Goal: Information Seeking & Learning: Learn about a topic

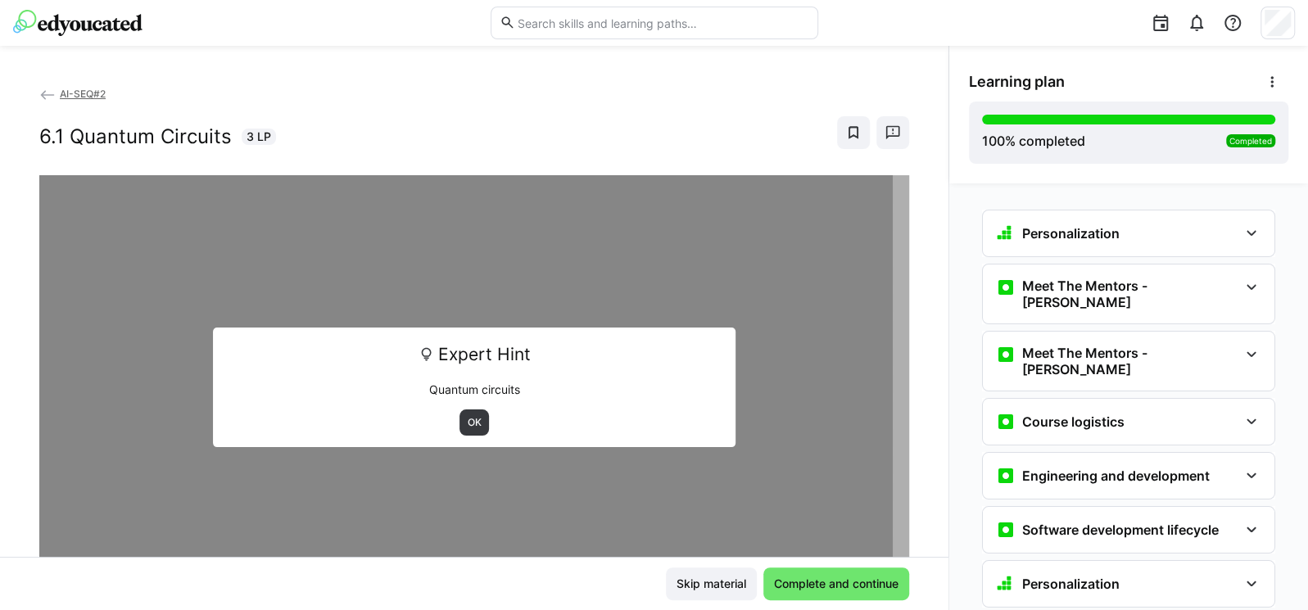
scroll to position [3980, 0]
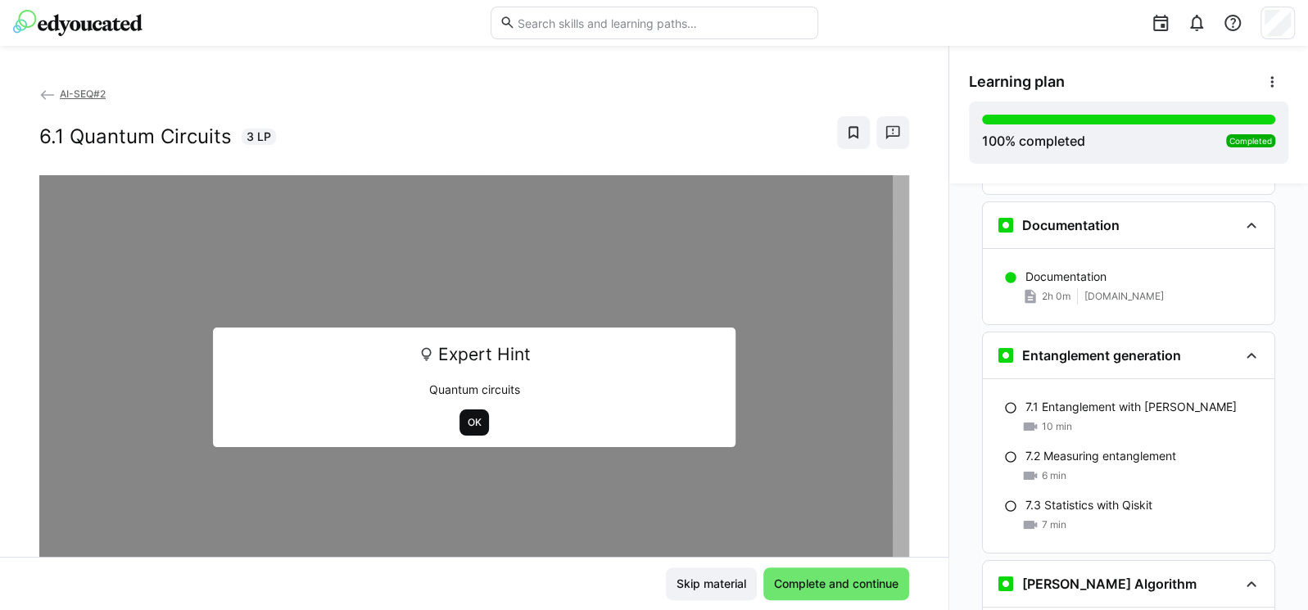
click at [466, 419] on span "OK" at bounding box center [474, 422] width 17 height 13
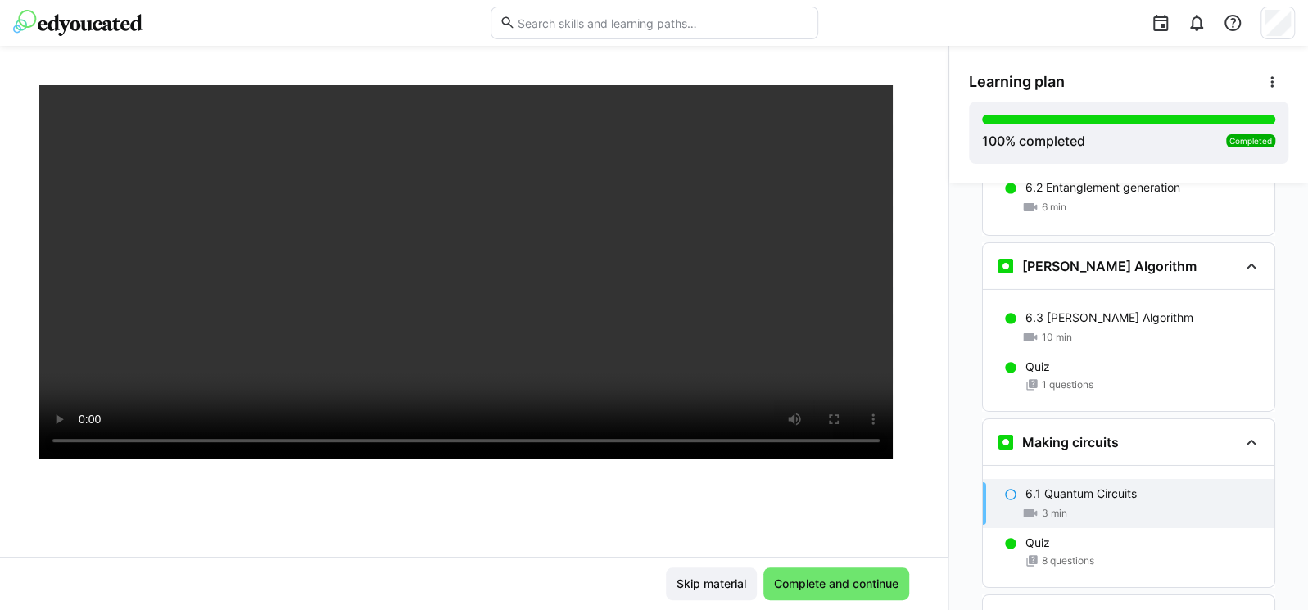
scroll to position [97, 0]
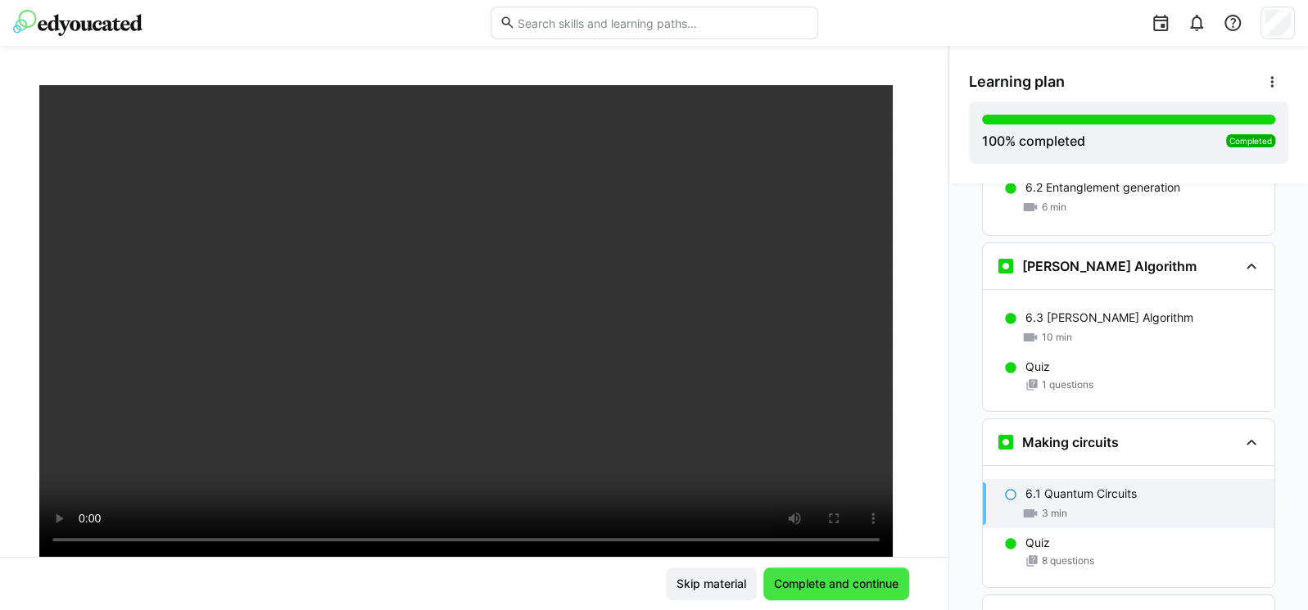
click at [795, 580] on span "Complete and continue" at bounding box center [836, 584] width 129 height 16
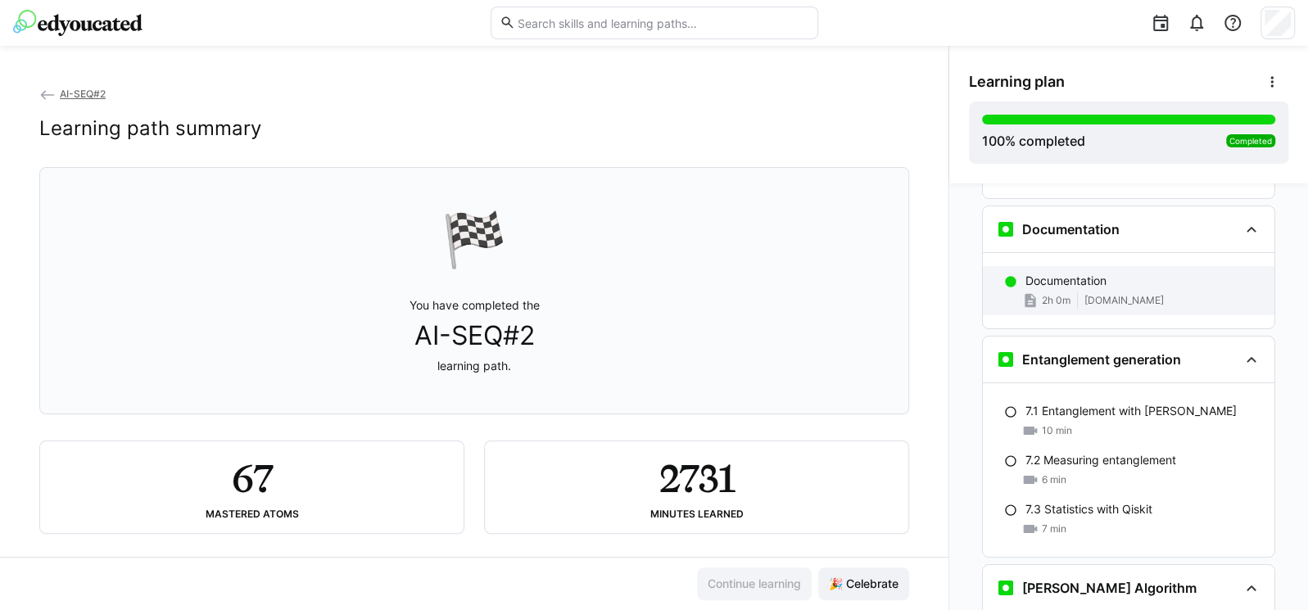
scroll to position [3977, 0]
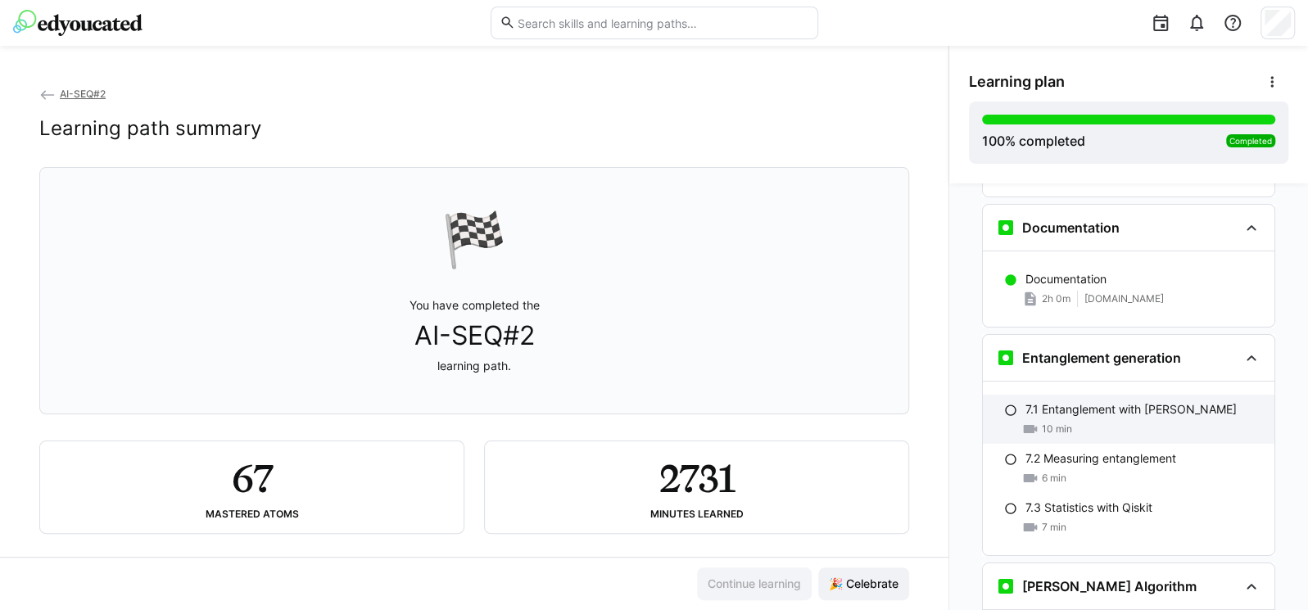
click at [1070, 421] on div "10 min" at bounding box center [1143, 429] width 236 height 16
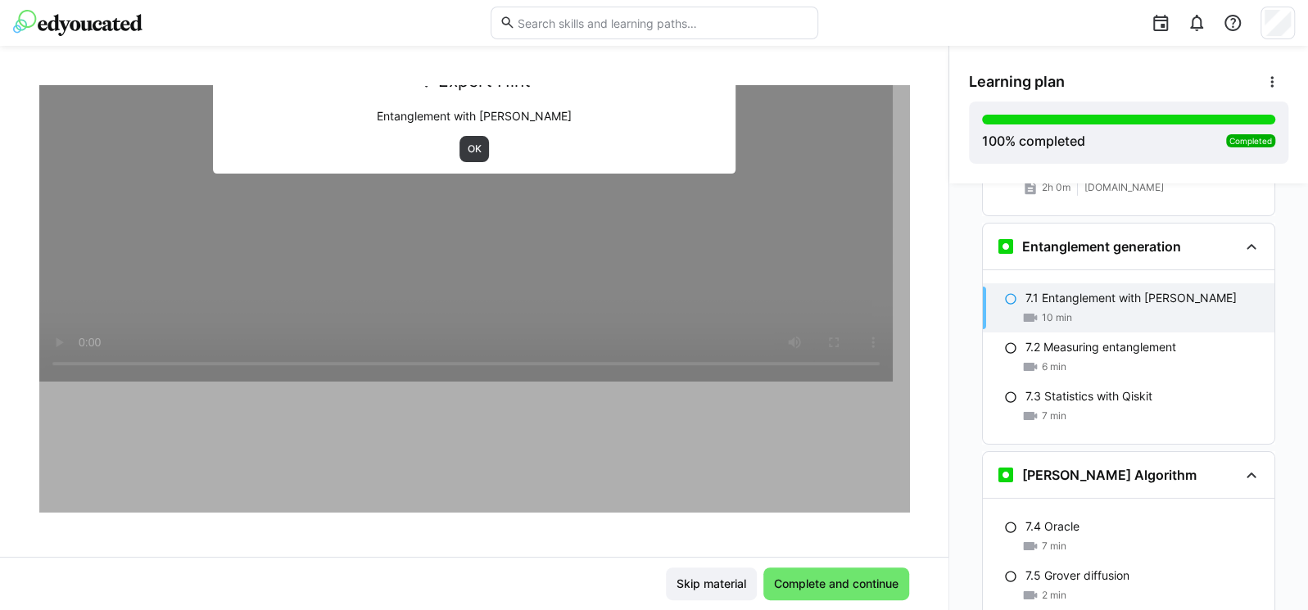
scroll to position [279, 0]
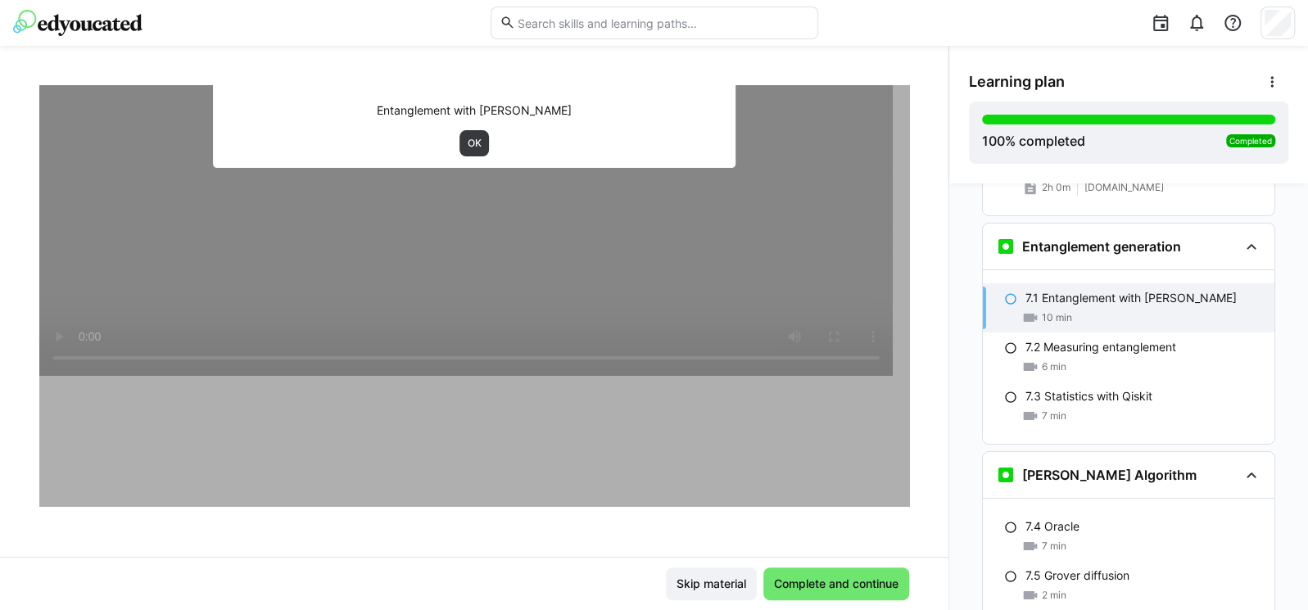
click at [231, 331] on div at bounding box center [474, 201] width 870 height 610
click at [459, 145] on span "OK" at bounding box center [474, 143] width 30 height 26
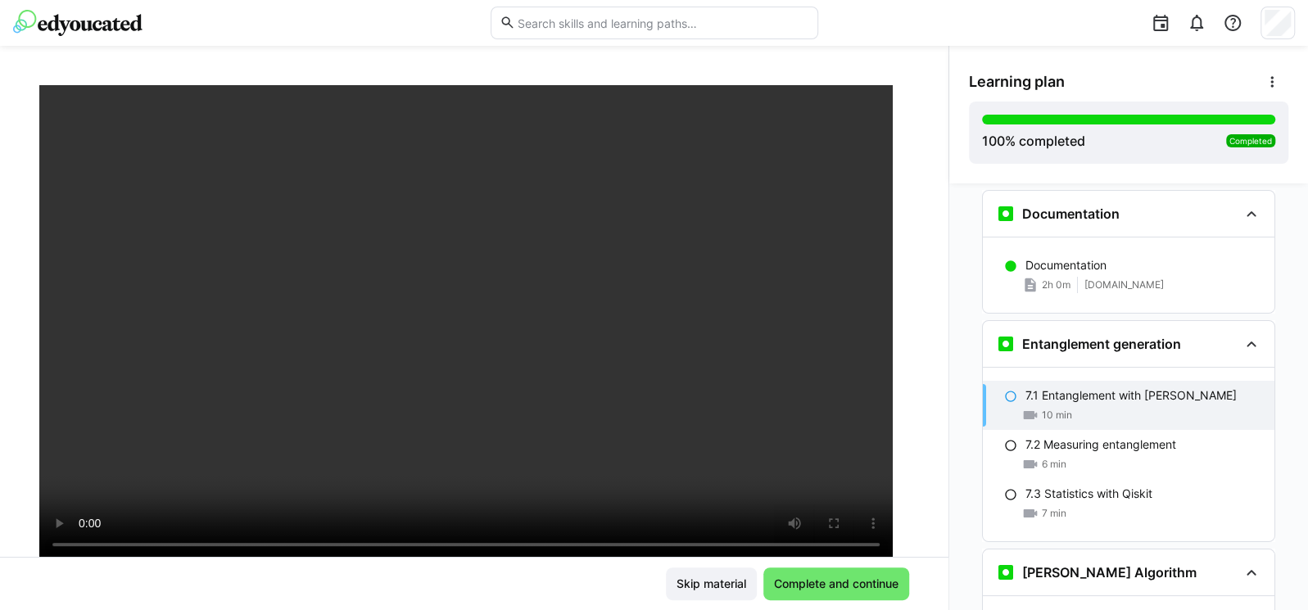
scroll to position [97, 0]
click at [802, 568] on span "Complete and continue" at bounding box center [836, 584] width 146 height 33
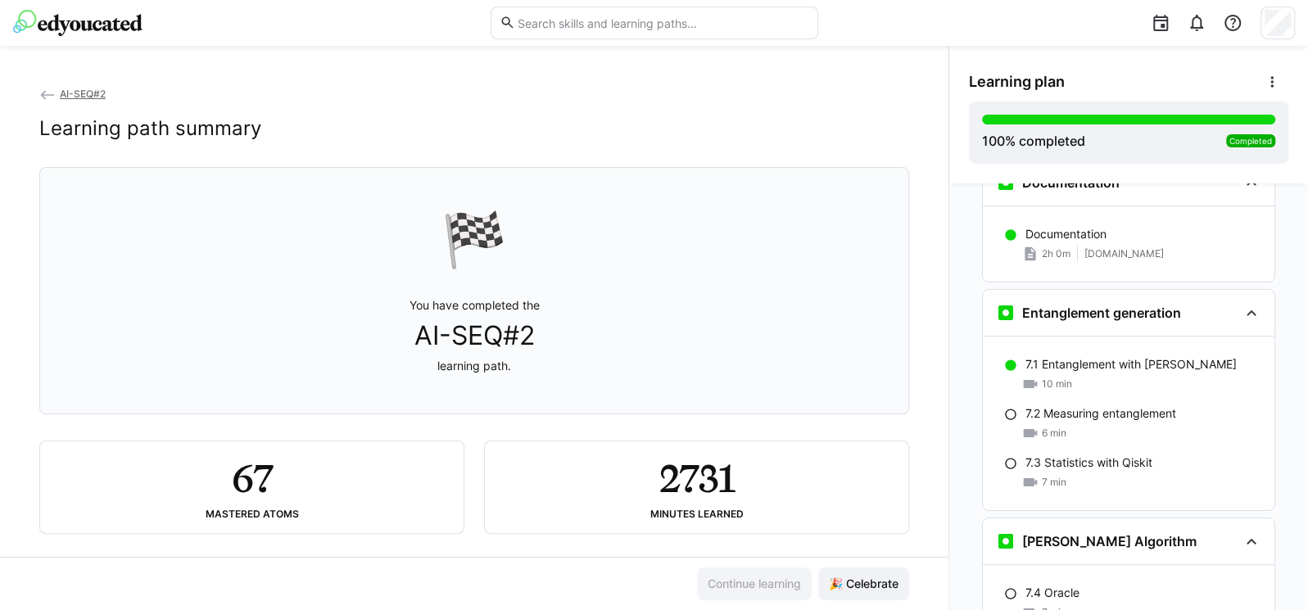
scroll to position [3935, 0]
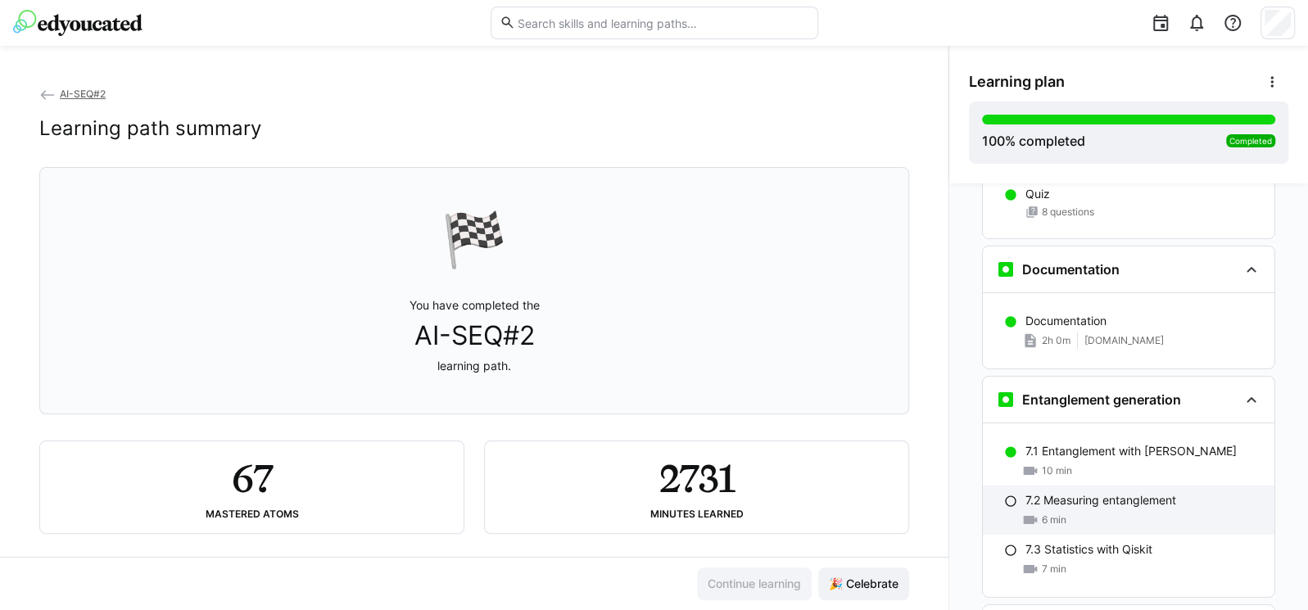
click at [1033, 492] on p "7.2 Measuring entanglement" at bounding box center [1100, 500] width 151 height 16
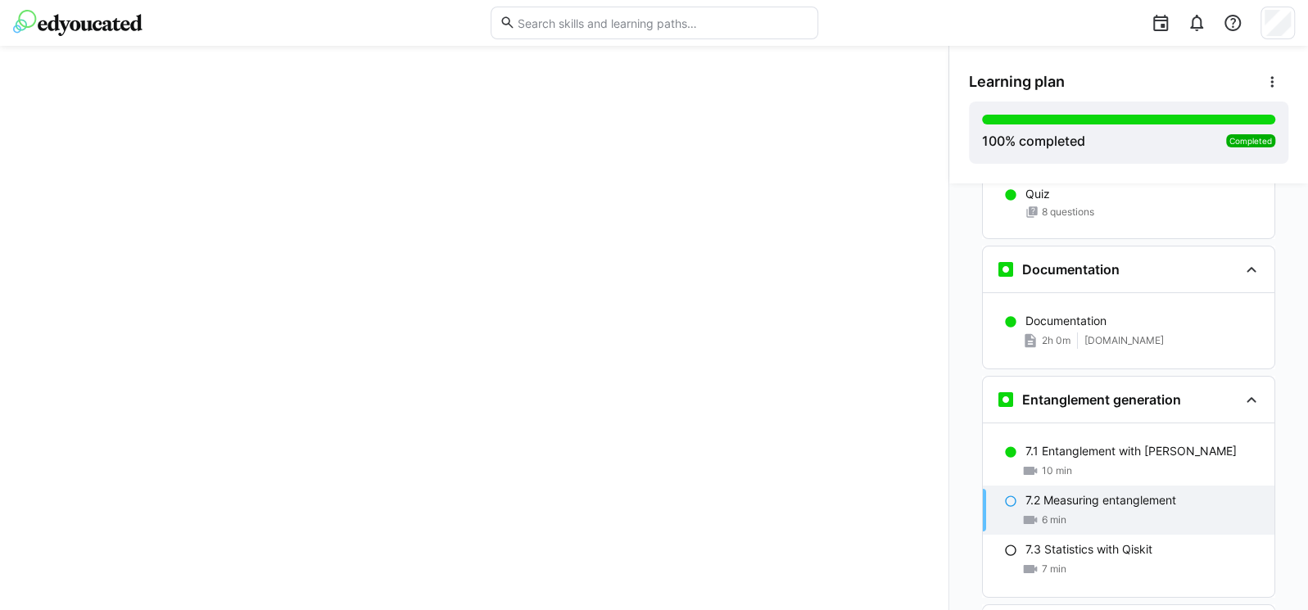
scroll to position [4089, 0]
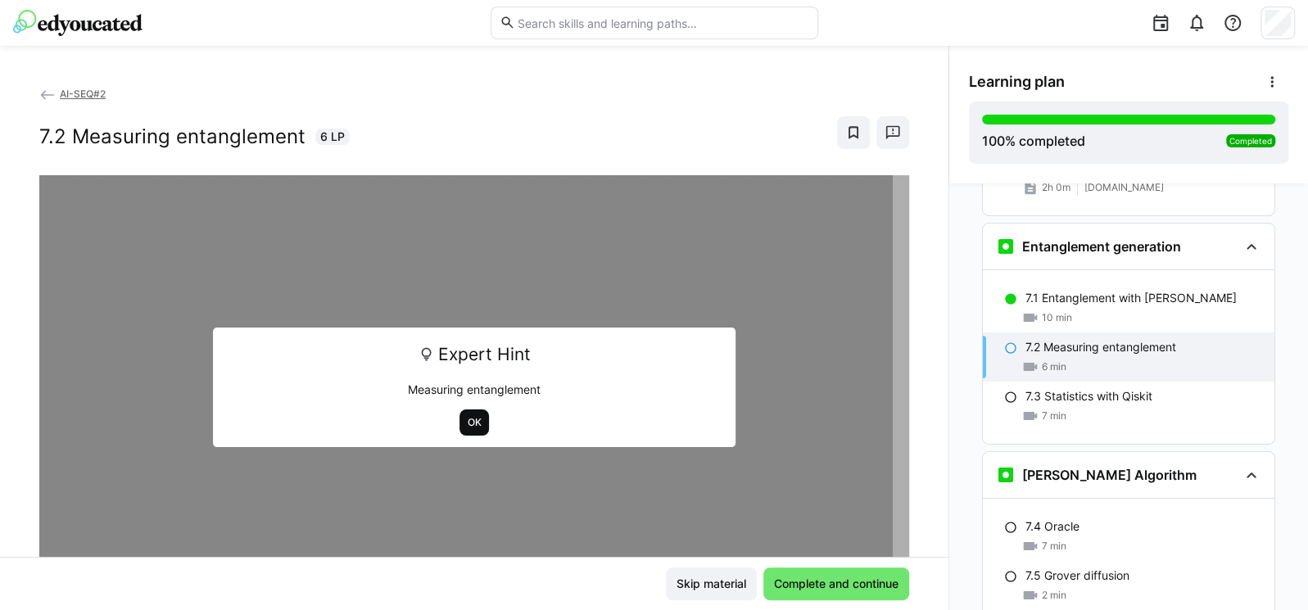
click at [466, 417] on span "OK" at bounding box center [474, 422] width 17 height 13
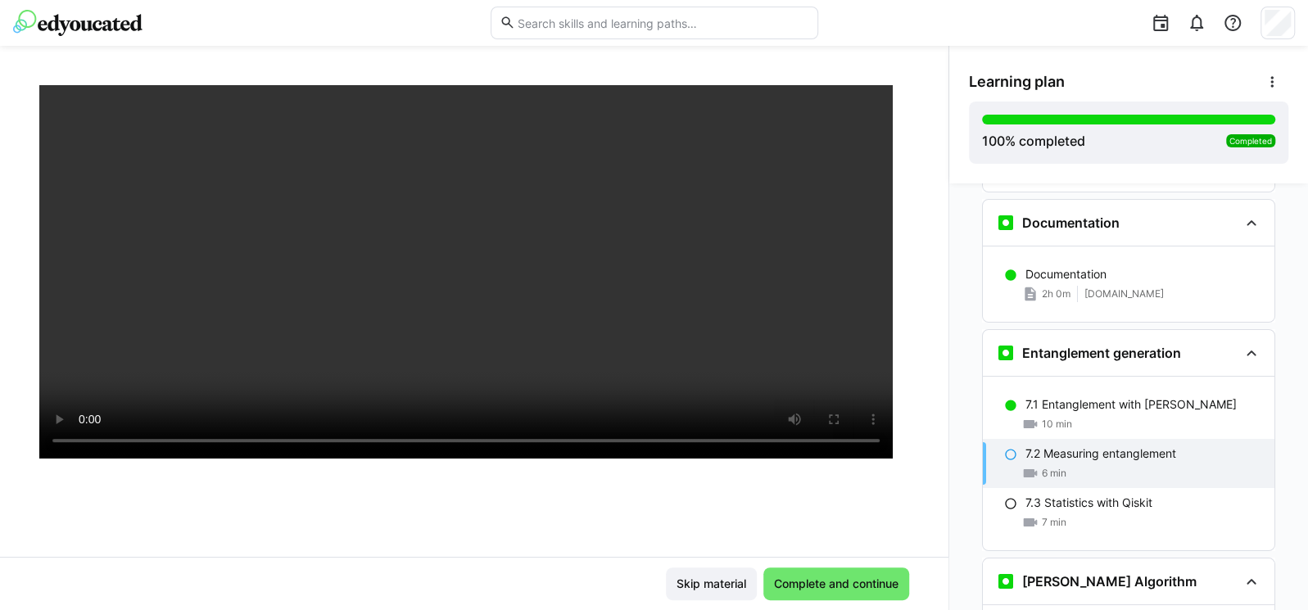
scroll to position [3991, 0]
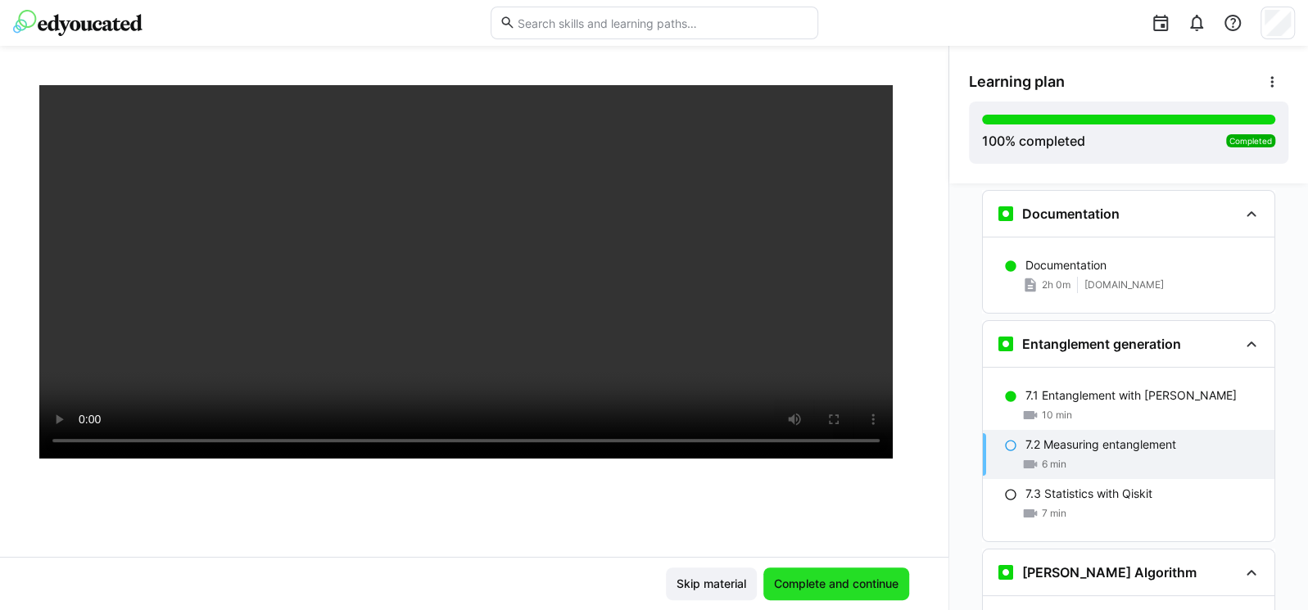
click at [808, 585] on span "Complete and continue" at bounding box center [836, 584] width 129 height 16
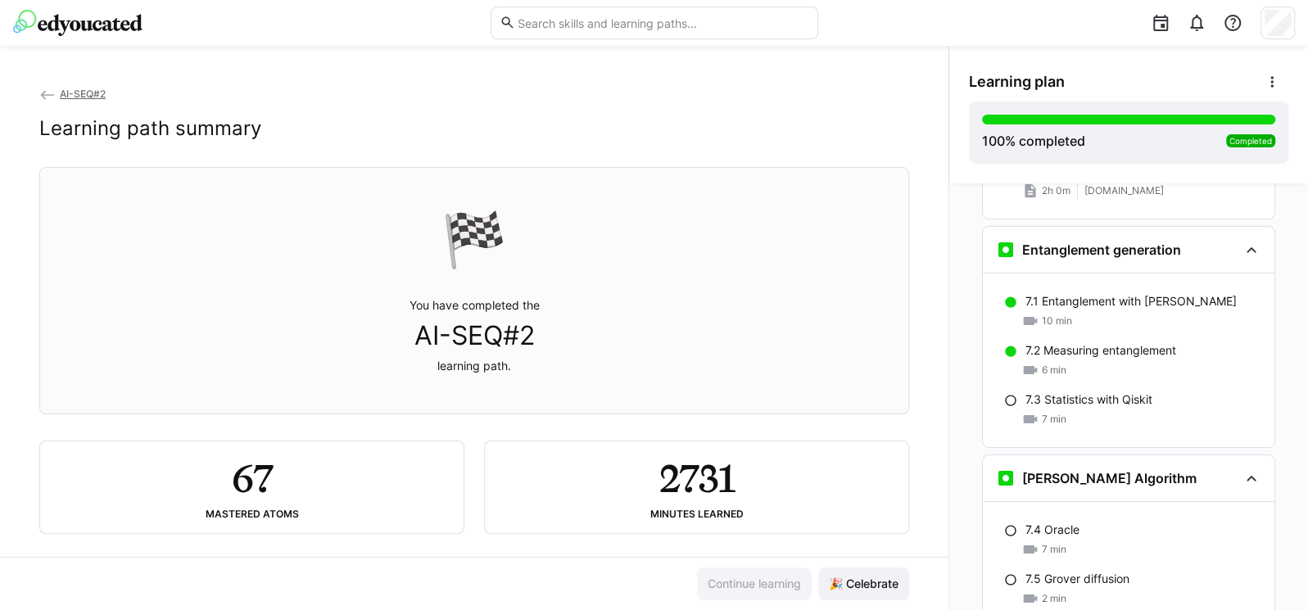
scroll to position [4133, 0]
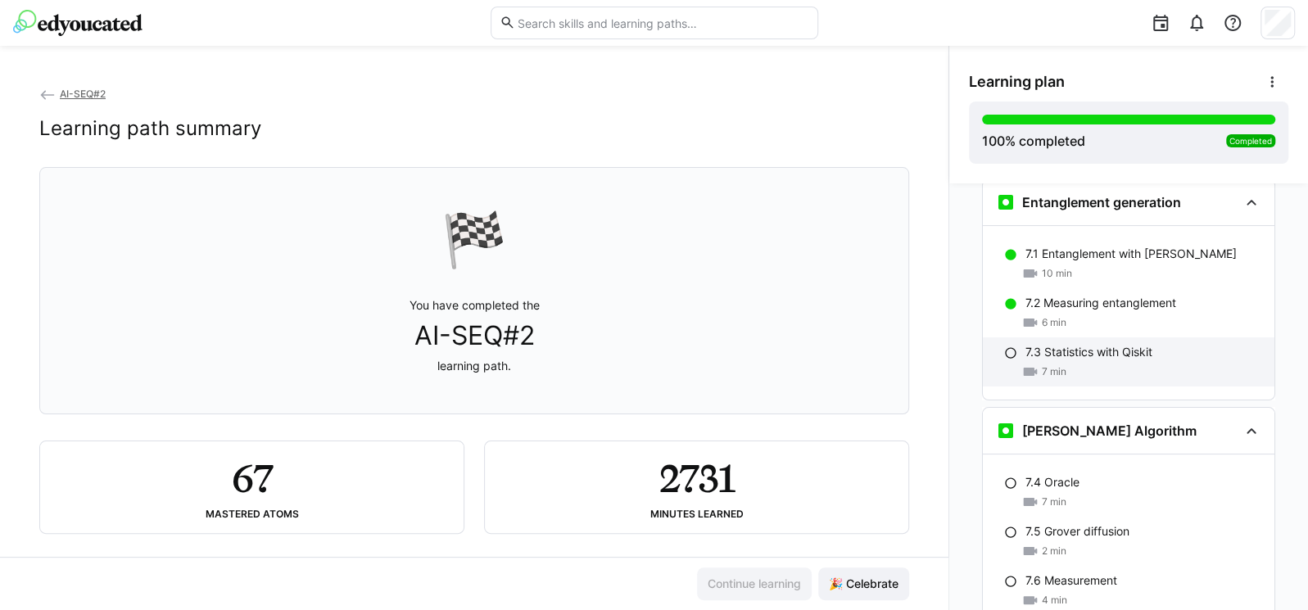
click at [1101, 337] on div "7.3 Statistics with Qiskit 7 min" at bounding box center [1129, 361] width 292 height 49
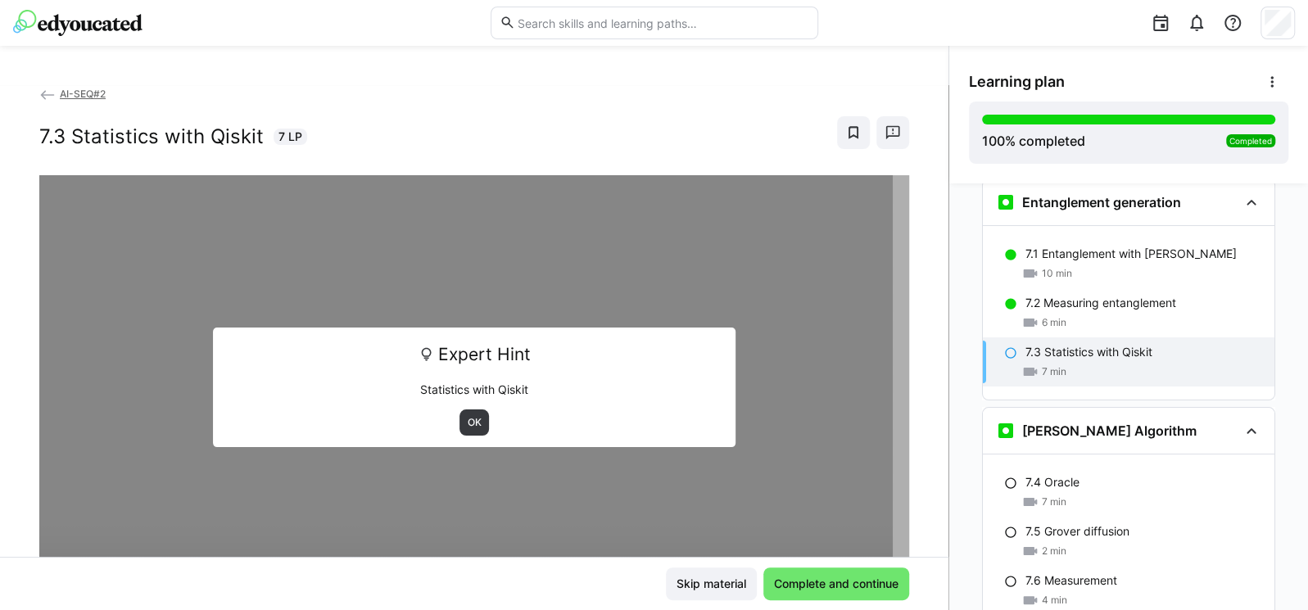
scroll to position [4089, 0]
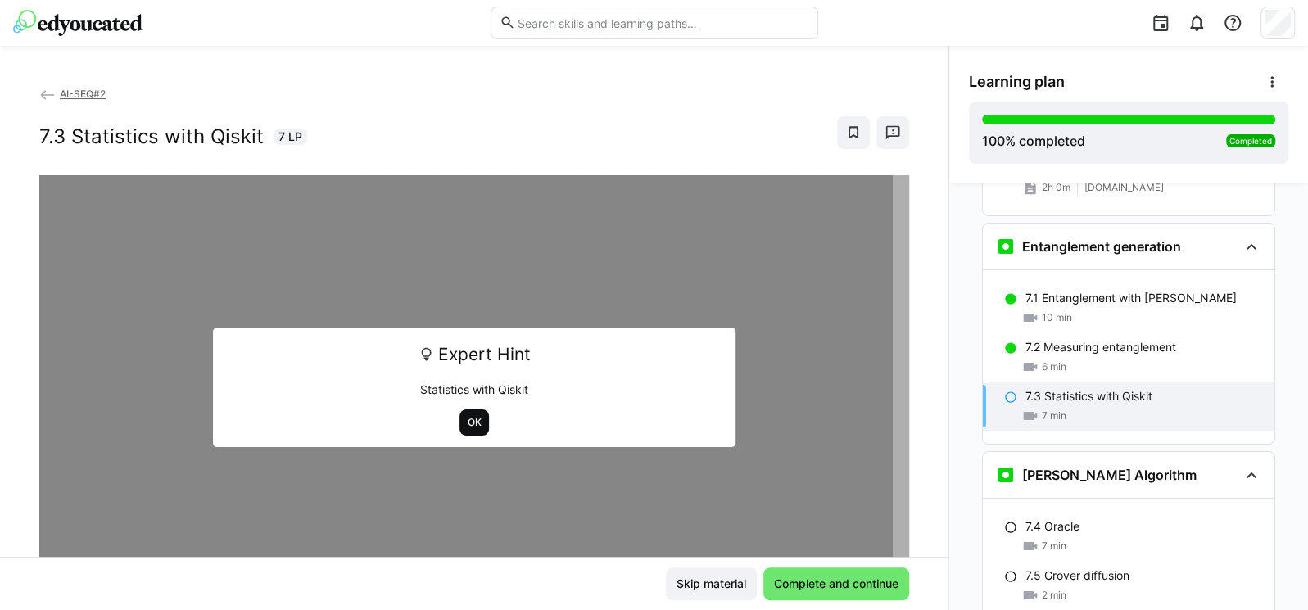
click at [466, 425] on span "OK" at bounding box center [474, 422] width 17 height 13
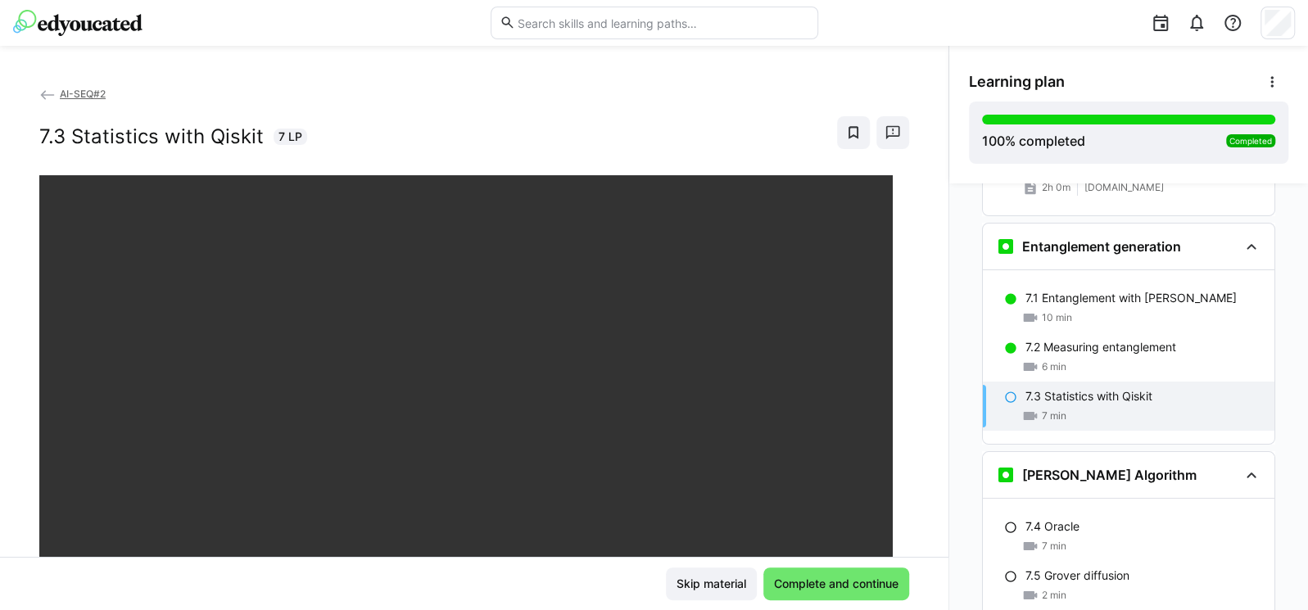
click at [922, 374] on div "AI-SEQ#2 7.3 Statistics with Qiskit 7 LP" at bounding box center [474, 321] width 948 height 472
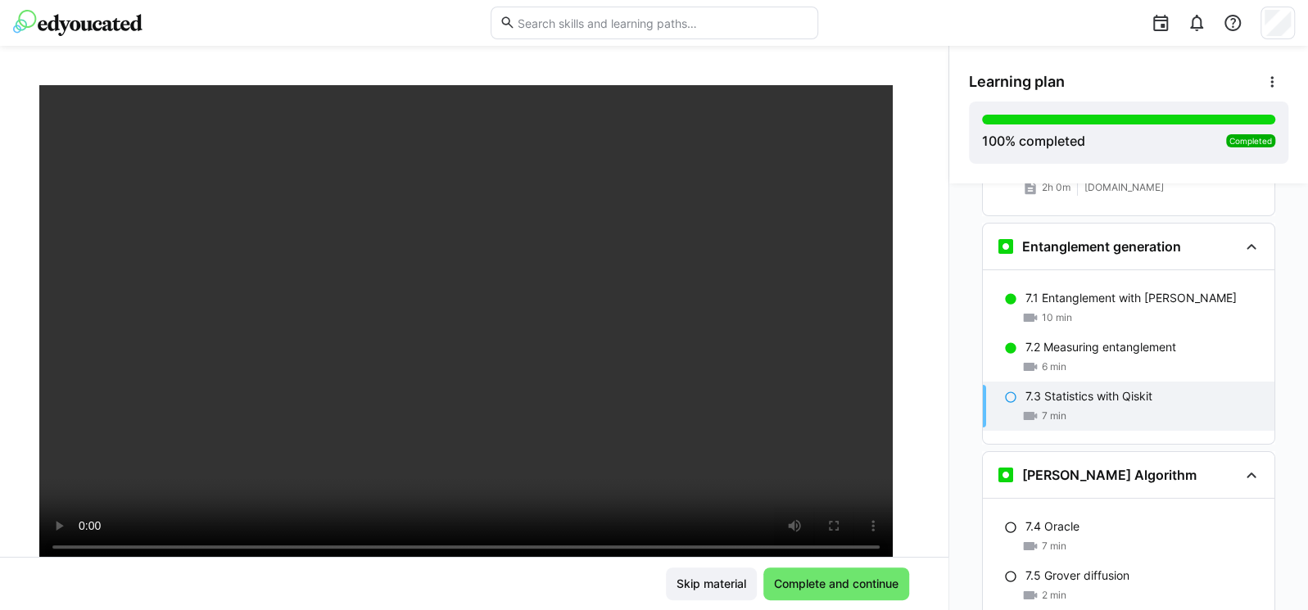
scroll to position [97, 0]
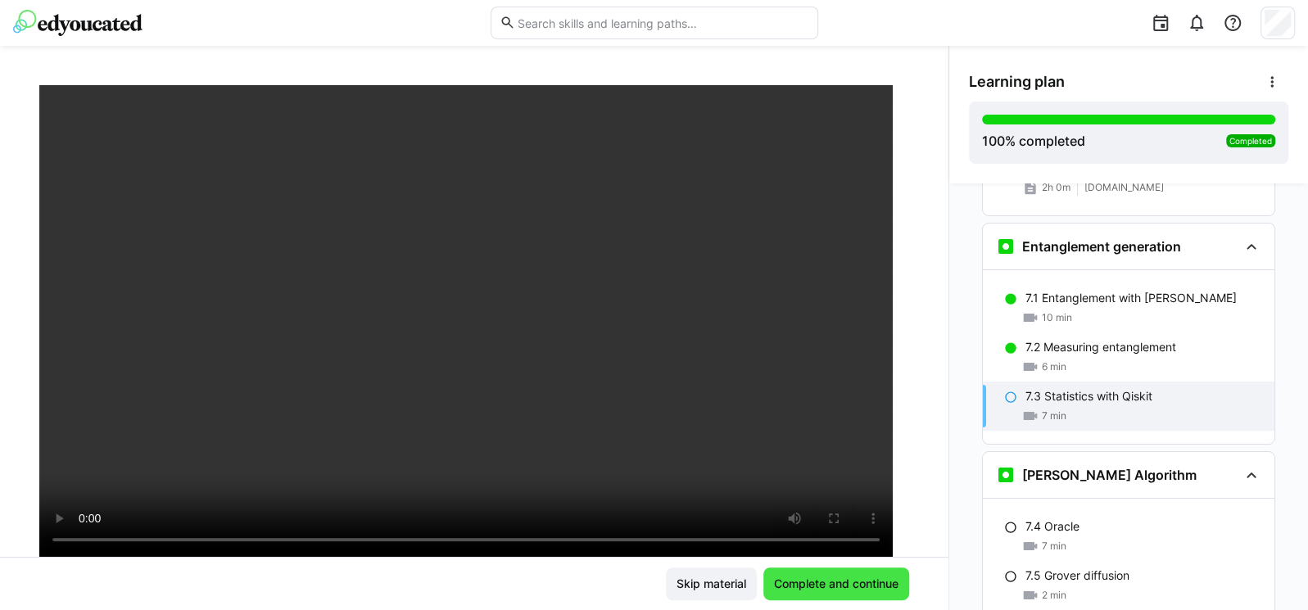
click at [850, 594] on span "Complete and continue" at bounding box center [836, 584] width 146 height 33
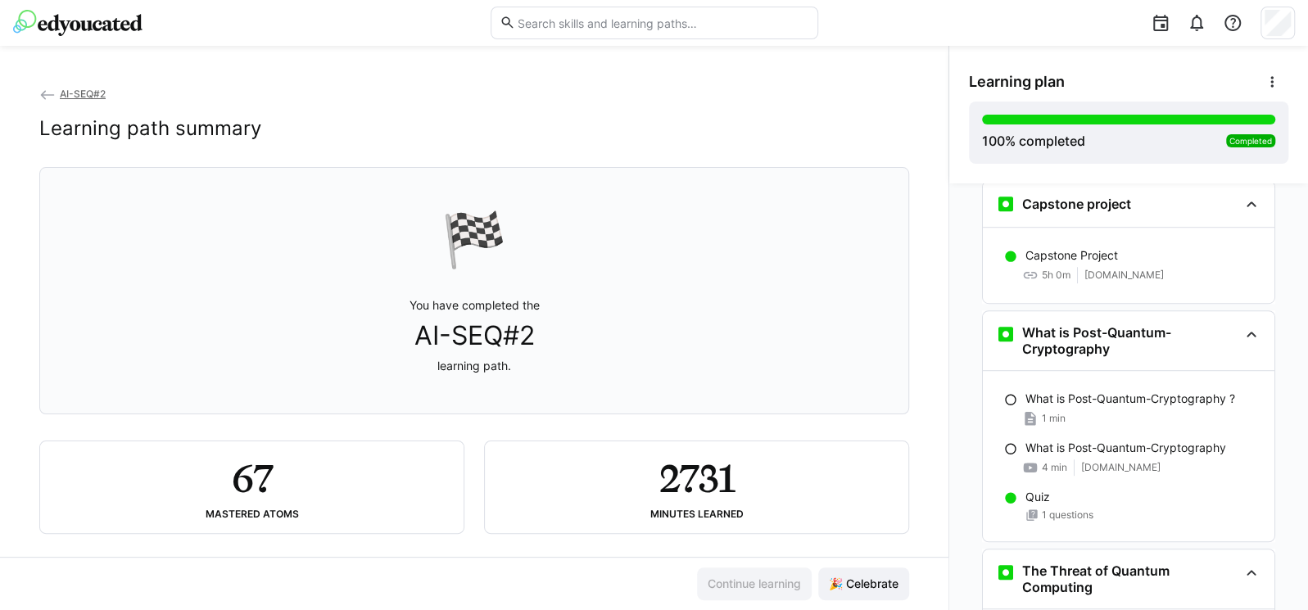
scroll to position [4722, 0]
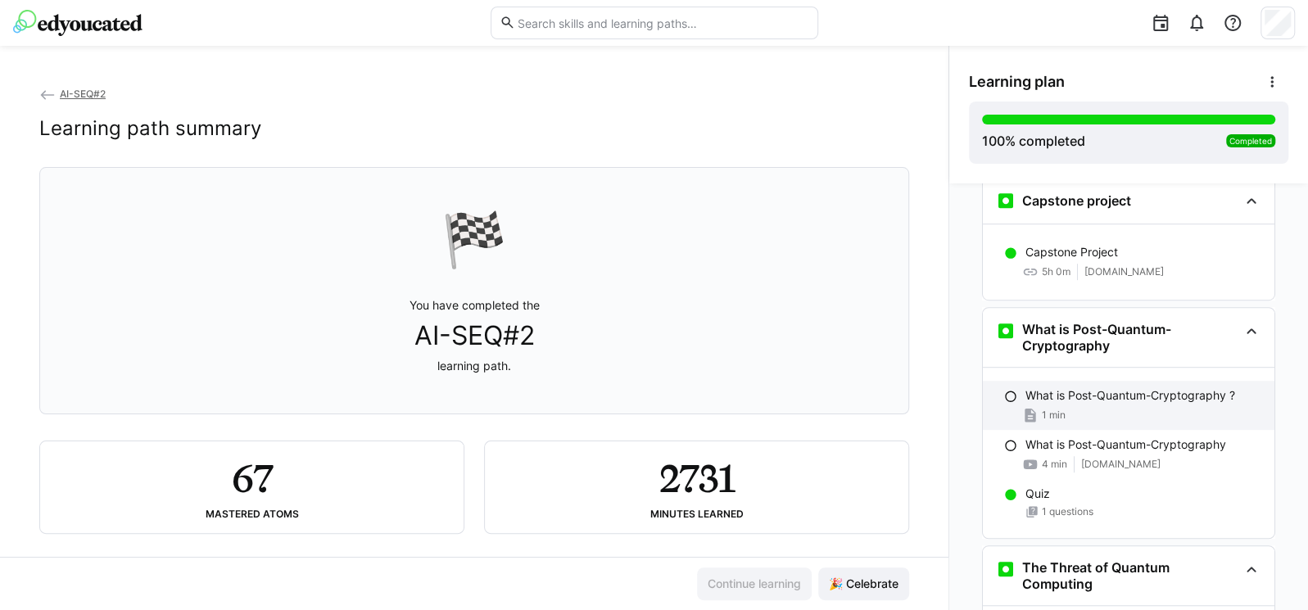
click at [1048, 409] on span "1 min" at bounding box center [1054, 415] width 24 height 13
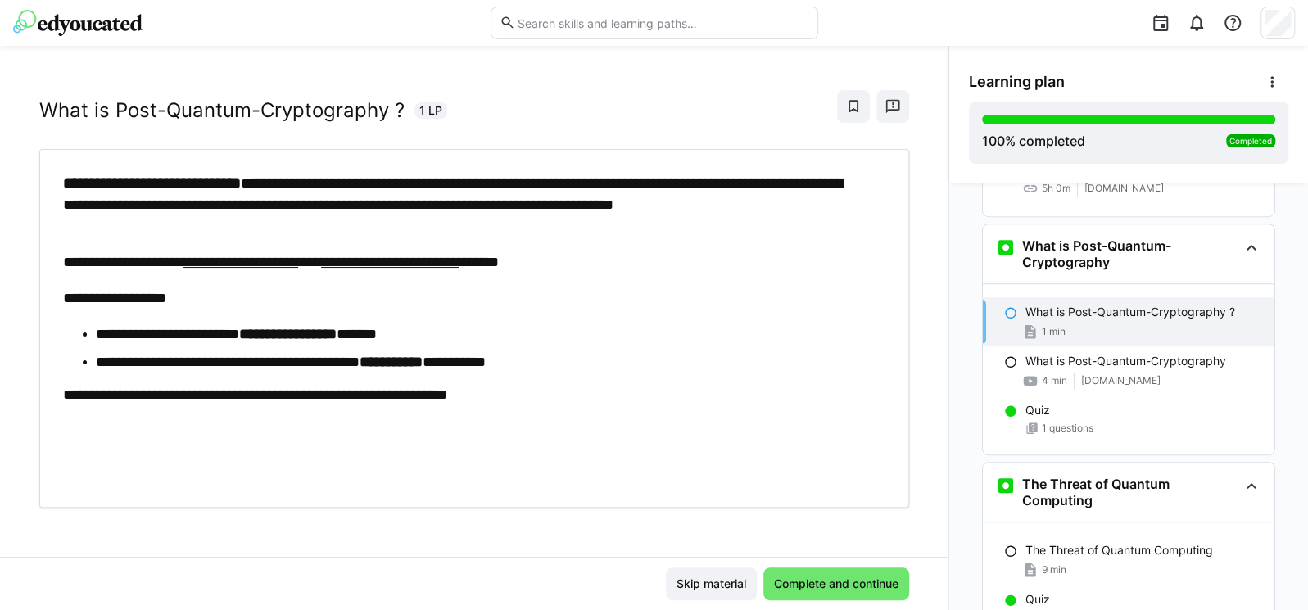
scroll to position [28, 0]
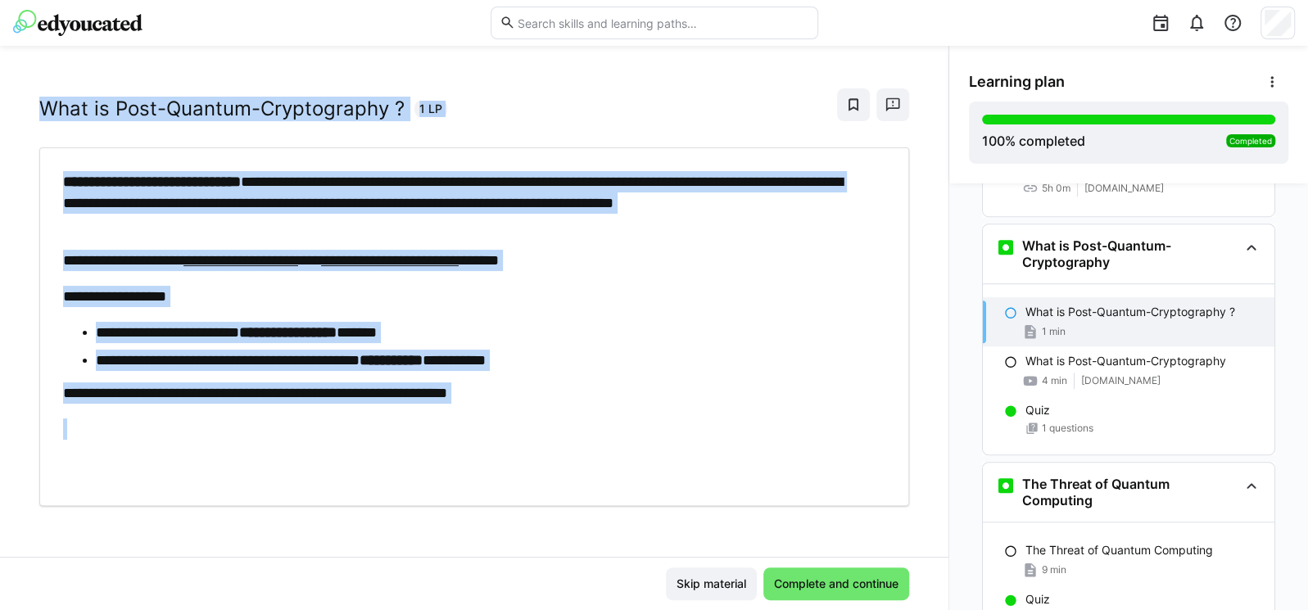
drag, startPoint x: 38, startPoint y: 98, endPoint x: 599, endPoint y: 414, distance: 643.3
click at [599, 414] on div "**********" at bounding box center [474, 281] width 870 height 449
copy div "**********"
click at [802, 432] on p at bounding box center [466, 451] width 806 height 64
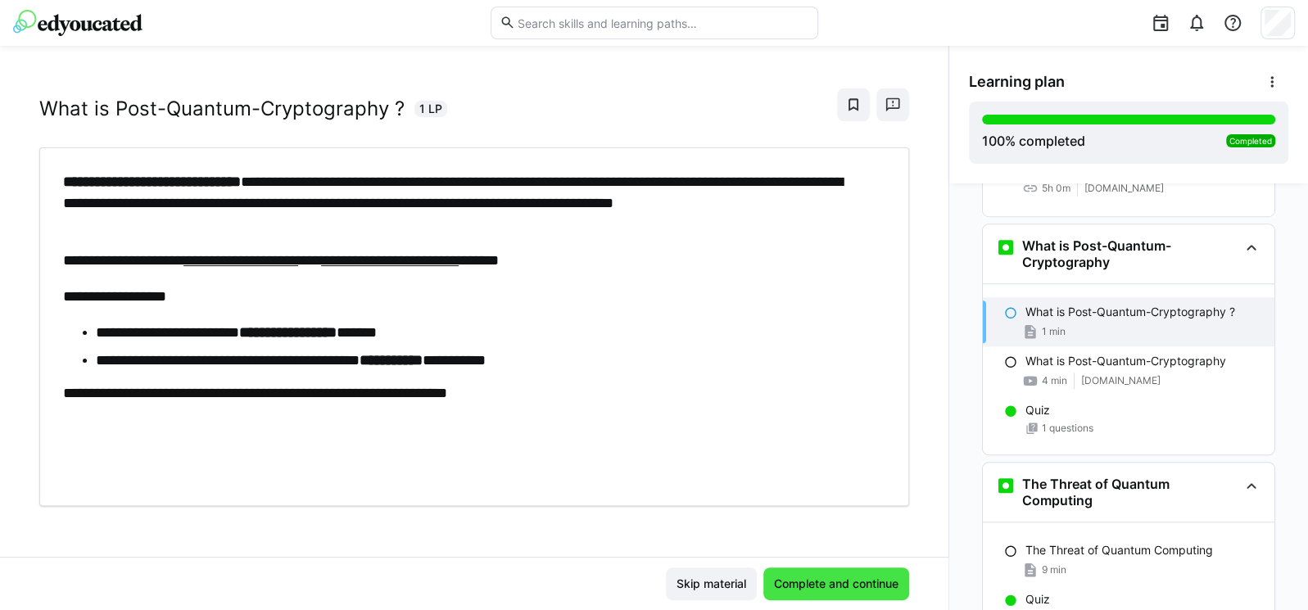
click at [812, 580] on span "Complete and continue" at bounding box center [836, 584] width 129 height 16
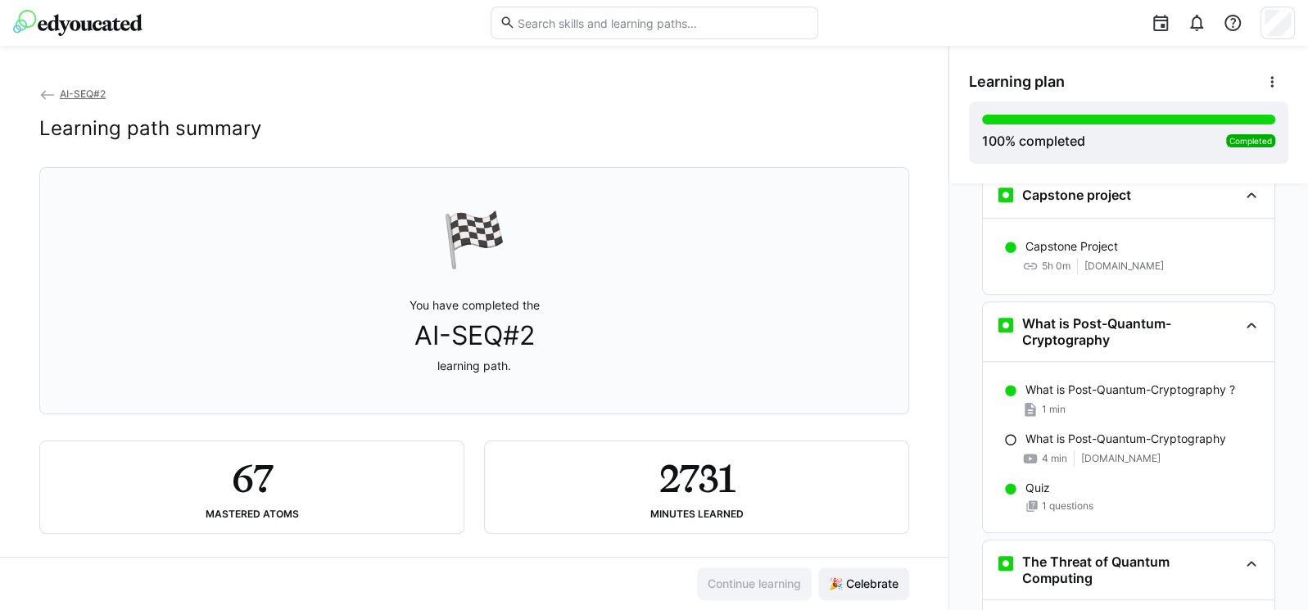
scroll to position [4722, 0]
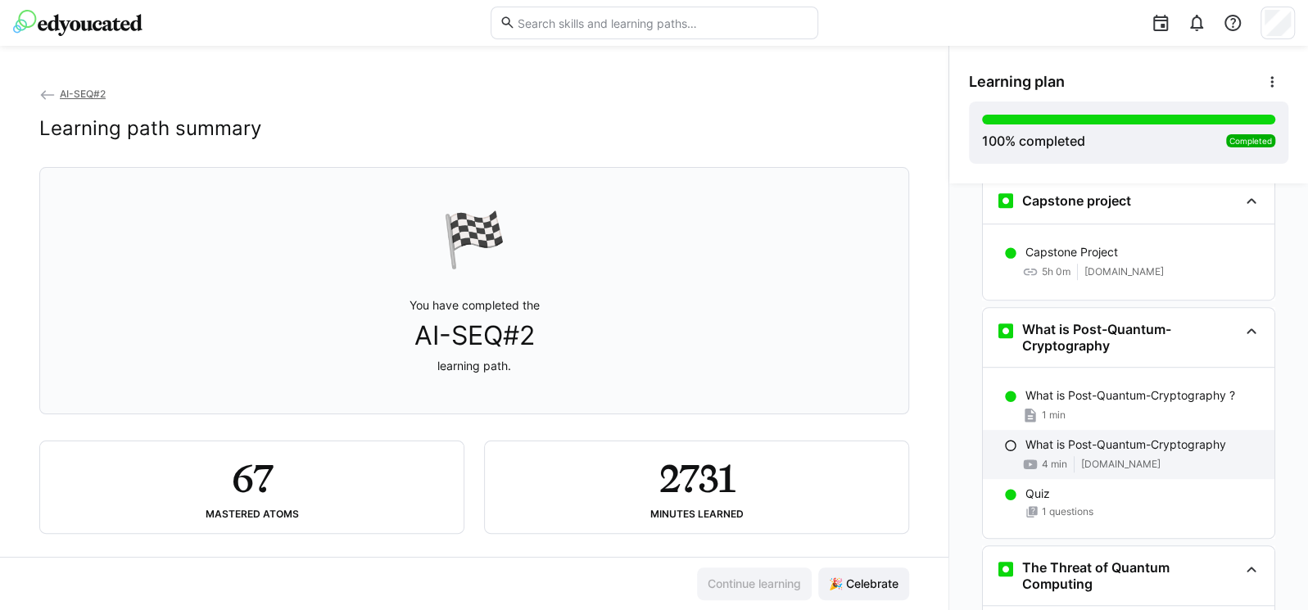
click at [1031, 437] on p "What is Post-Quantum-Cryptography" at bounding box center [1125, 445] width 201 height 16
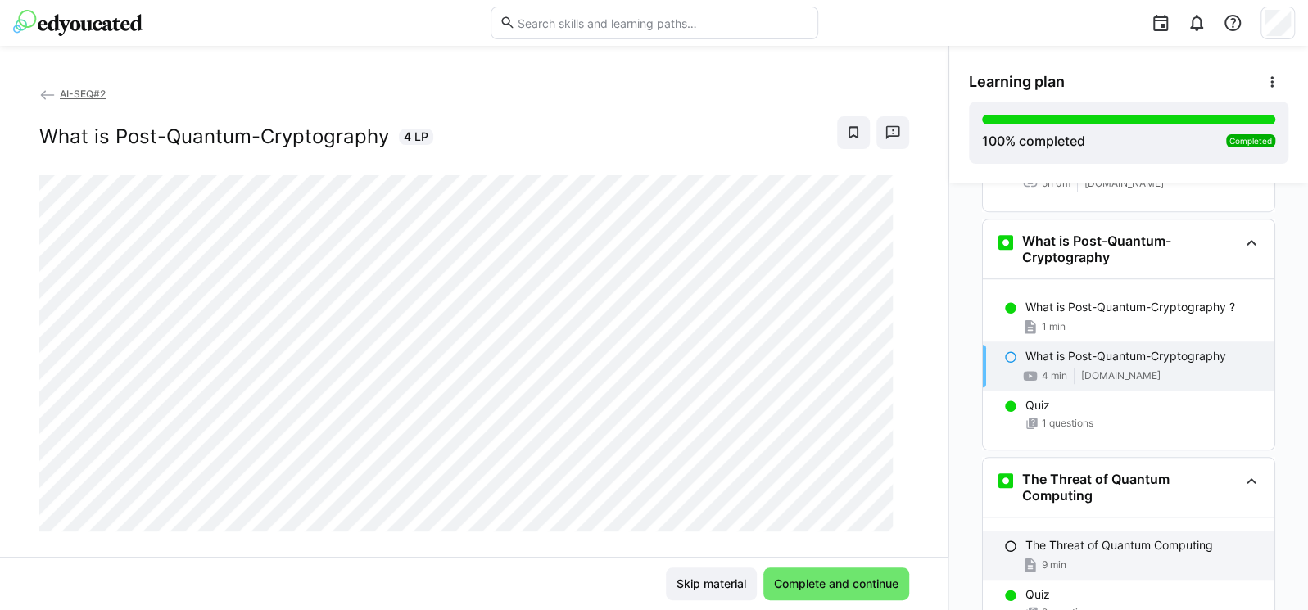
scroll to position [4805, 0]
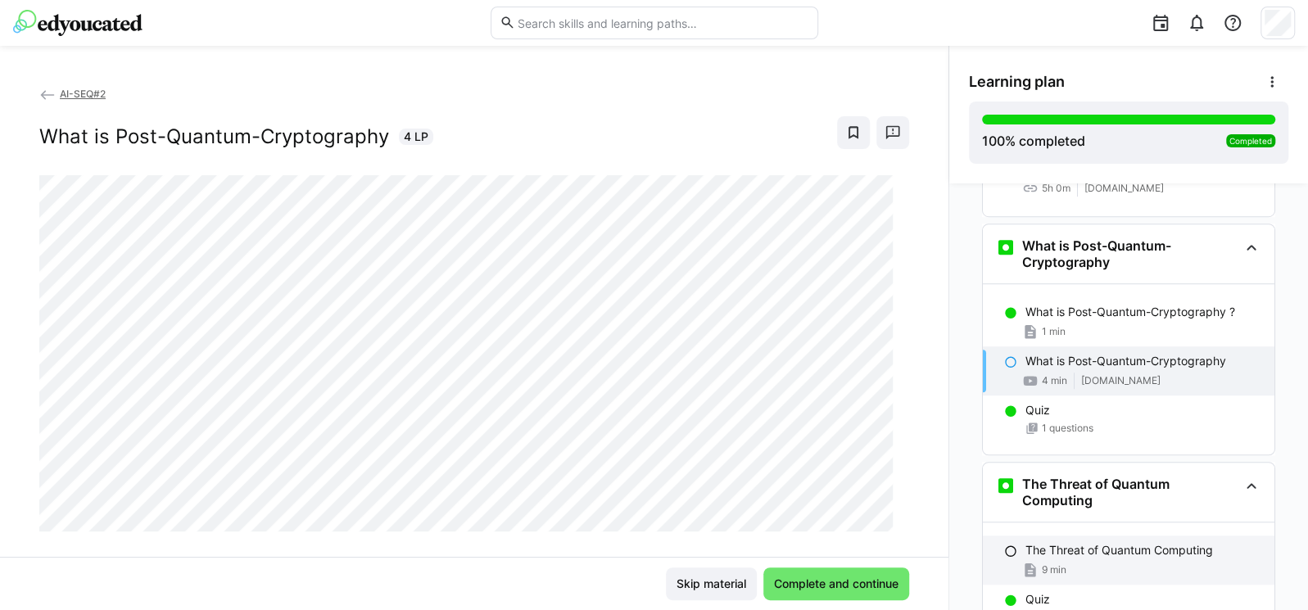
click at [1115, 562] on div "9 min" at bounding box center [1143, 570] width 236 height 16
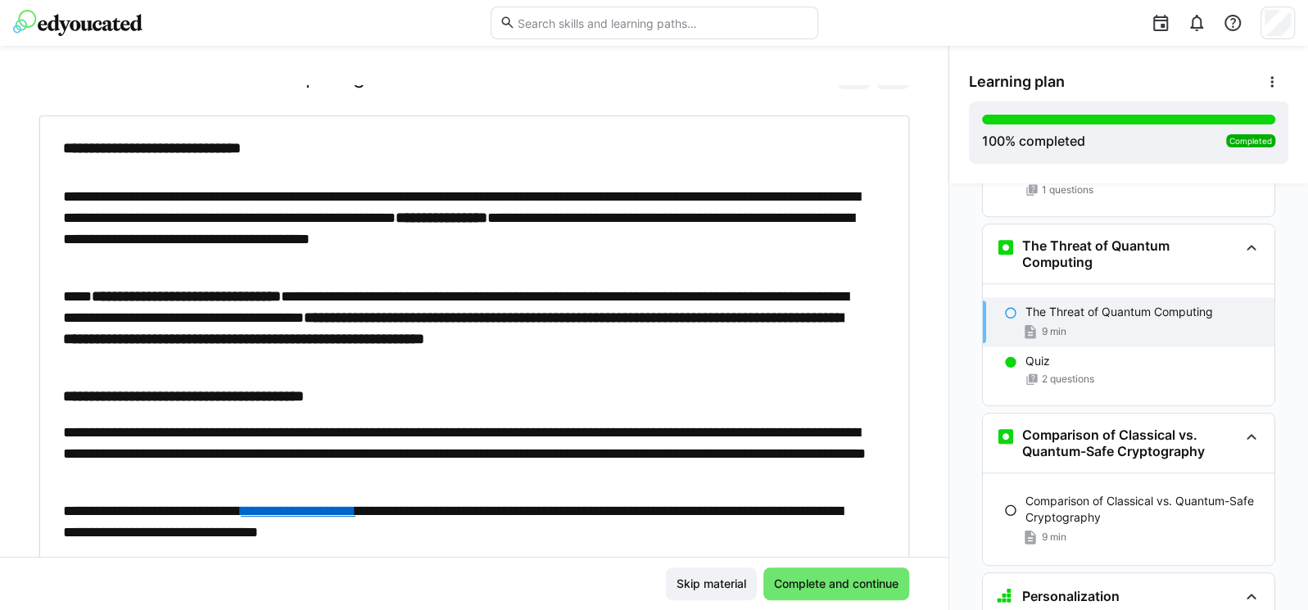
scroll to position [0, 0]
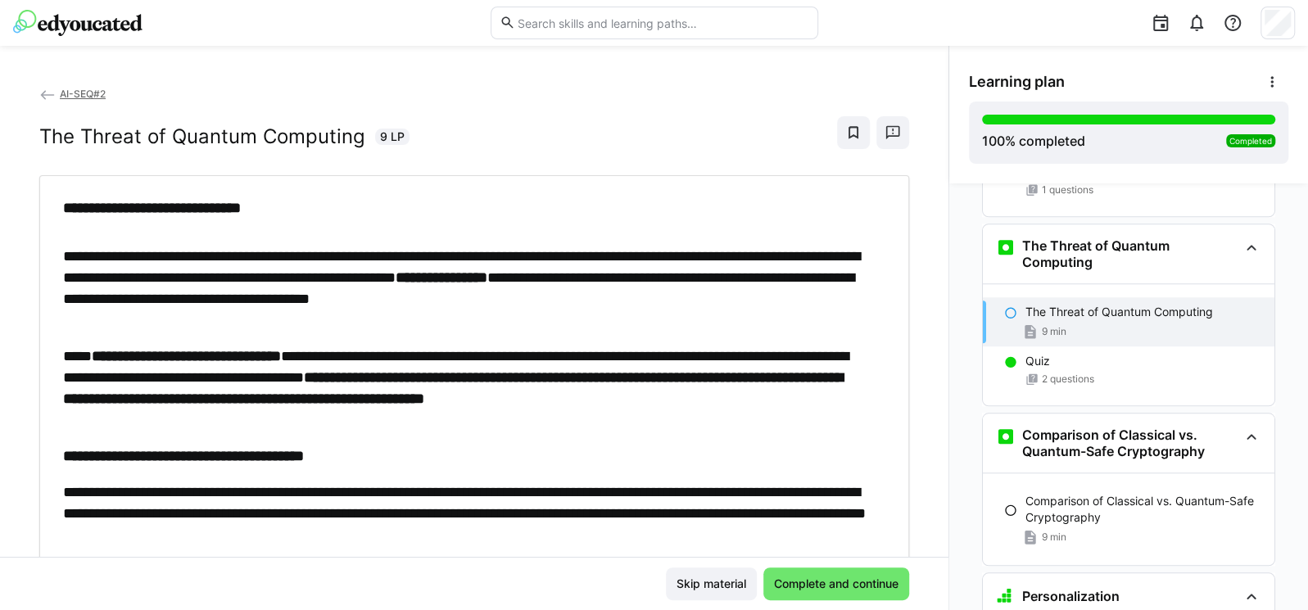
click at [47, 141] on h2 "The Threat of Quantum Computing" at bounding box center [202, 136] width 326 height 25
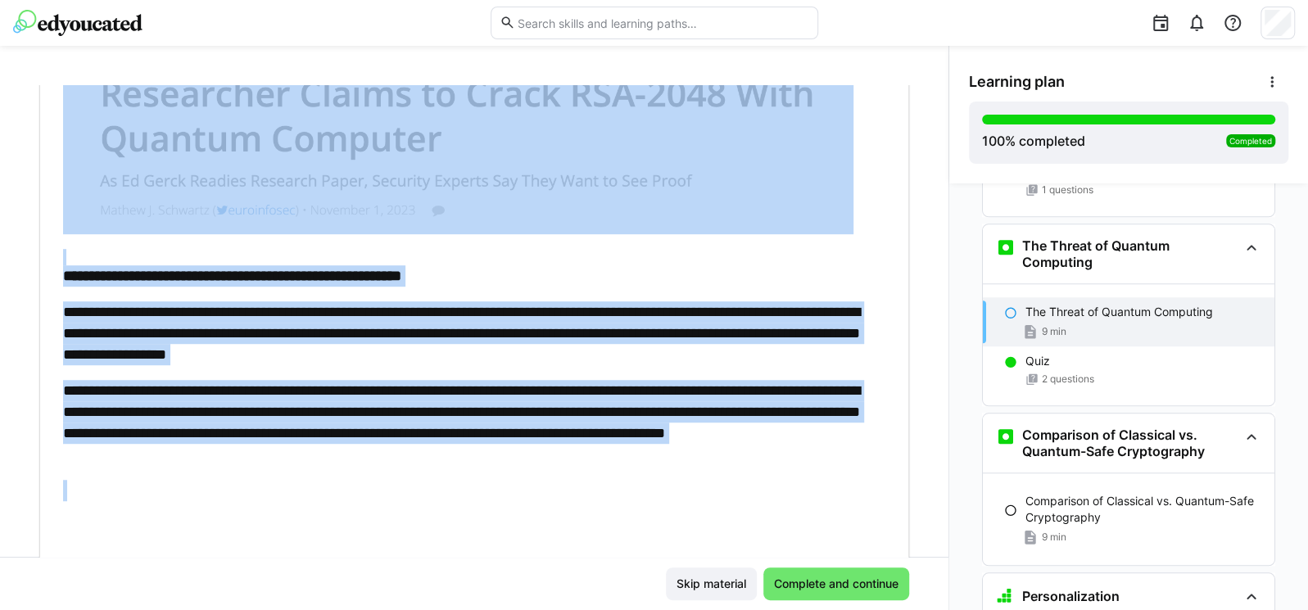
scroll to position [677, 0]
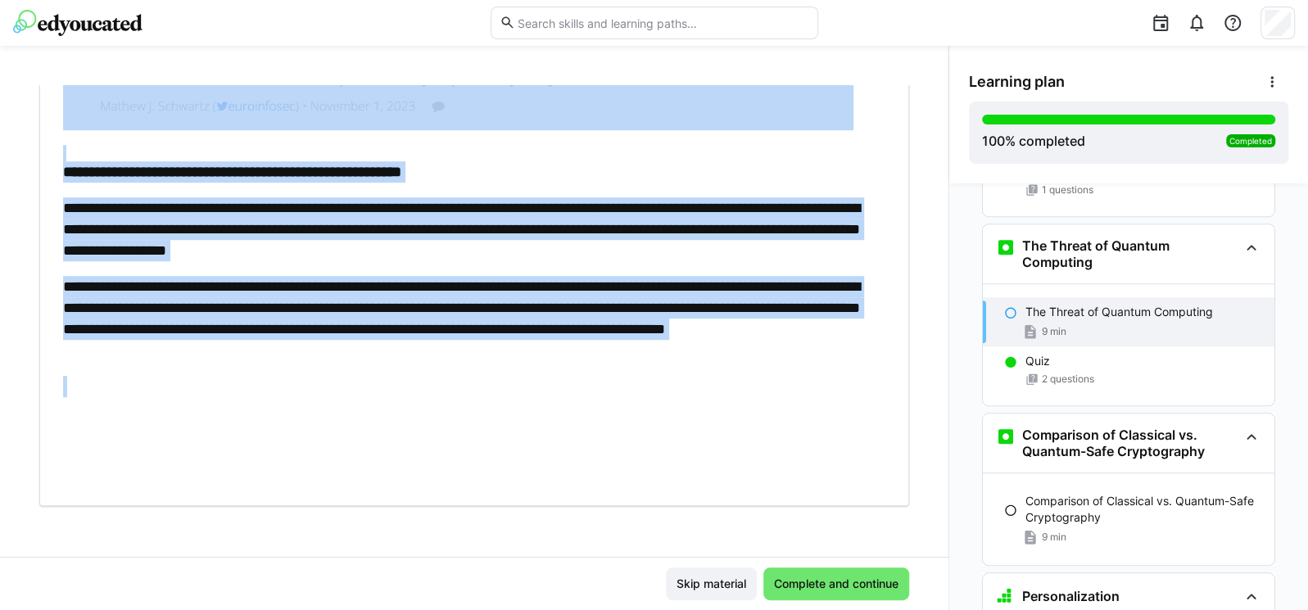
drag, startPoint x: 34, startPoint y: 136, endPoint x: 572, endPoint y: 406, distance: 602.9
click at [572, 406] on div "**********" at bounding box center [474, 321] width 948 height 472
copy div "**********"
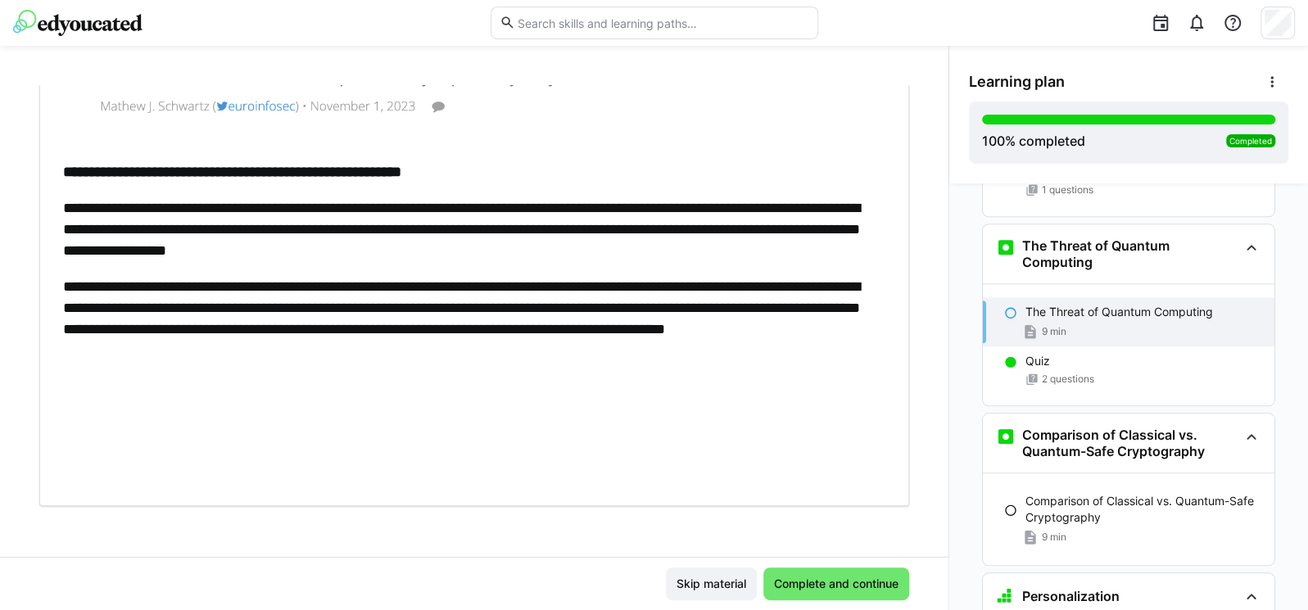
click at [774, 428] on p at bounding box center [466, 429] width 806 height 106
click at [826, 584] on span "Complete and continue" at bounding box center [836, 584] width 129 height 16
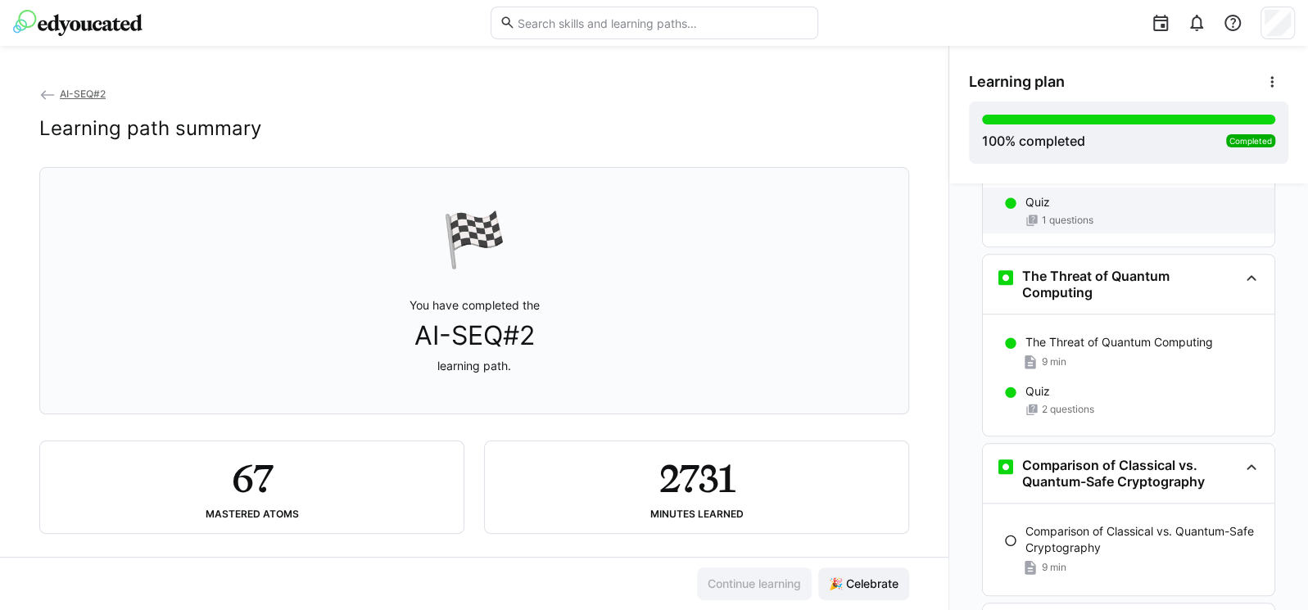
scroll to position [5016, 0]
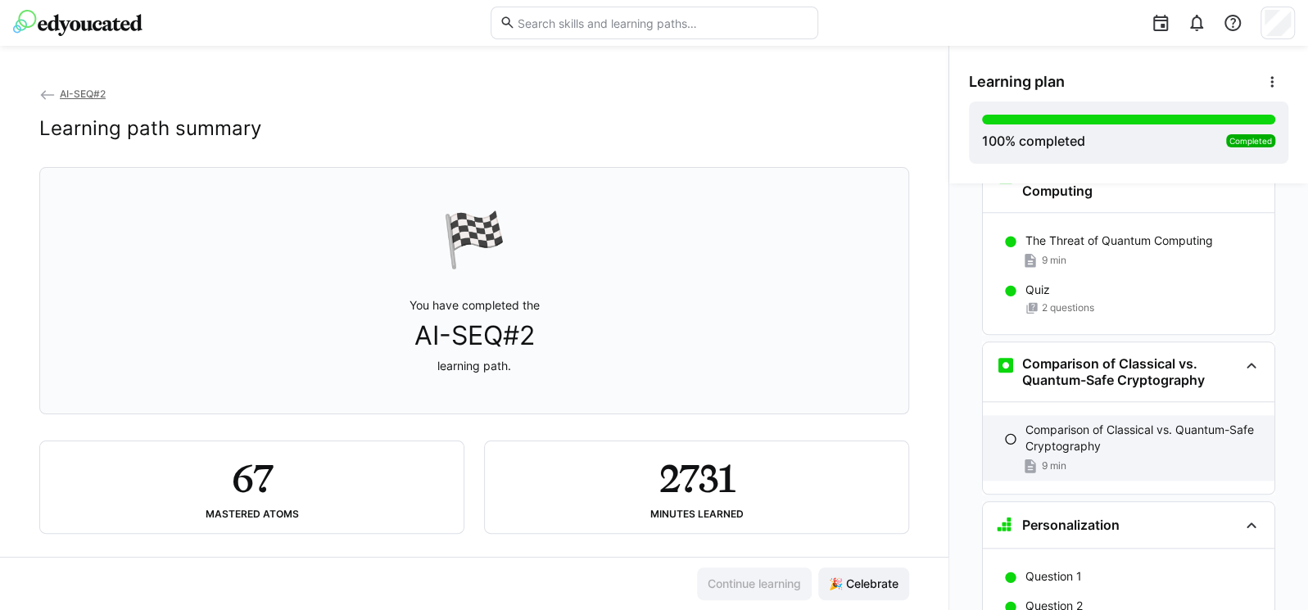
click at [1062, 422] on p "Comparison of Classical vs. Quantum-Safe Cryptography" at bounding box center [1143, 438] width 236 height 33
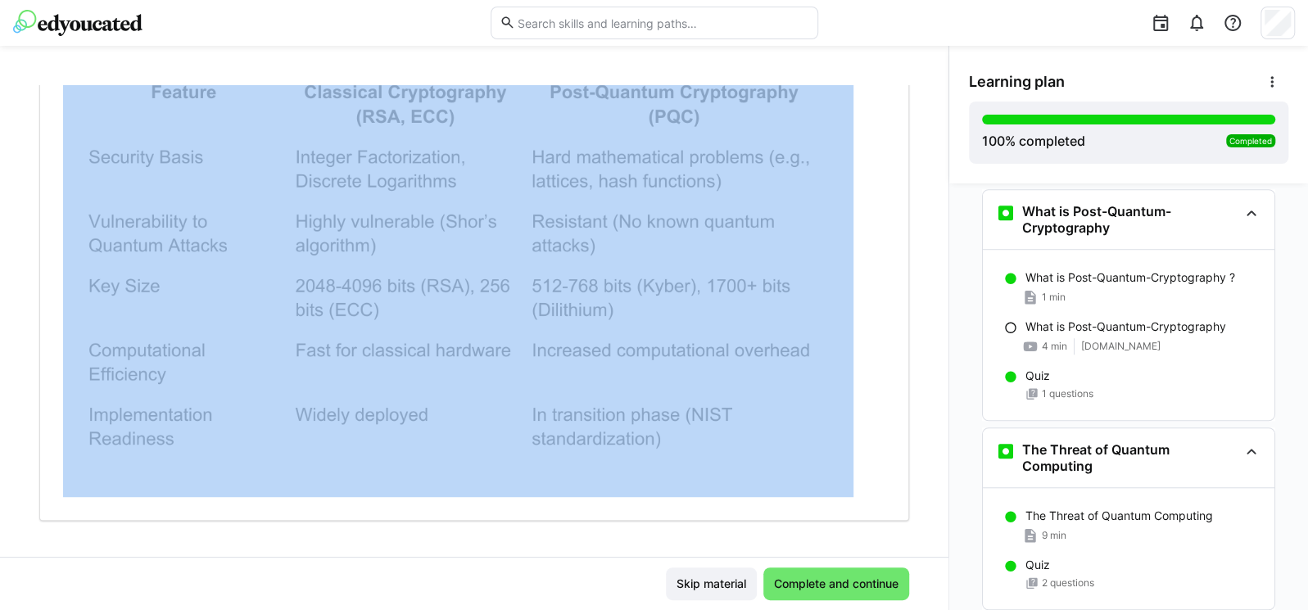
scroll to position [433, 0]
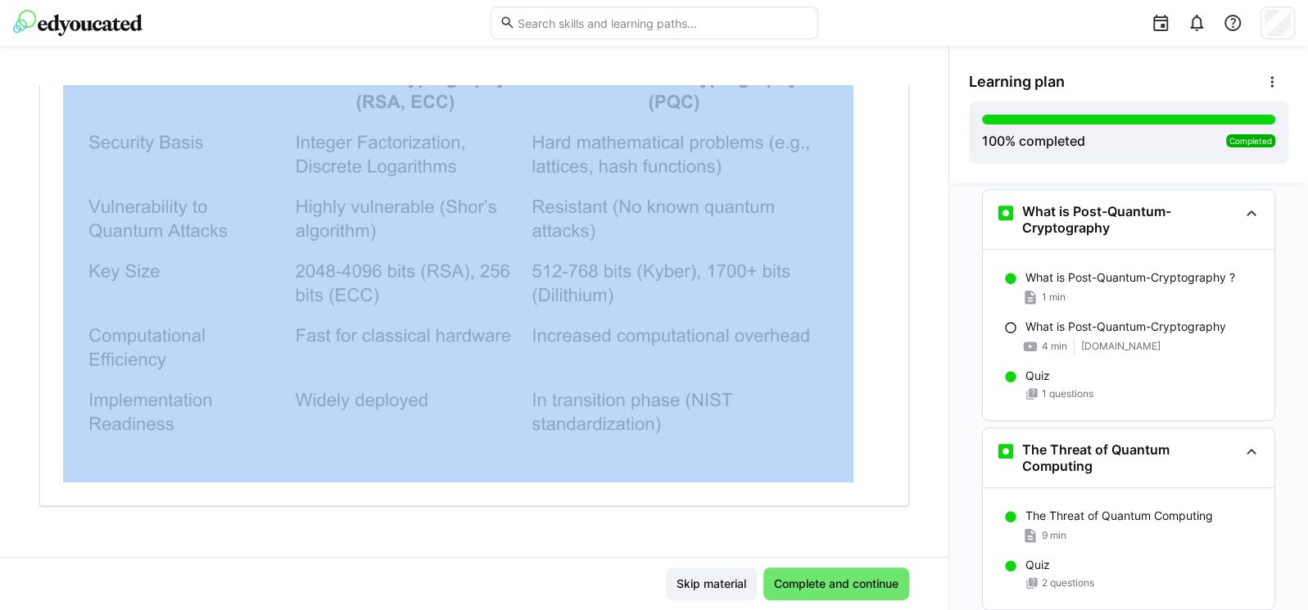
drag, startPoint x: 31, startPoint y: 126, endPoint x: 657, endPoint y: 396, distance: 681.6
click at [657, 396] on div "**********" at bounding box center [474, 321] width 948 height 472
copy div "**********"
click at [899, 366] on div "**********" at bounding box center [474, 321] width 948 height 472
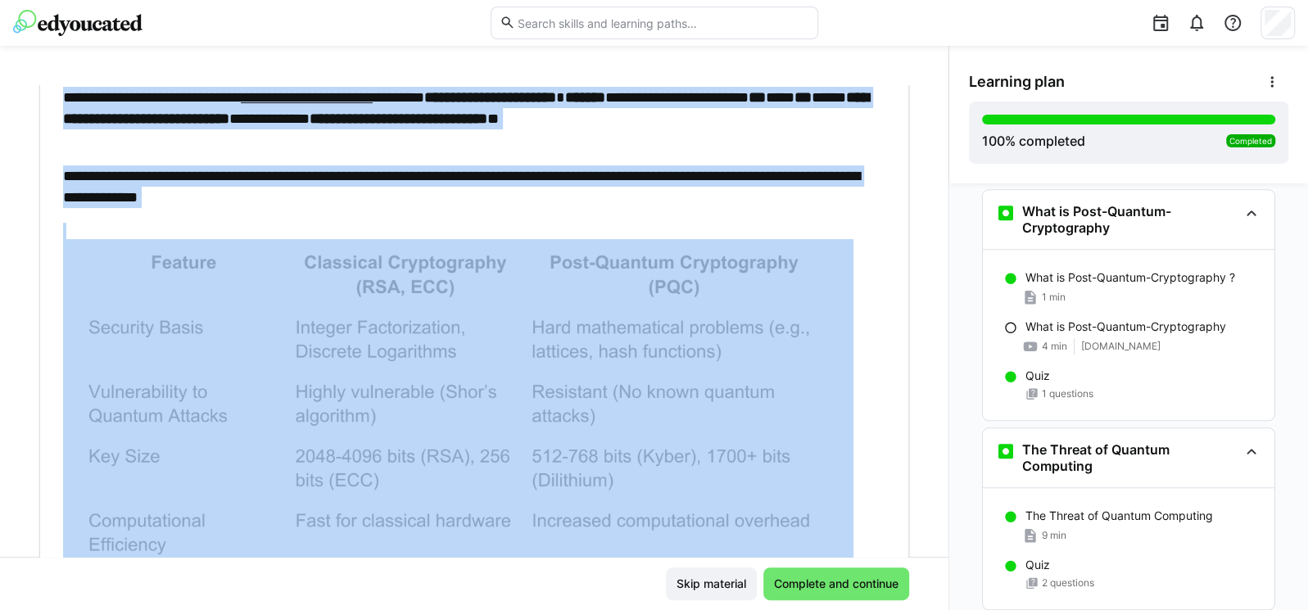
scroll to position [237, 0]
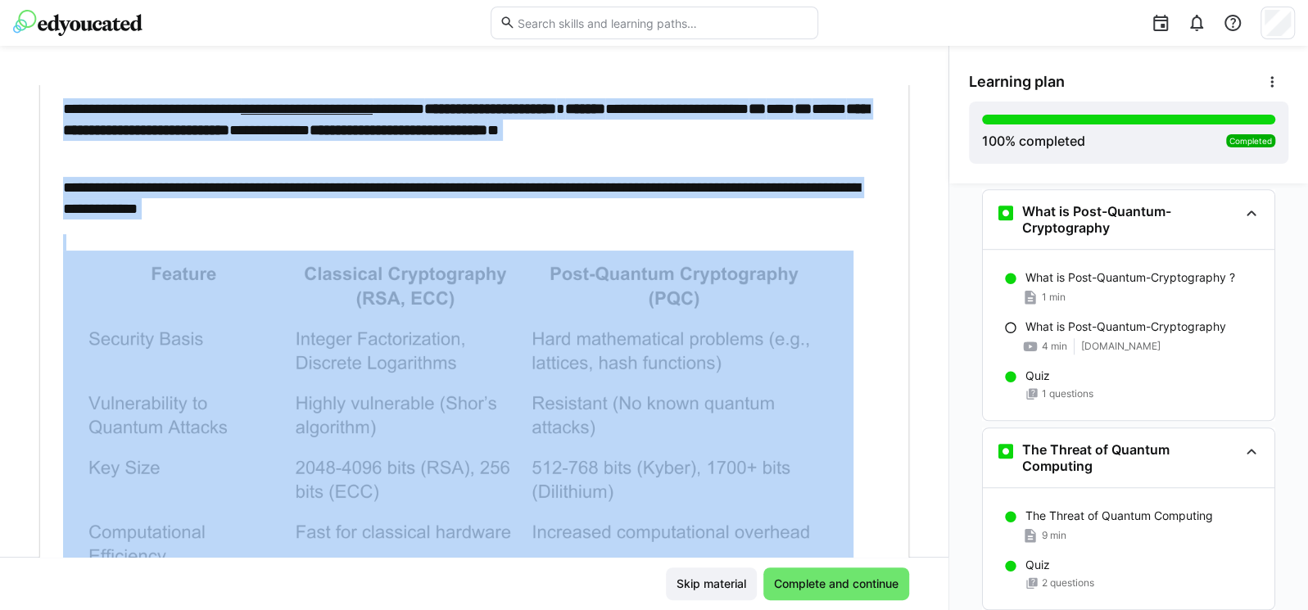
click at [903, 299] on div "**********" at bounding box center [474, 321] width 948 height 472
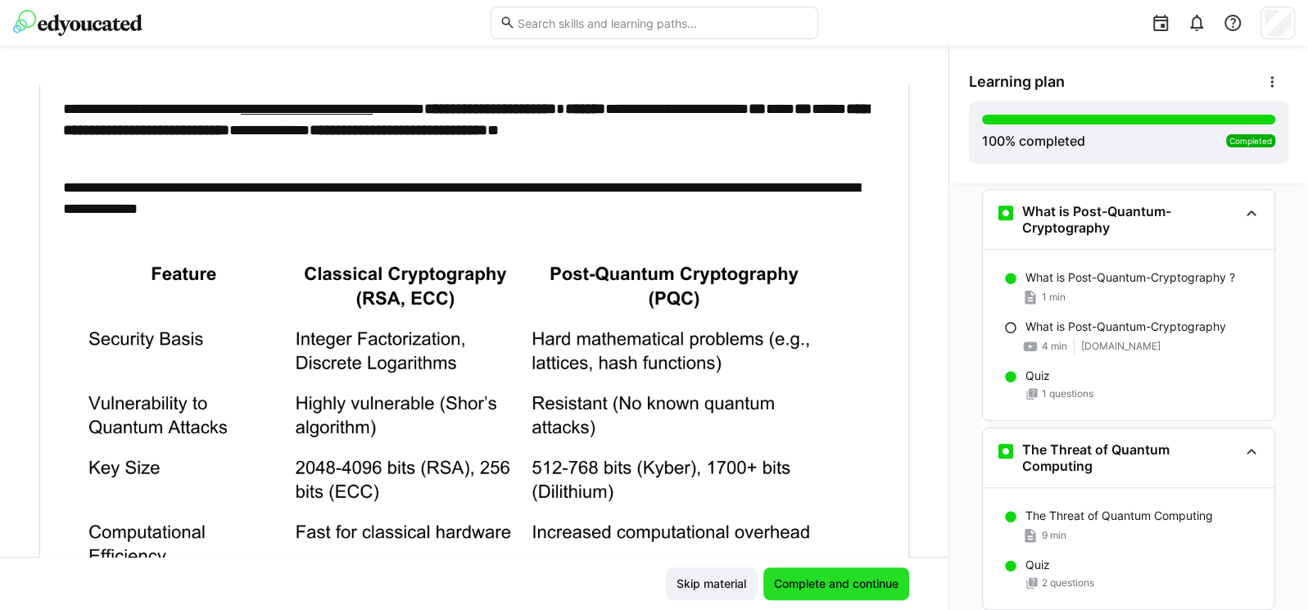
click at [786, 584] on span "Complete and continue" at bounding box center [836, 584] width 129 height 16
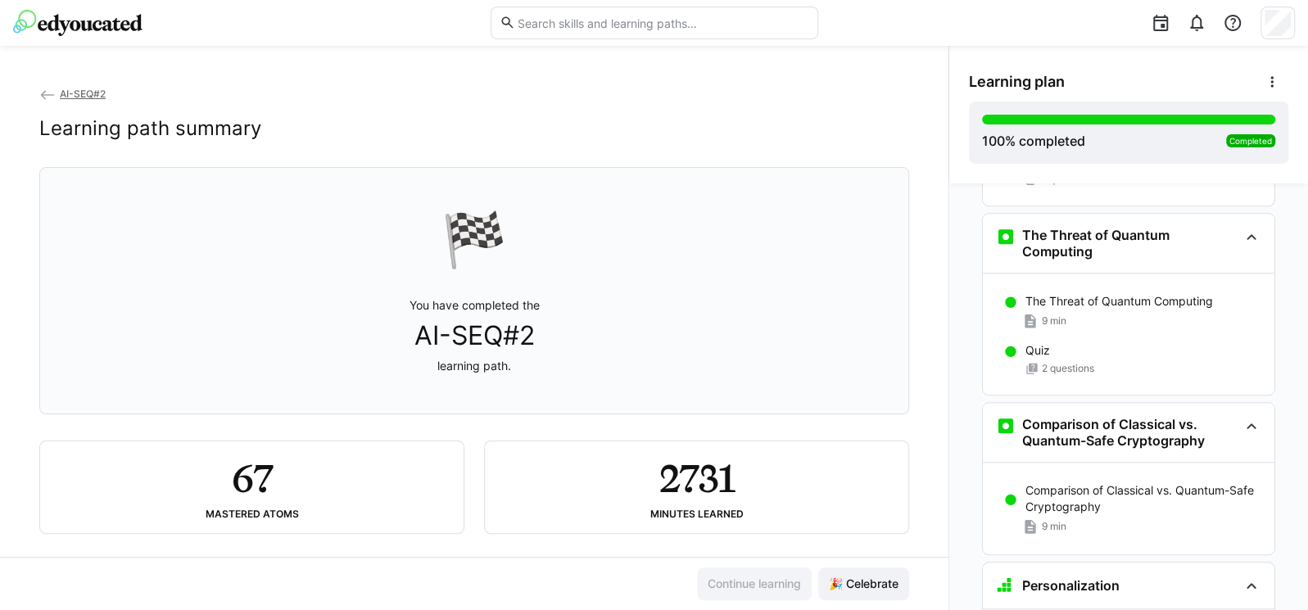
scroll to position [5016, 0]
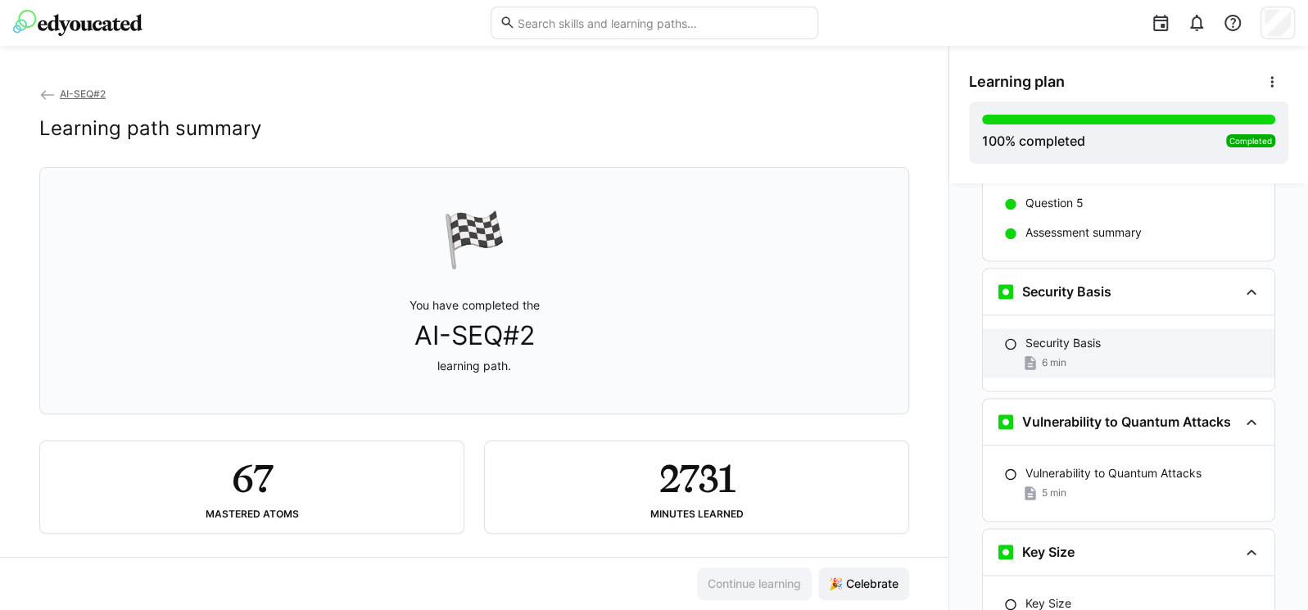
click at [1064, 355] on div "6 min" at bounding box center [1143, 363] width 236 height 16
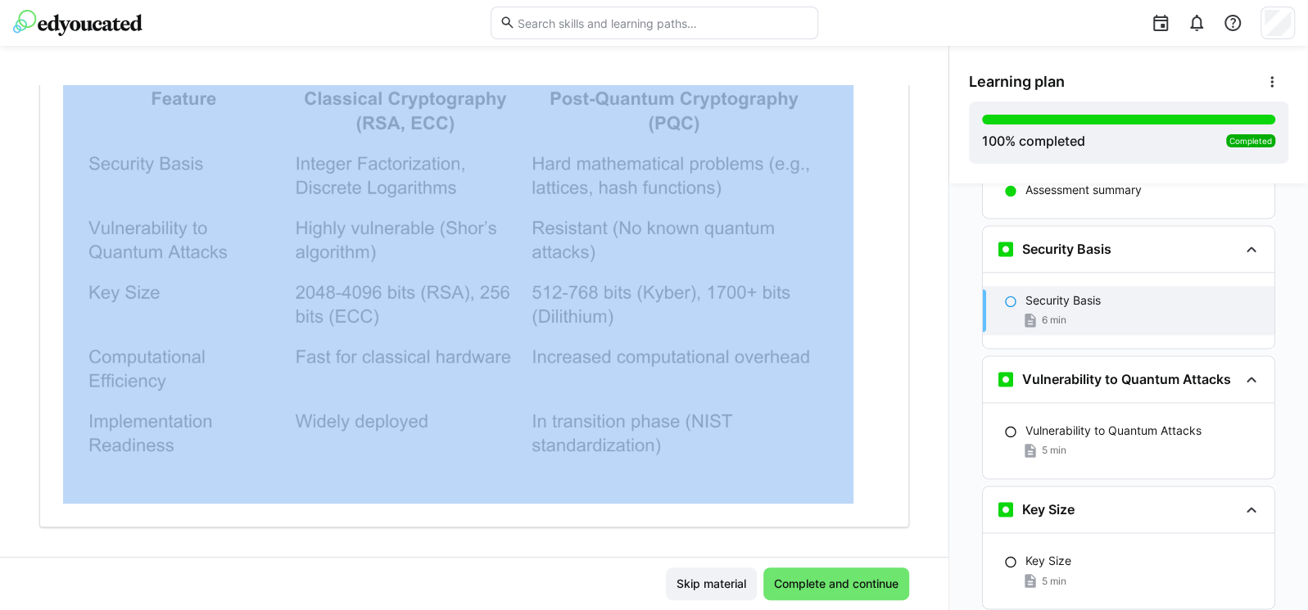
scroll to position [502, 0]
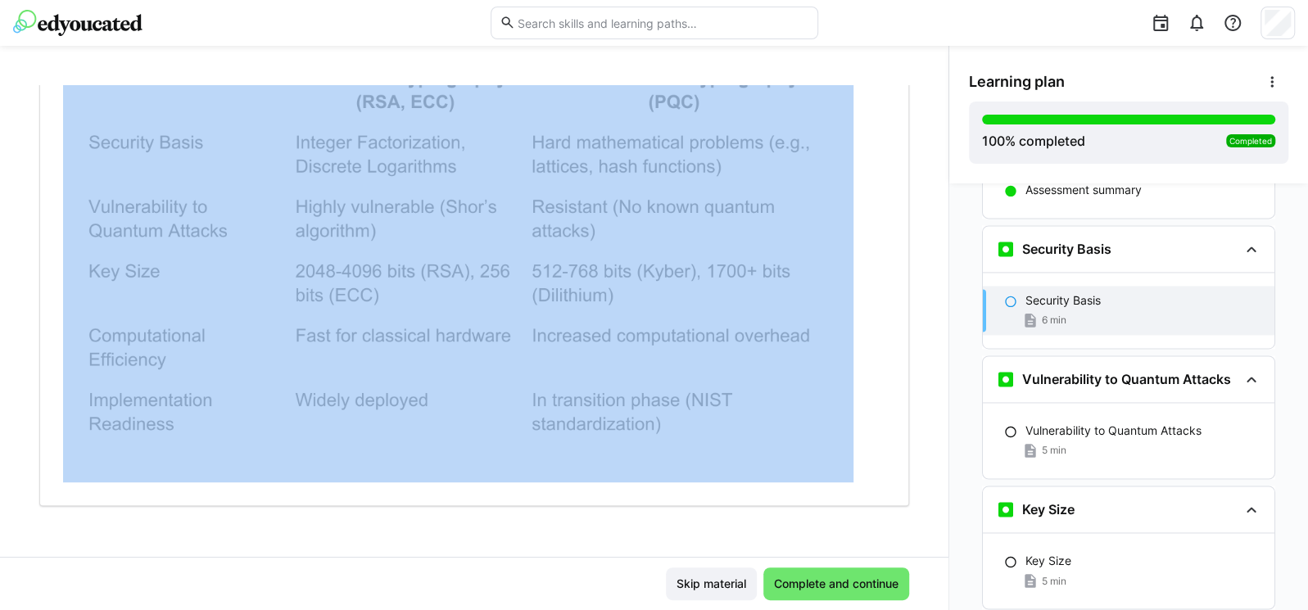
drag, startPoint x: 35, startPoint y: 138, endPoint x: 898, endPoint y: 317, distance: 881.7
click at [898, 317] on div "**********" at bounding box center [474, 321] width 948 height 472
drag, startPoint x: 800, startPoint y: 289, endPoint x: 911, endPoint y: 310, distance: 112.4
click at [911, 310] on div "**********" at bounding box center [474, 321] width 948 height 472
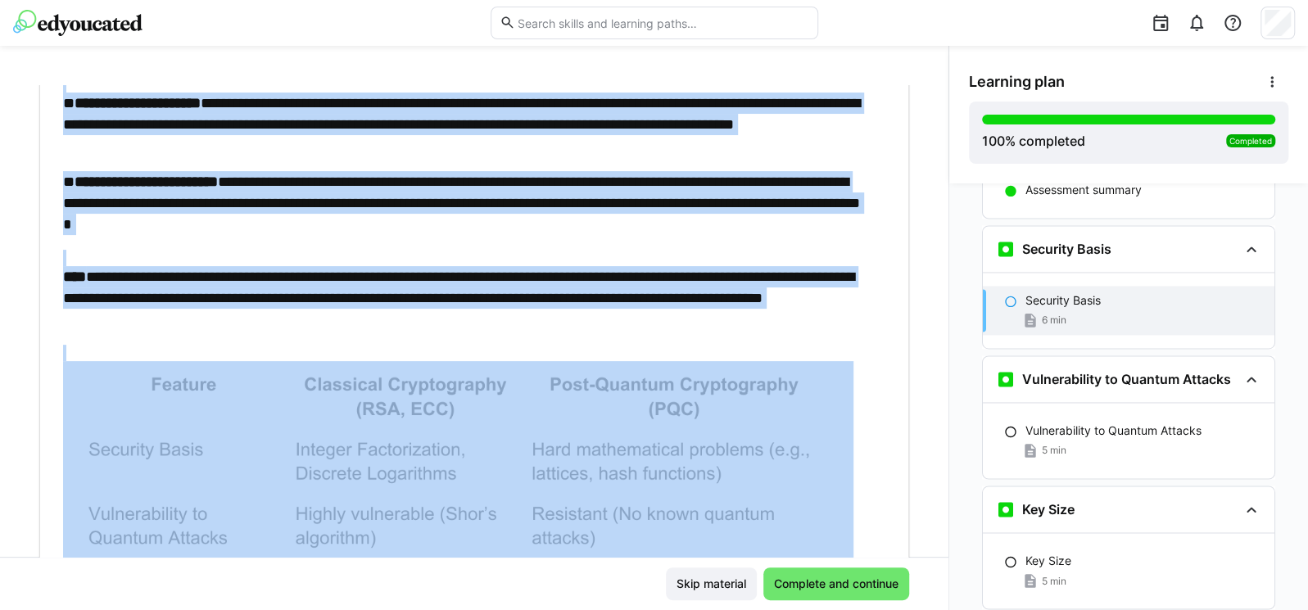
scroll to position [197, 0]
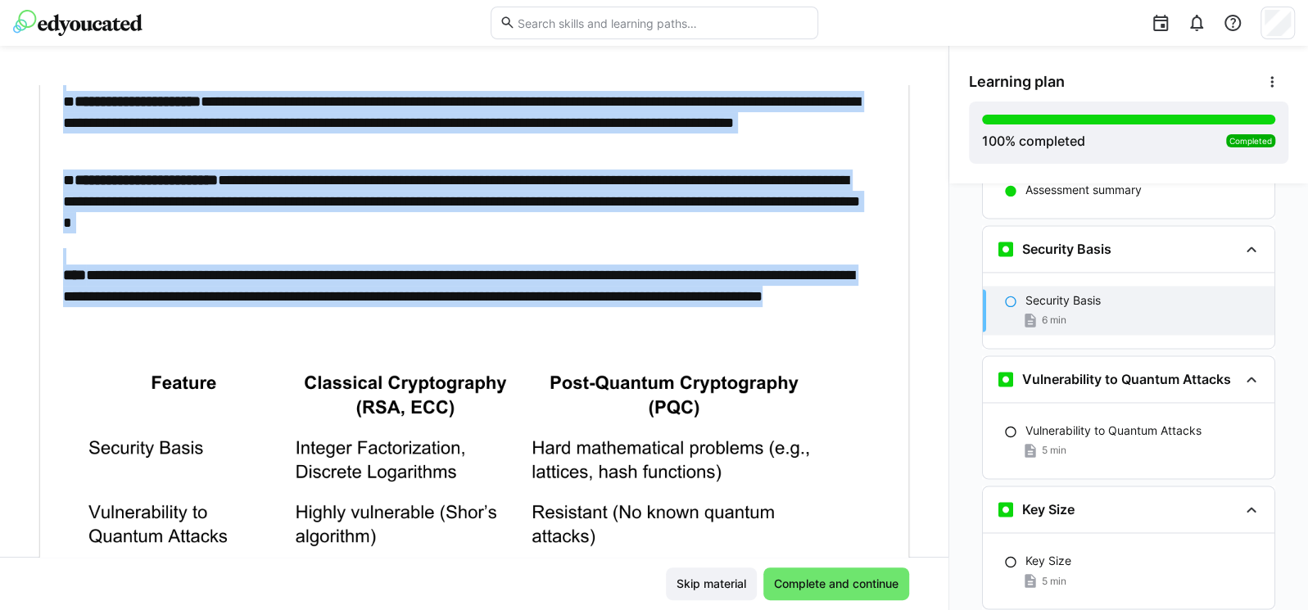
click at [354, 322] on p "**********" at bounding box center [466, 297] width 806 height 64
copy div "**********"
click at [568, 425] on img at bounding box center [458, 571] width 790 height 422
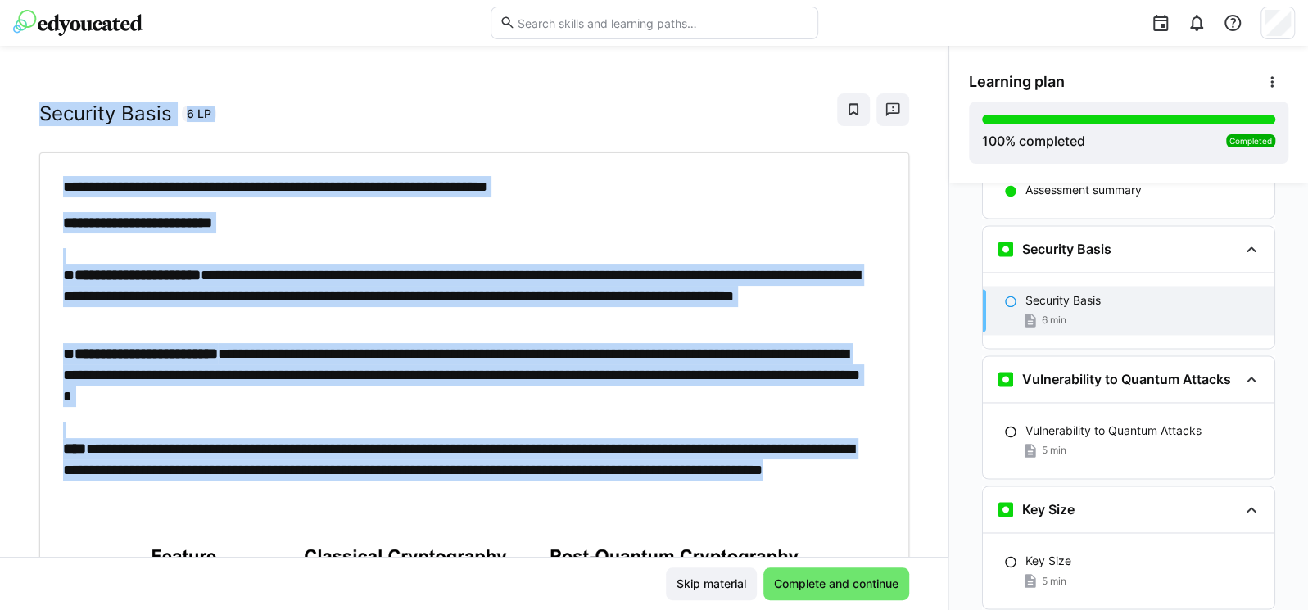
scroll to position [0, 0]
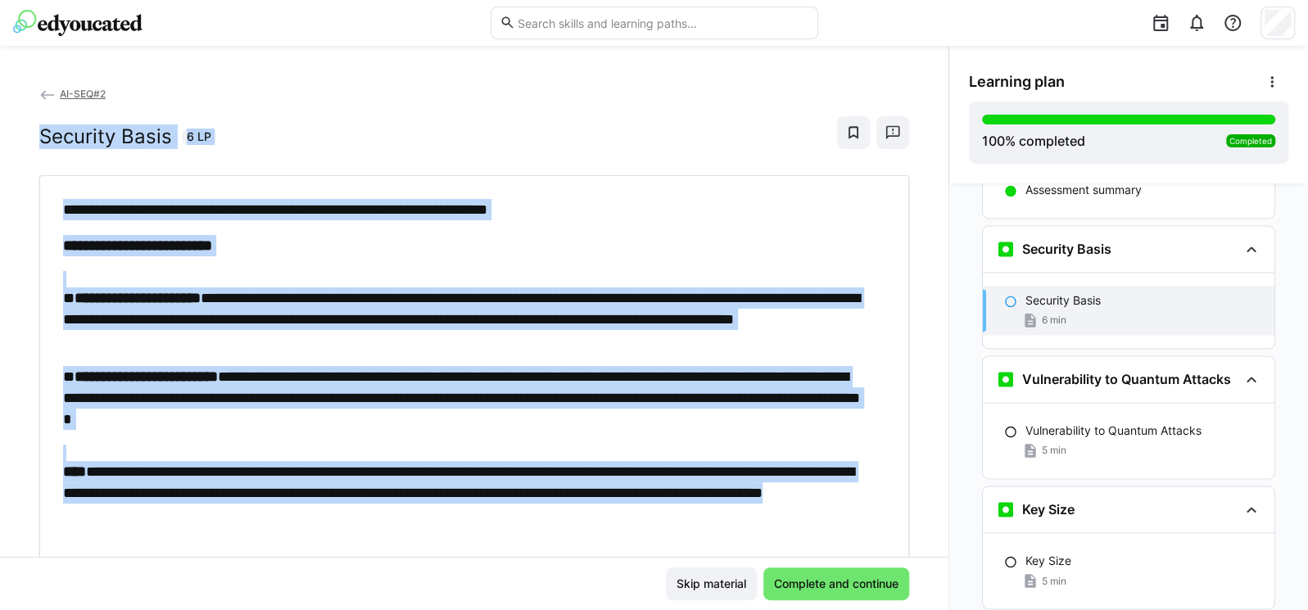
click at [42, 124] on h2 "Security Basis" at bounding box center [105, 136] width 133 height 25
click at [36, 134] on div "**********" at bounding box center [474, 321] width 948 height 472
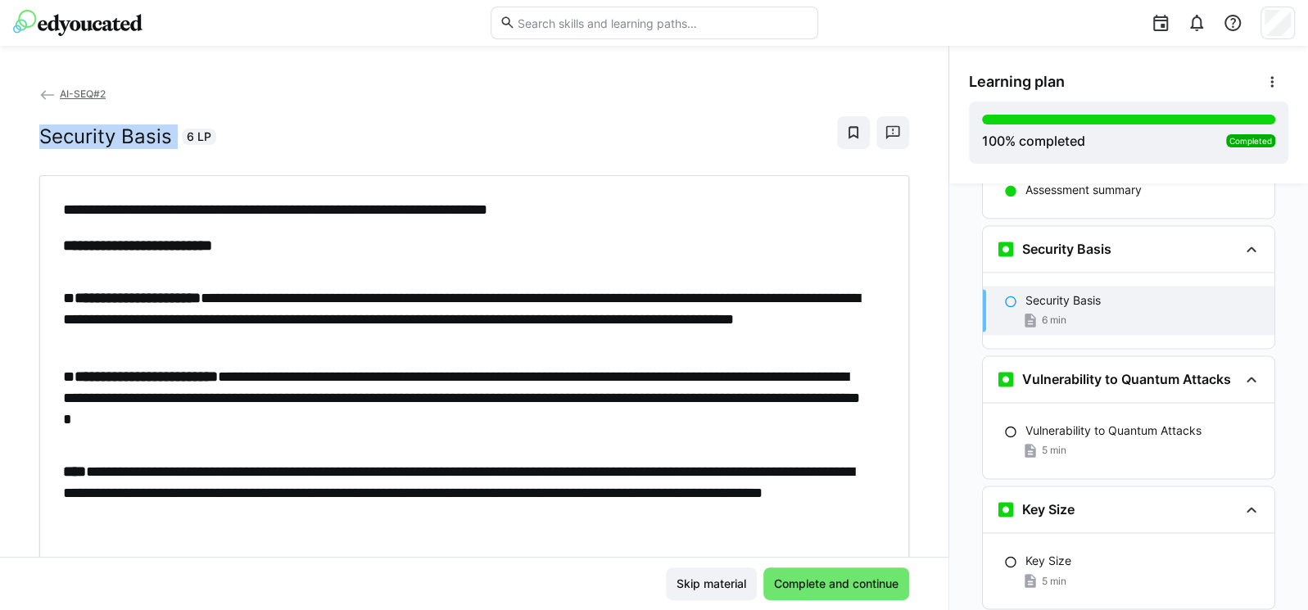
drag, startPoint x: 145, startPoint y: 138, endPoint x: 16, endPoint y: 136, distance: 128.6
click at [16, 136] on div "**********" at bounding box center [474, 321] width 948 height 472
copy h2 "Security Basis"
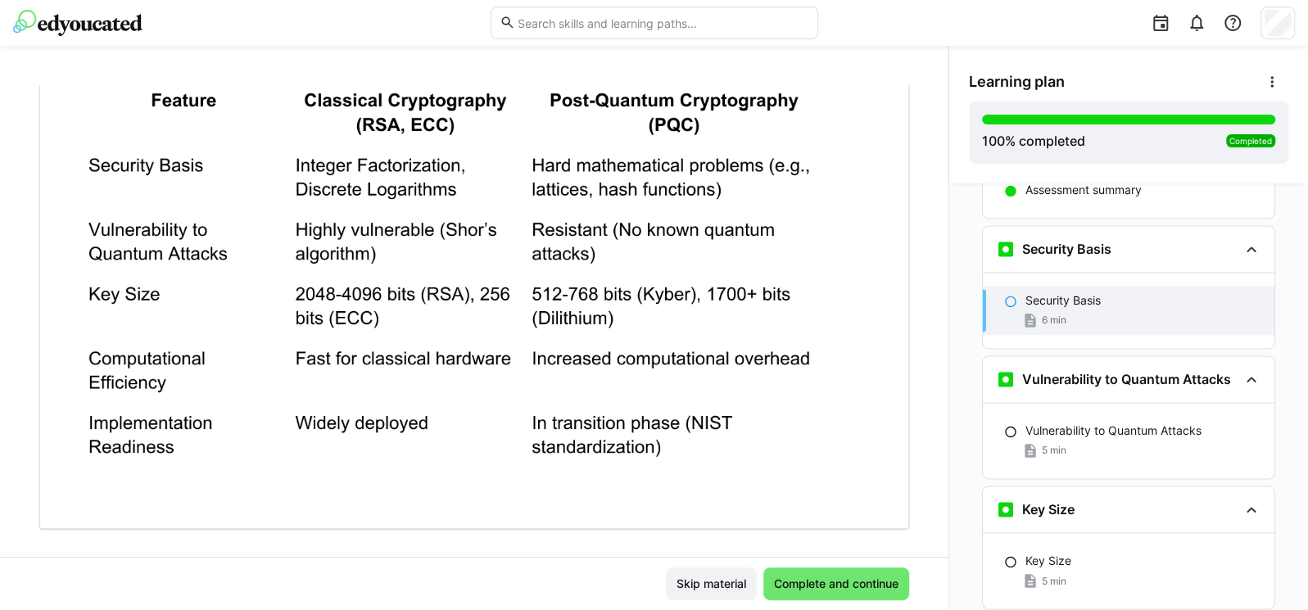
scroll to position [502, 0]
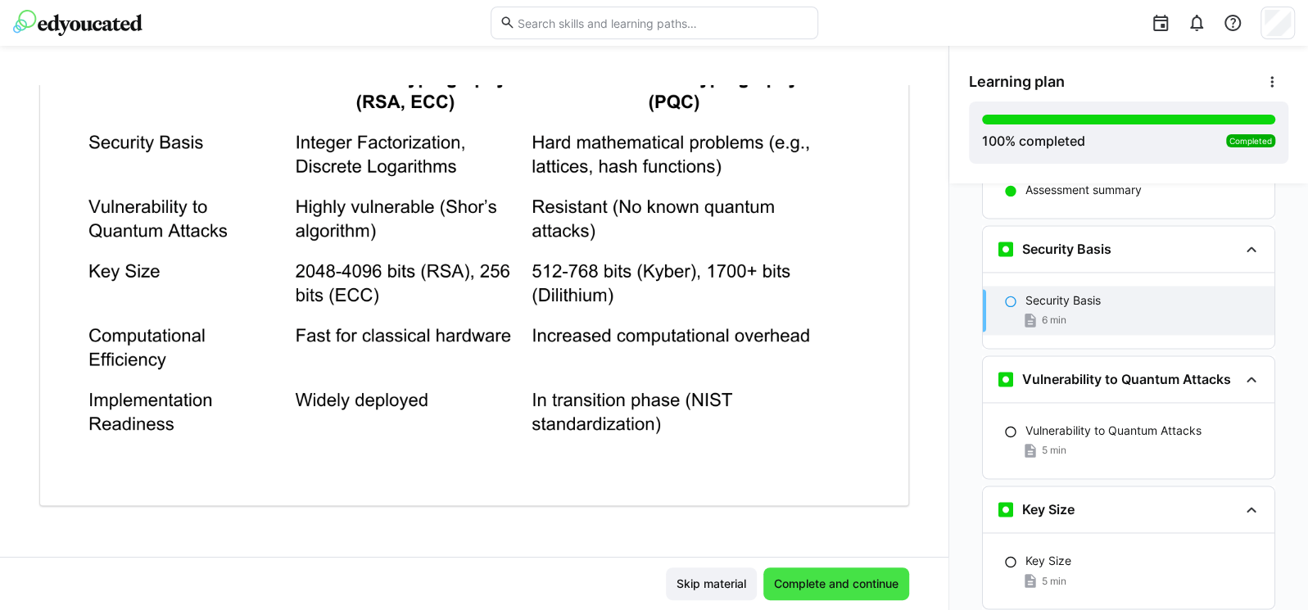
click at [830, 585] on span "Complete and continue" at bounding box center [836, 584] width 129 height 16
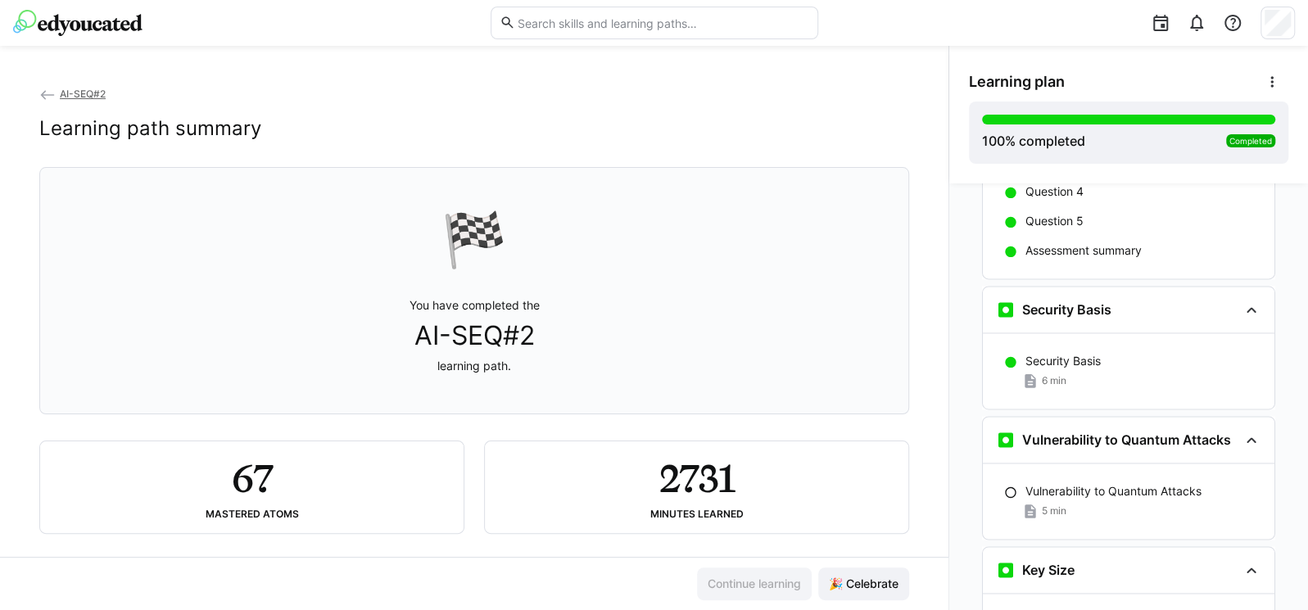
scroll to position [5606, 0]
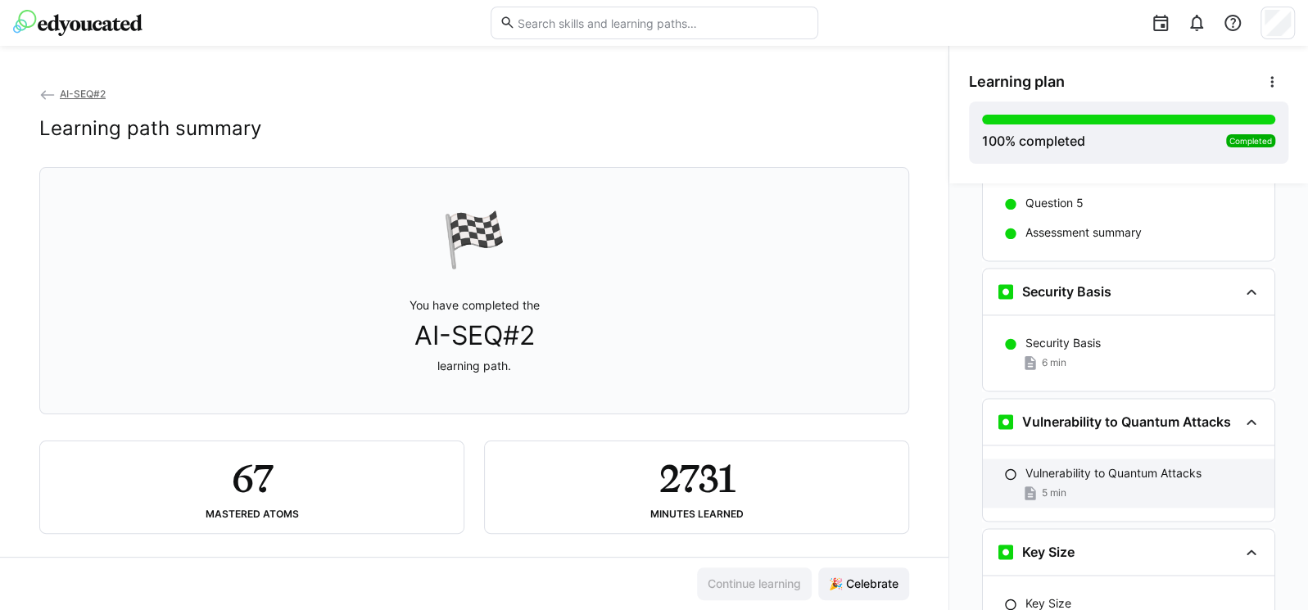
click at [1079, 465] on p "Vulnerability to Quantum Attacks" at bounding box center [1113, 473] width 176 height 16
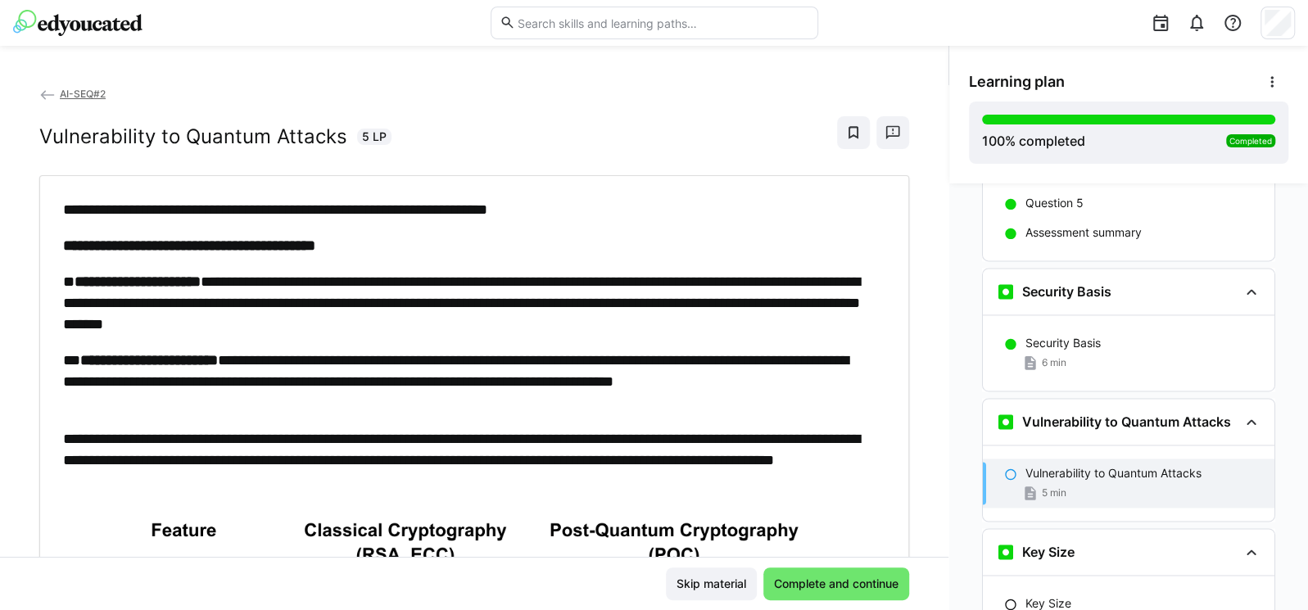
scroll to position [5779, 0]
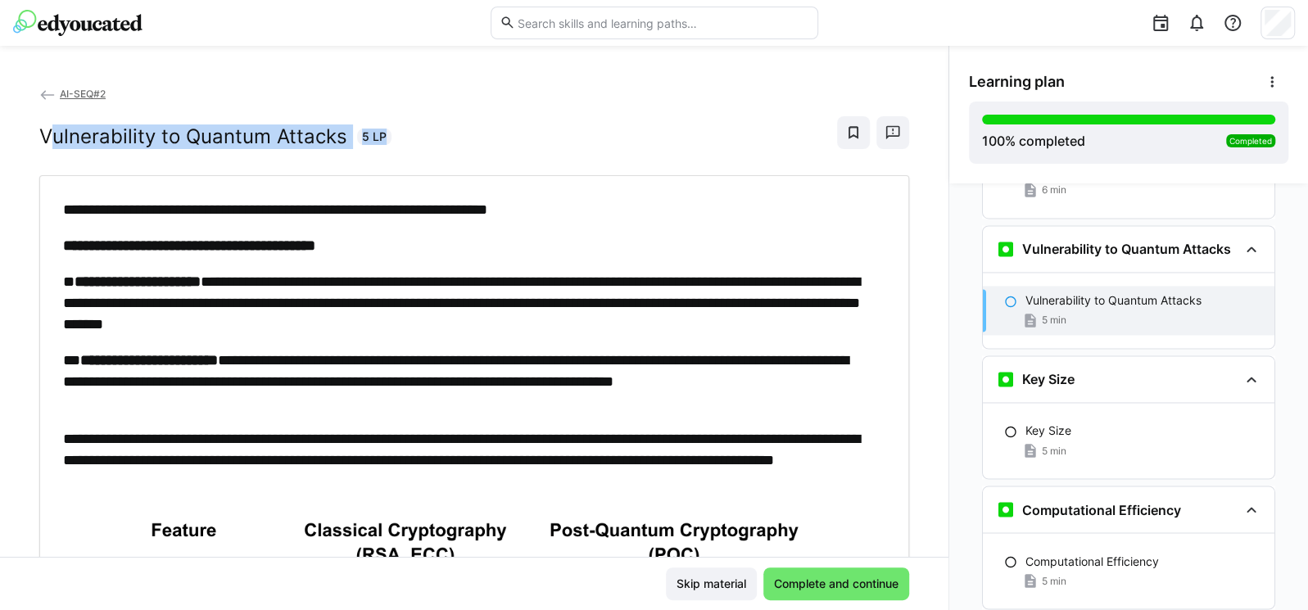
drag, startPoint x: 46, startPoint y: 134, endPoint x: 382, endPoint y: 150, distance: 337.0
click at [382, 150] on div "AI-SEQ#2 Vulnerability to Quantum Attacks 5 LP" at bounding box center [474, 130] width 870 height 90
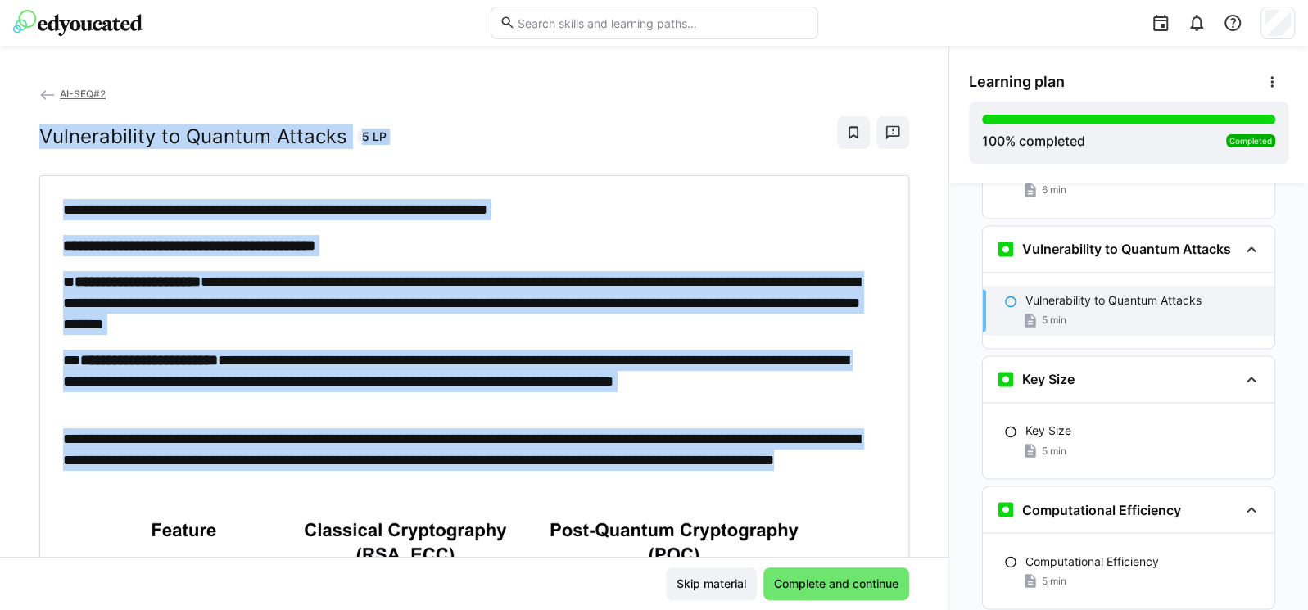
drag, startPoint x: 42, startPoint y: 131, endPoint x: 337, endPoint y: 489, distance: 463.7
click at [337, 489] on div "**********" at bounding box center [474, 537] width 870 height 905
copy div "**********"
click at [584, 294] on p "**********" at bounding box center [466, 303] width 806 height 64
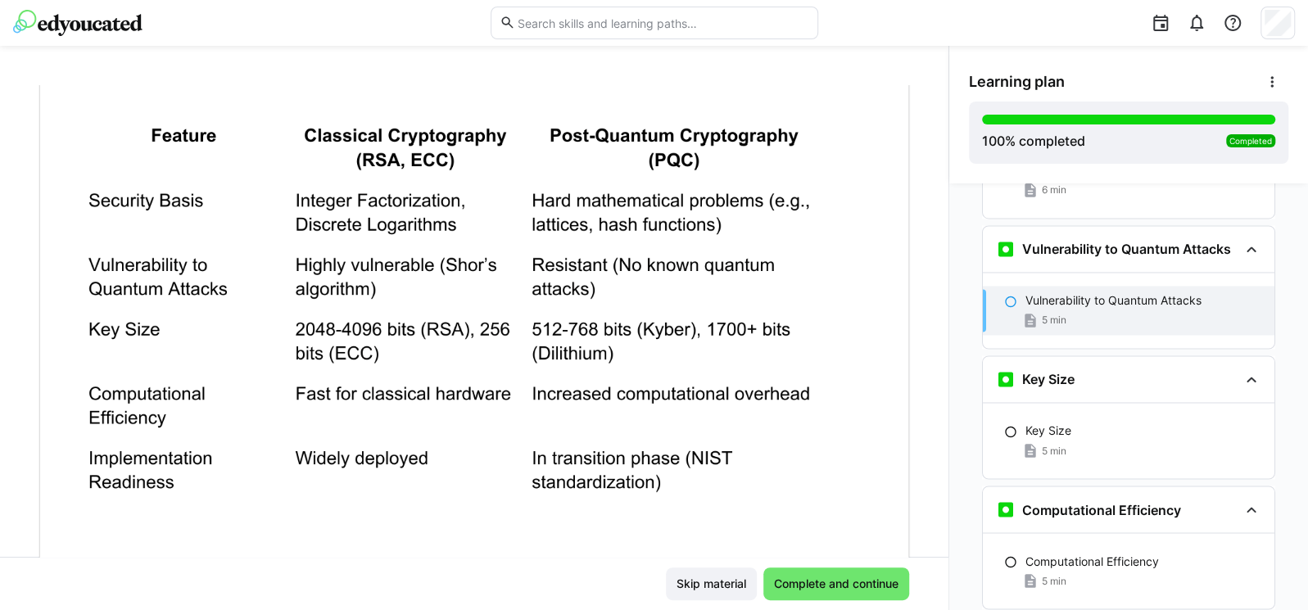
scroll to position [483, 0]
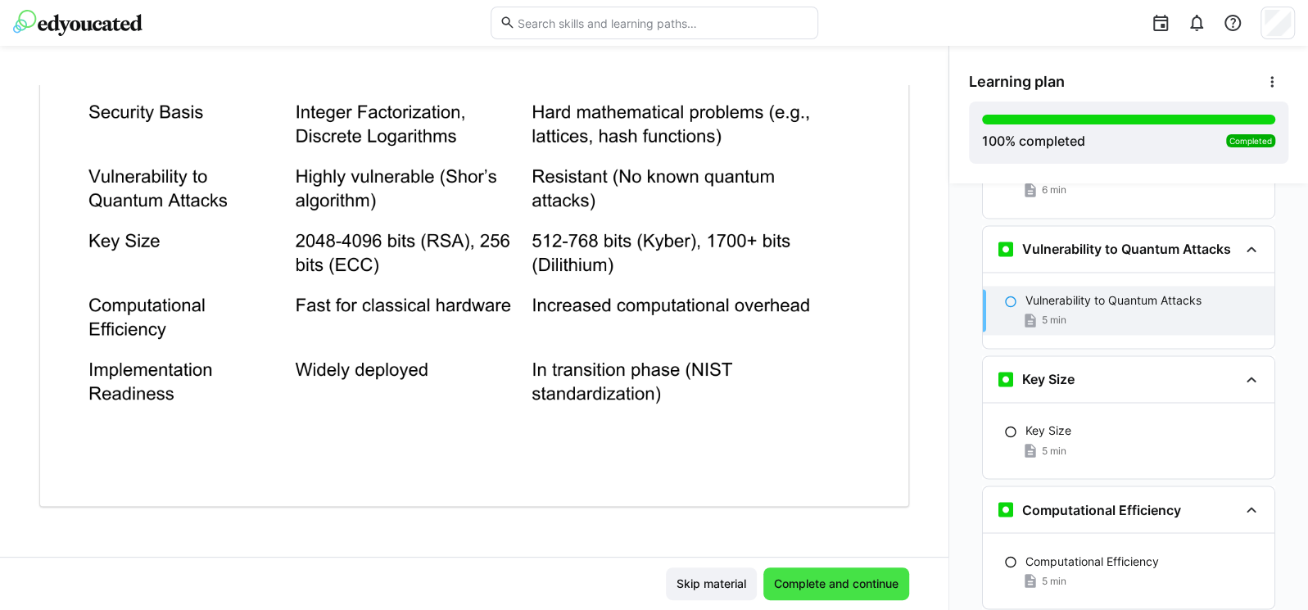
click at [806, 590] on span "Complete and continue" at bounding box center [836, 584] width 129 height 16
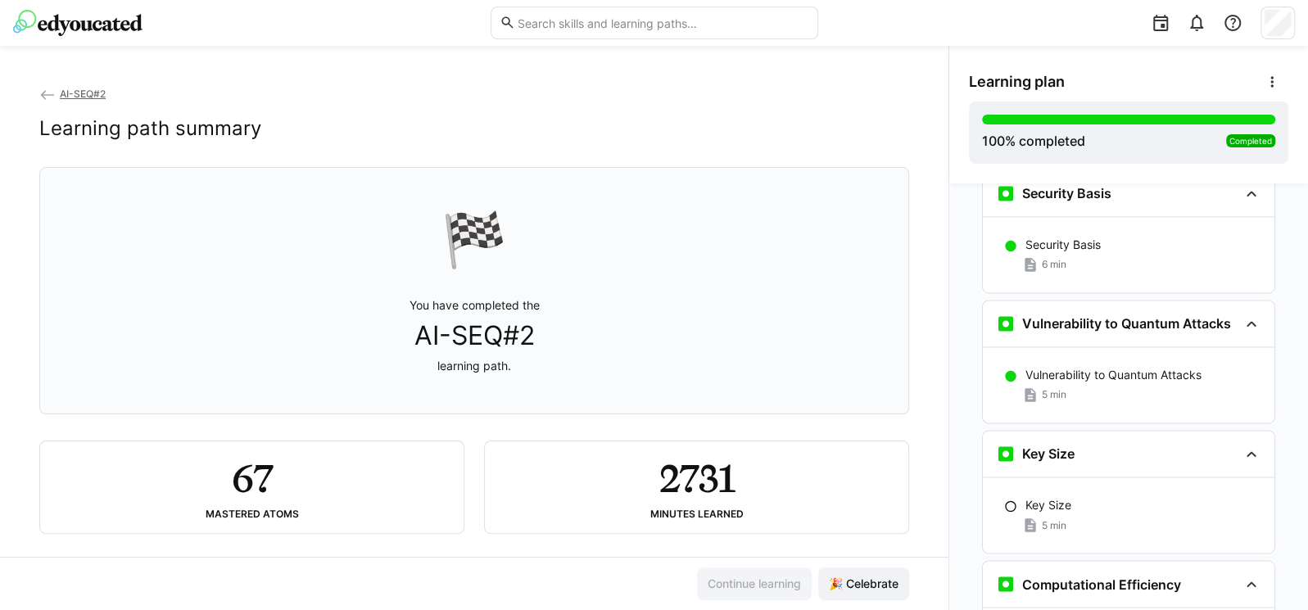
scroll to position [5705, 0]
click at [1039, 496] on p "Key Size" at bounding box center [1048, 504] width 46 height 16
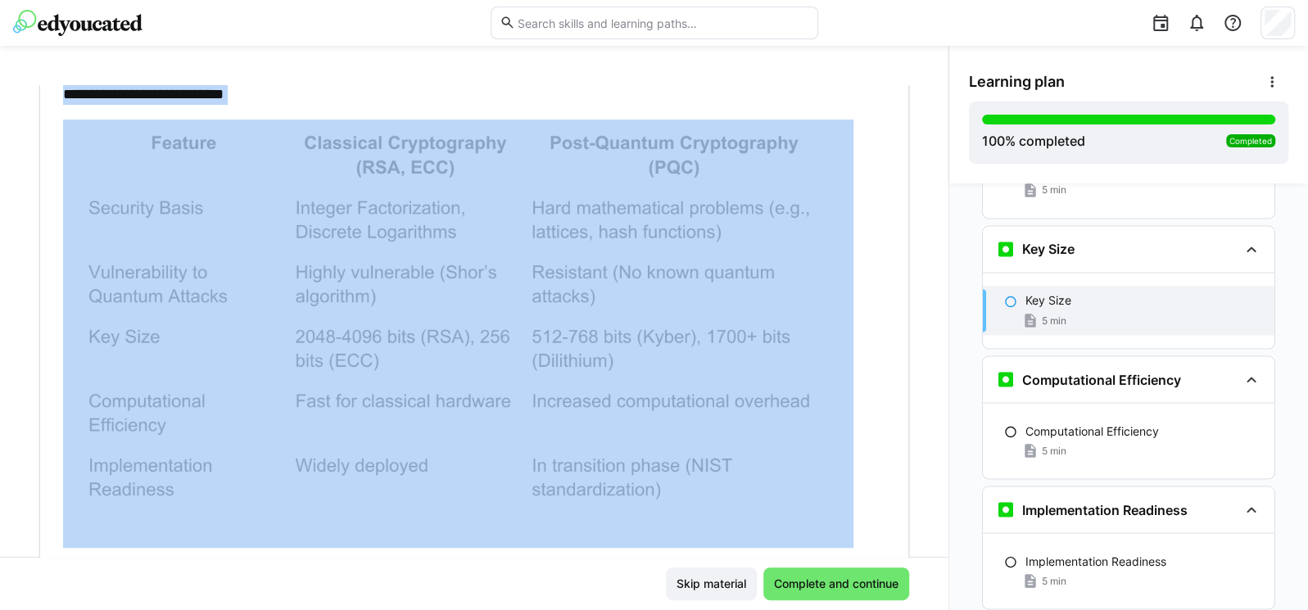
scroll to position [393, 0]
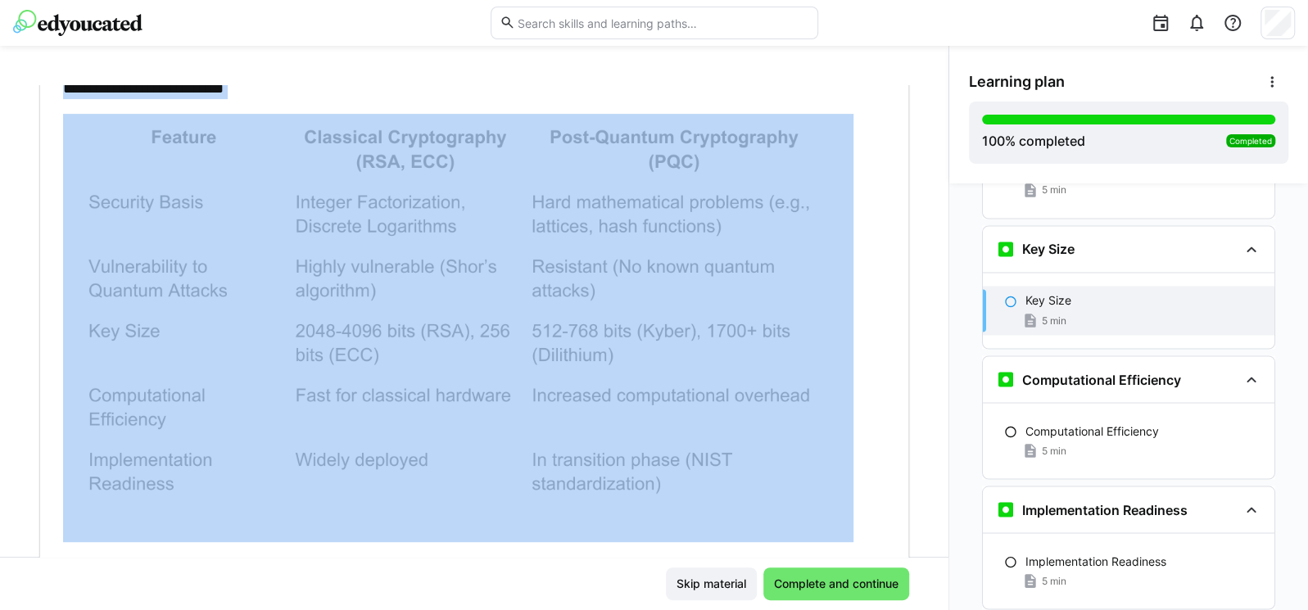
drag, startPoint x: 36, startPoint y: 124, endPoint x: 617, endPoint y: 100, distance: 581.2
click at [617, 100] on div "**********" at bounding box center [474, 321] width 948 height 472
copy div "**********"
click at [780, 580] on span "Complete and continue" at bounding box center [836, 584] width 129 height 16
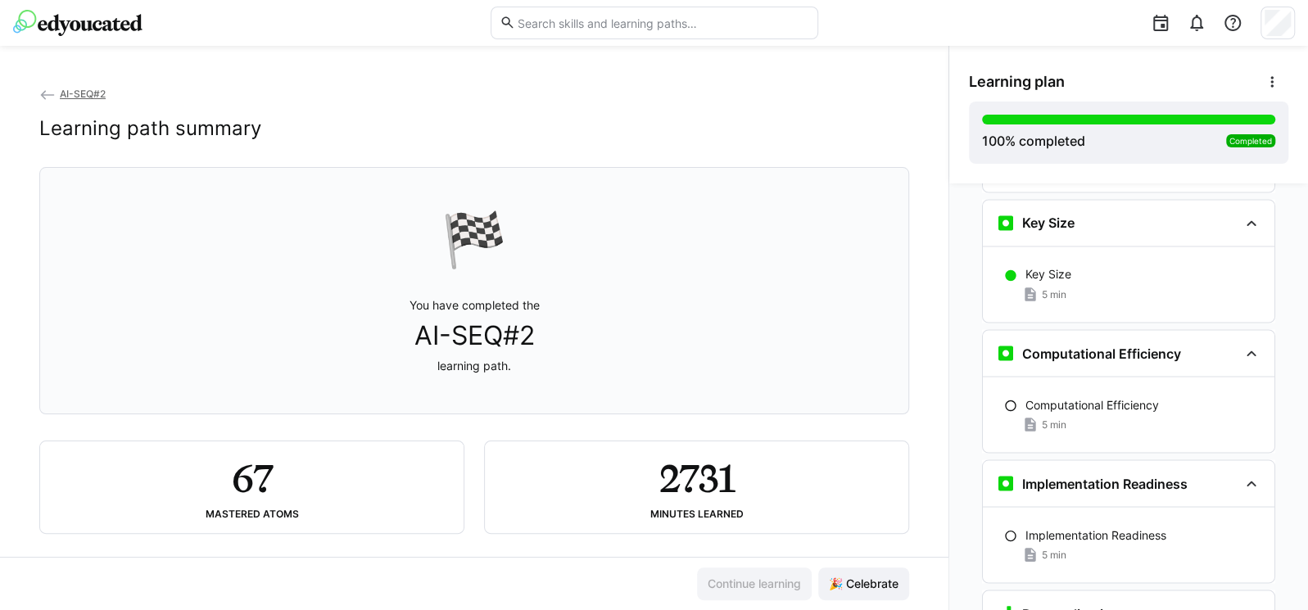
scroll to position [5882, 0]
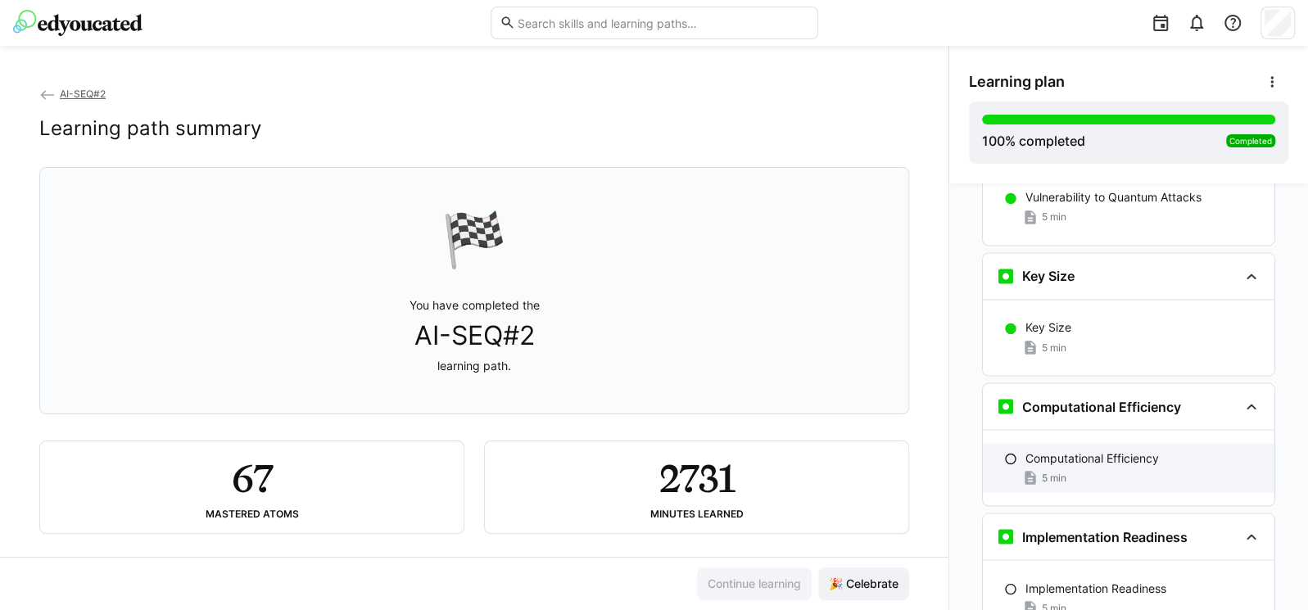
click at [1129, 450] on p "Computational Efficiency" at bounding box center [1092, 458] width 134 height 16
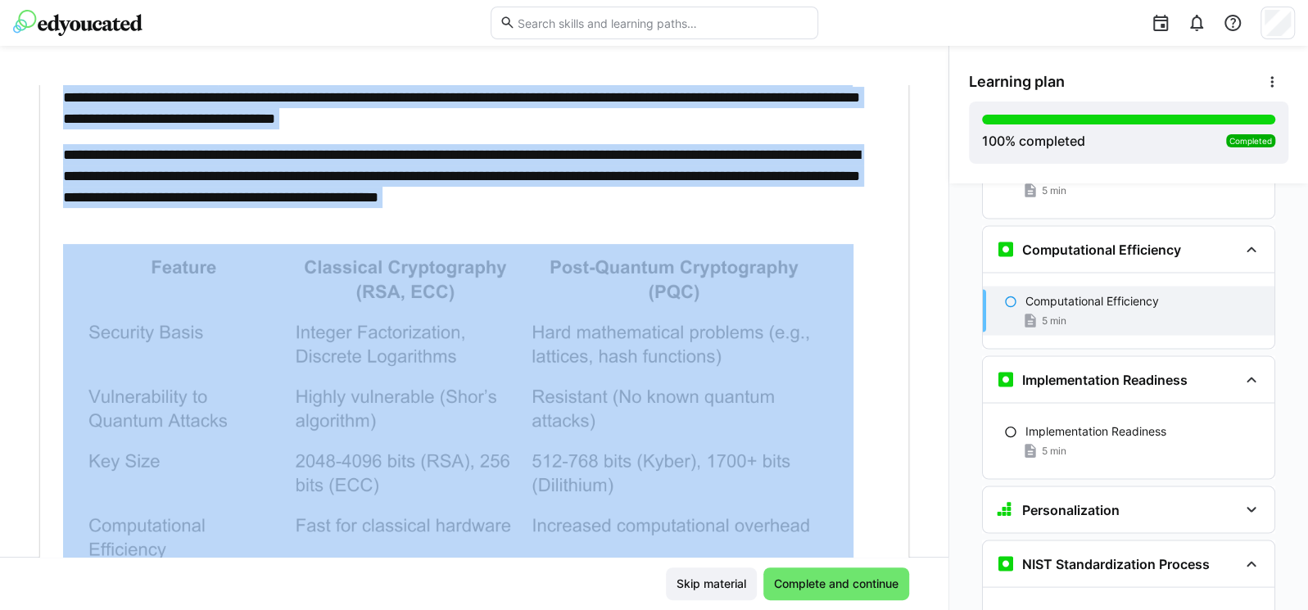
scroll to position [452, 0]
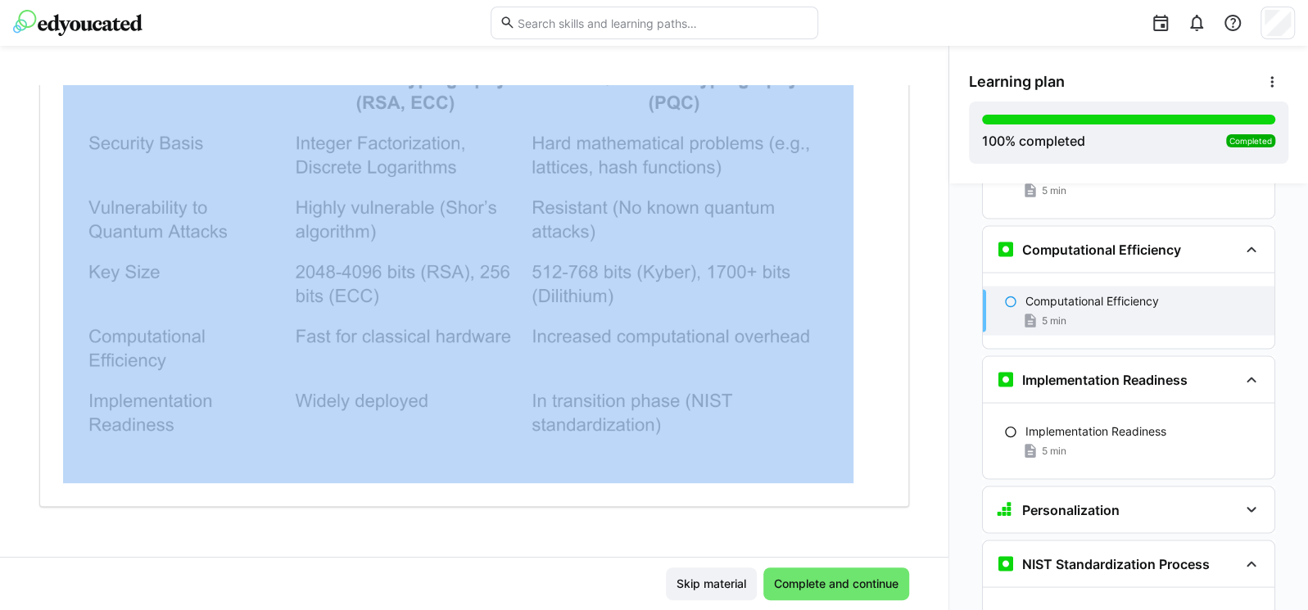
drag, startPoint x: 45, startPoint y: 129, endPoint x: 854, endPoint y: 466, distance: 876.7
click at [861, 488] on div "**********" at bounding box center [474, 70] width 870 height 874
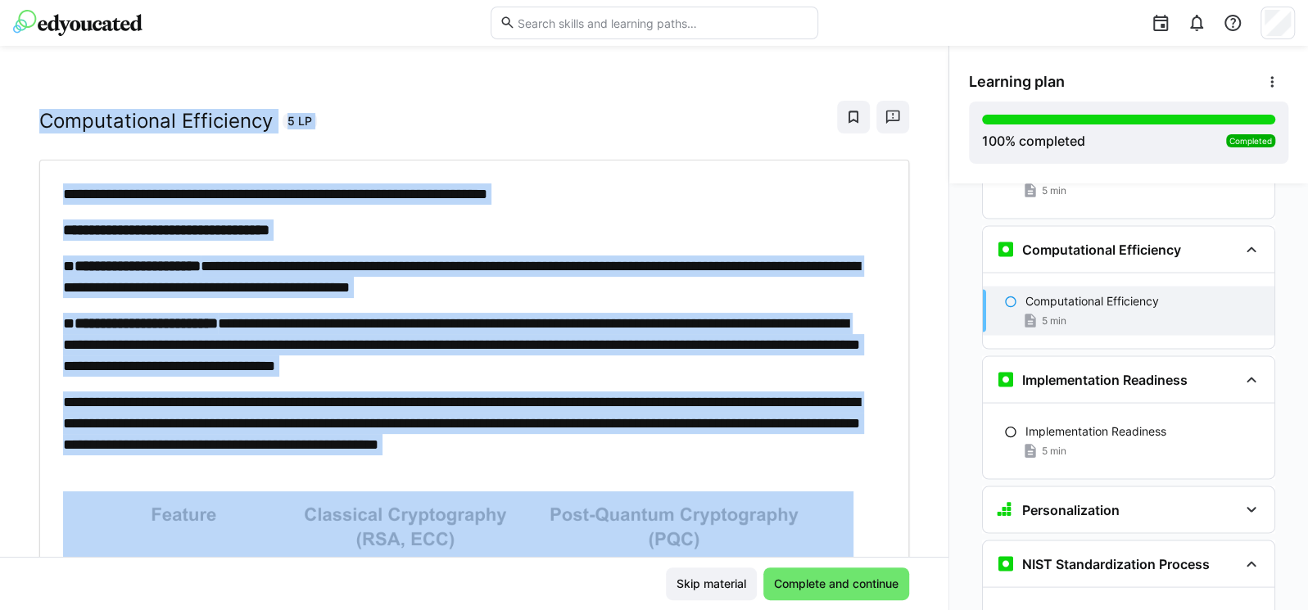
scroll to position [0, 0]
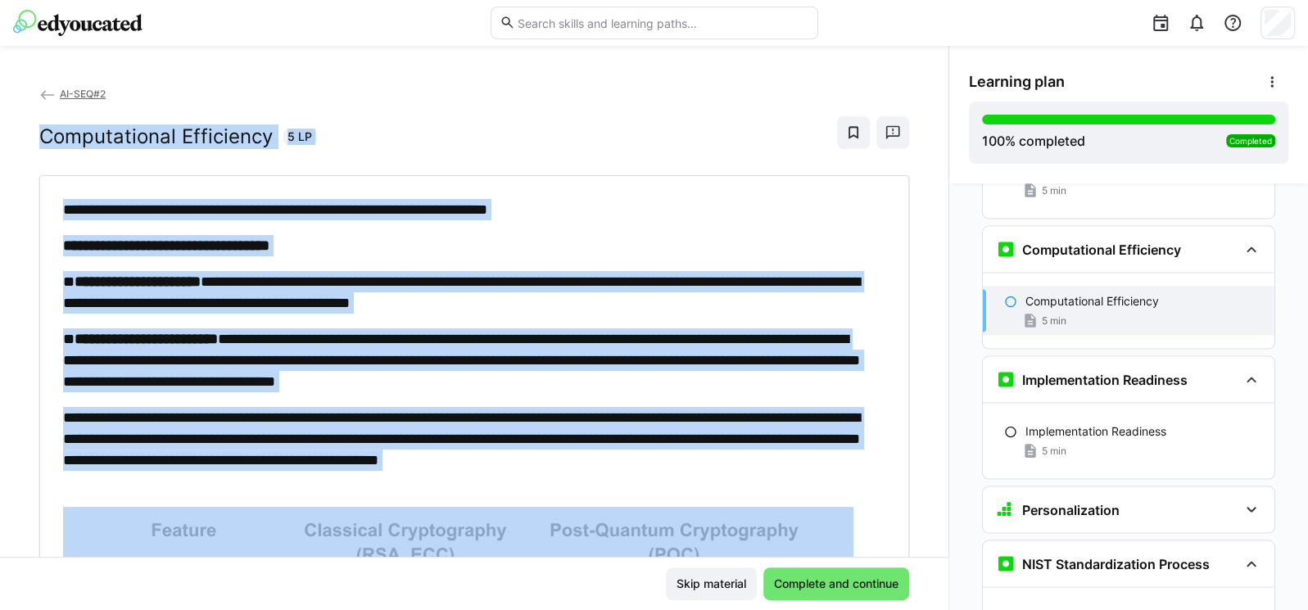
drag, startPoint x: 175, startPoint y: 187, endPoint x: 102, endPoint y: 164, distance: 76.4
click at [176, 186] on div "**********" at bounding box center [474, 567] width 870 height 784
click at [43, 129] on h2 "Computational Efficiency" at bounding box center [155, 136] width 233 height 25
drag, startPoint x: 36, startPoint y: 134, endPoint x: 228, endPoint y: 496, distance: 409.6
click at [228, 496] on div "**********" at bounding box center [474, 321] width 948 height 472
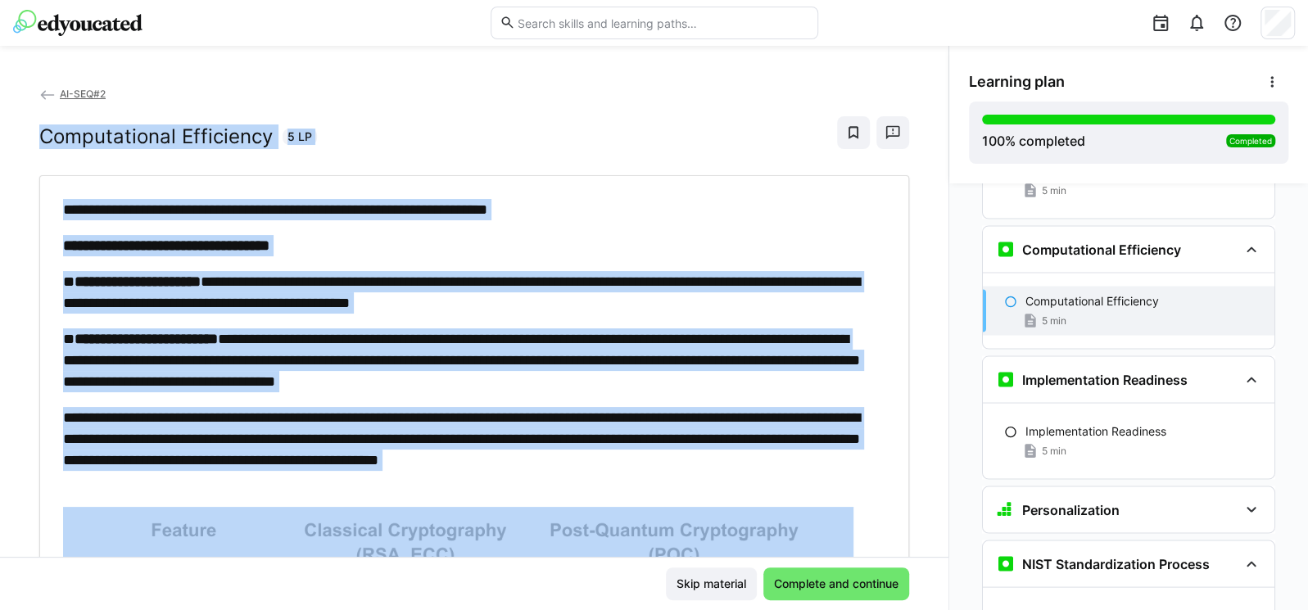
copy div "**********"
click at [233, 131] on h2 "Computational Efficiency" at bounding box center [155, 136] width 233 height 25
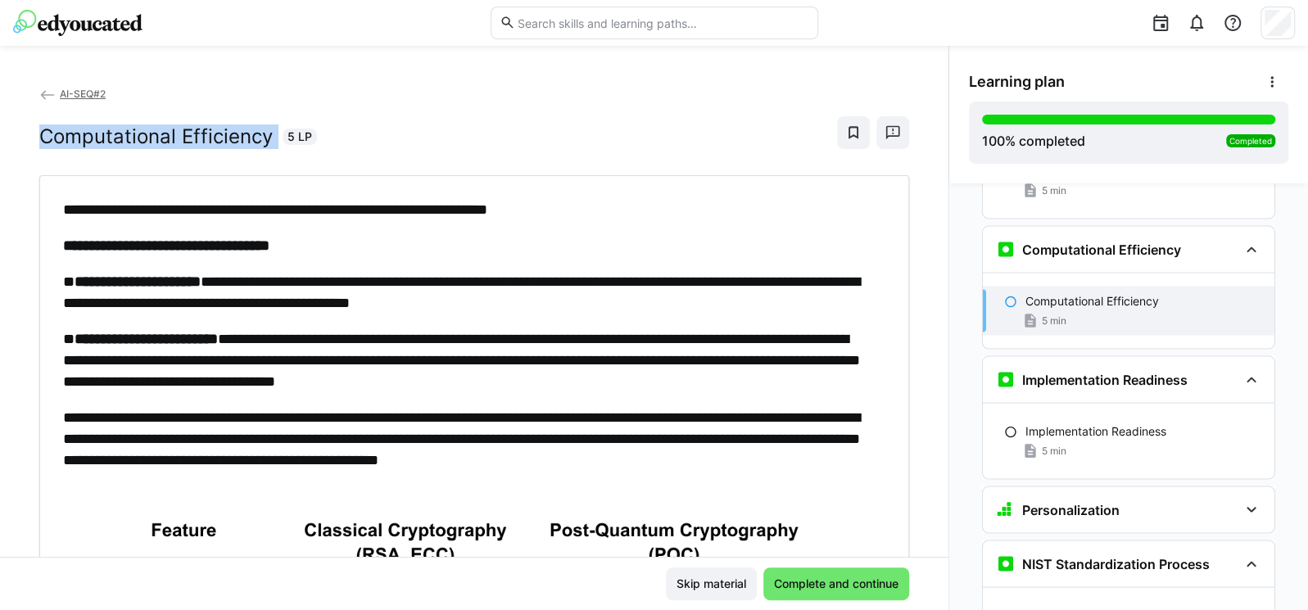
drag, startPoint x: 276, startPoint y: 130, endPoint x: 45, endPoint y: 142, distance: 231.2
click at [43, 142] on div "Computational Efficiency 5 LP" at bounding box center [178, 136] width 278 height 25
copy h2 "Computational Efficiency"
click at [862, 582] on span "Complete and continue" at bounding box center [836, 584] width 129 height 16
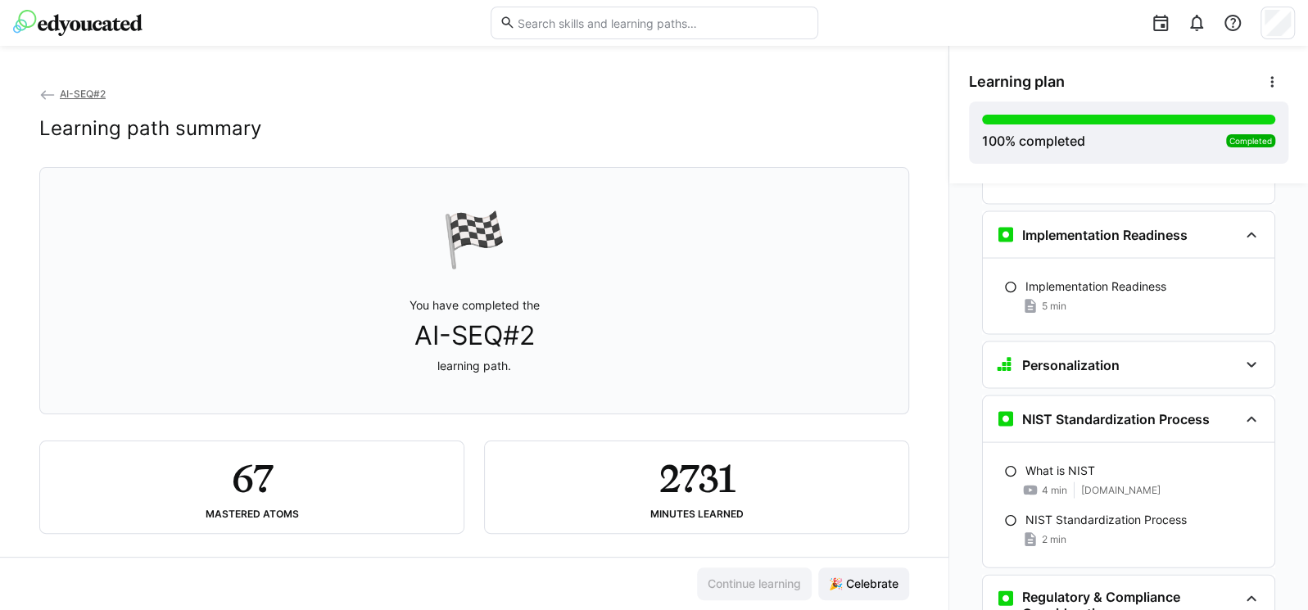
scroll to position [6197, 0]
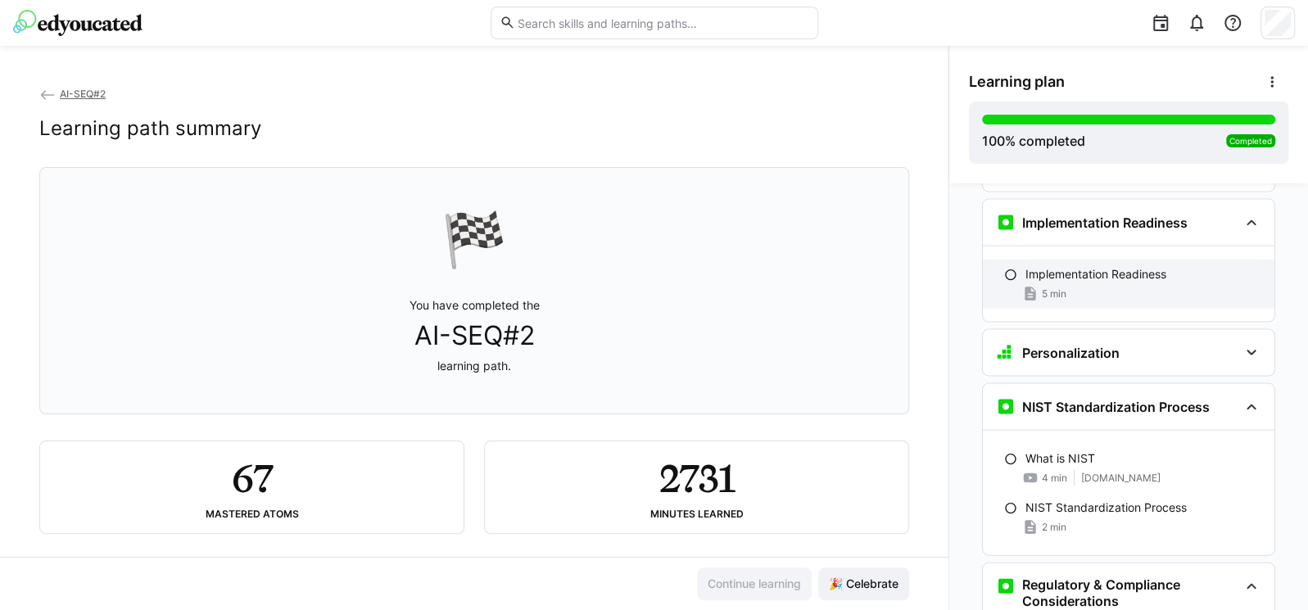
click at [1093, 285] on div "5 min" at bounding box center [1143, 293] width 236 height 16
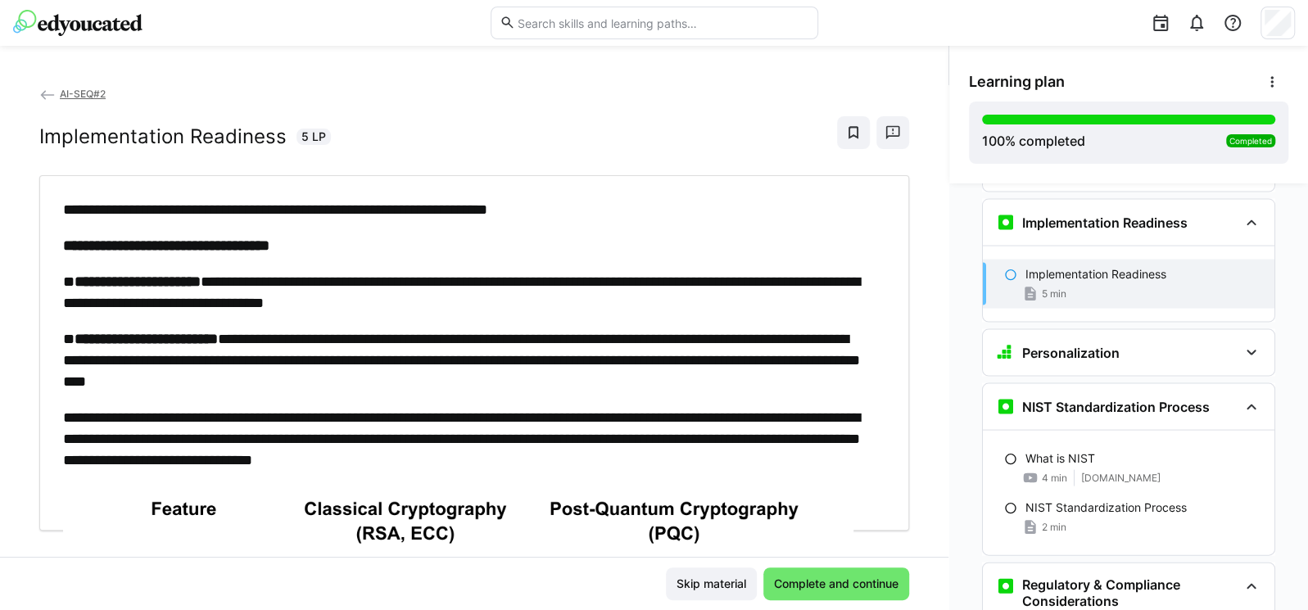
scroll to position [6169, 0]
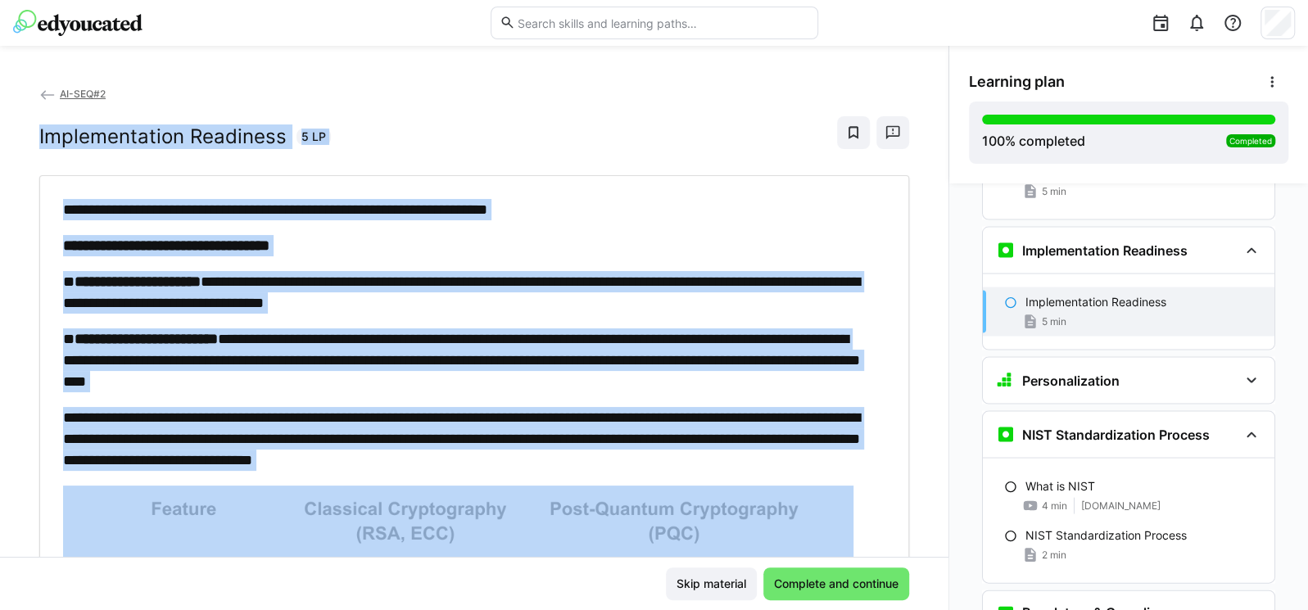
drag, startPoint x: 24, startPoint y: 135, endPoint x: 678, endPoint y: 476, distance: 737.8
click at [678, 476] on div "**********" at bounding box center [474, 321] width 948 height 472
copy div "**********"
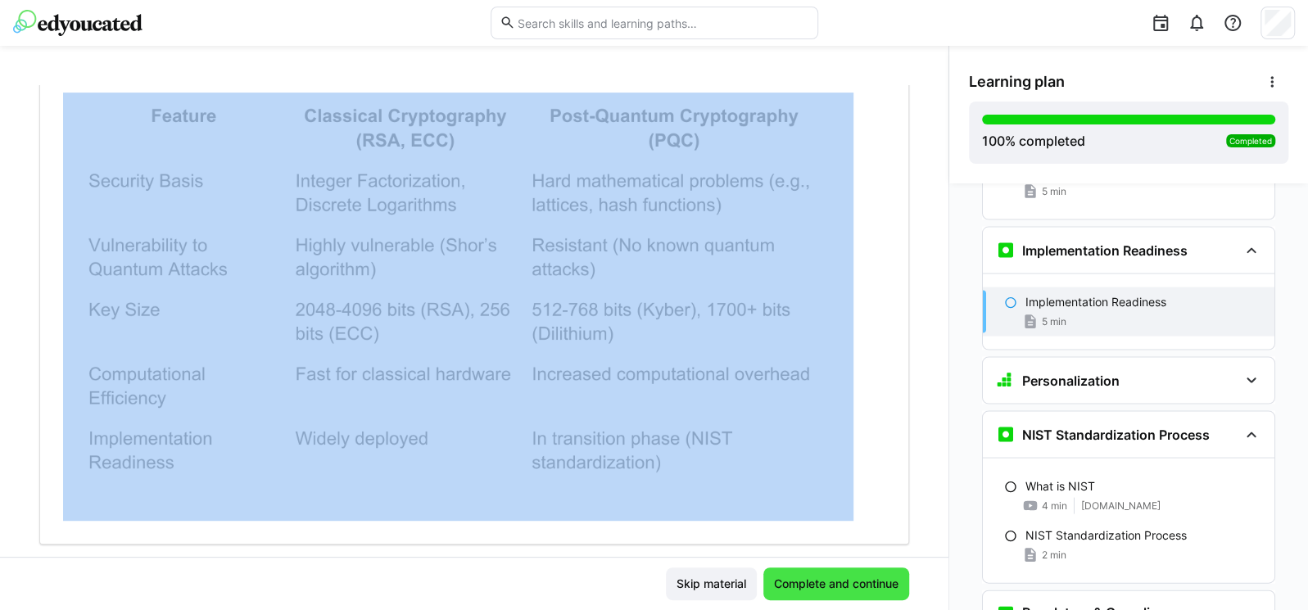
click at [876, 572] on span "Complete and continue" at bounding box center [836, 584] width 146 height 33
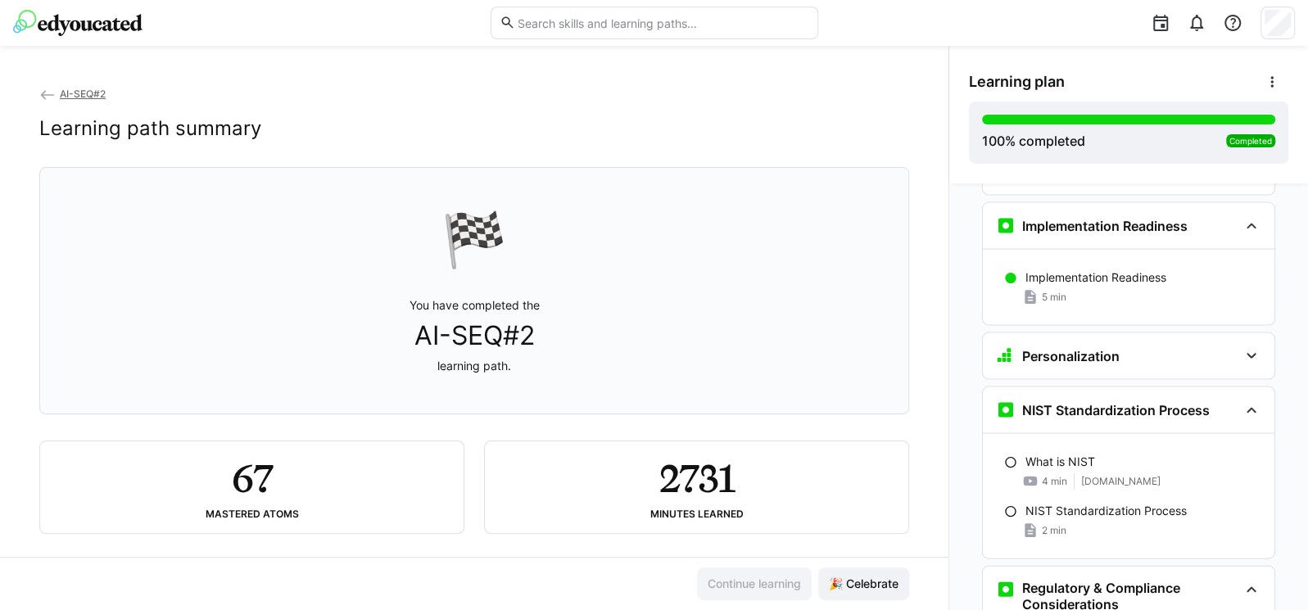
scroll to position [6197, 0]
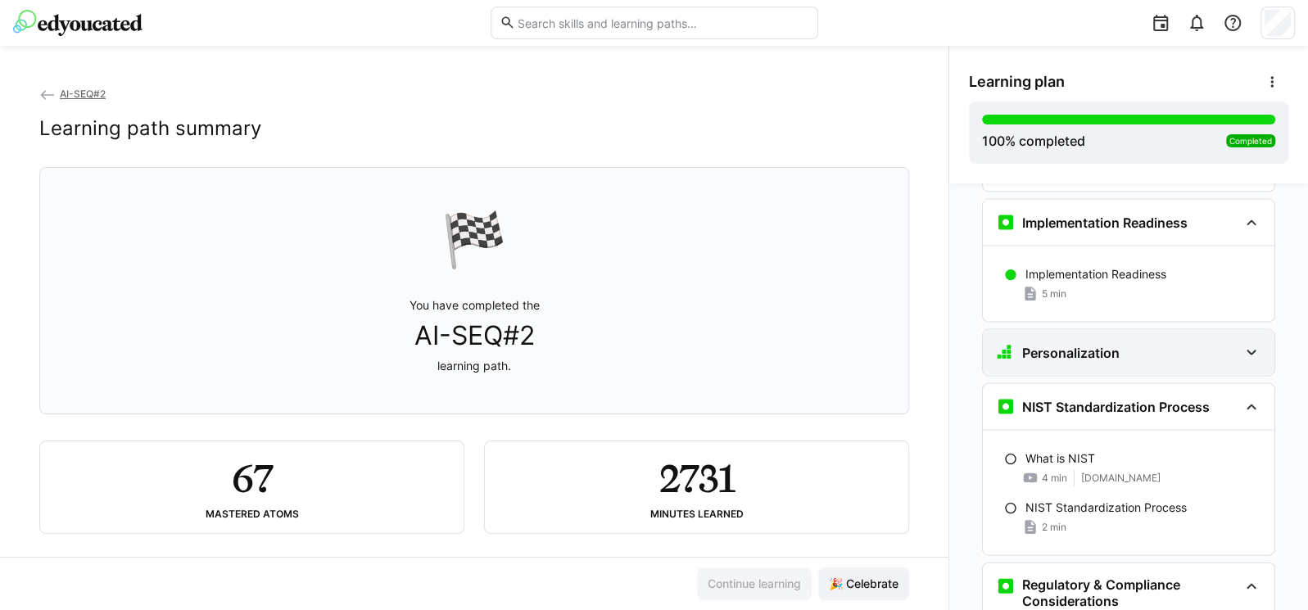
click at [1112, 342] on div "Personalization" at bounding box center [1117, 352] width 242 height 20
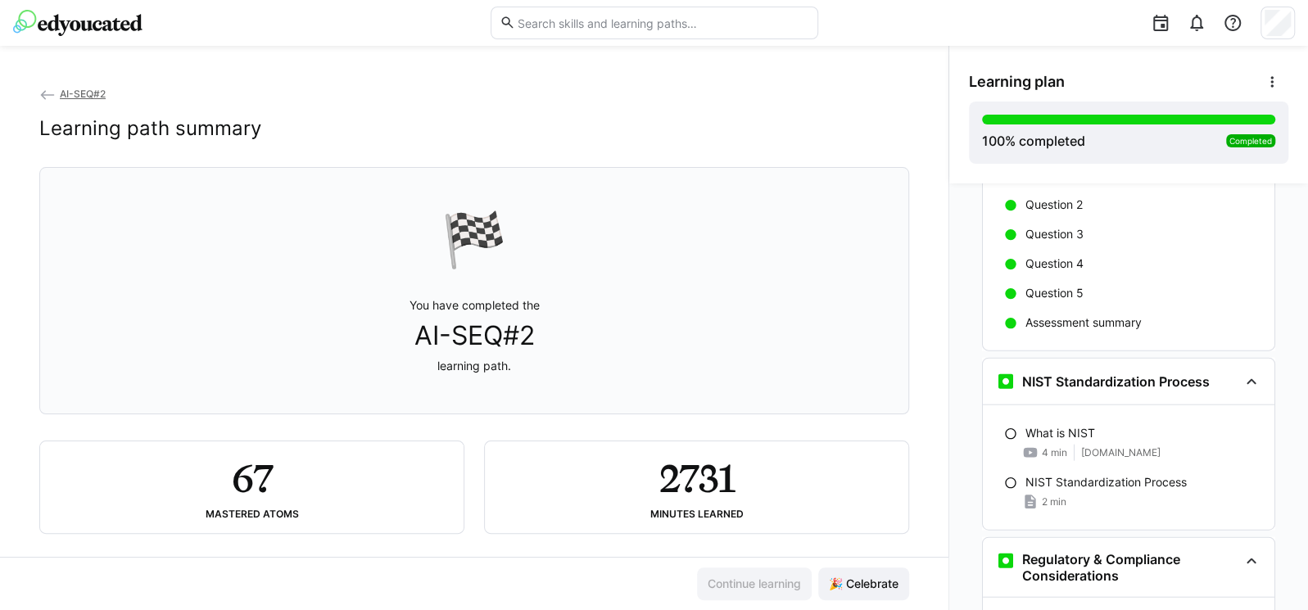
scroll to position [6492, 0]
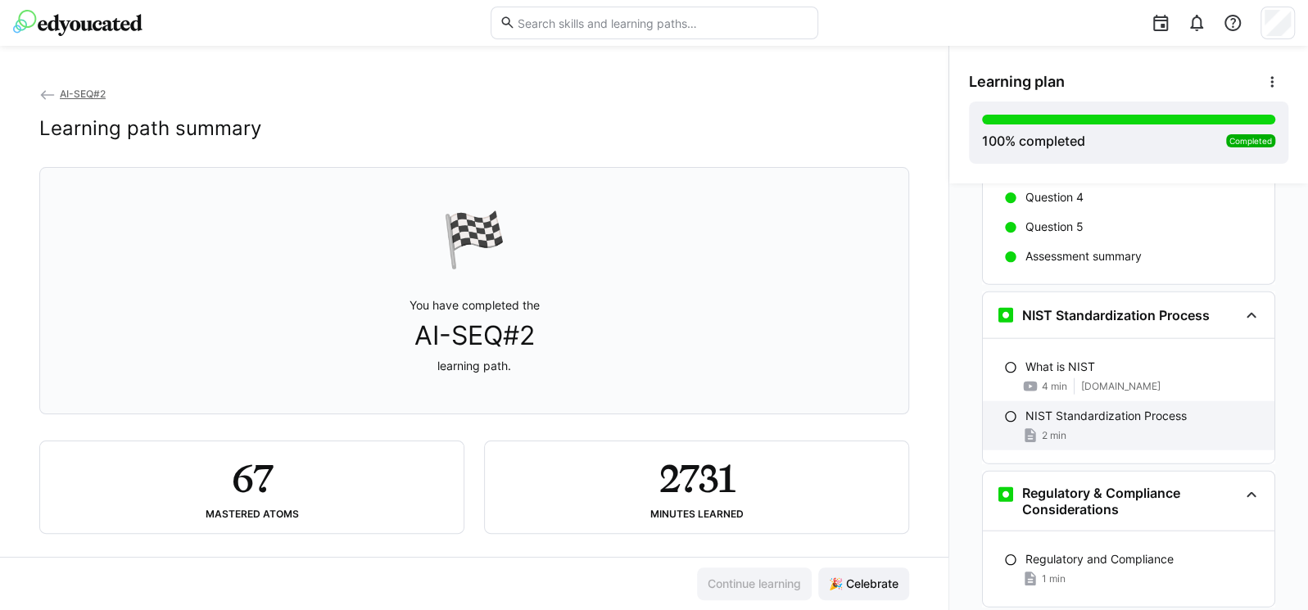
click at [1080, 408] on p "NIST Standardization Process" at bounding box center [1105, 416] width 161 height 16
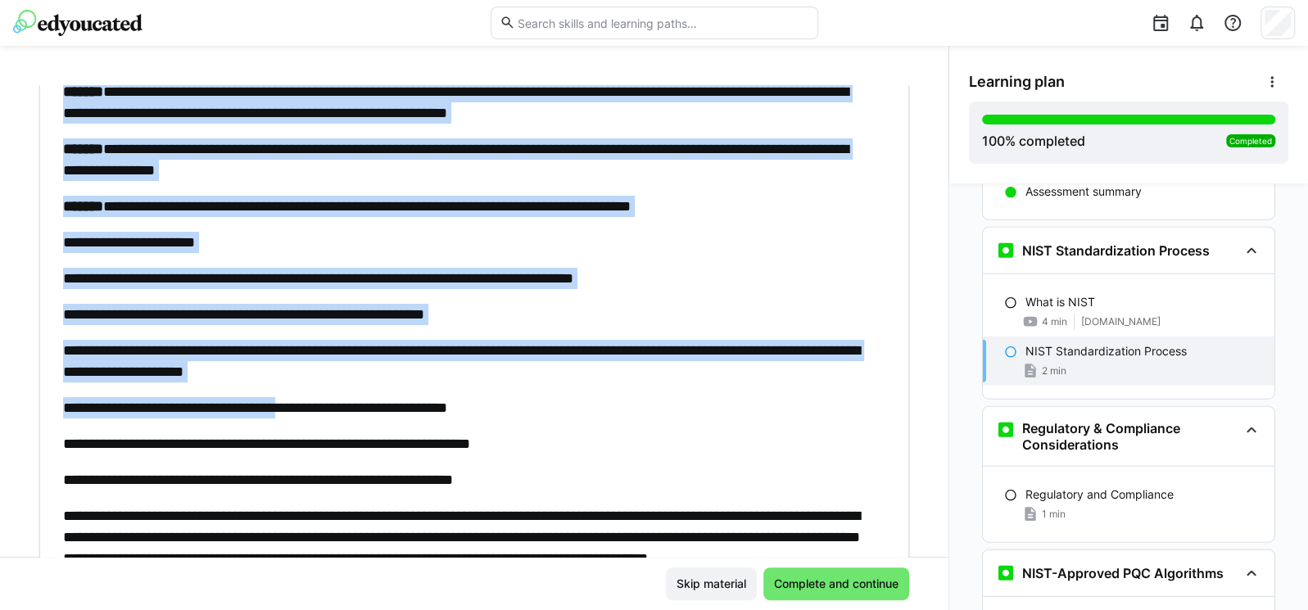
scroll to position [357, 0]
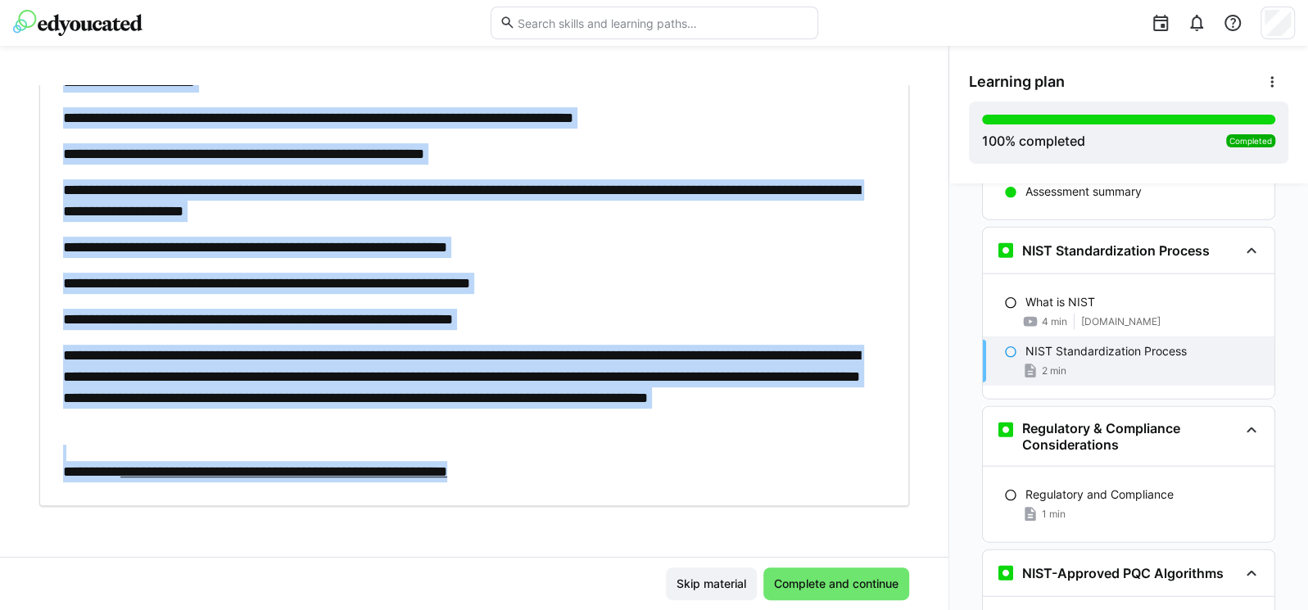
drag, startPoint x: 38, startPoint y: 120, endPoint x: 601, endPoint y: 493, distance: 675.6
click at [601, 493] on div "**********" at bounding box center [474, 321] width 948 height 472
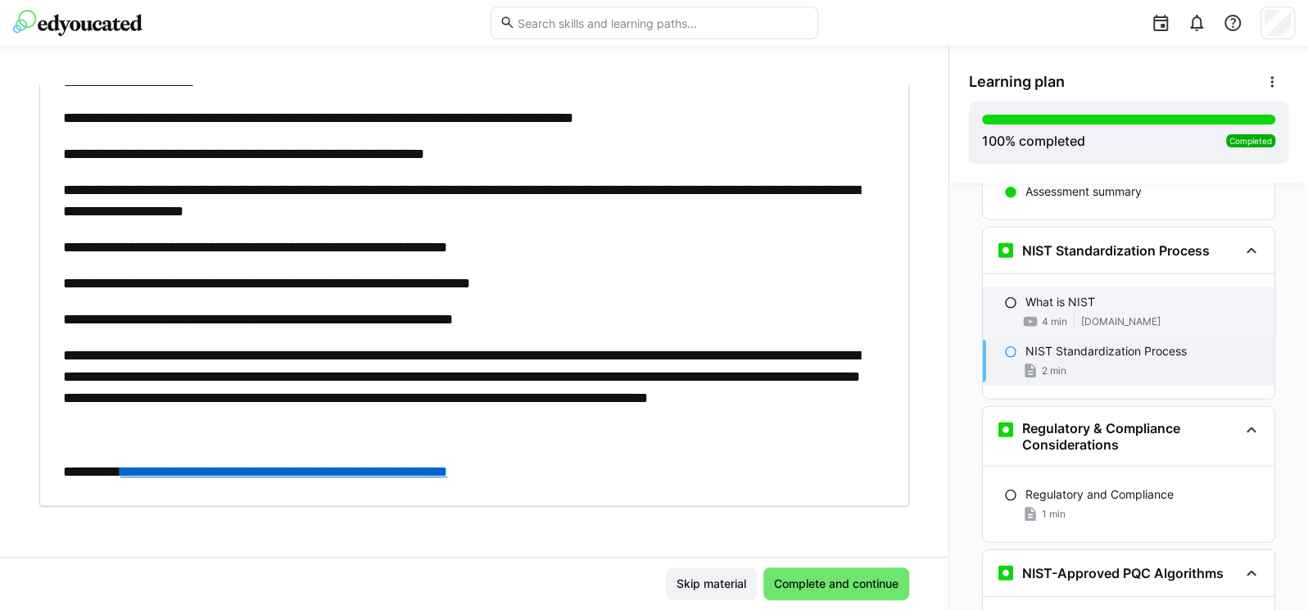
click at [1004, 296] on eds-icon at bounding box center [1010, 302] width 13 height 13
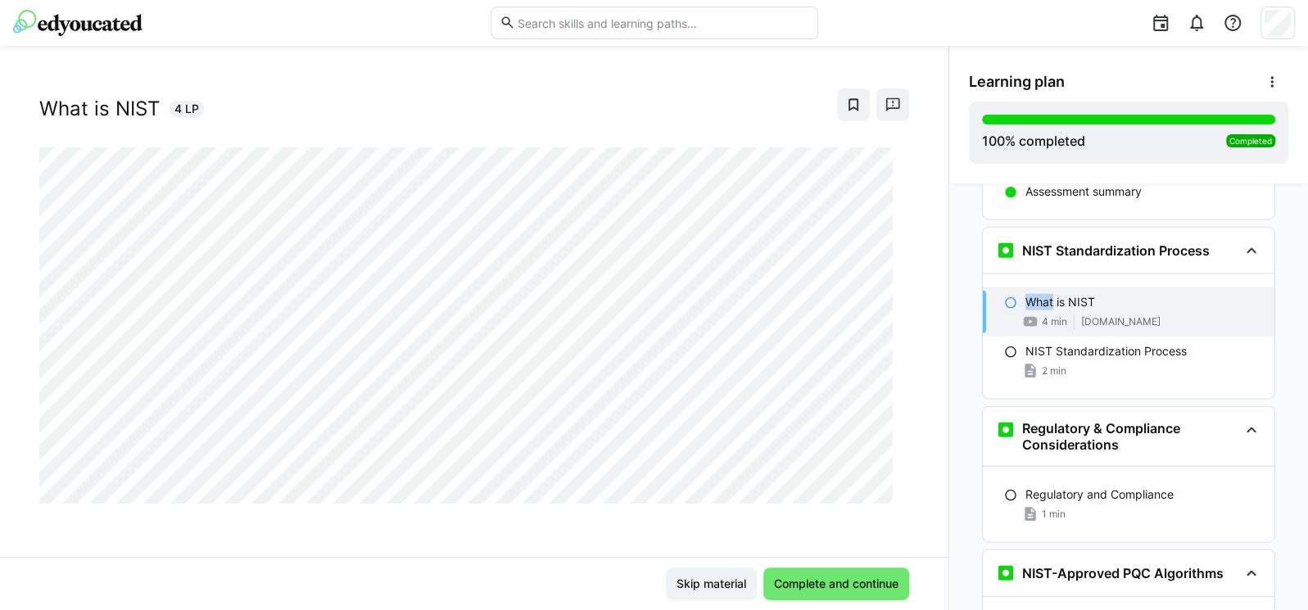
scroll to position [26, 0]
click at [1004, 296] on eds-icon at bounding box center [1010, 302] width 13 height 13
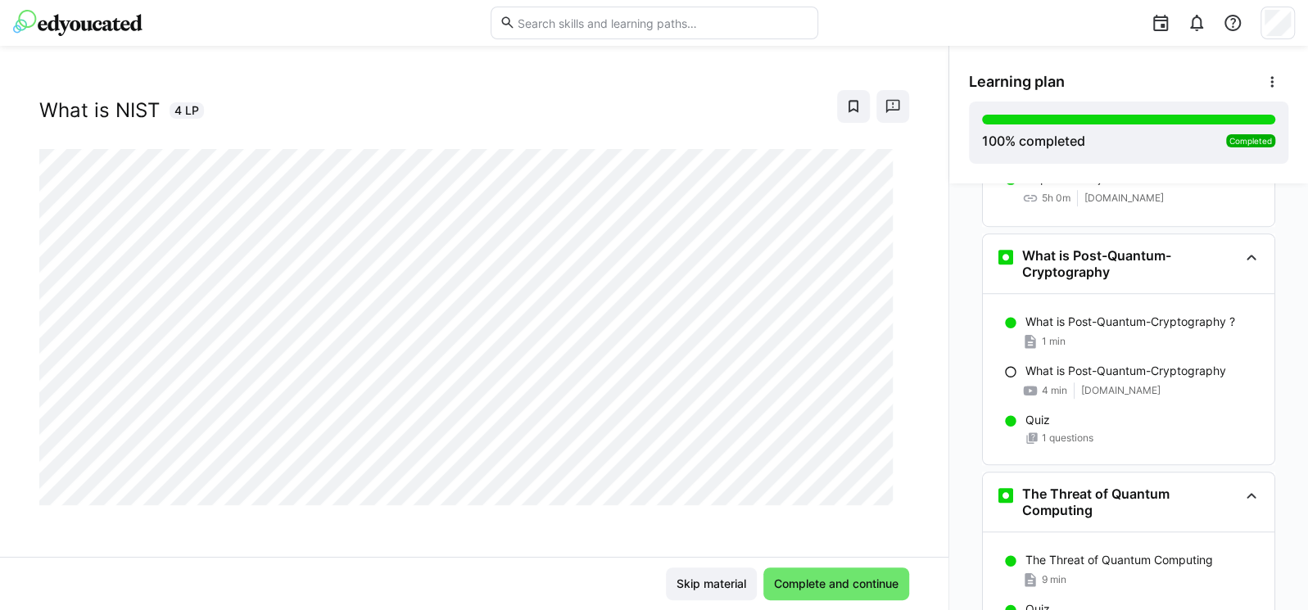
scroll to position [4787, 0]
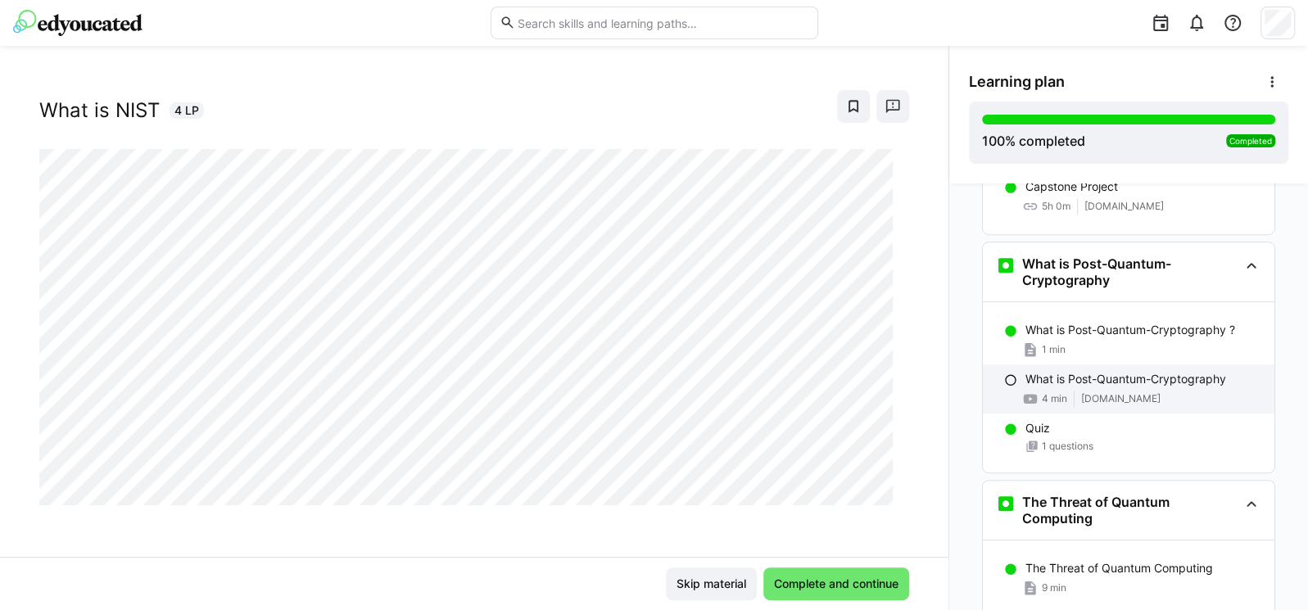
click at [1054, 371] on p "What is Post-Quantum-Cryptography" at bounding box center [1125, 379] width 201 height 16
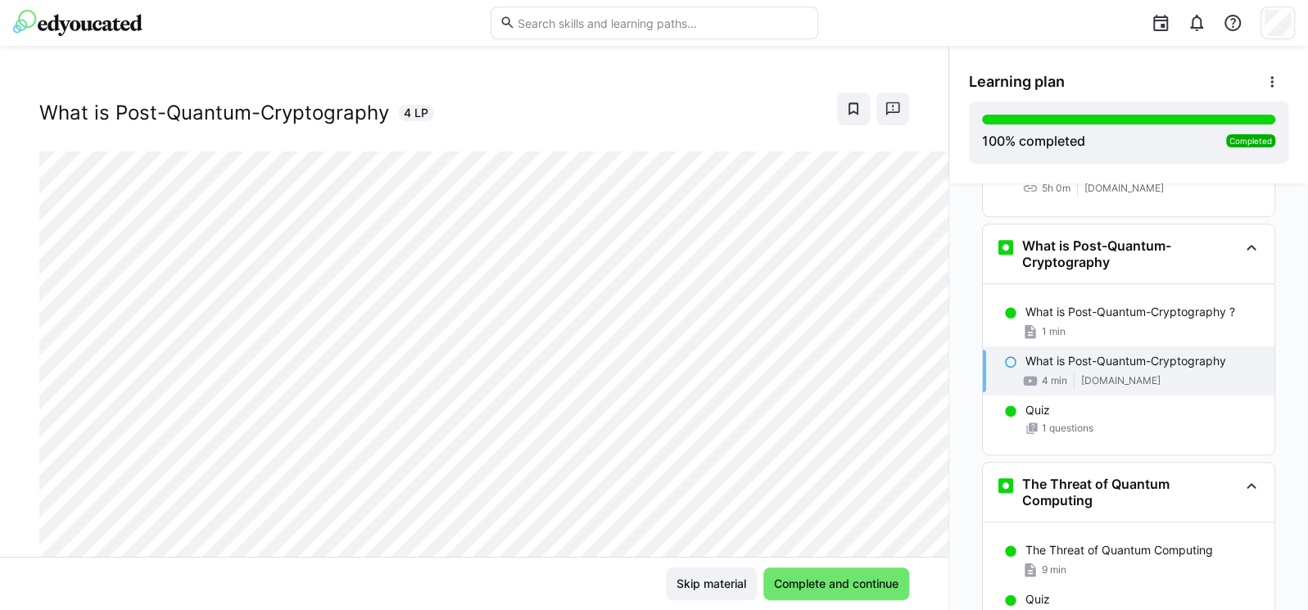
scroll to position [26, 0]
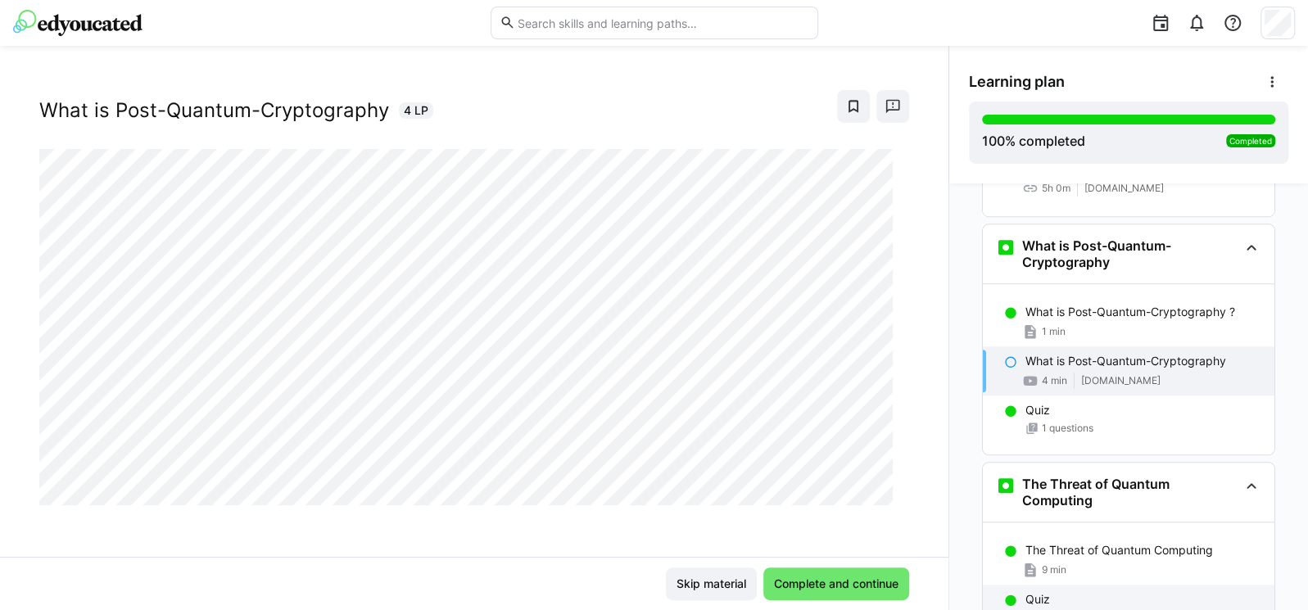
click at [1090, 609] on div "2 questions" at bounding box center [1143, 617] width 236 height 13
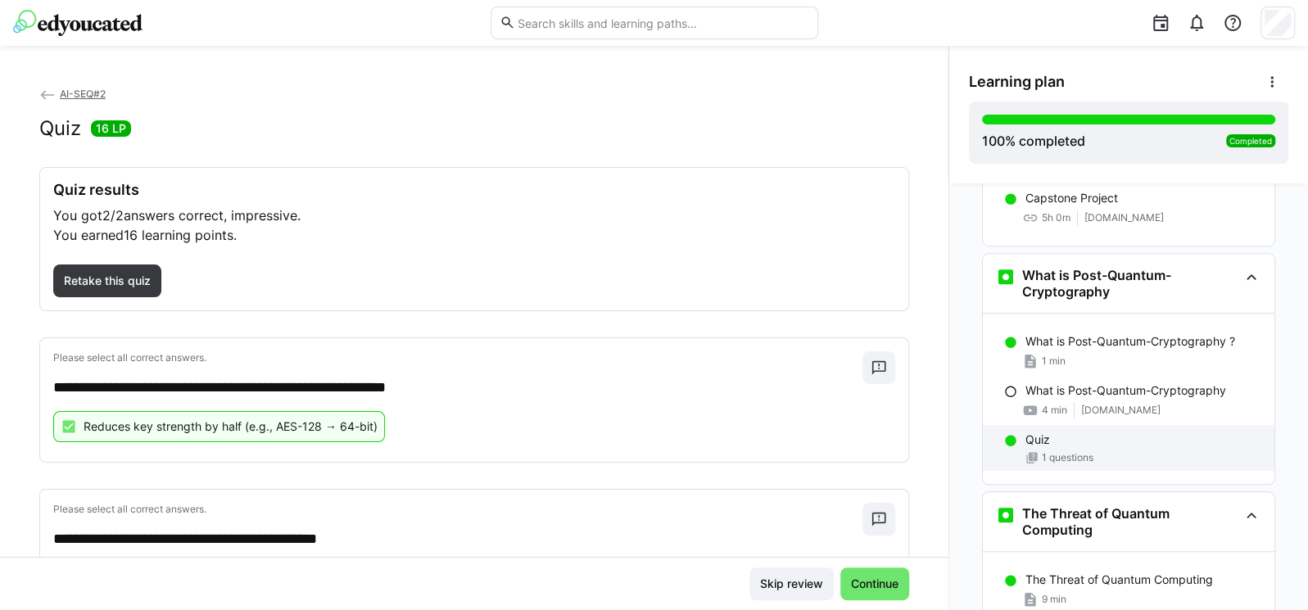
scroll to position [4749, 0]
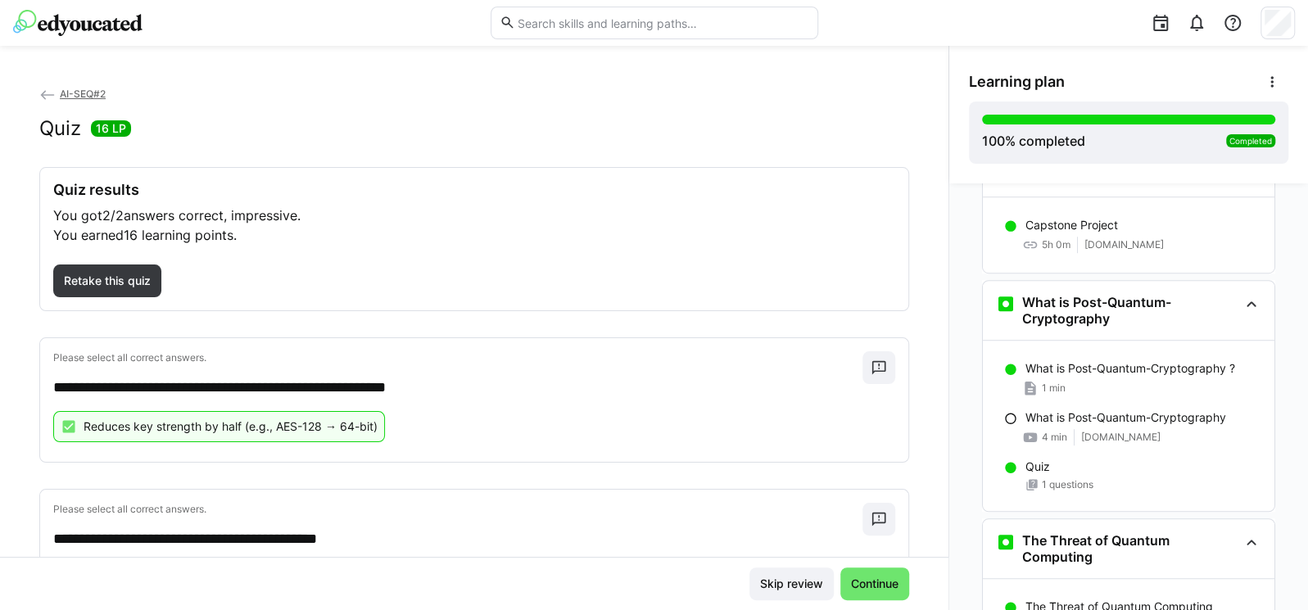
drag, startPoint x: 1034, startPoint y: 388, endPoint x: 1274, endPoint y: 385, distance: 240.8
click at [1034, 403] on div "What is Post-Quantum-Cryptography 4 min [DOMAIN_NAME]" at bounding box center [1129, 427] width 292 height 49
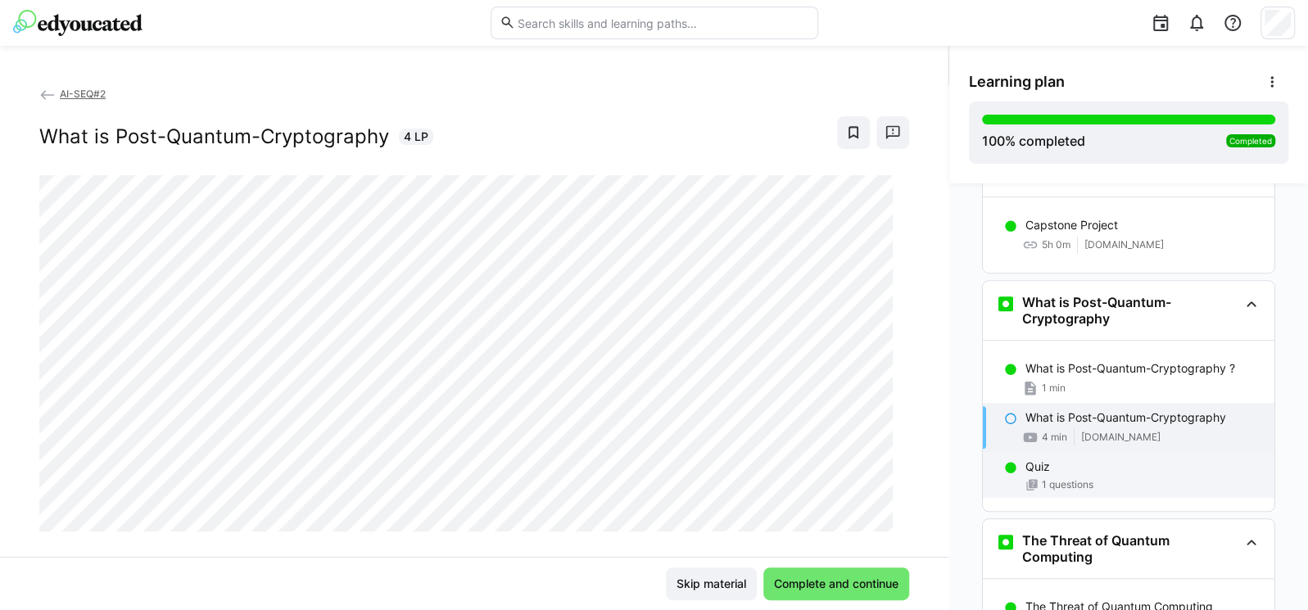
scroll to position [4805, 0]
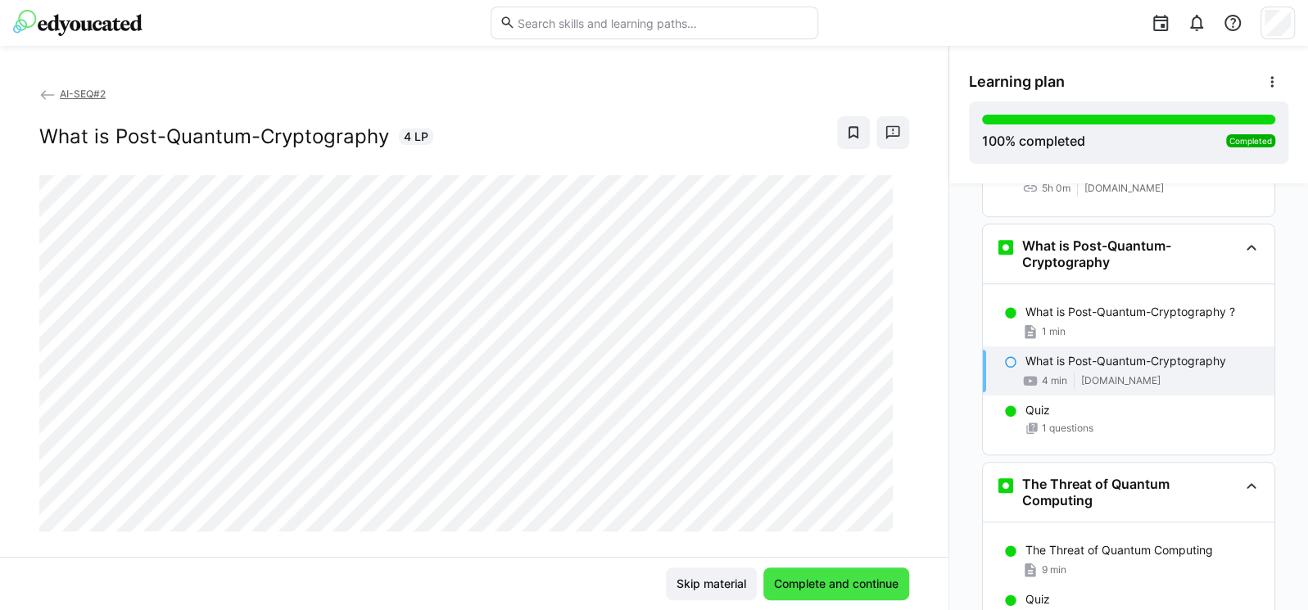
click at [814, 571] on span "Complete and continue" at bounding box center [836, 584] width 146 height 33
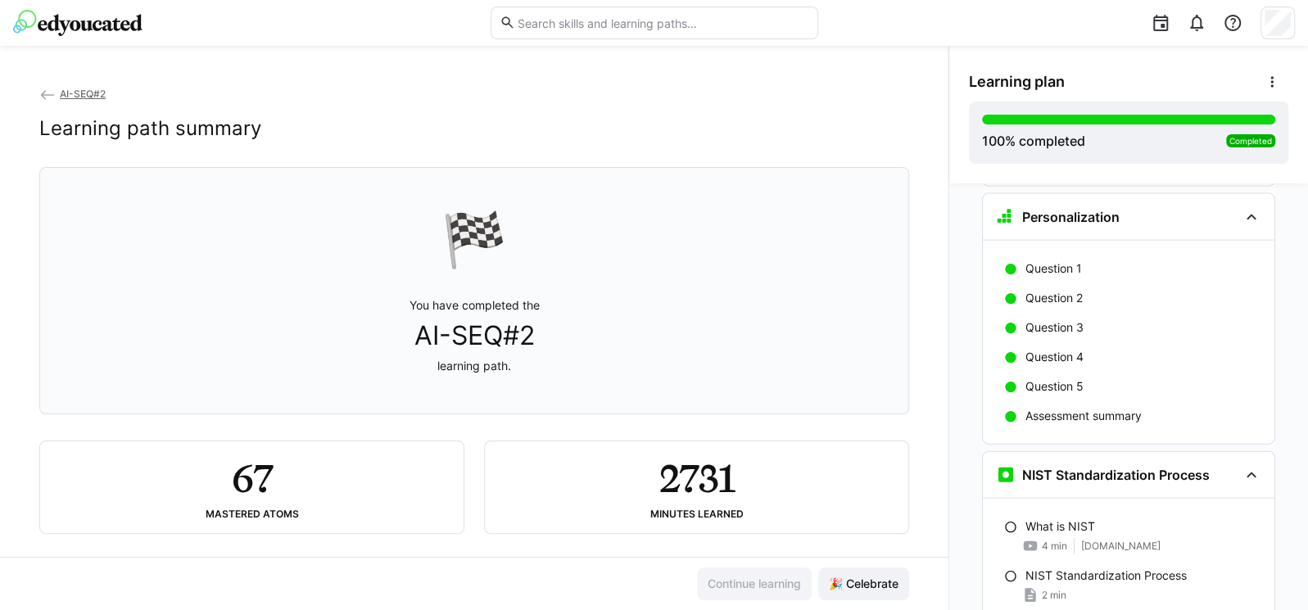
scroll to position [6401, 0]
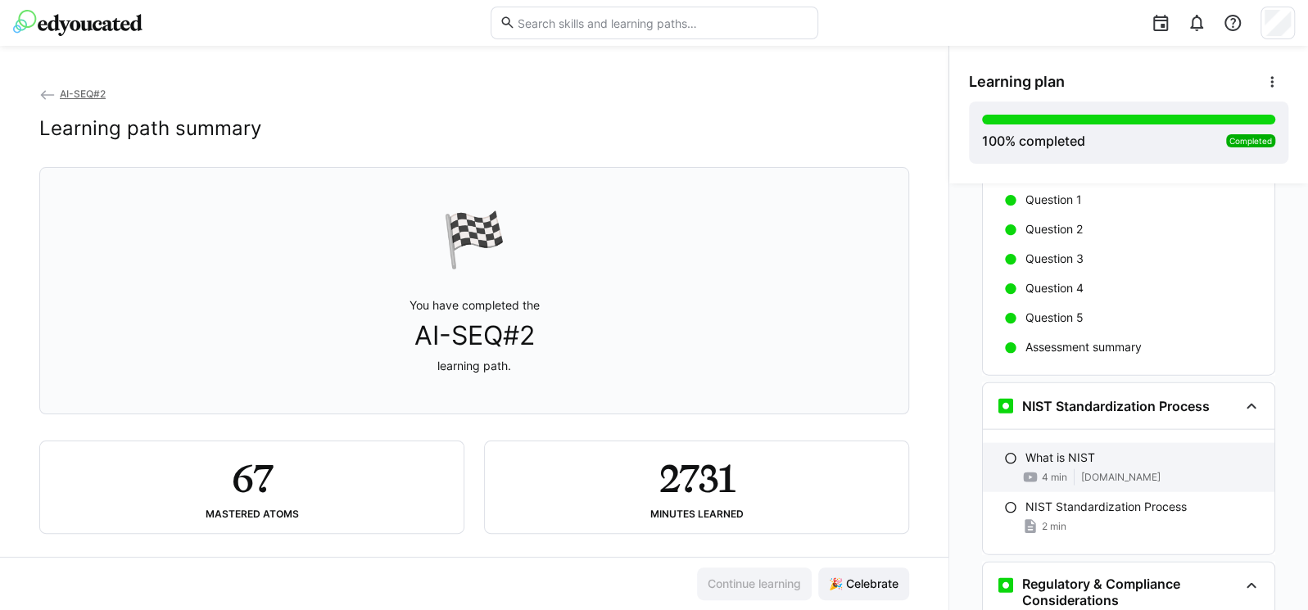
click at [1084, 450] on p "What is NIST" at bounding box center [1060, 458] width 70 height 16
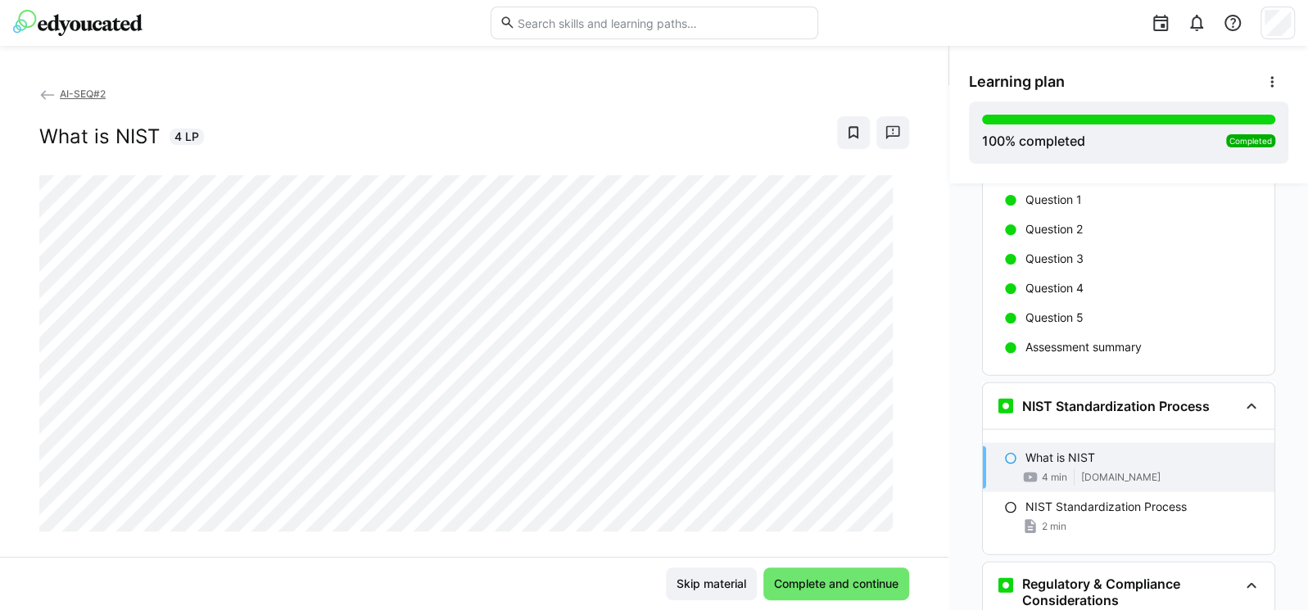
scroll to position [6556, 0]
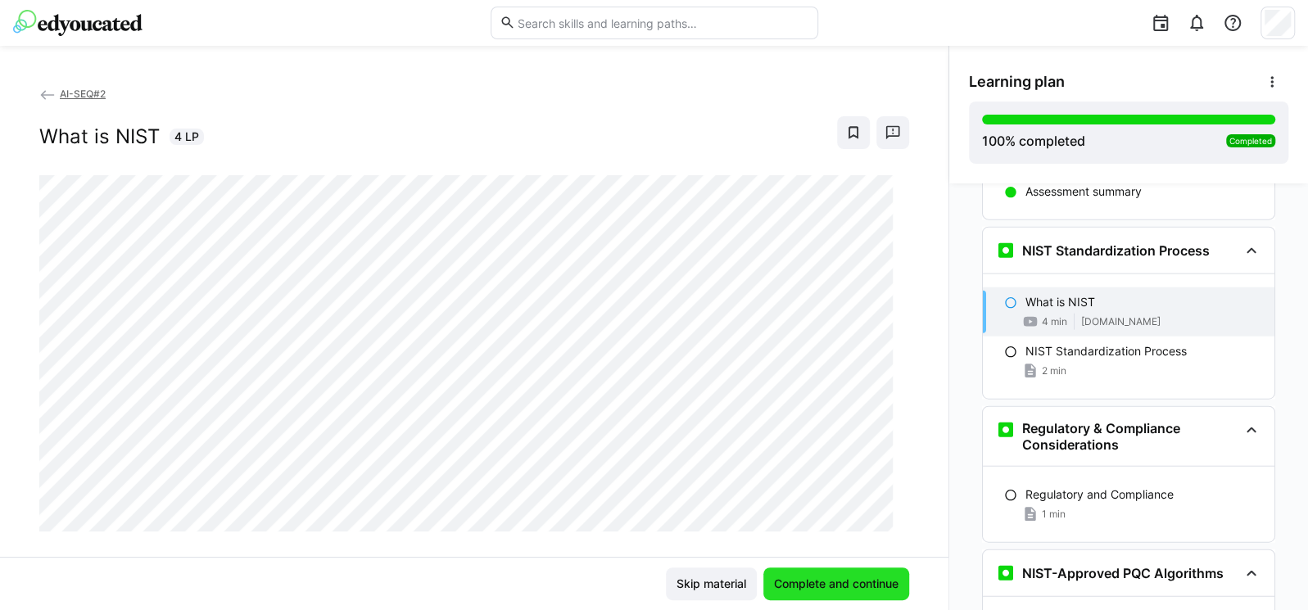
click at [850, 584] on span "Complete and continue" at bounding box center [836, 584] width 129 height 16
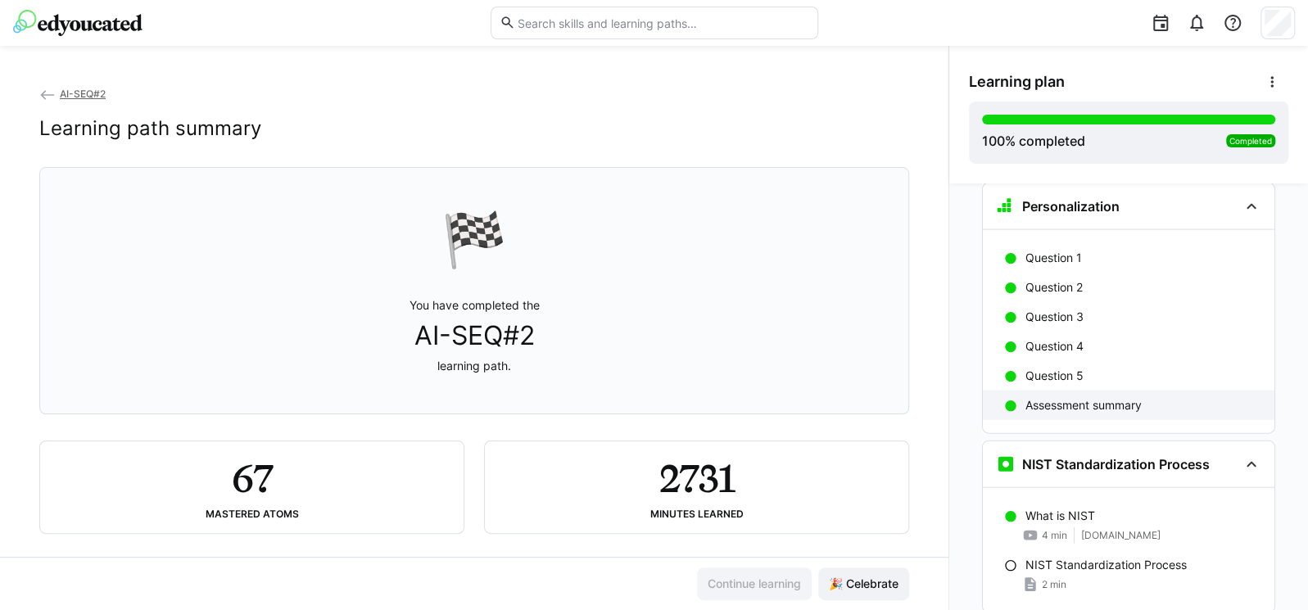
scroll to position [6499, 0]
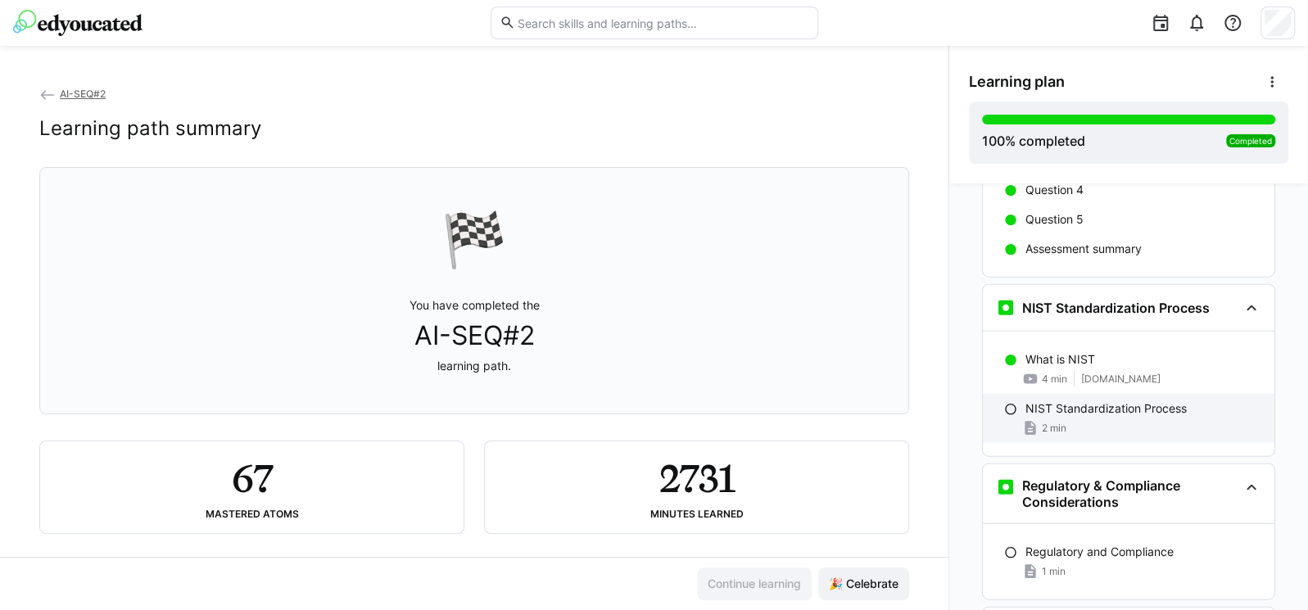
click at [1063, 420] on div "2 min" at bounding box center [1143, 428] width 236 height 16
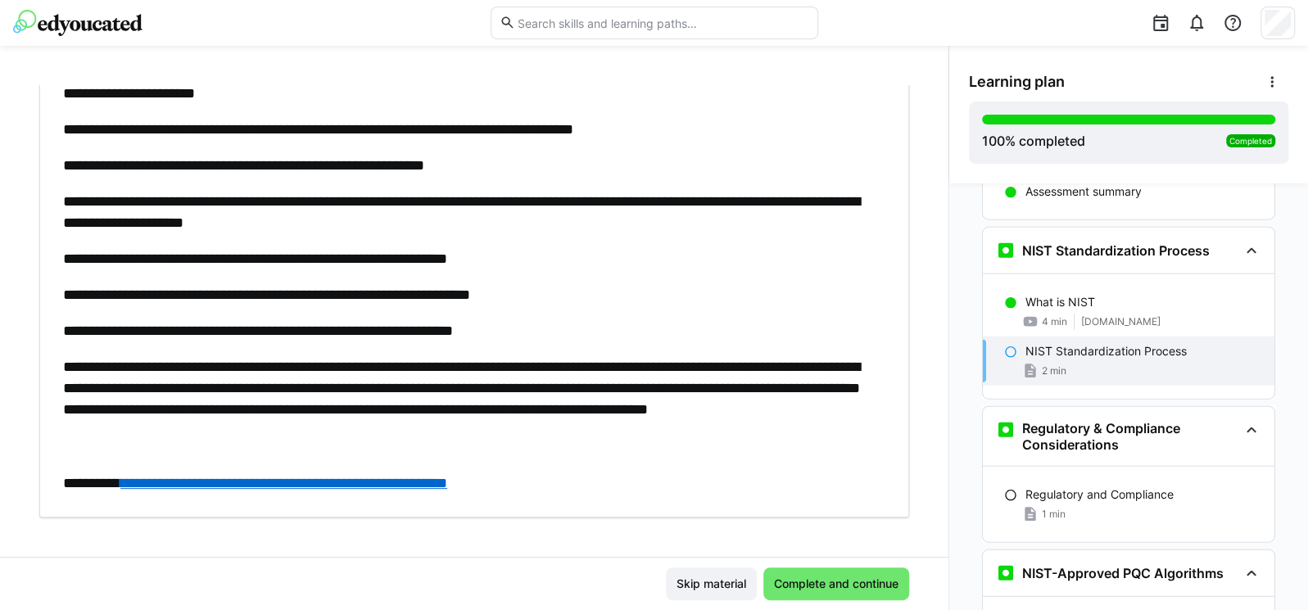
scroll to position [357, 0]
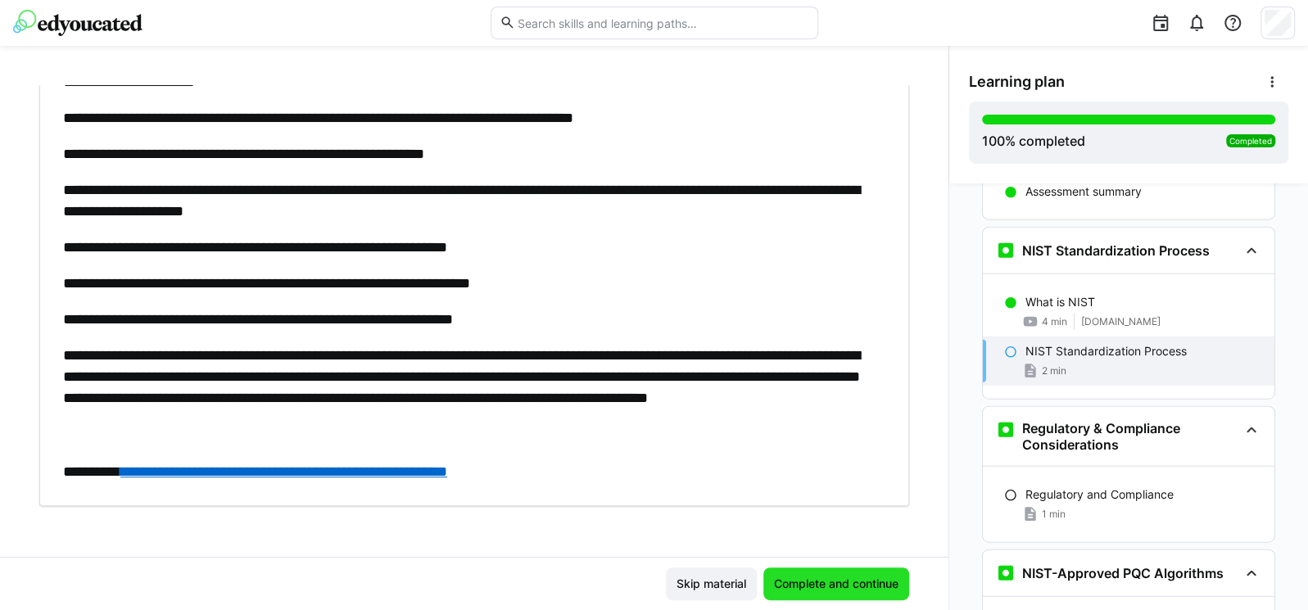
click at [839, 588] on span "Complete and continue" at bounding box center [836, 584] width 129 height 16
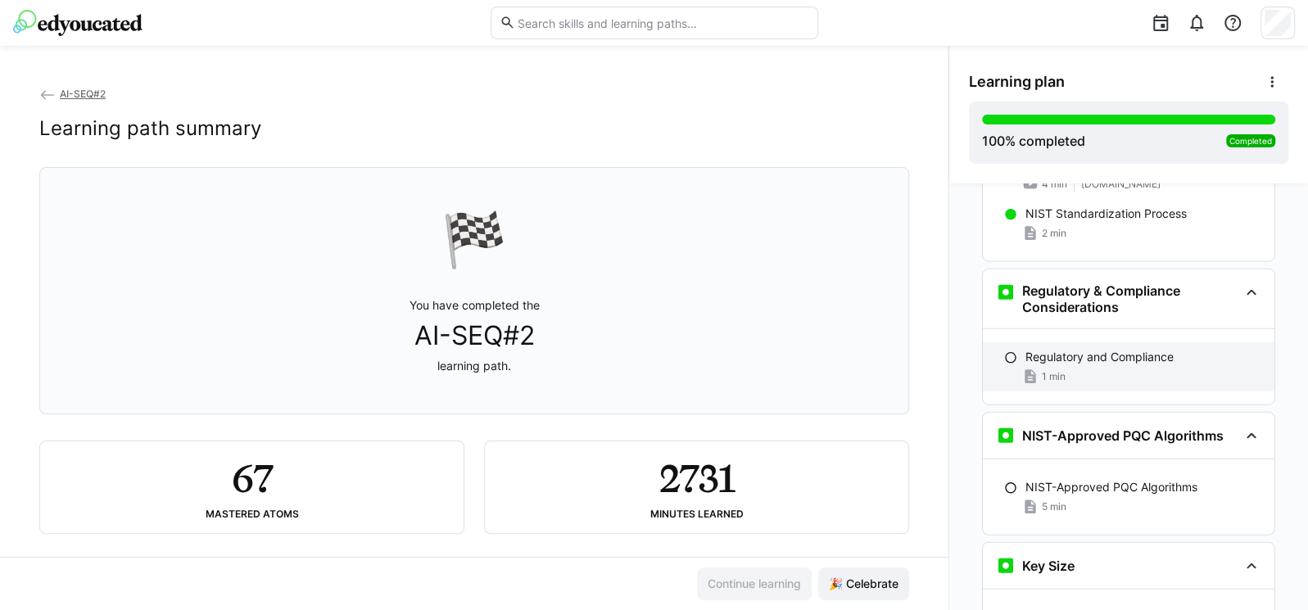
scroll to position [6695, 0]
click at [1111, 367] on div "1 min" at bounding box center [1143, 375] width 236 height 16
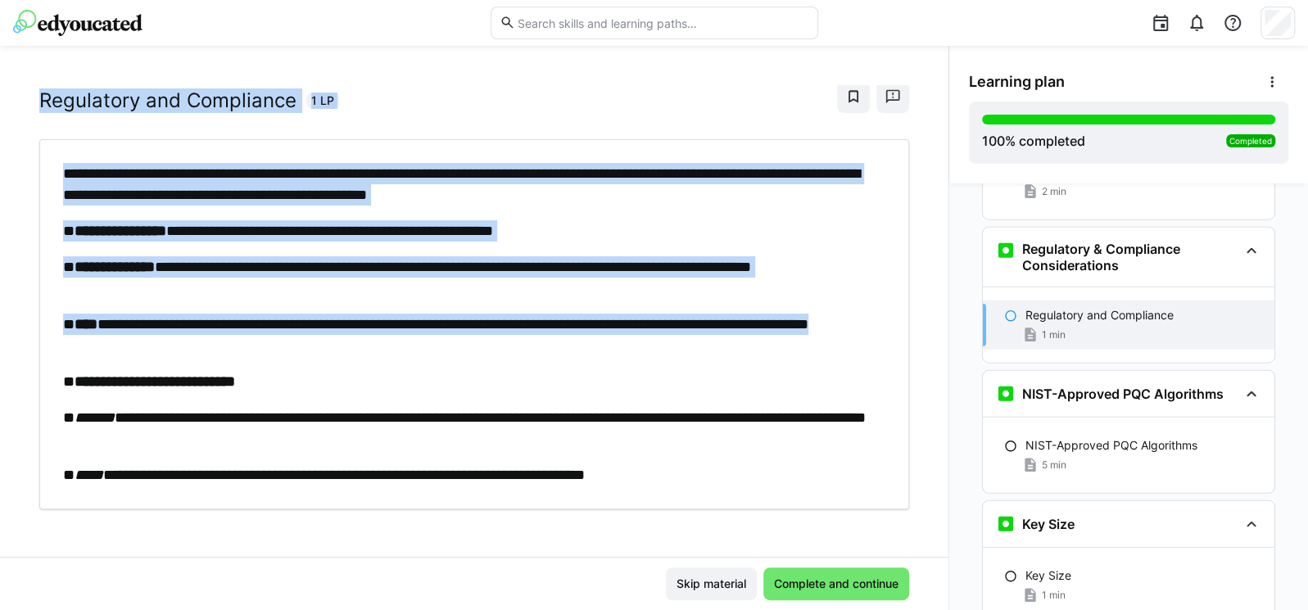
scroll to position [39, 0]
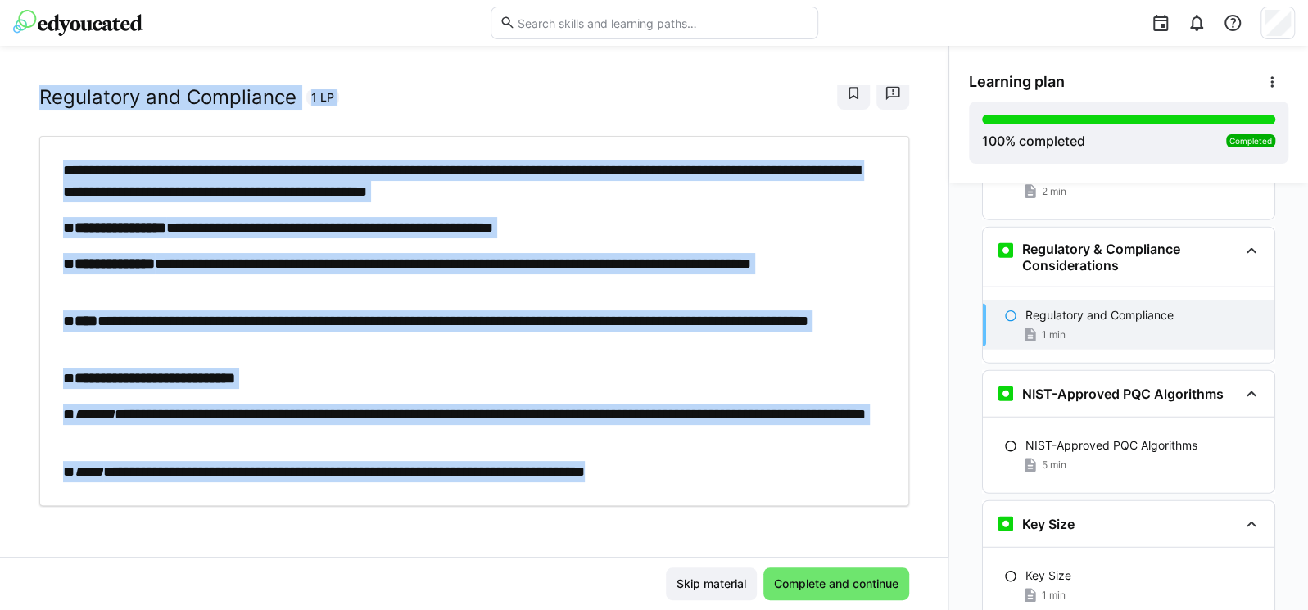
drag, startPoint x: 26, startPoint y: 134, endPoint x: 826, endPoint y: 493, distance: 876.2
click at [826, 493] on div "**********" at bounding box center [474, 321] width 948 height 472
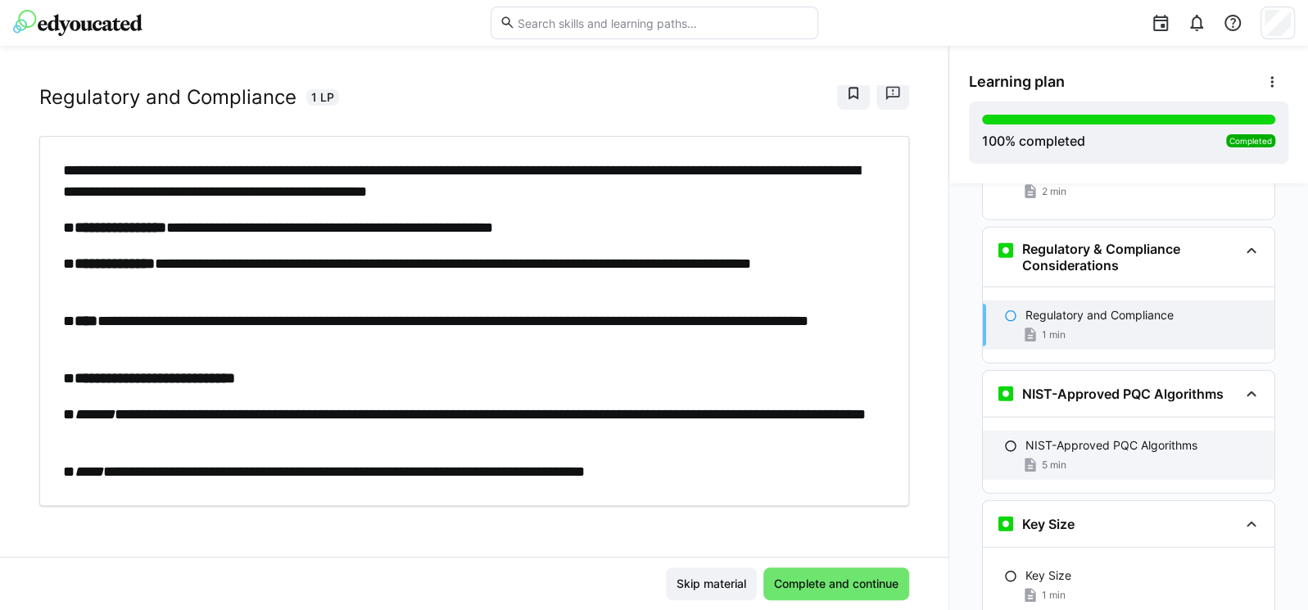
click at [1070, 437] on p "NIST-Approved PQC Algorithms" at bounding box center [1111, 445] width 172 height 16
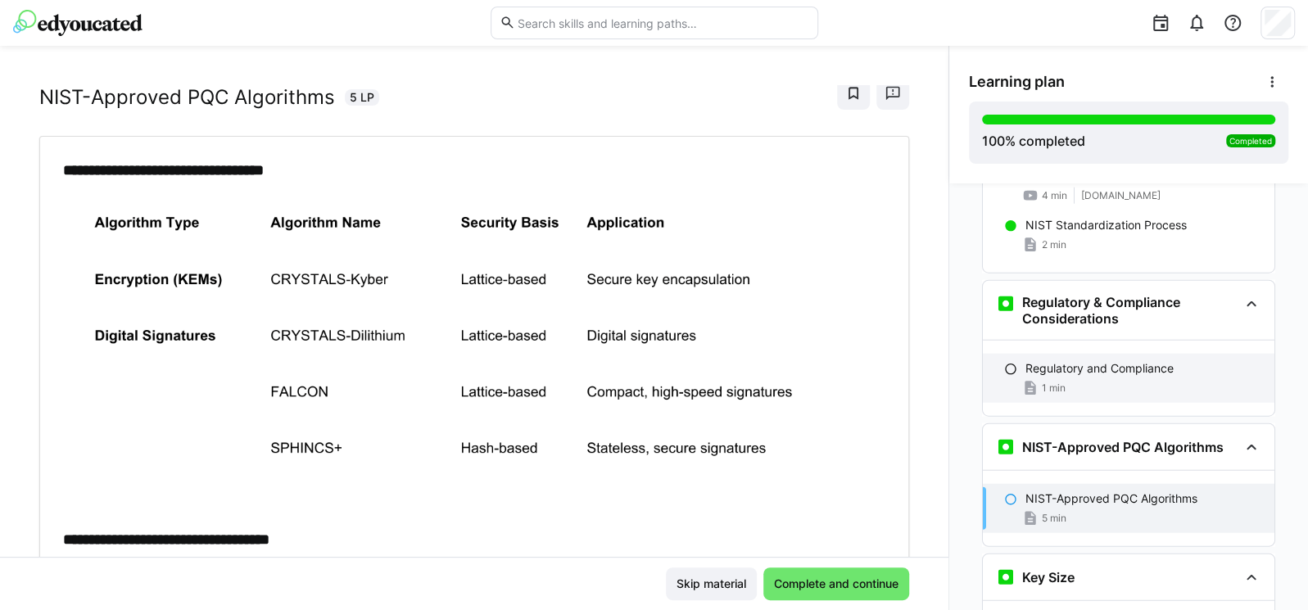
click at [1068, 380] on div "1 min" at bounding box center [1143, 388] width 236 height 16
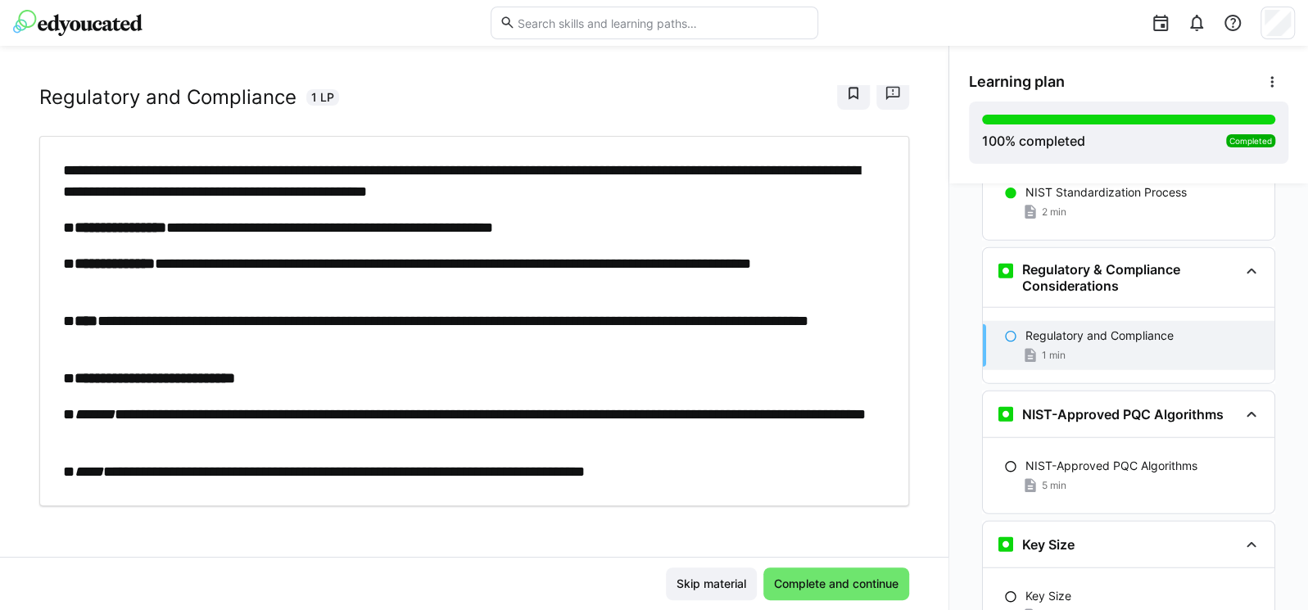
scroll to position [6736, 0]
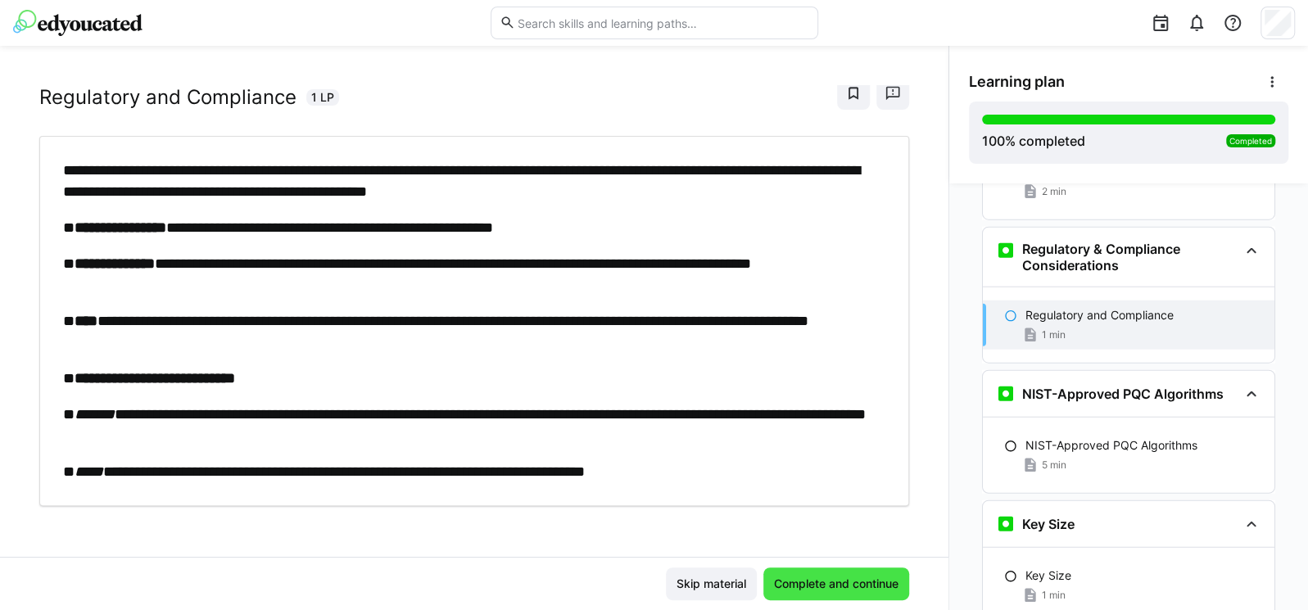
click at [871, 590] on span "Complete and continue" at bounding box center [836, 584] width 129 height 16
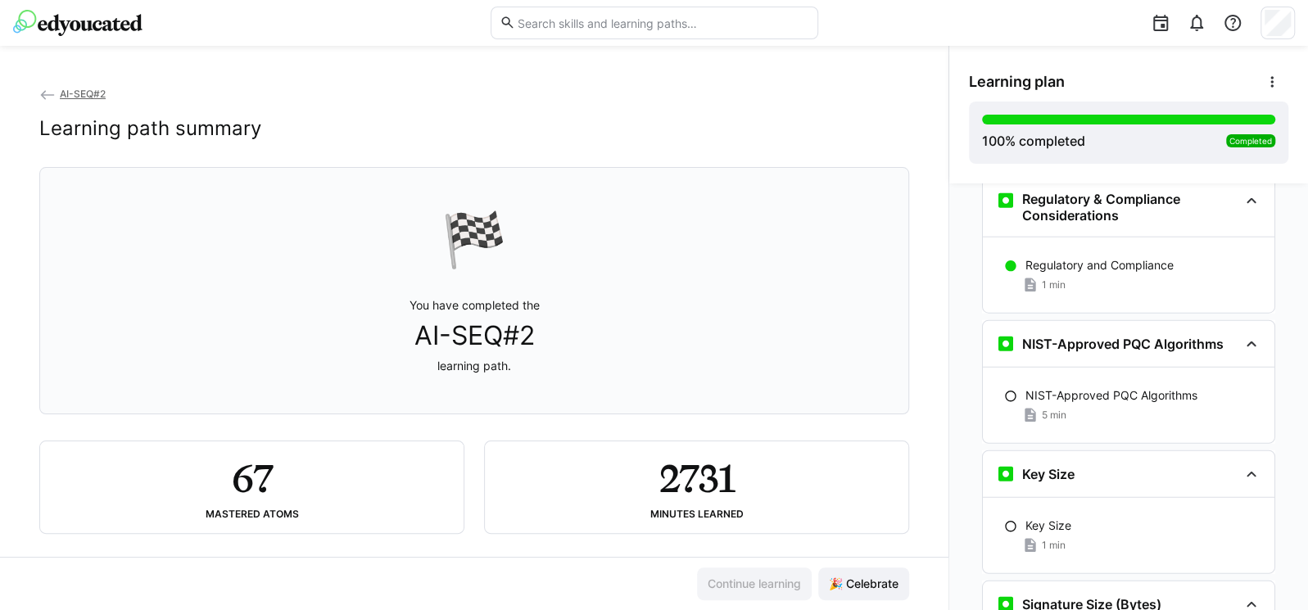
scroll to position [6794, 0]
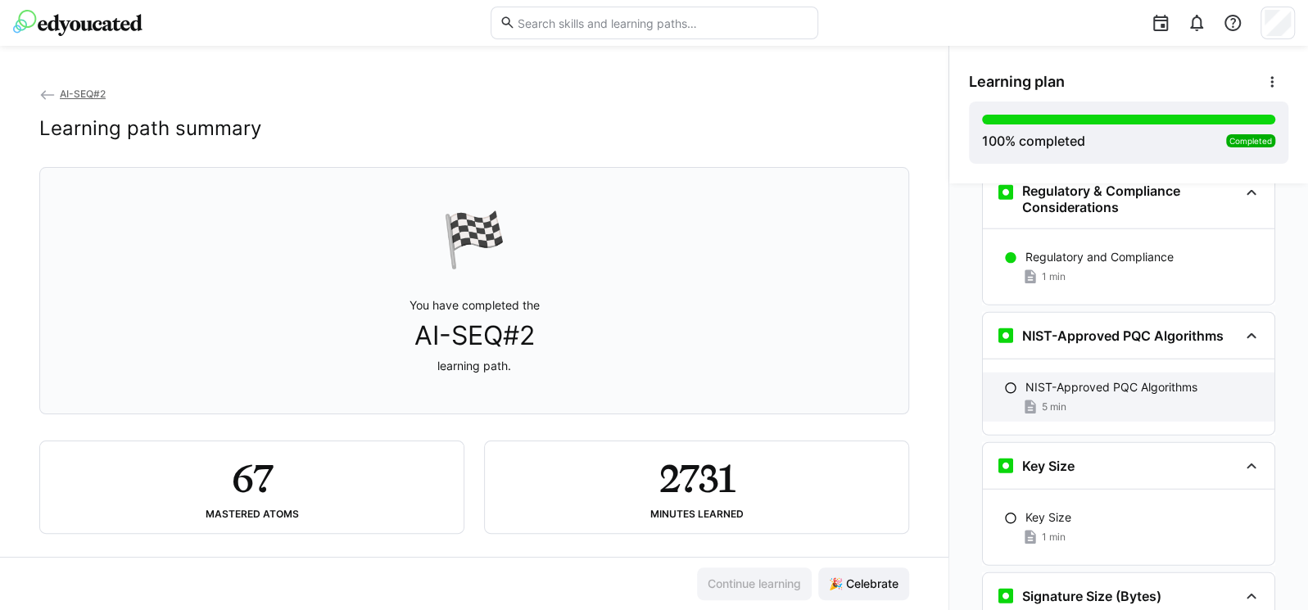
click at [1060, 379] on p "NIST-Approved PQC Algorithms" at bounding box center [1111, 387] width 172 height 16
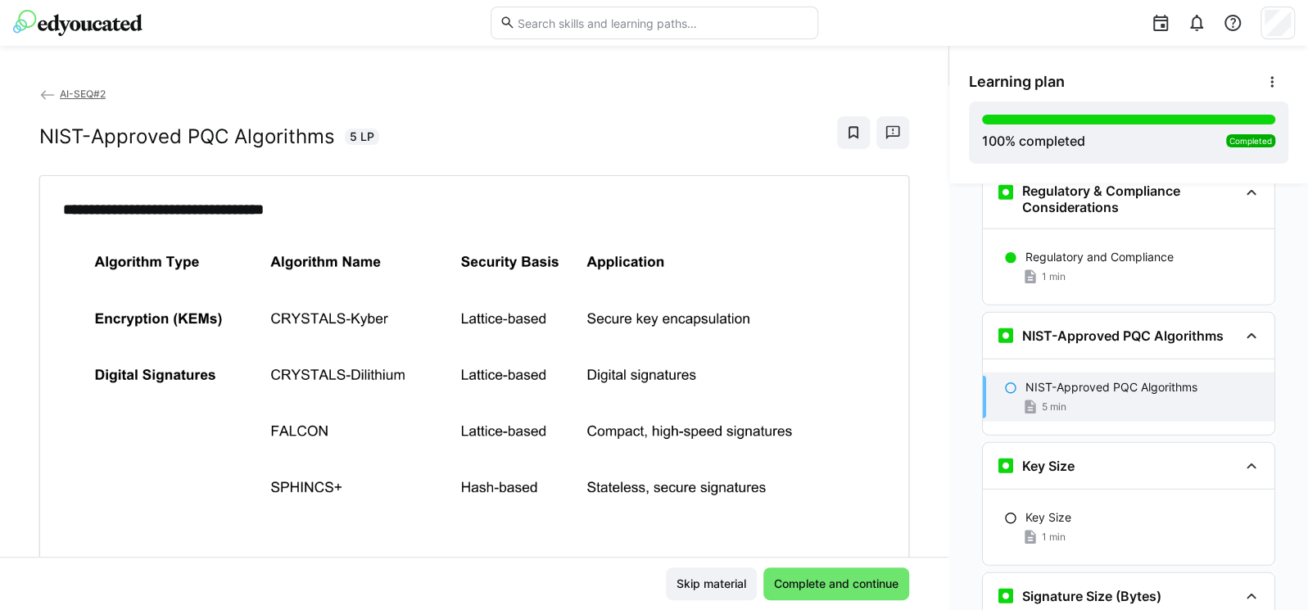
scroll to position [6879, 0]
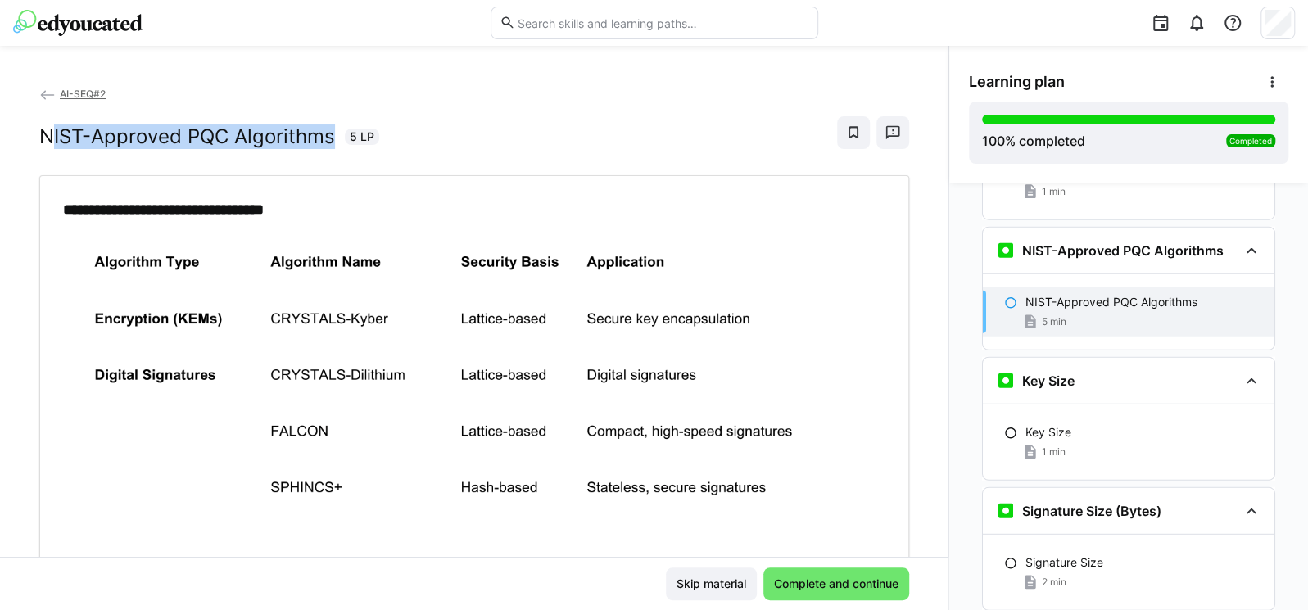
drag, startPoint x: 51, startPoint y: 130, endPoint x: 0, endPoint y: 122, distance: 51.4
click at [107, 170] on div "AI-SEQ#2 NIST-Approved PQC Algorithms 5 LP" at bounding box center [474, 130] width 870 height 90
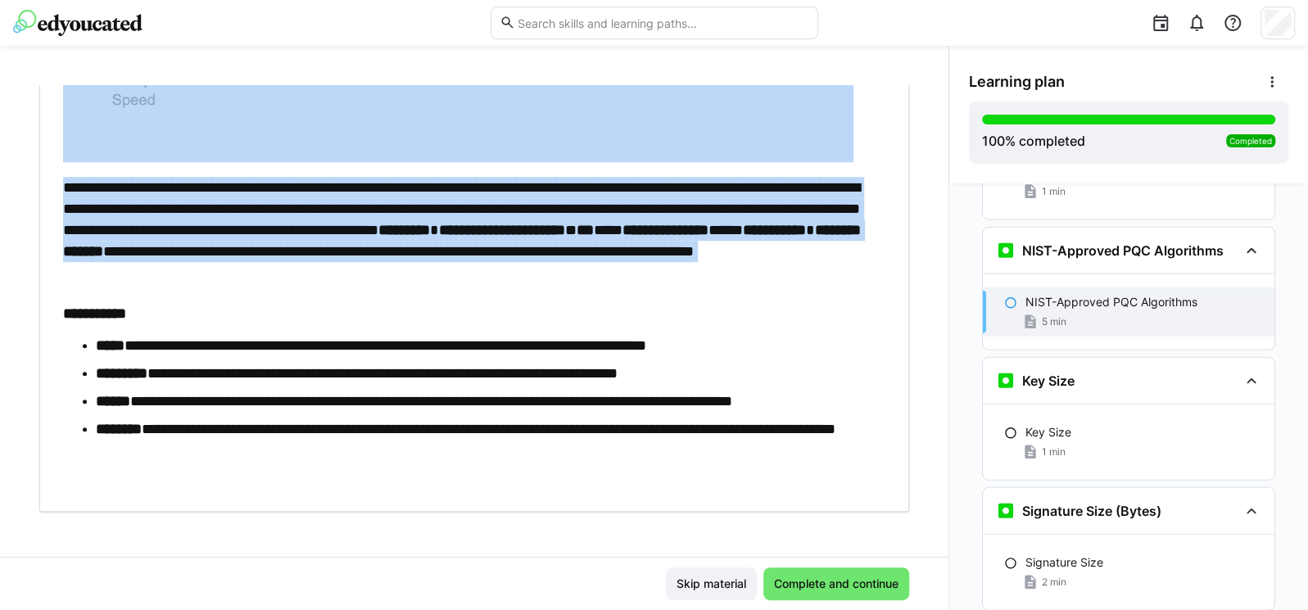
scroll to position [759, 0]
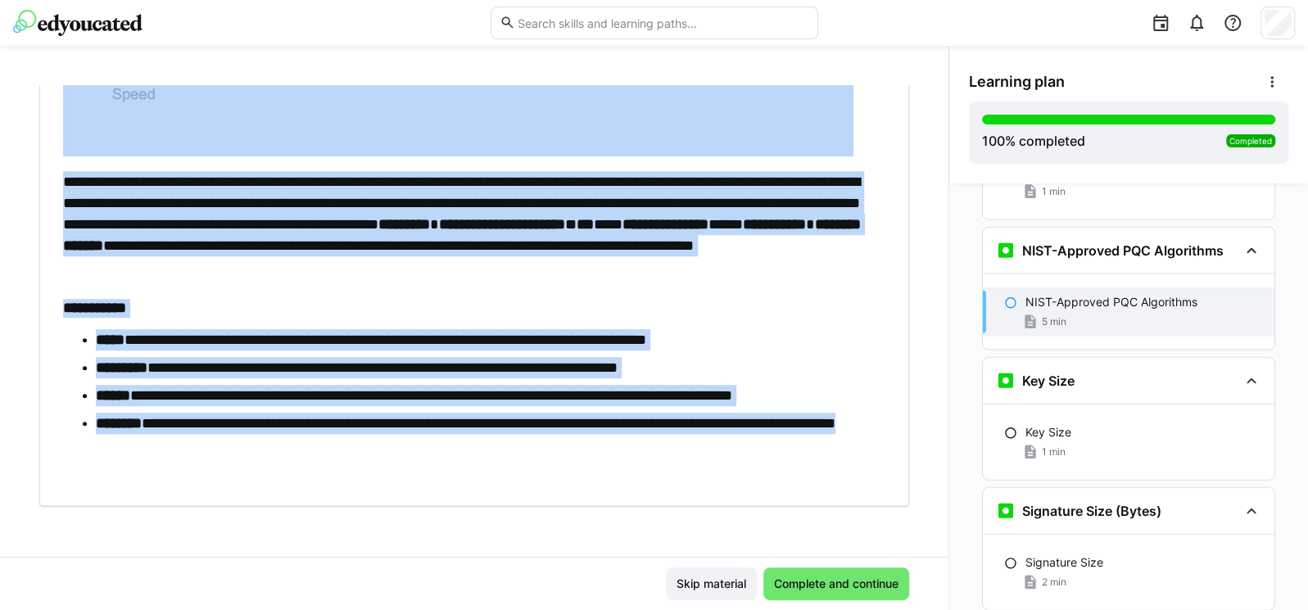
drag, startPoint x: 24, startPoint y: 130, endPoint x: 497, endPoint y: 459, distance: 576.6
click at [497, 459] on div "**********" at bounding box center [474, 321] width 948 height 472
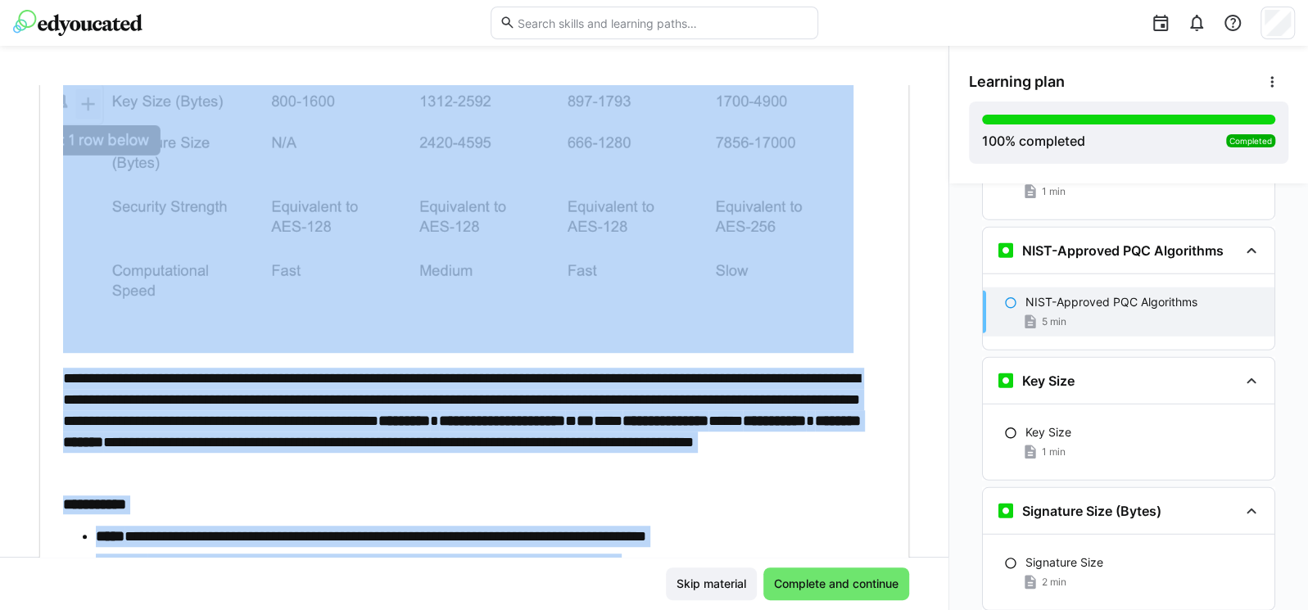
click at [588, 247] on img at bounding box center [458, 194] width 790 height 305
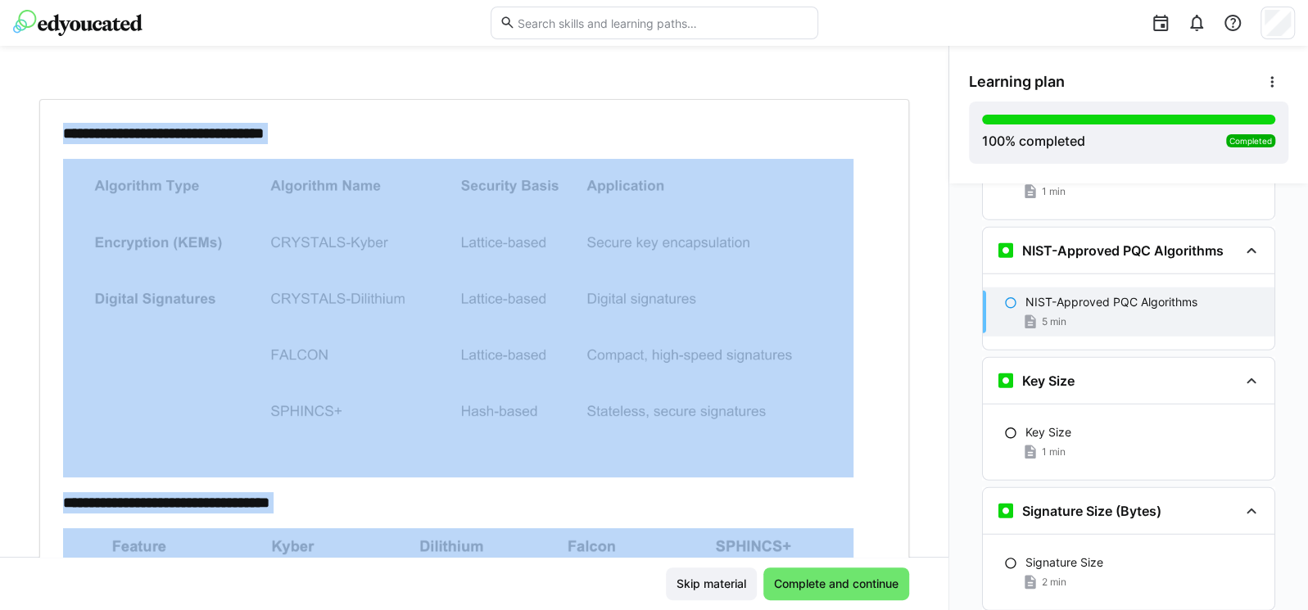
scroll to position [71, 0]
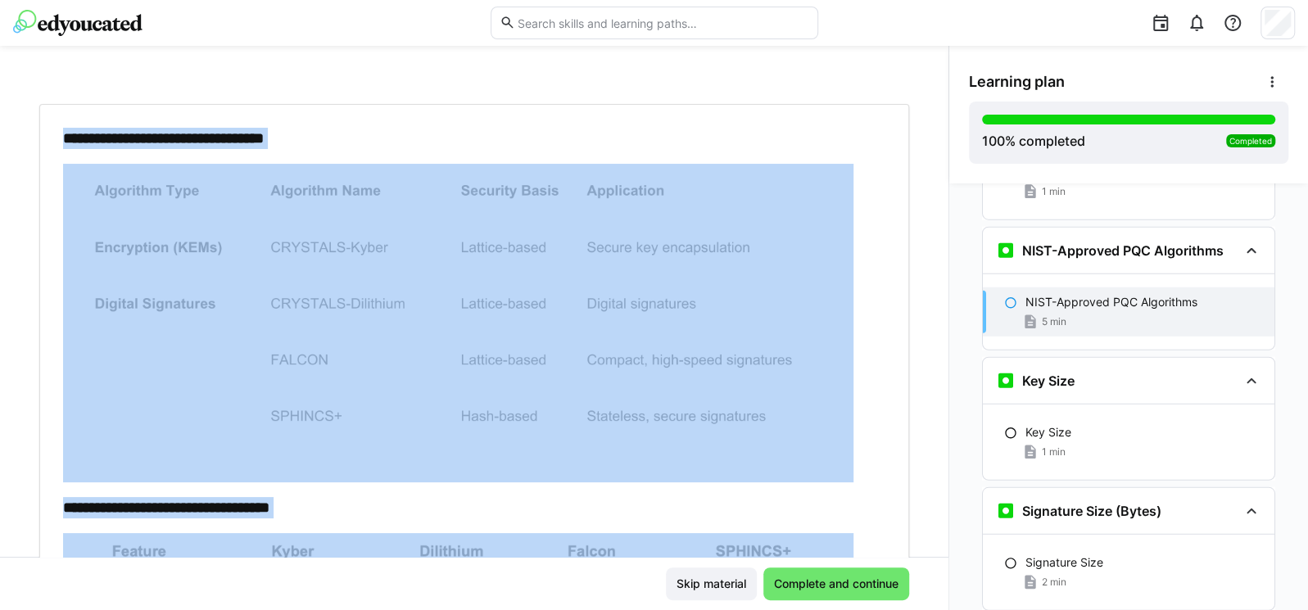
click at [592, 131] on p "**********" at bounding box center [466, 138] width 806 height 21
click at [437, 90] on div "AI-SEQ#2 NIST-Approved PQC Algorithms 5 LP" at bounding box center [474, 59] width 870 height 90
click at [425, 135] on p "**********" at bounding box center [466, 138] width 806 height 21
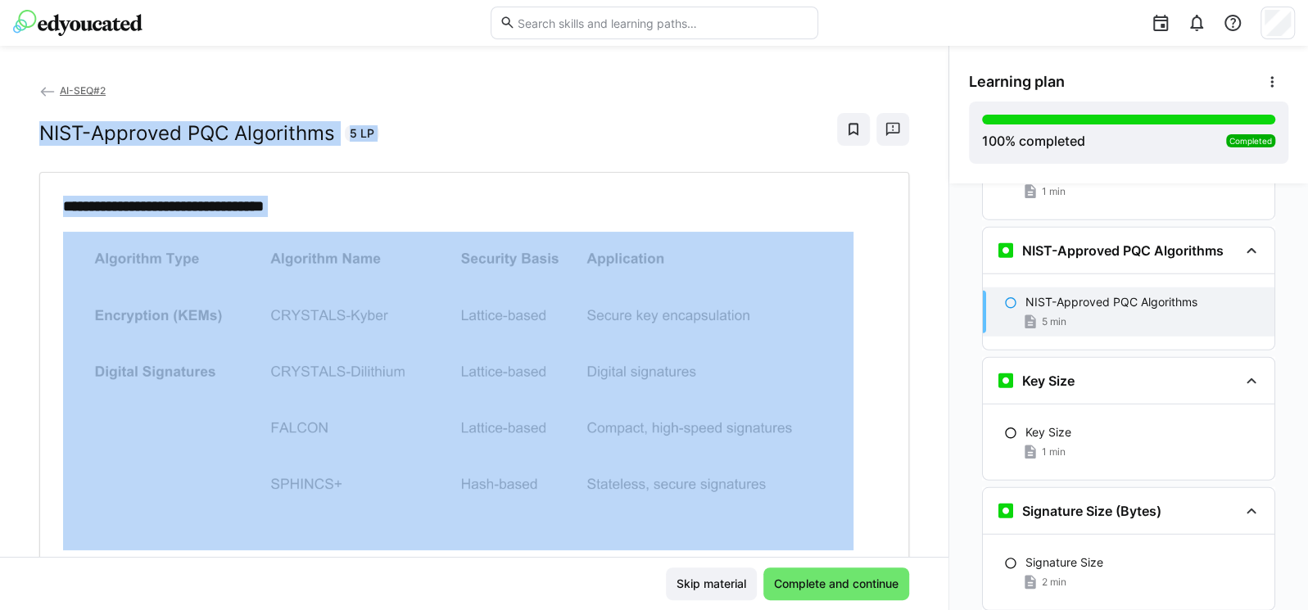
scroll to position [0, 0]
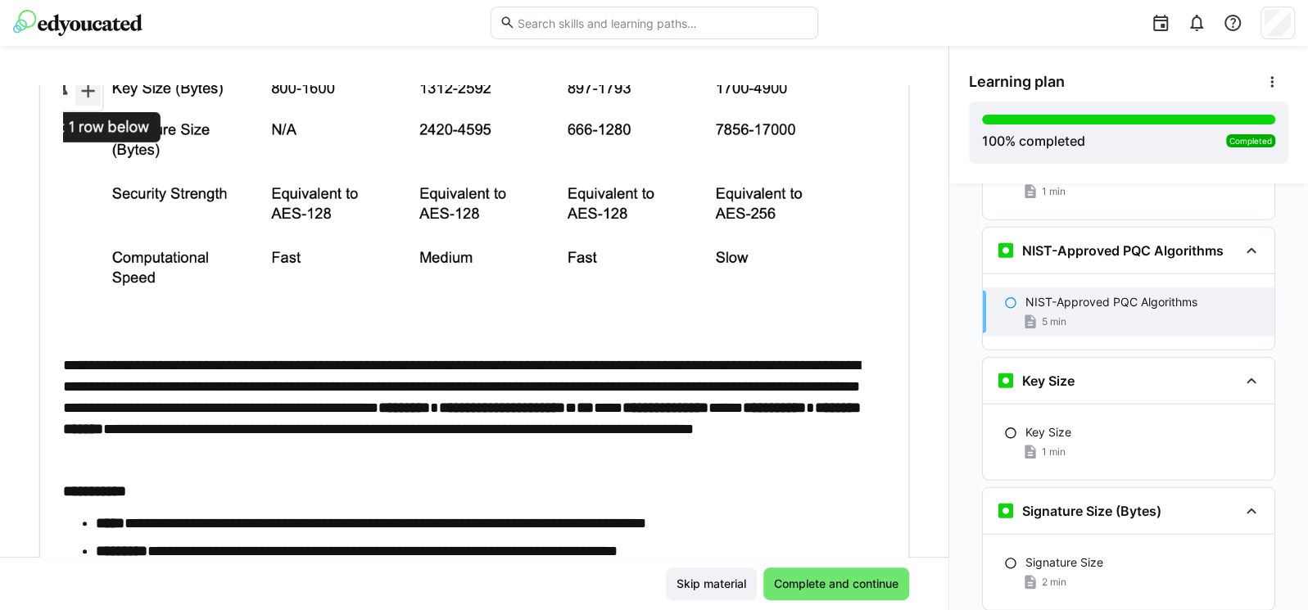
scroll to position [759, 0]
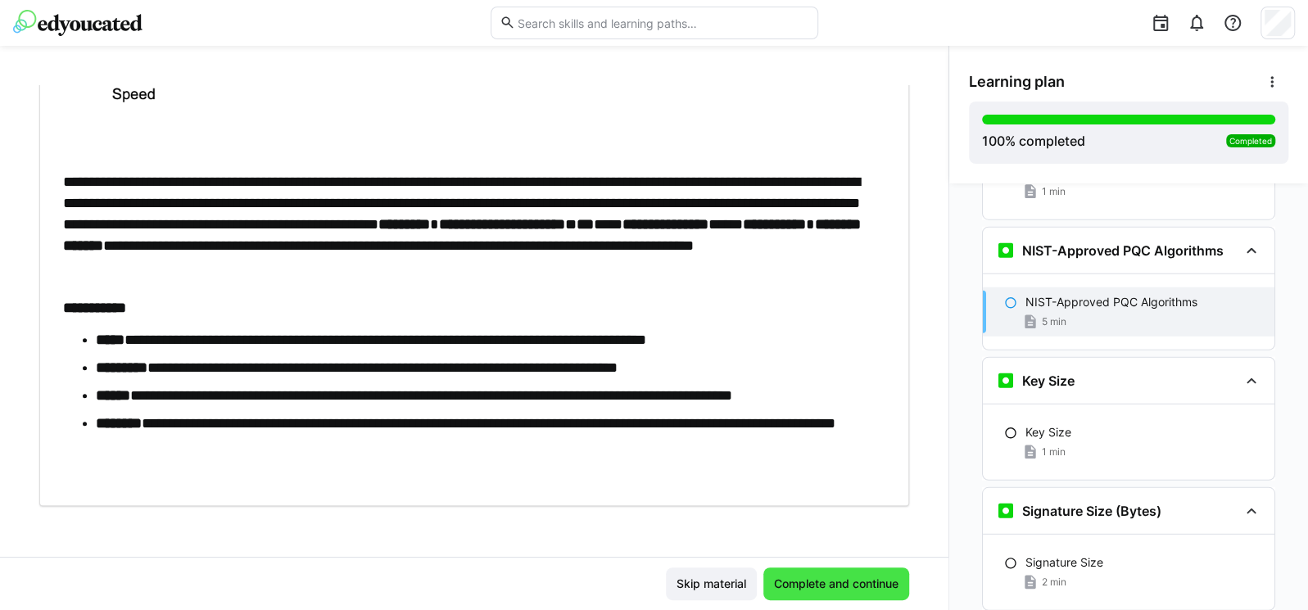
click at [812, 582] on span "Complete and continue" at bounding box center [836, 584] width 129 height 16
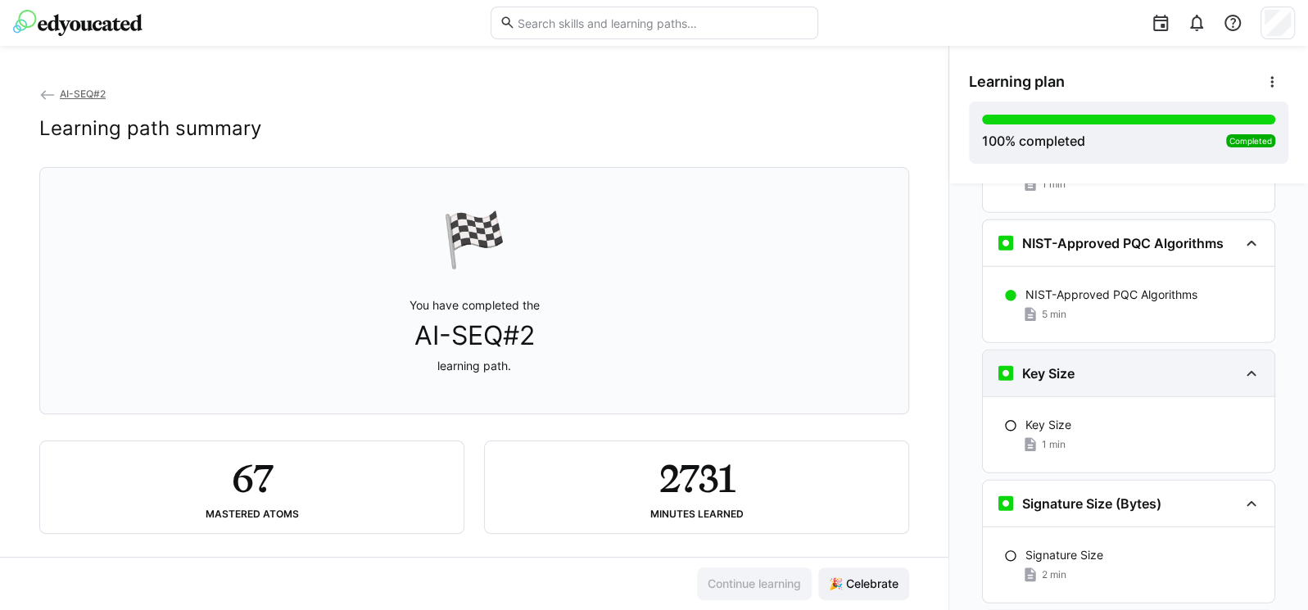
scroll to position [6891, 0]
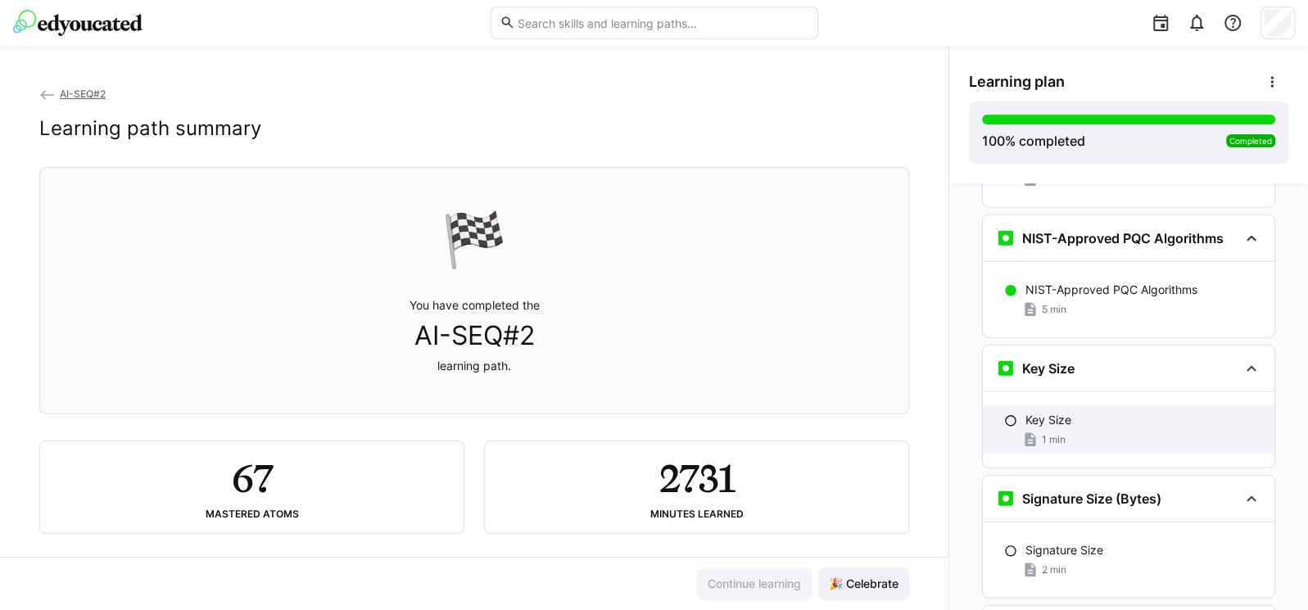
click at [1104, 412] on div "Key Size" at bounding box center [1143, 420] width 236 height 16
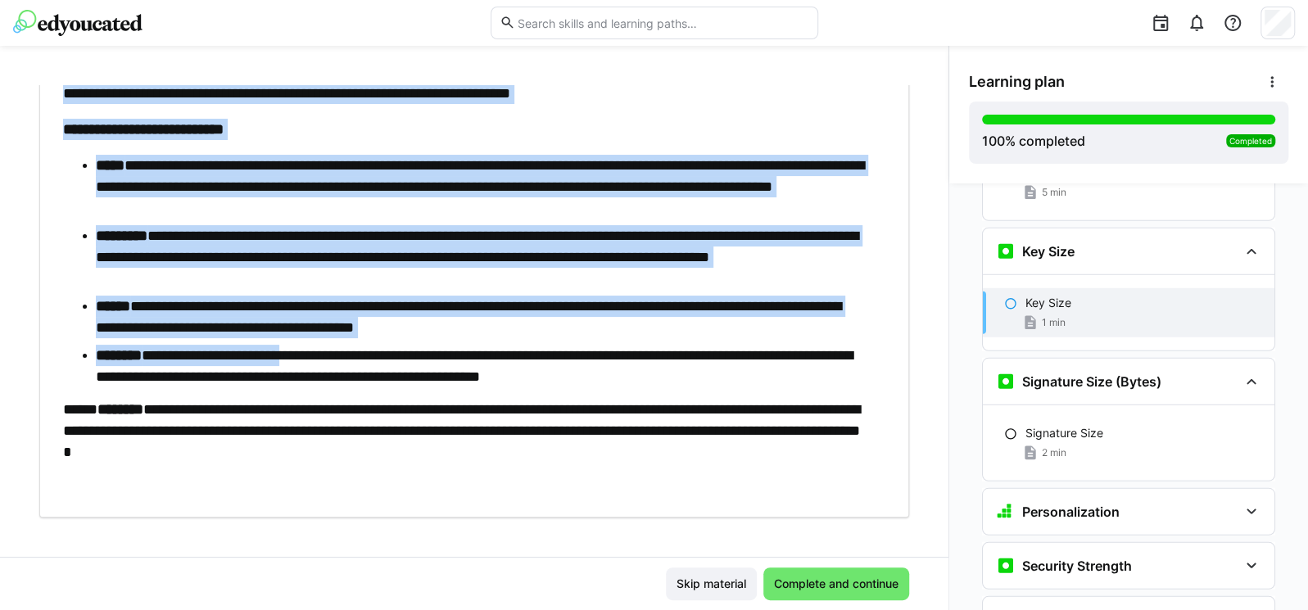
scroll to position [128, 0]
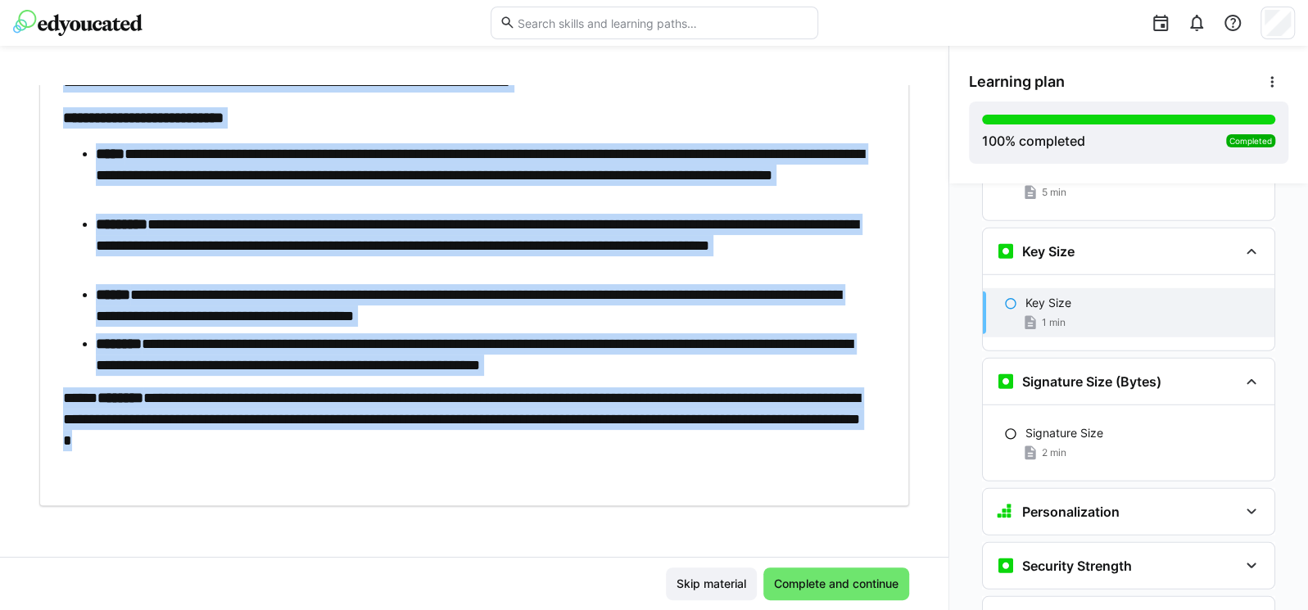
drag, startPoint x: 28, startPoint y: 124, endPoint x: 524, endPoint y: 456, distance: 597.0
click at [524, 456] on div "**********" at bounding box center [474, 321] width 948 height 472
click at [840, 590] on span "Complete and continue" at bounding box center [836, 584] width 129 height 16
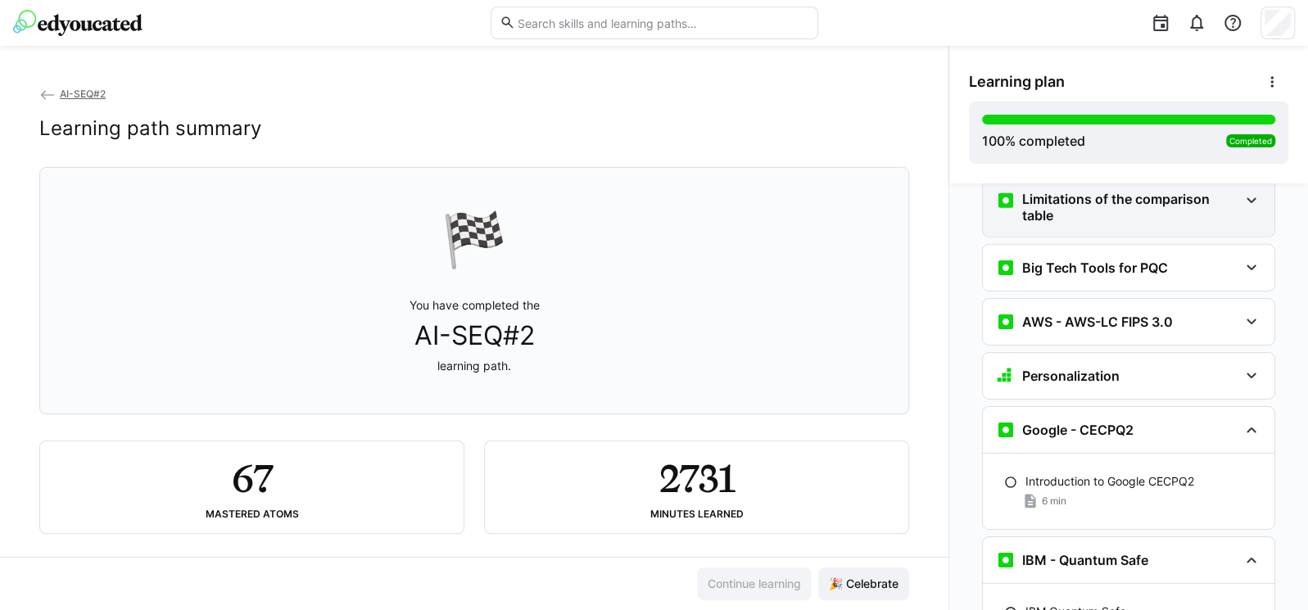
scroll to position [6990, 0]
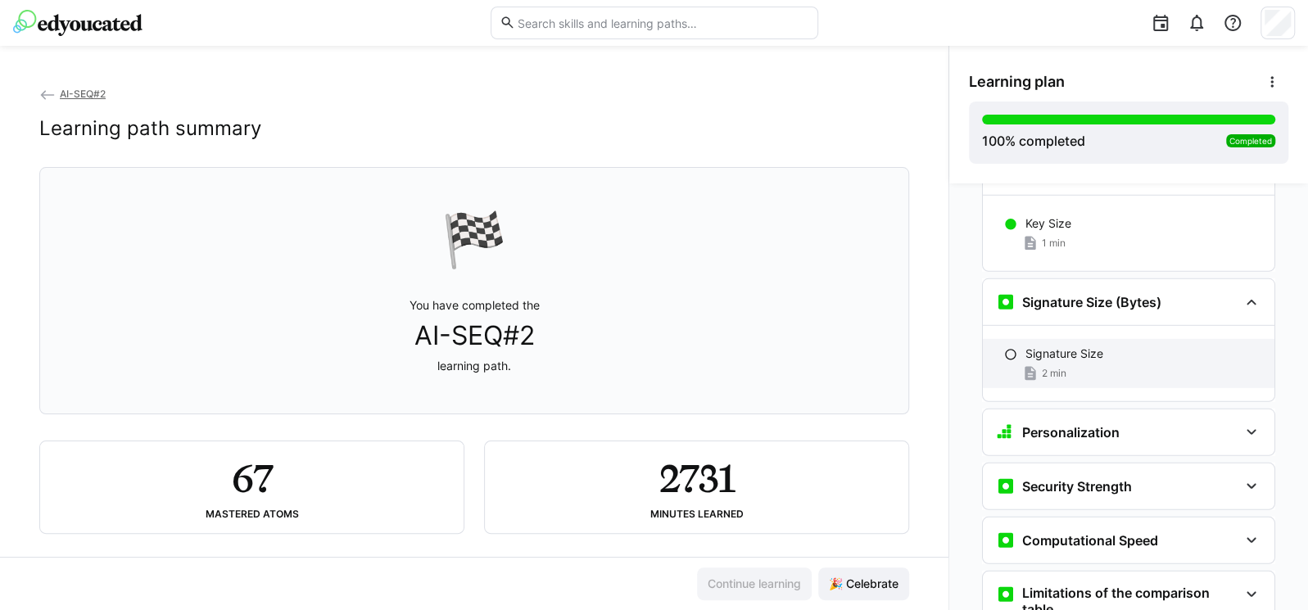
click at [1073, 365] on div "2 min" at bounding box center [1143, 373] width 236 height 16
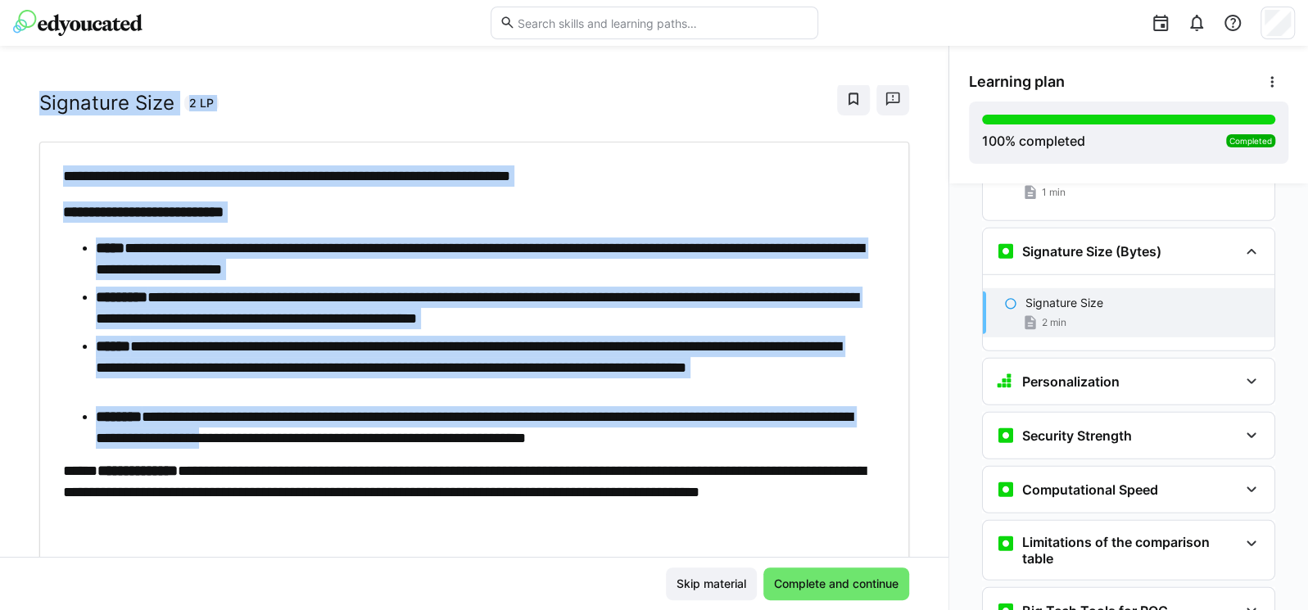
scroll to position [106, 0]
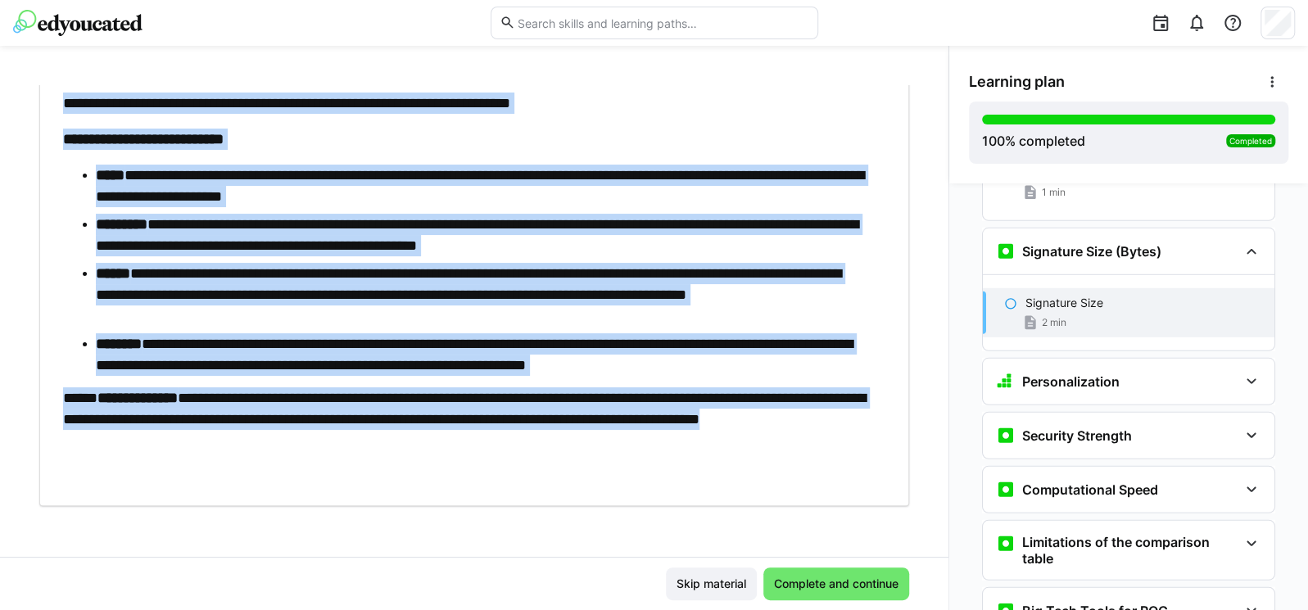
drag, startPoint x: 40, startPoint y: 138, endPoint x: 453, endPoint y: 453, distance: 519.4
click at [453, 453] on div "**********" at bounding box center [474, 242] width 870 height 527
click at [799, 577] on span "Complete and continue" at bounding box center [836, 584] width 129 height 16
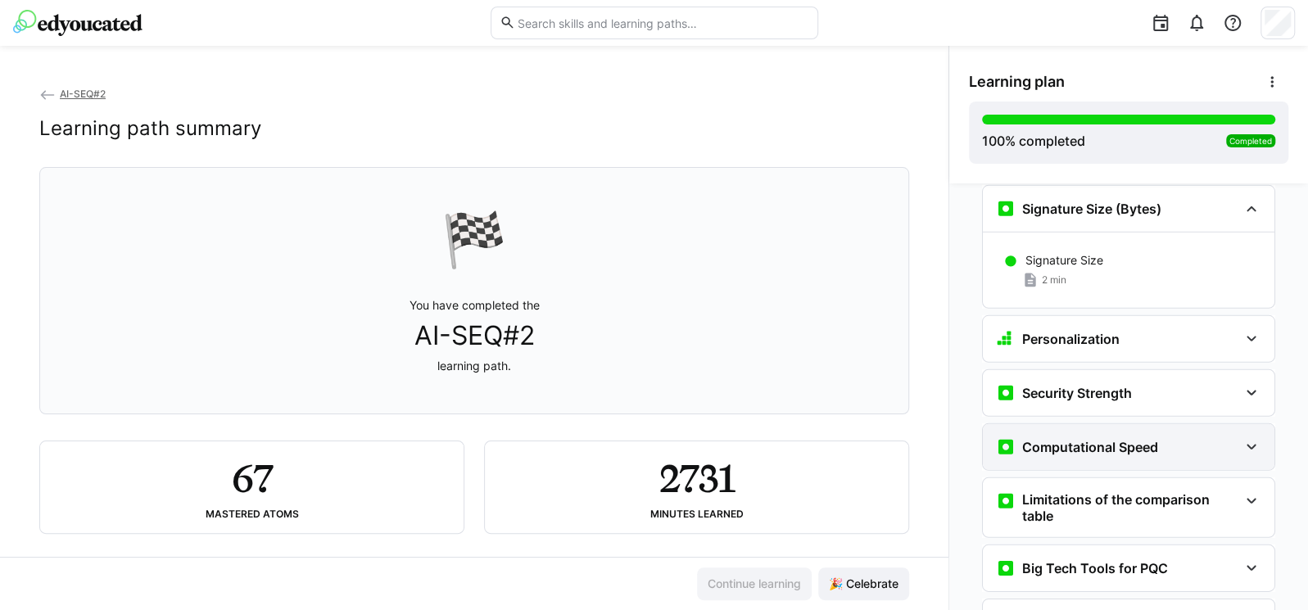
scroll to position [7187, 0]
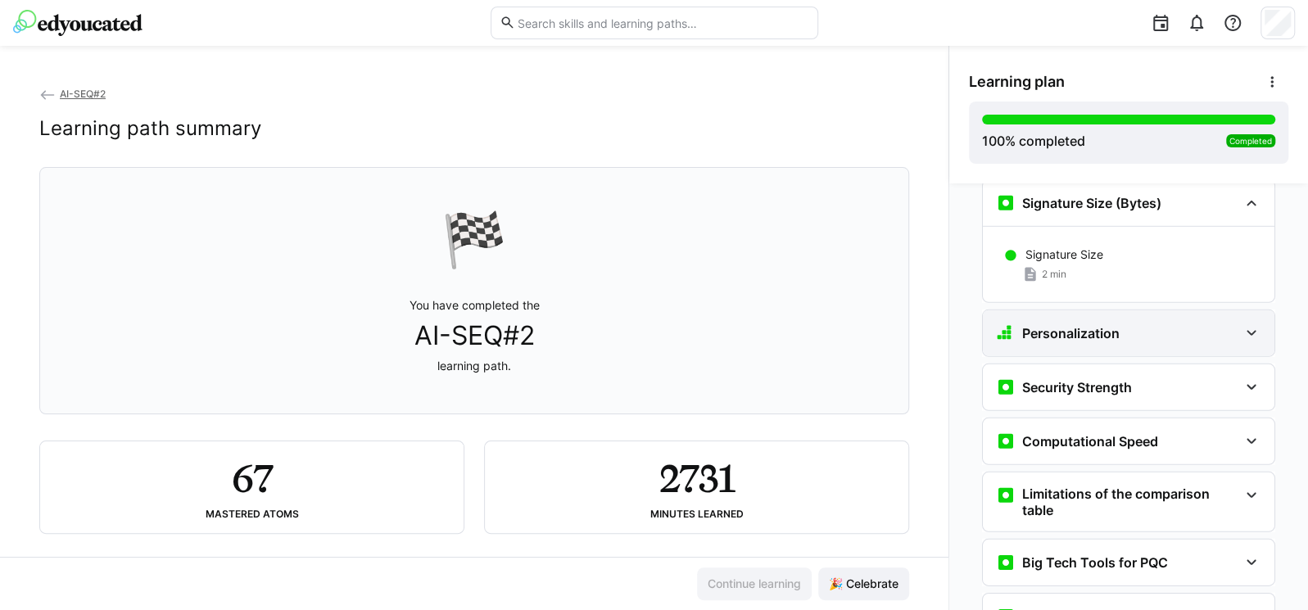
drag, startPoint x: 1111, startPoint y: 293, endPoint x: 1110, endPoint y: 302, distance: 9.2
click at [1111, 324] on div "Personalization" at bounding box center [1117, 334] width 242 height 20
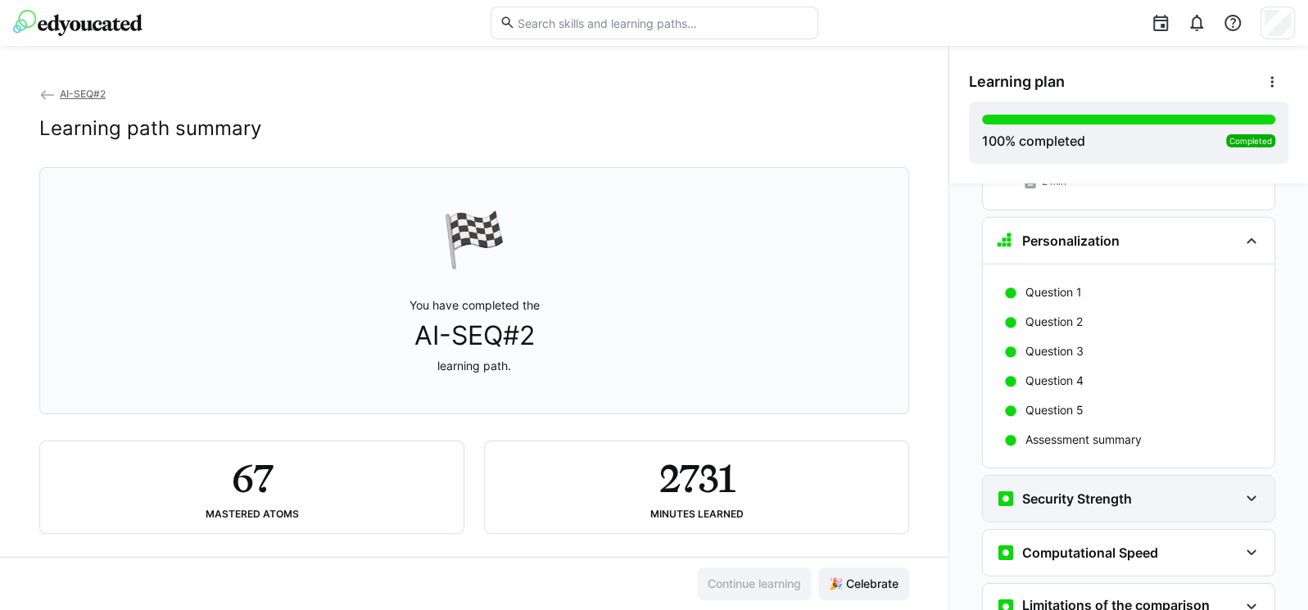
scroll to position [7285, 0]
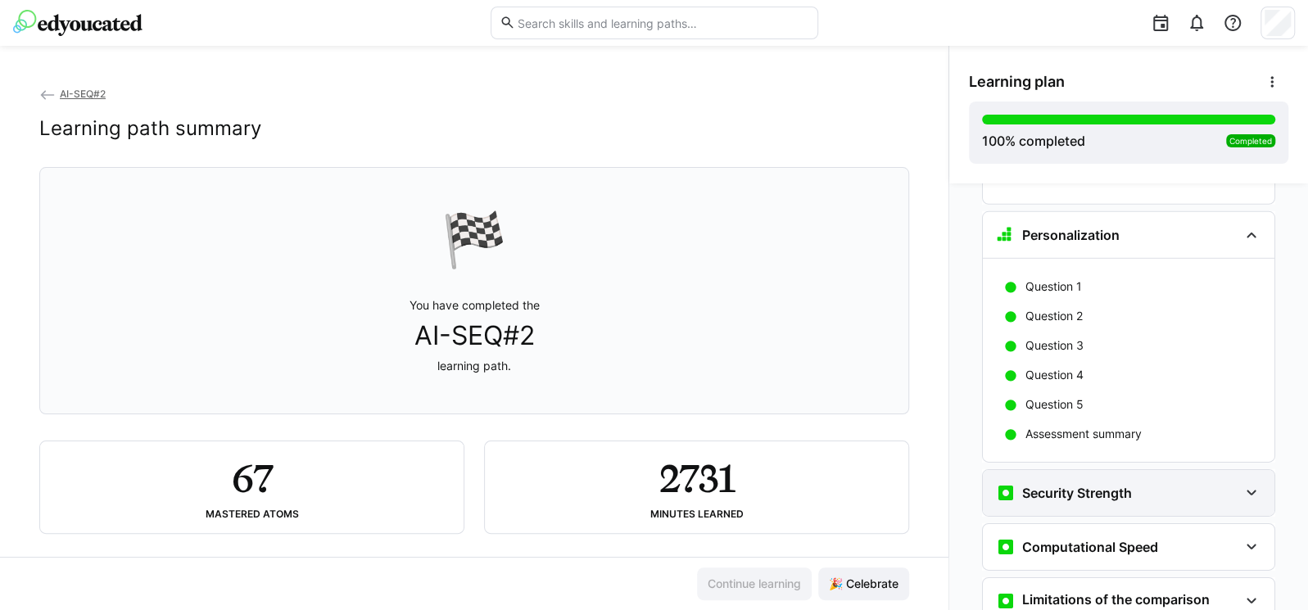
click at [1101, 485] on h3 "Security Strength" at bounding box center [1077, 493] width 110 height 16
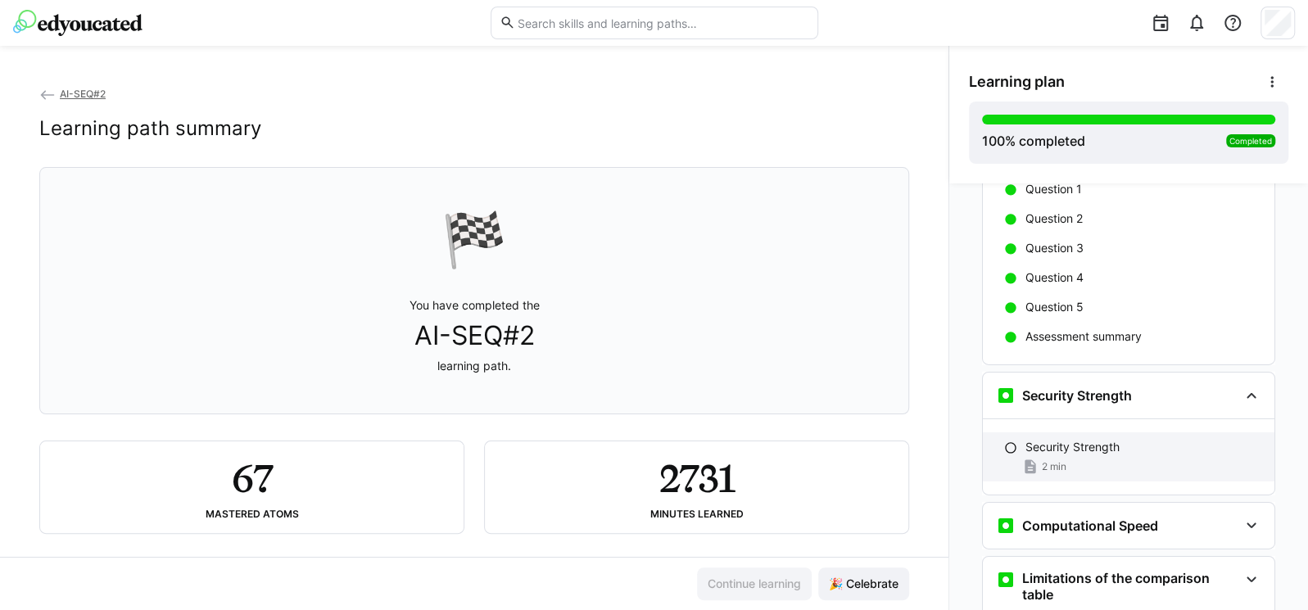
click at [1088, 432] on div "Security Strength 2 min" at bounding box center [1129, 456] width 292 height 49
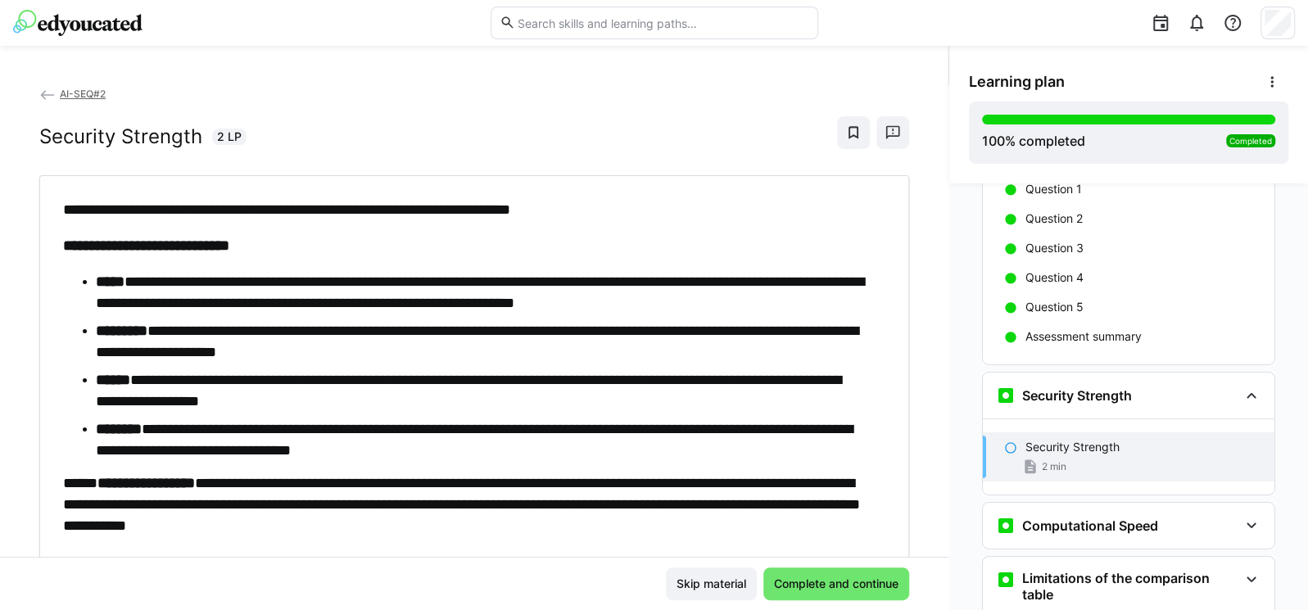
scroll to position [7527, 0]
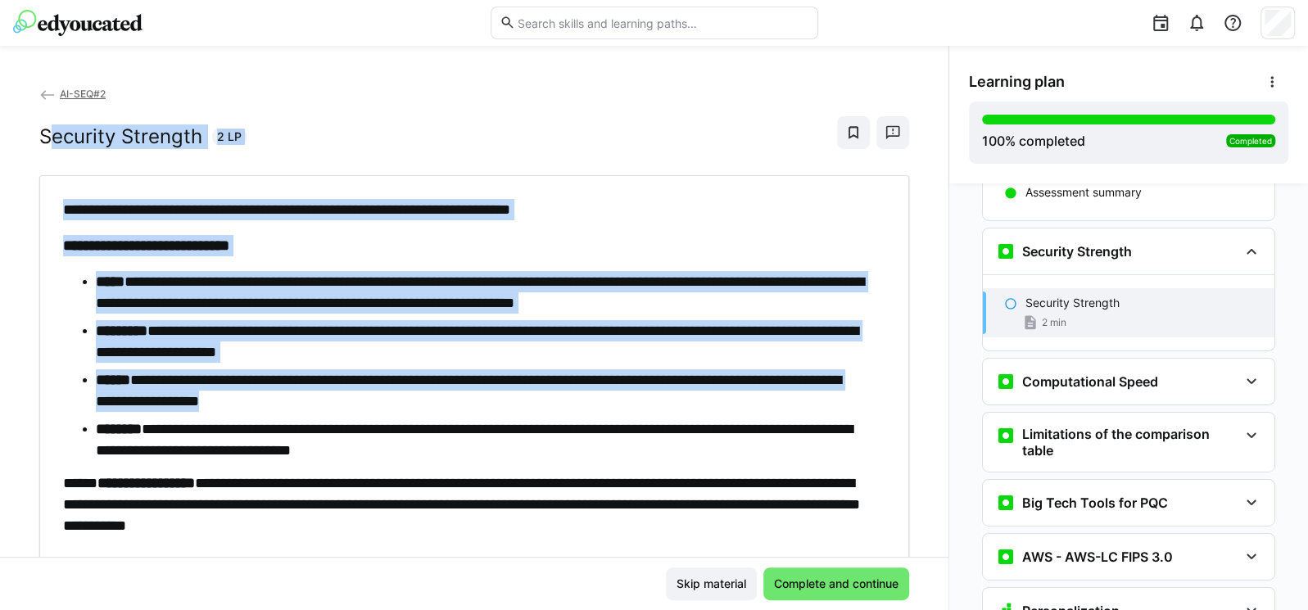
drag, startPoint x: 45, startPoint y: 135, endPoint x: 153, endPoint y: 231, distance: 144.5
click at [404, 389] on div "**********" at bounding box center [474, 322] width 870 height 475
click at [49, 147] on h2 "Security Strength" at bounding box center [120, 136] width 163 height 25
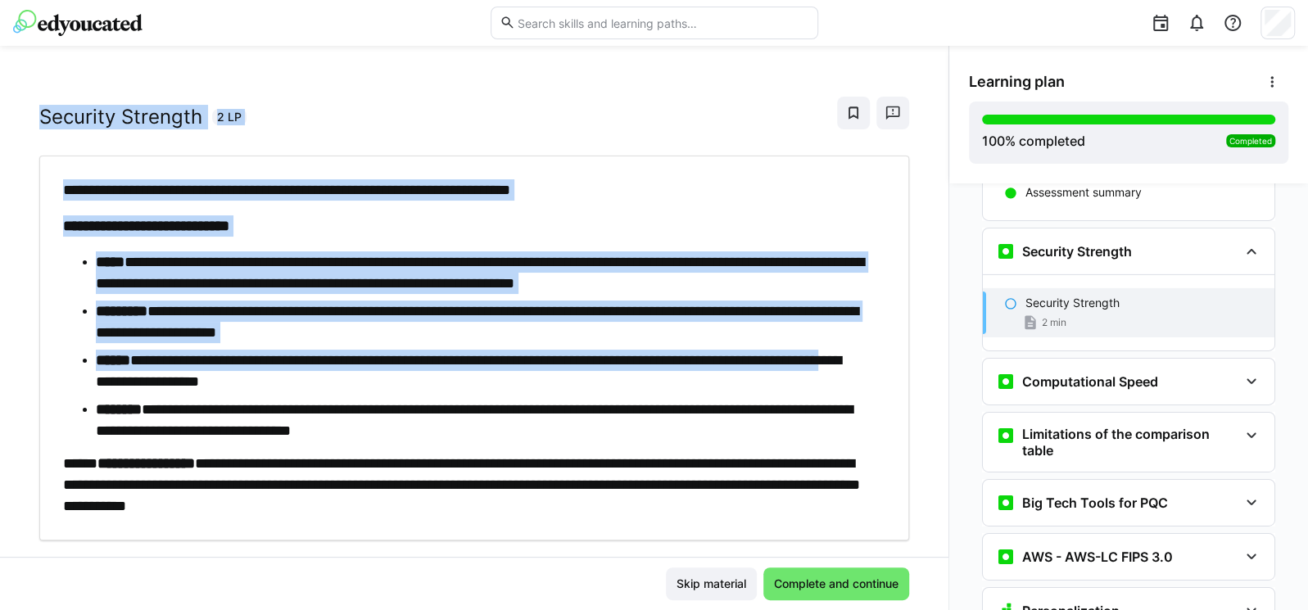
scroll to position [54, 0]
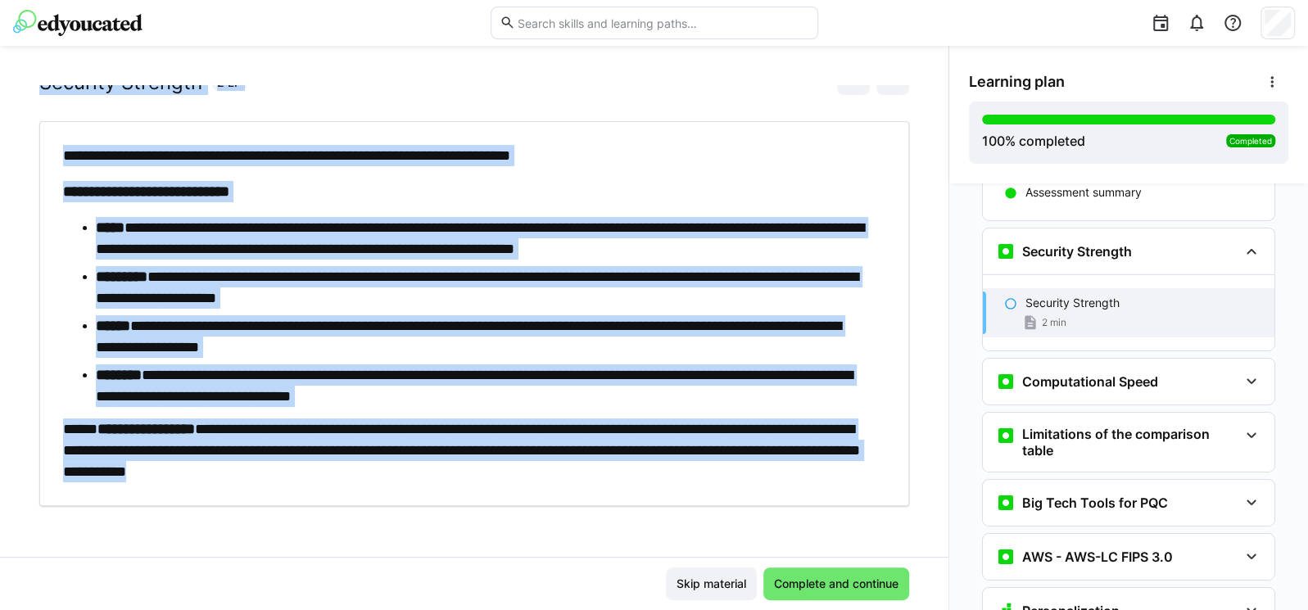
drag, startPoint x: 34, startPoint y: 133, endPoint x: 657, endPoint y: 491, distance: 718.4
click at [657, 491] on div "**********" at bounding box center [474, 321] width 948 height 472
click at [794, 576] on span "Complete and continue" at bounding box center [836, 584] width 129 height 16
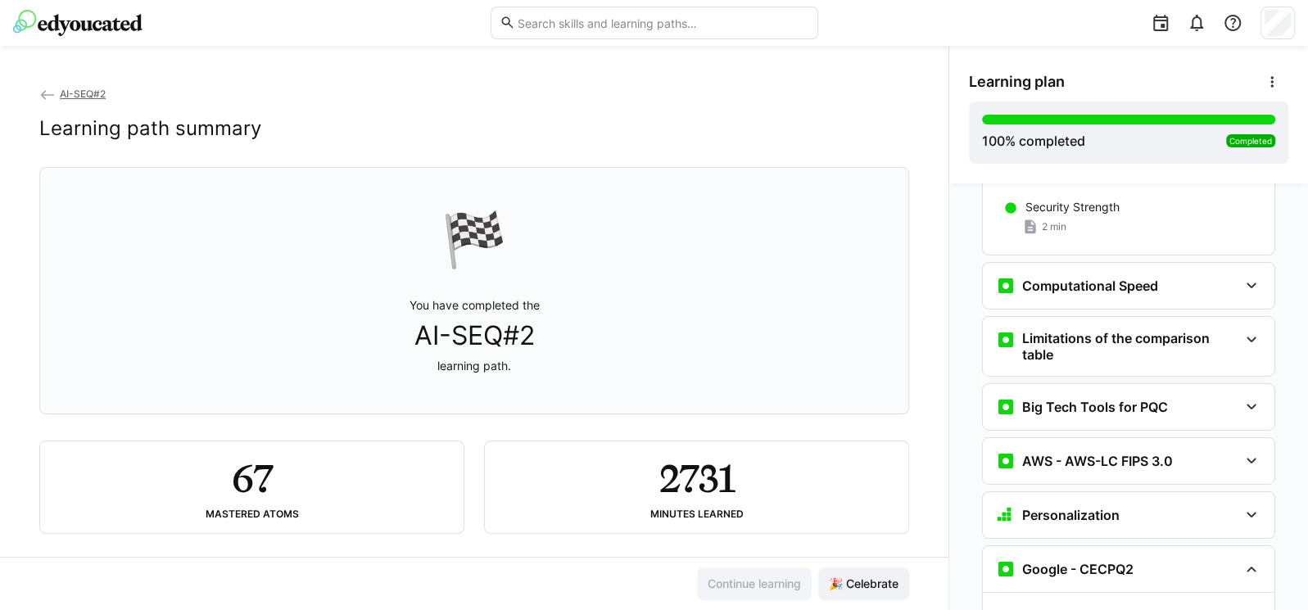
scroll to position [7663, 0]
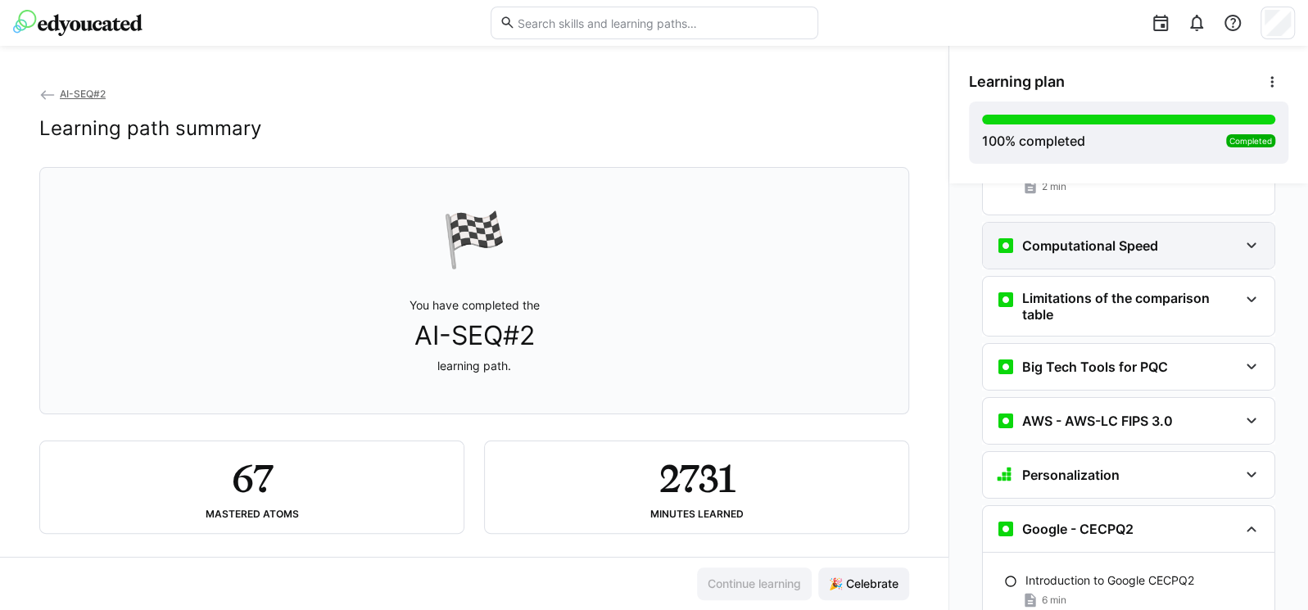
click at [1066, 238] on h3 "Computational Speed" at bounding box center [1090, 246] width 136 height 16
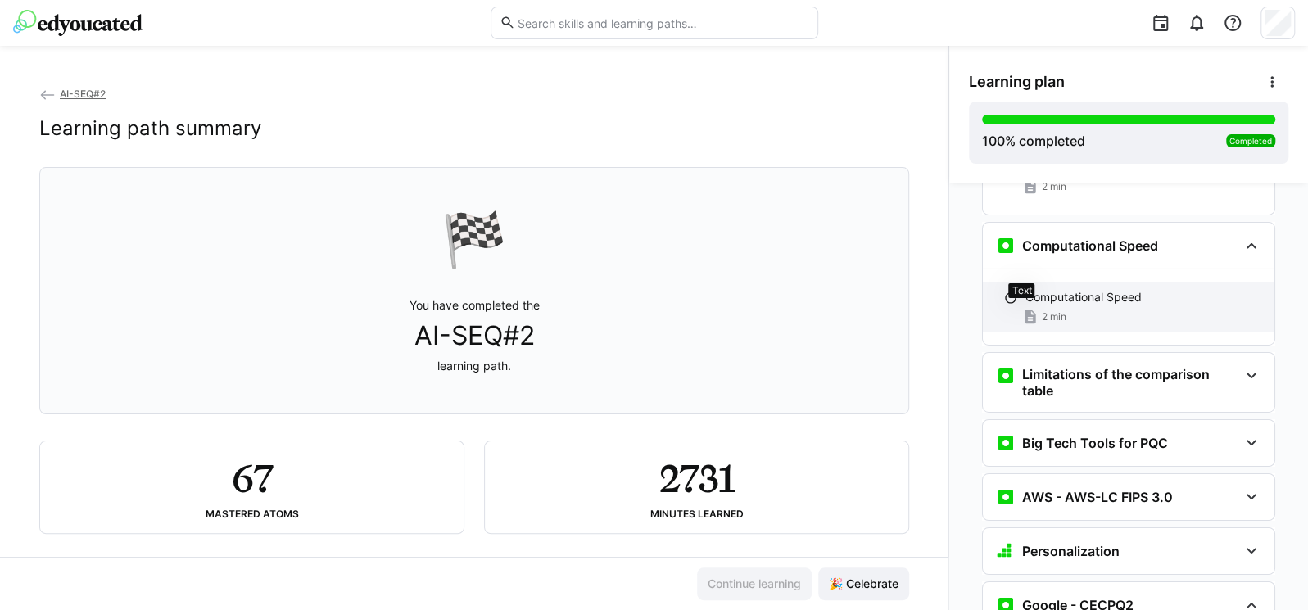
click at [1022, 309] on eds-icon at bounding box center [1030, 317] width 16 height 16
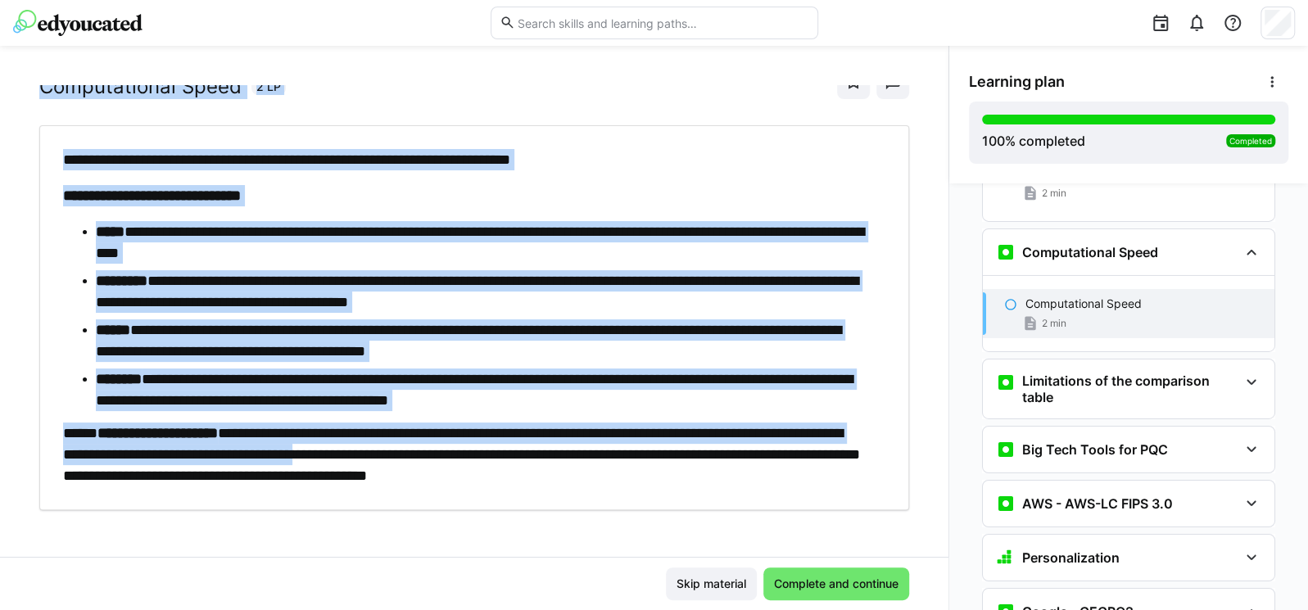
scroll to position [54, 0]
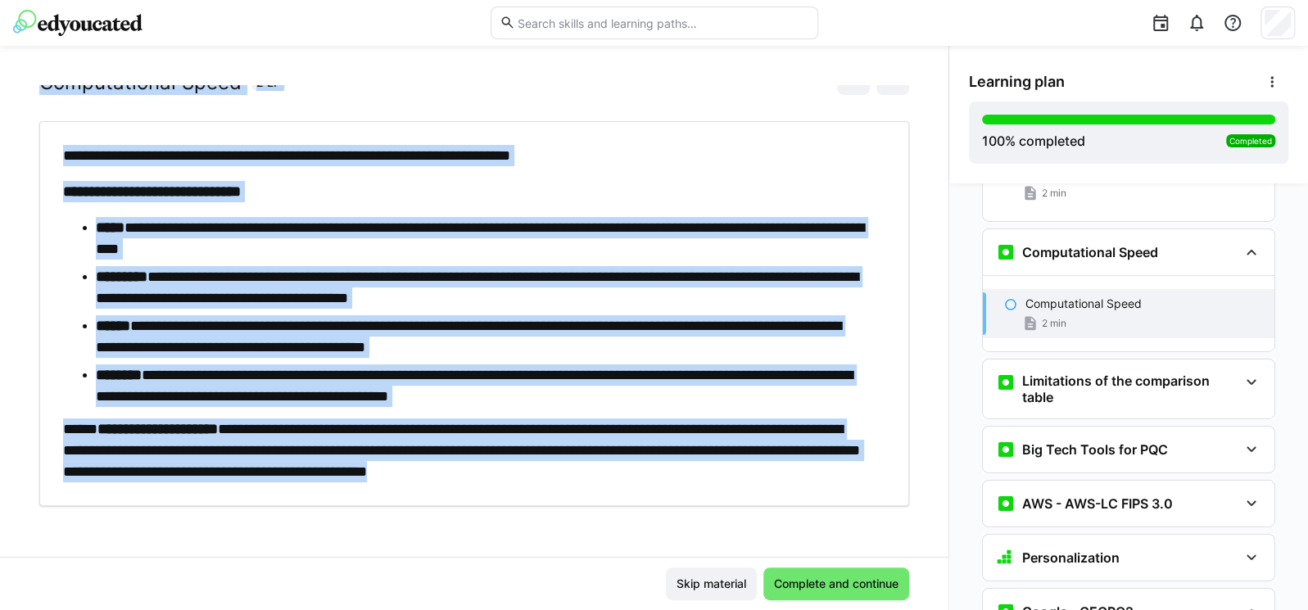
drag, startPoint x: 38, startPoint y: 125, endPoint x: 873, endPoint y: 465, distance: 901.9
click at [873, 465] on div "**********" at bounding box center [474, 321] width 948 height 472
click at [830, 573] on span "Complete and continue" at bounding box center [836, 584] width 146 height 33
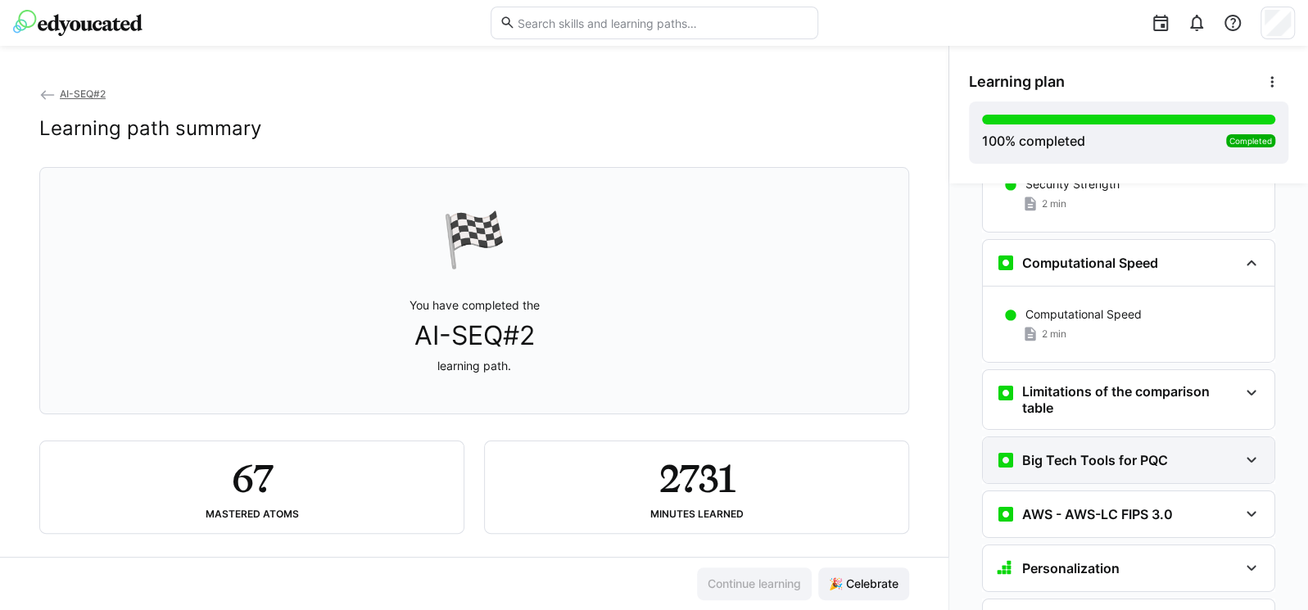
scroll to position [7641, 0]
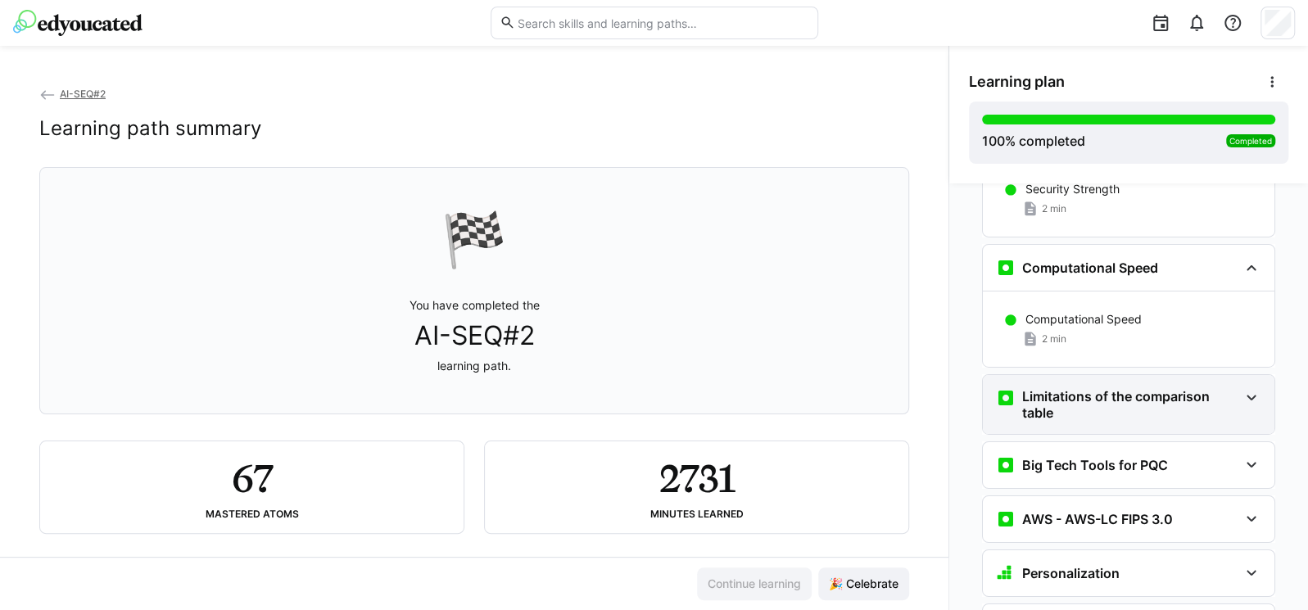
click at [1108, 376] on div "Limitations of the comparison table" at bounding box center [1129, 404] width 292 height 59
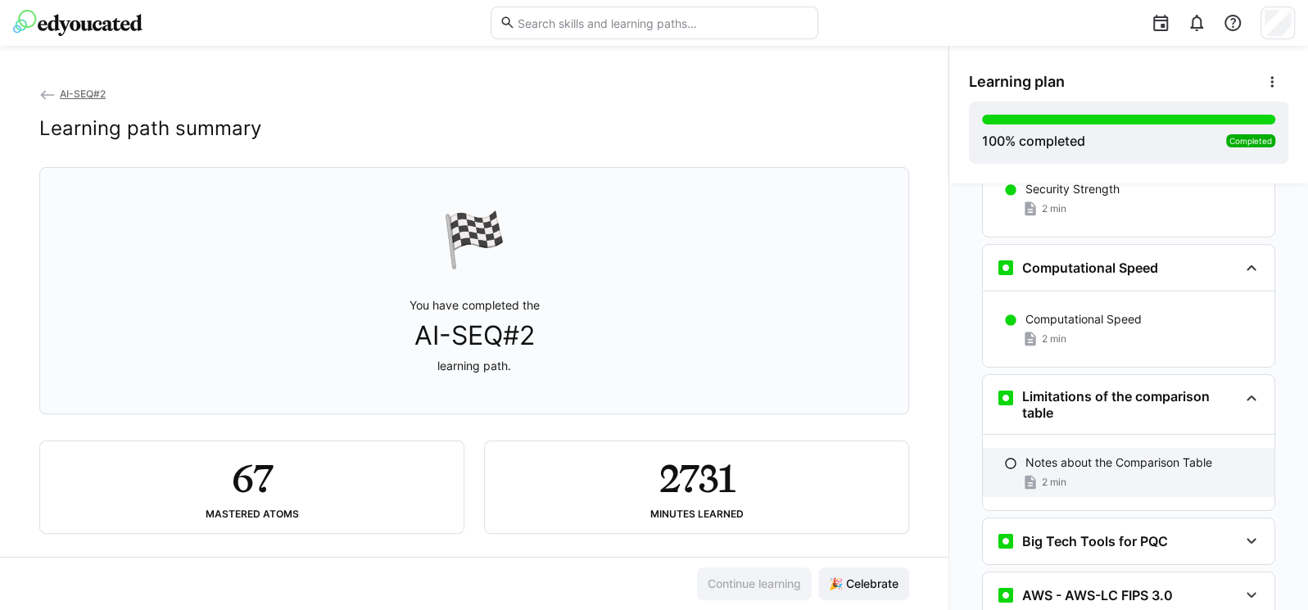
click at [1093, 448] on div "Notes about the Comparison Table 2 min" at bounding box center [1129, 472] width 292 height 49
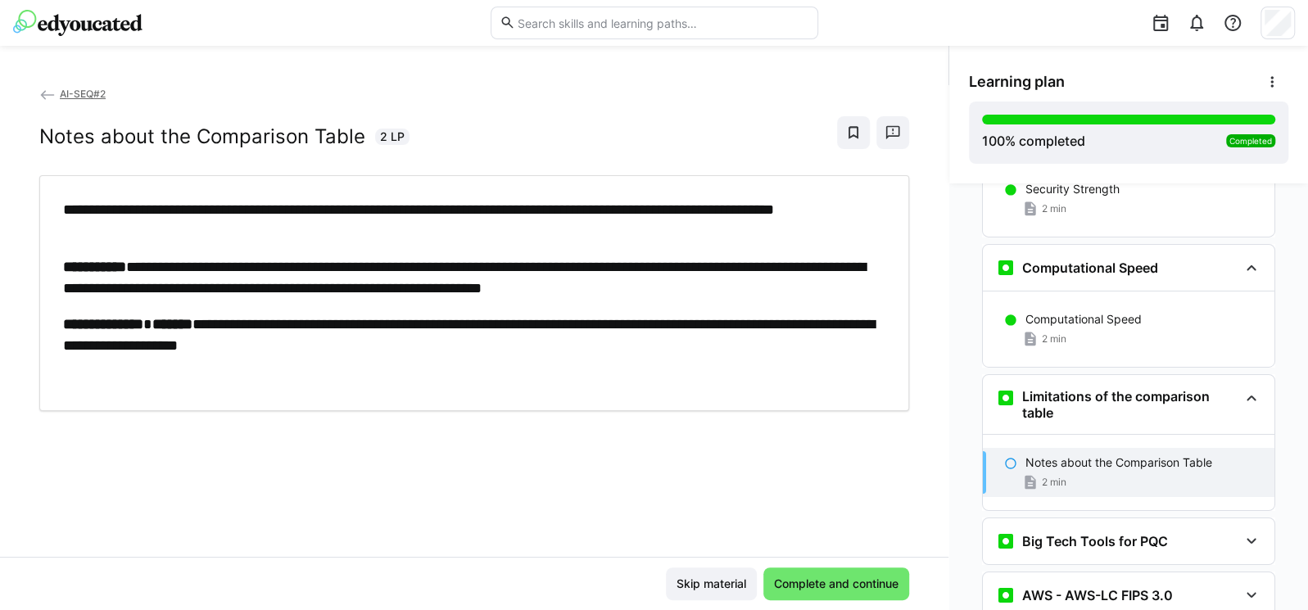
scroll to position [7786, 0]
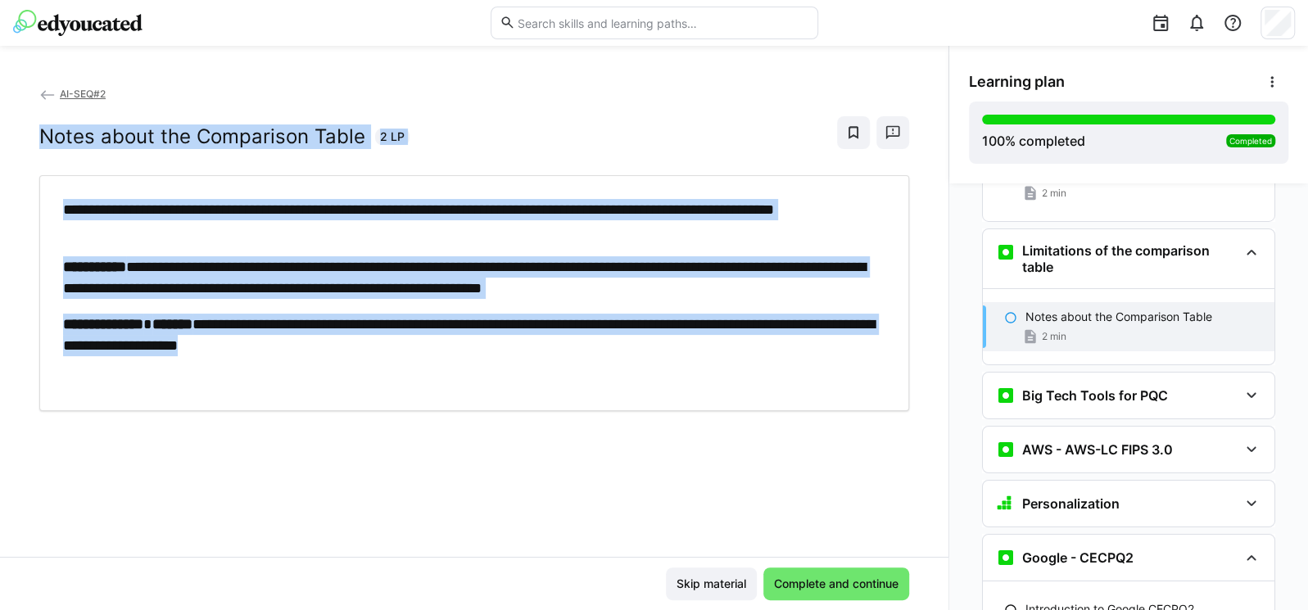
drag, startPoint x: 32, startPoint y: 128, endPoint x: 470, endPoint y: 374, distance: 502.8
click at [470, 374] on div "**********" at bounding box center [474, 321] width 948 height 472
click at [850, 595] on span "Complete and continue" at bounding box center [836, 584] width 146 height 33
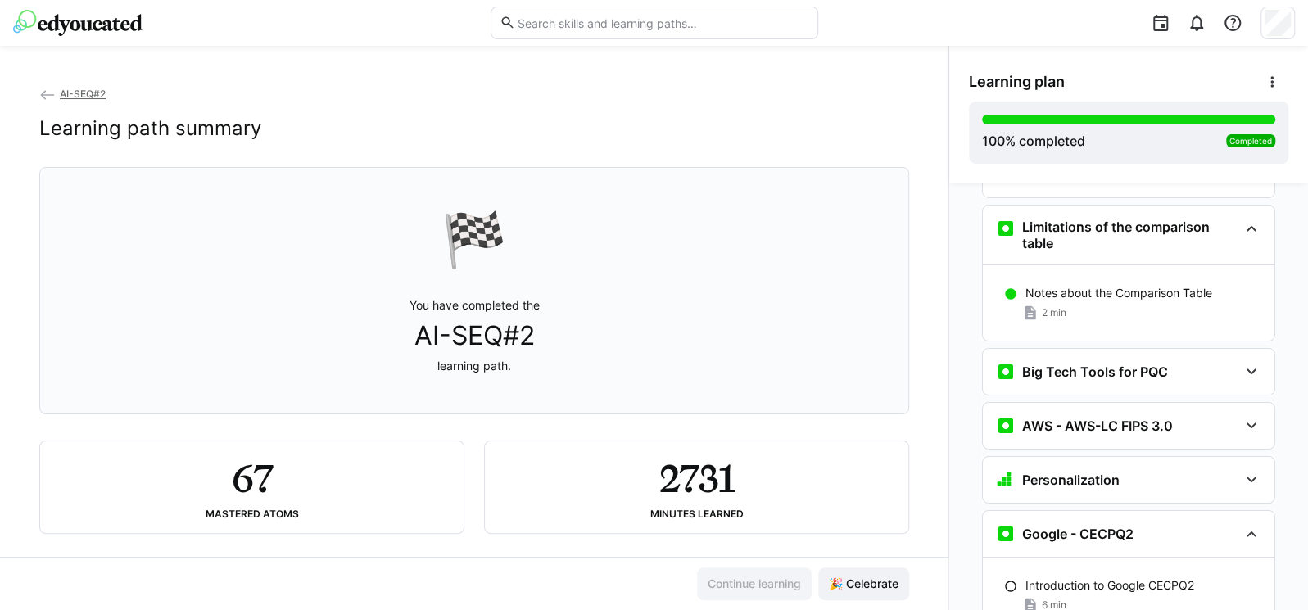
scroll to position [7815, 0]
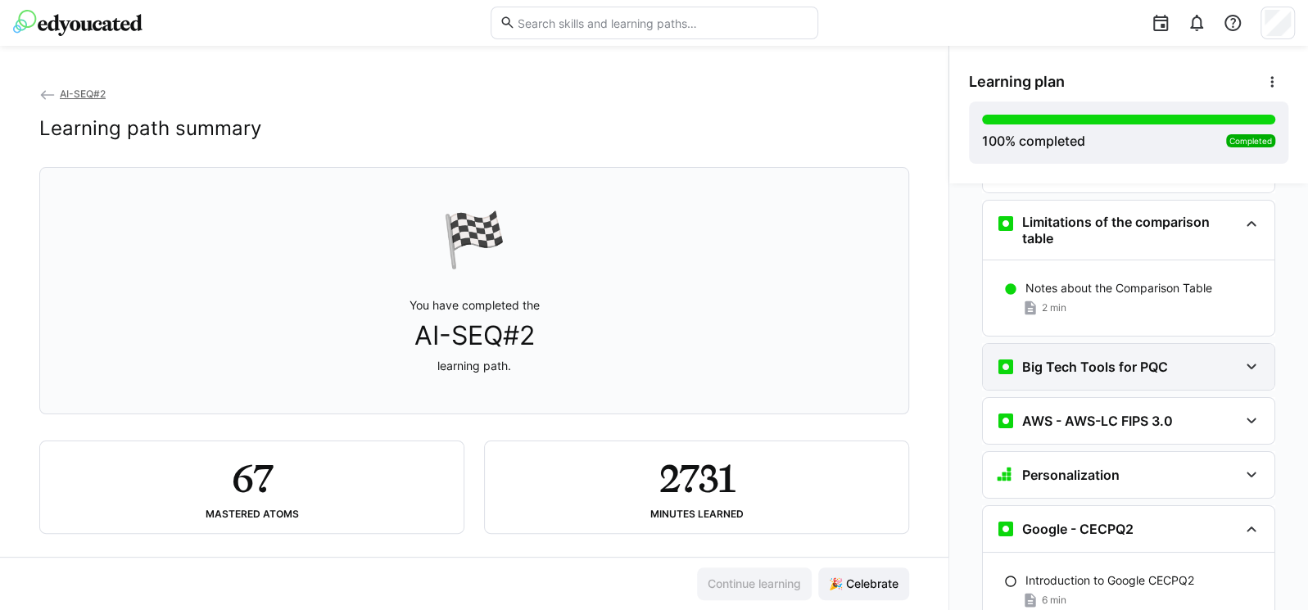
click at [1066, 344] on div "Big Tech Tools for PQC" at bounding box center [1129, 367] width 292 height 46
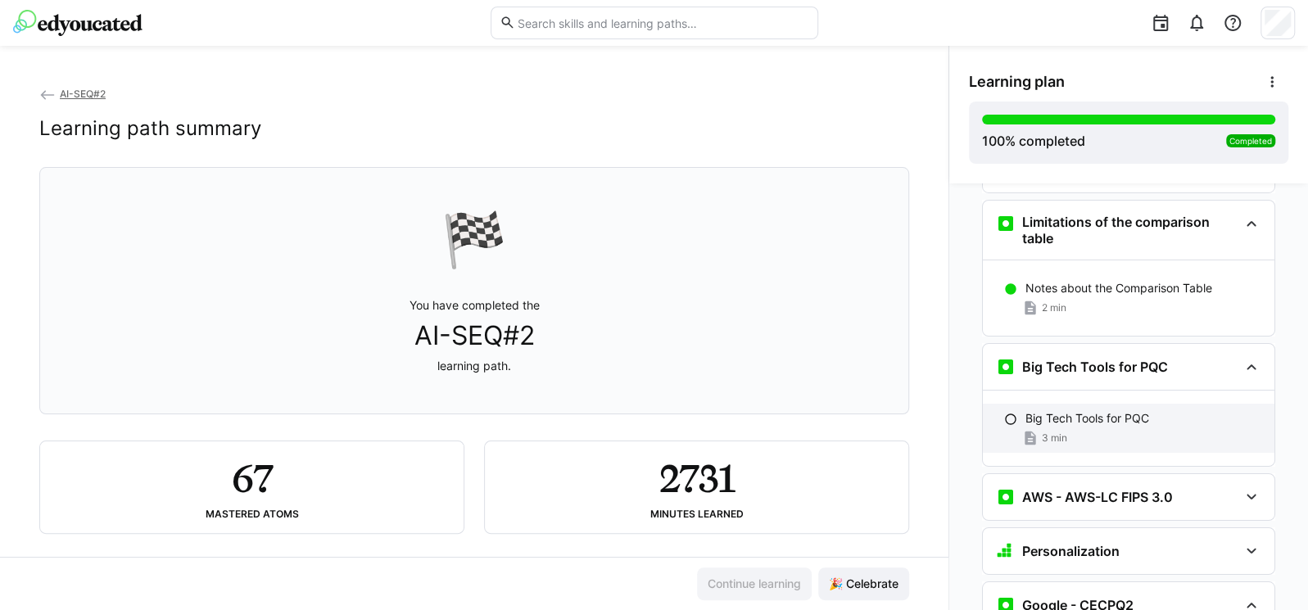
click at [1076, 410] on p "Big Tech Tools for PQC" at bounding box center [1087, 418] width 124 height 16
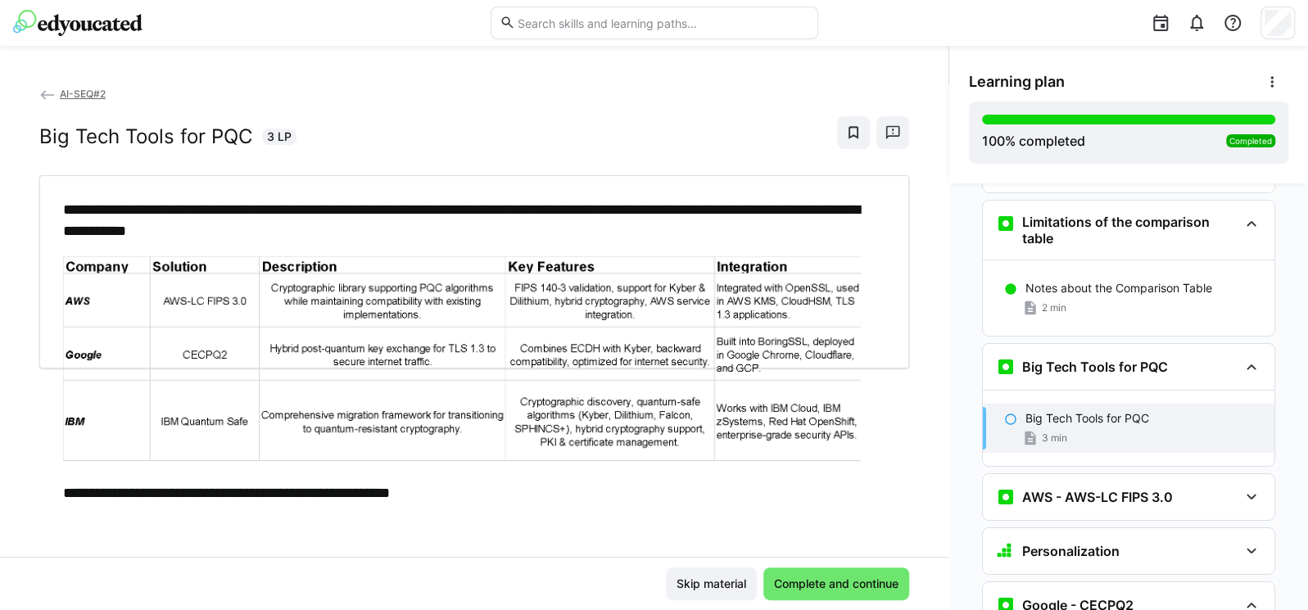
scroll to position [7930, 0]
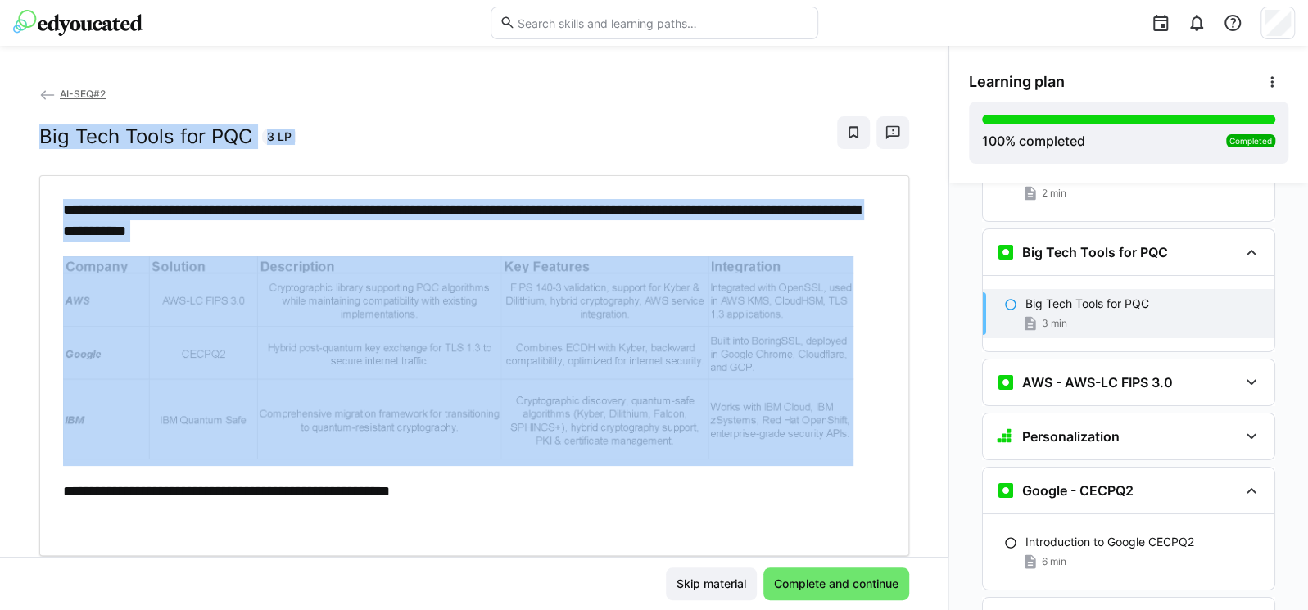
drag, startPoint x: 30, startPoint y: 134, endPoint x: 337, endPoint y: 244, distance: 326.2
click at [337, 244] on div "**********" at bounding box center [474, 321] width 948 height 472
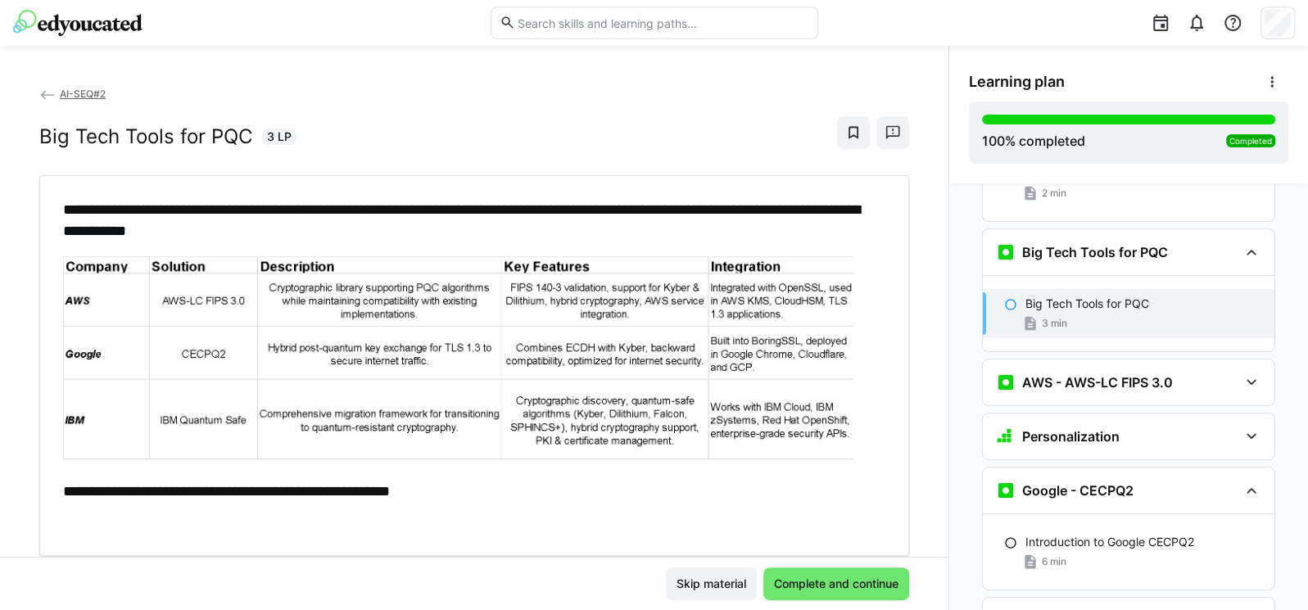
click at [64, 476] on div "**********" at bounding box center [466, 366] width 806 height 334
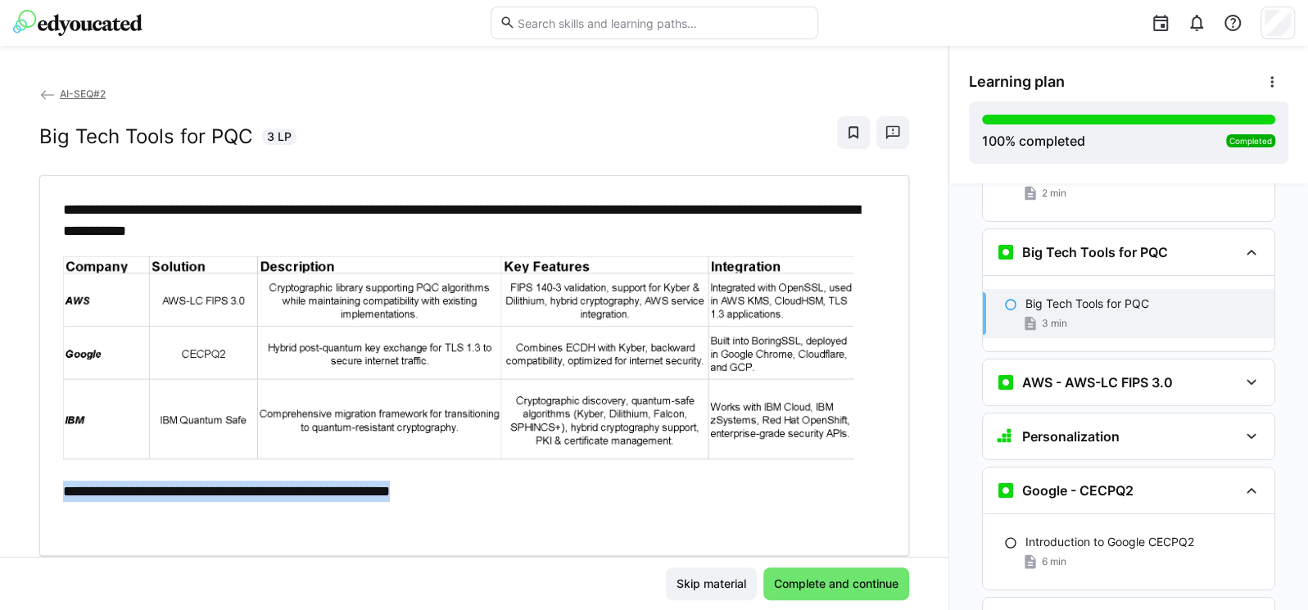
drag, startPoint x: 36, startPoint y: 483, endPoint x: 462, endPoint y: 501, distance: 426.3
click at [462, 501] on div "**********" at bounding box center [474, 321] width 948 height 472
click at [717, 360] on img at bounding box center [458, 357] width 790 height 203
click at [846, 576] on span "Complete and continue" at bounding box center [836, 584] width 129 height 16
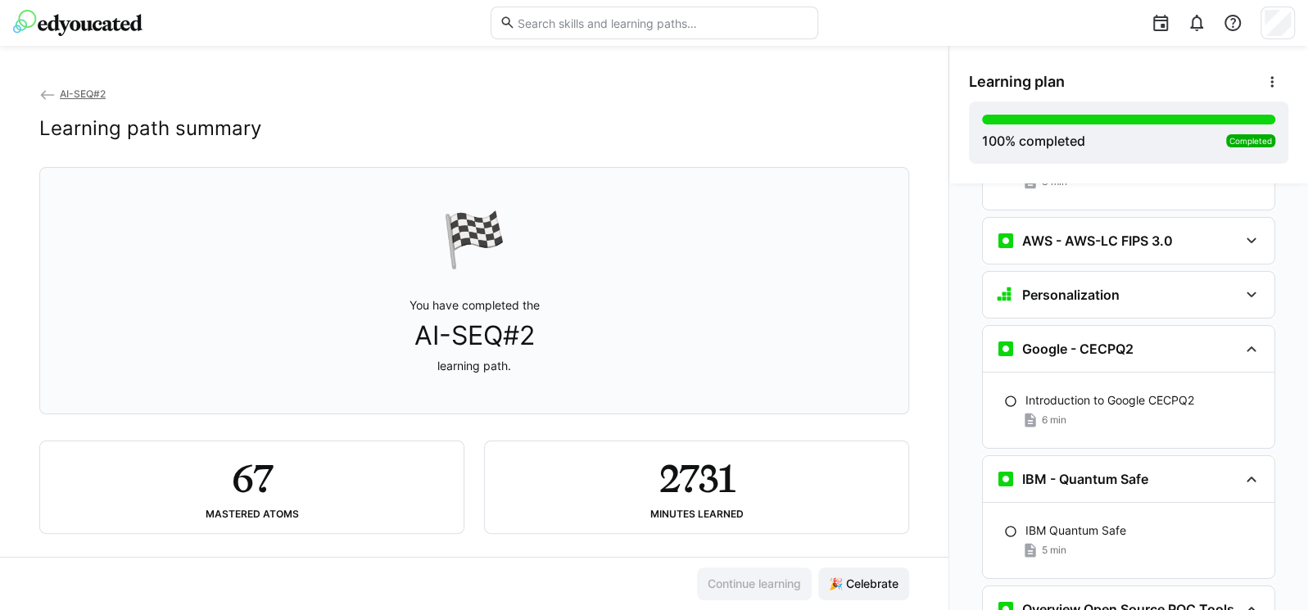
scroll to position [7990, 0]
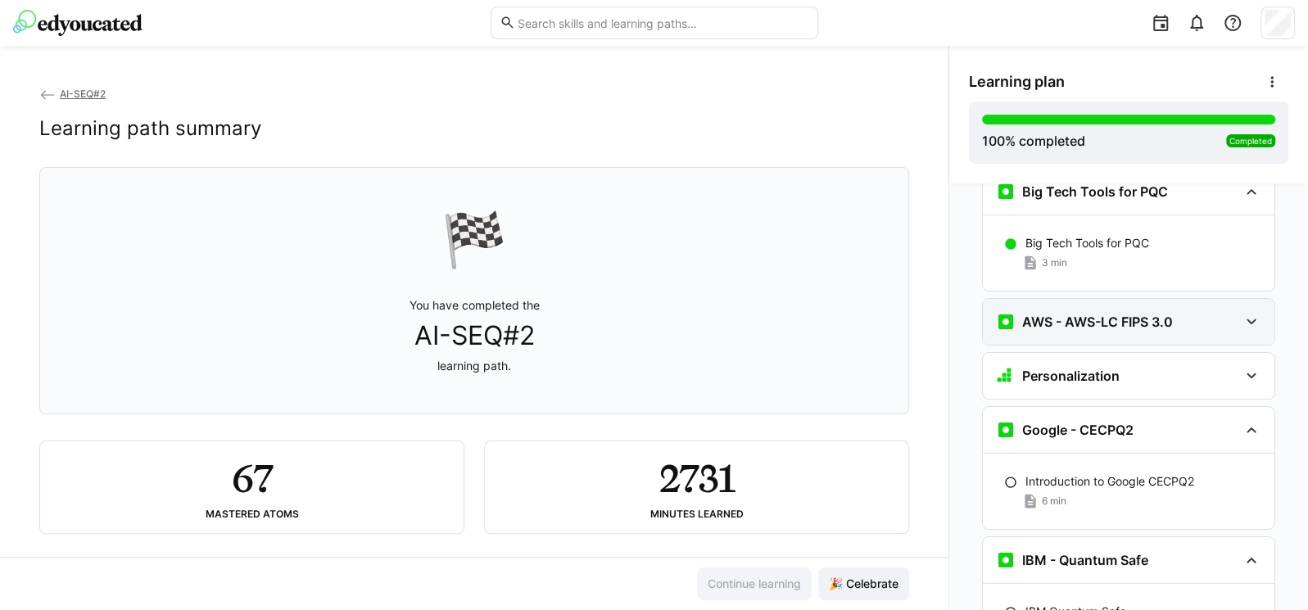
click at [1048, 314] on h3 "AWS - AWS-LC FIPS 3.0" at bounding box center [1097, 322] width 151 height 16
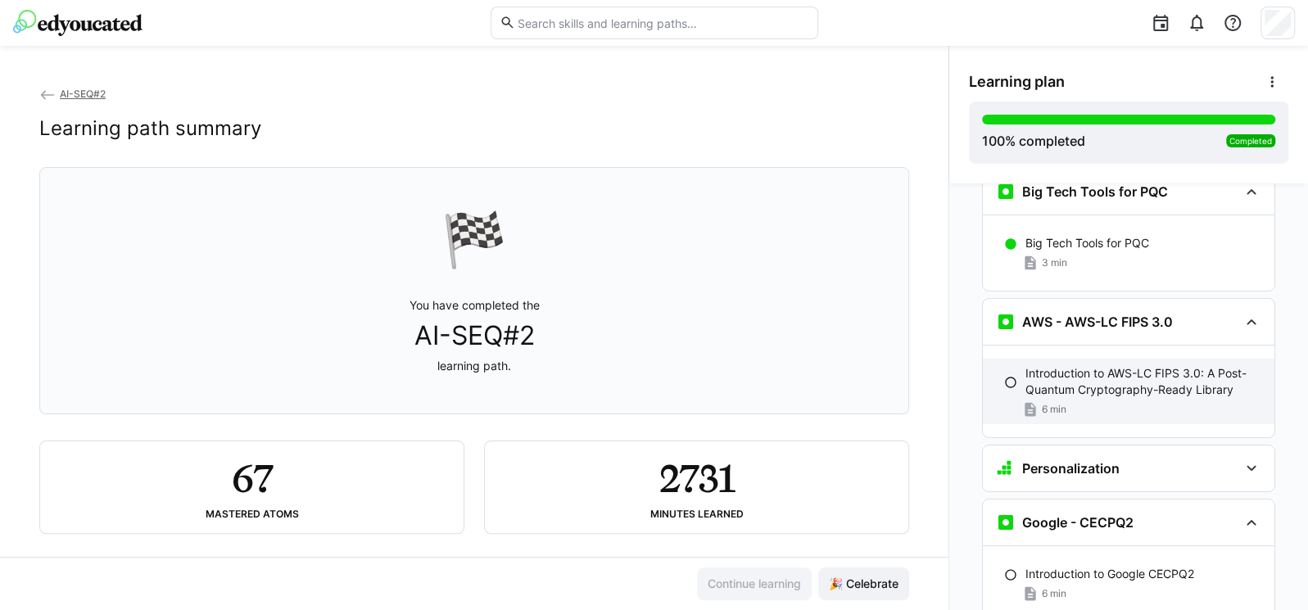
click at [1048, 365] on p "Introduction to AWS-LC FIPS 3.0: A Post-Quantum Cryptography-Ready Library" at bounding box center [1143, 381] width 236 height 33
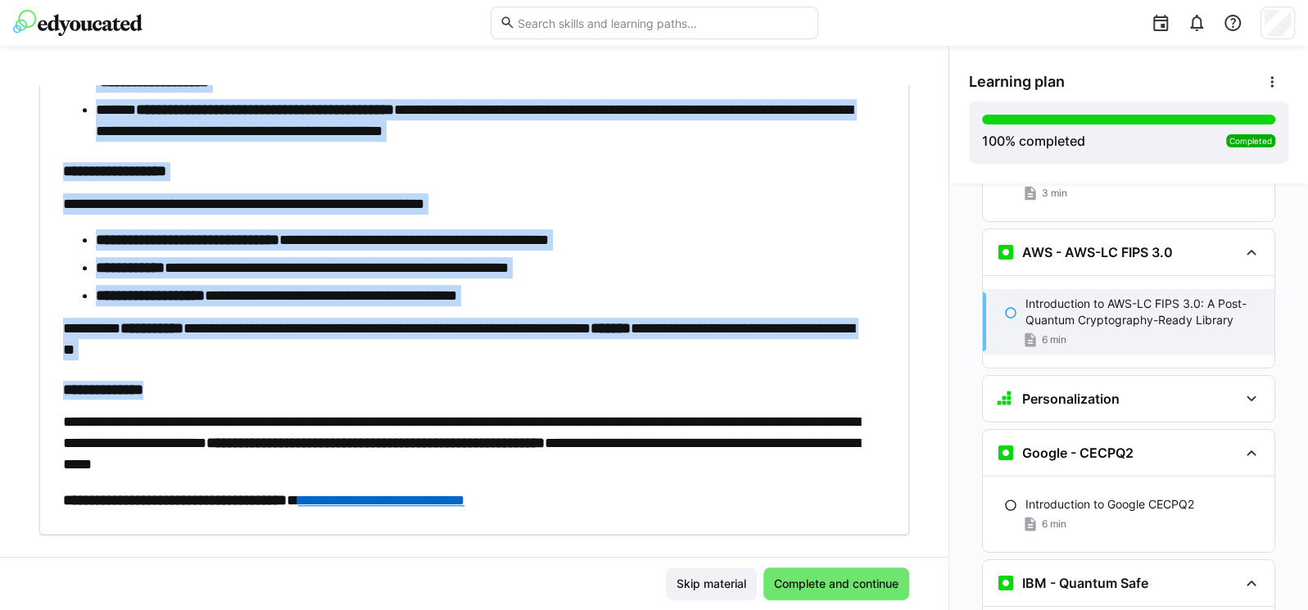
scroll to position [688, 0]
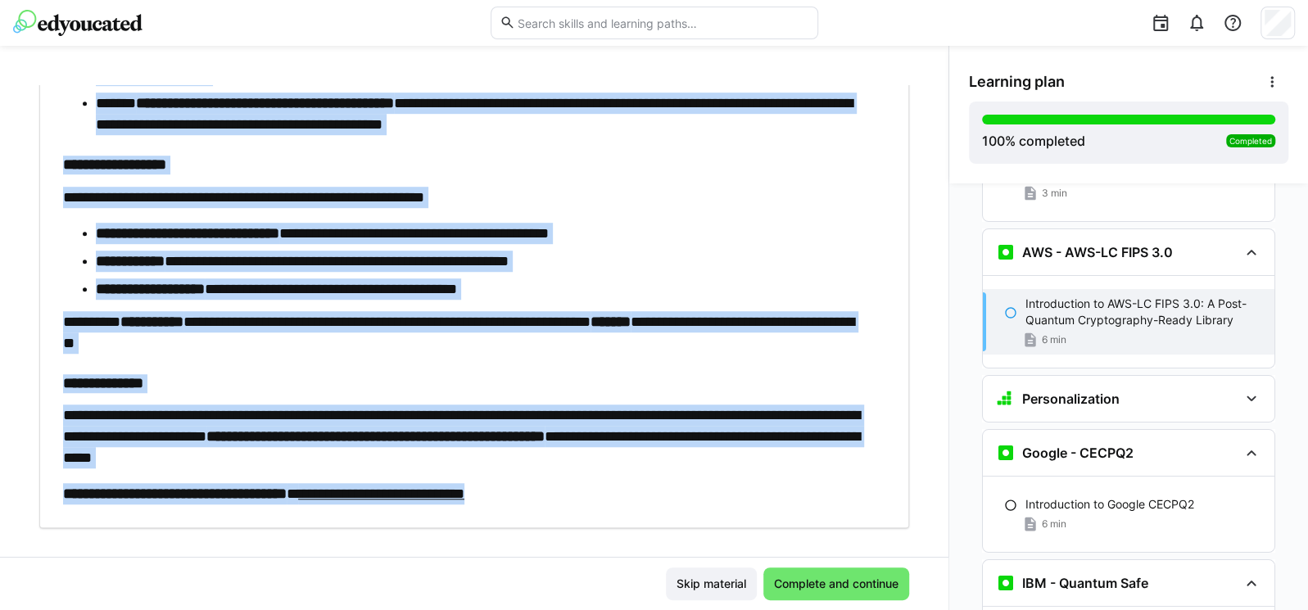
drag, startPoint x: 32, startPoint y: 125, endPoint x: 686, endPoint y: 514, distance: 760.9
click at [686, 514] on div "**********" at bounding box center [474, 321] width 948 height 472
click at [424, 501] on link "**********" at bounding box center [381, 493] width 166 height 15
click at [808, 582] on span "Complete and continue" at bounding box center [836, 584] width 129 height 16
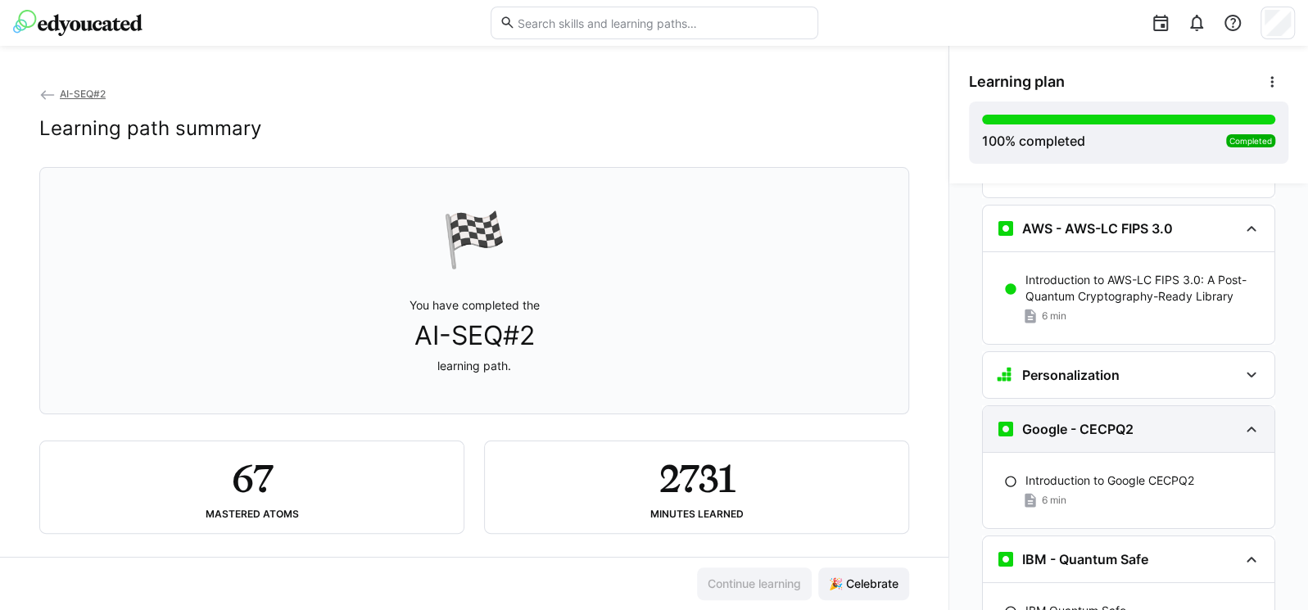
scroll to position [8083, 0]
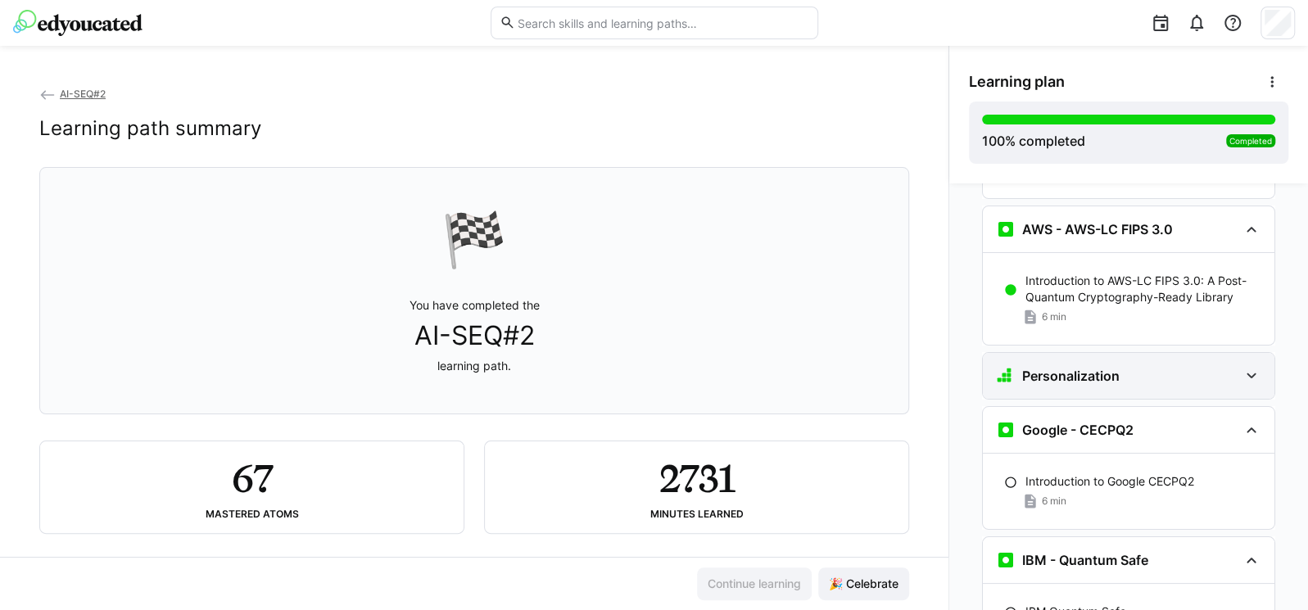
click at [1061, 368] on h3 "Personalization" at bounding box center [1070, 376] width 97 height 16
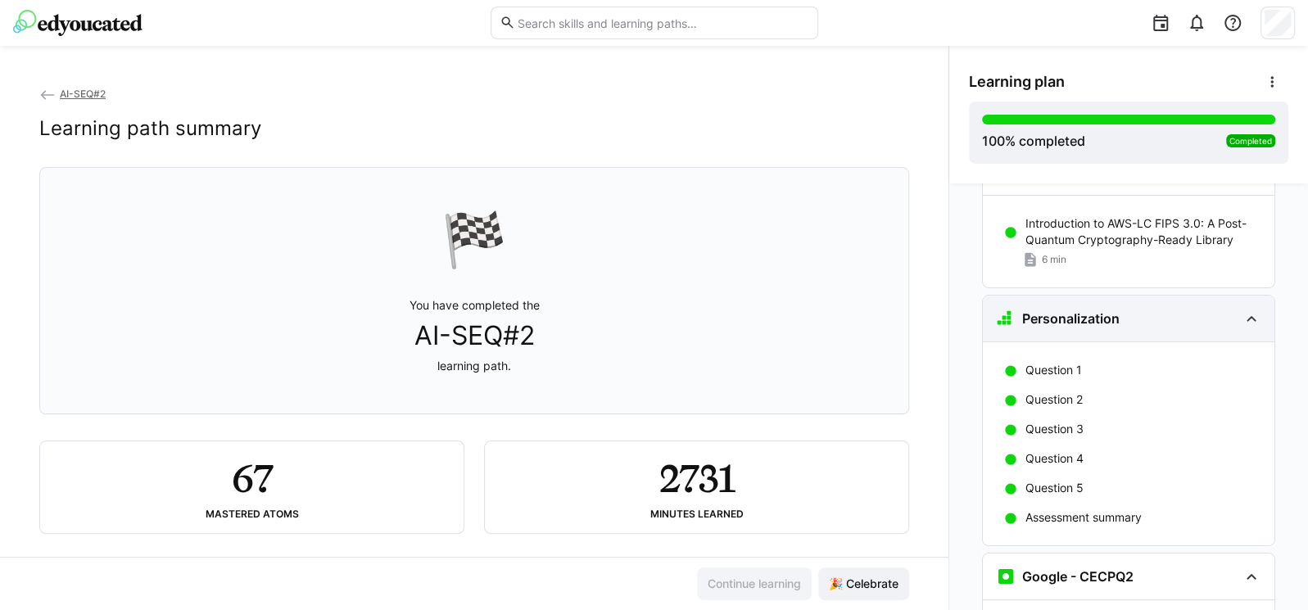
scroll to position [8378, 0]
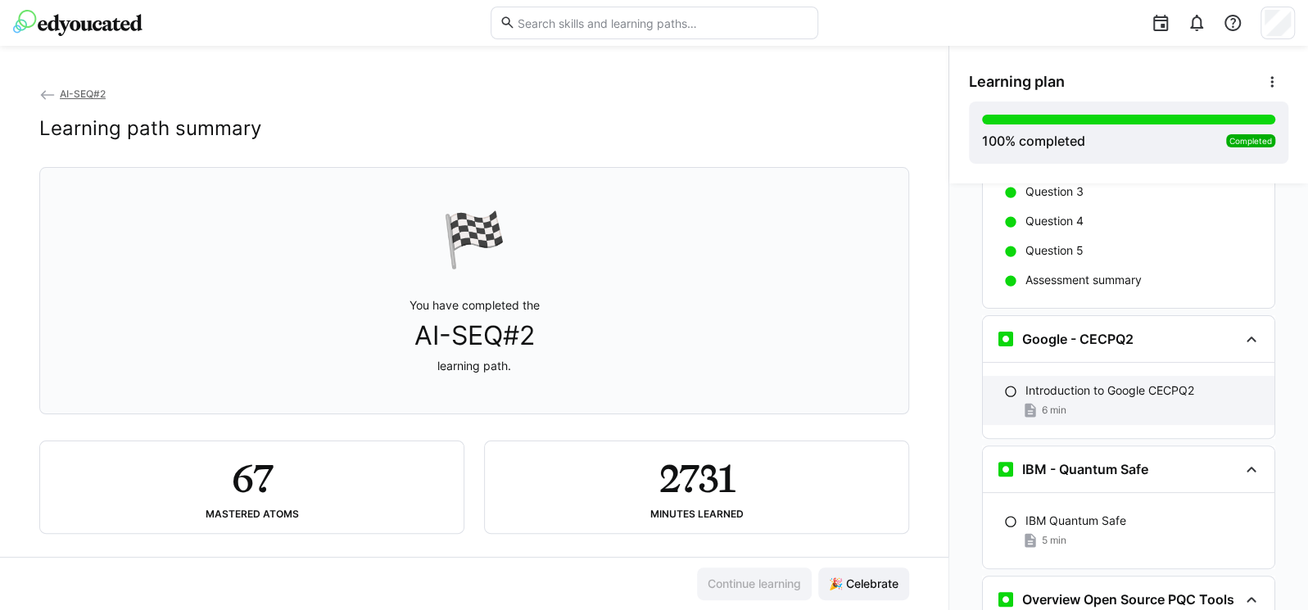
click at [1075, 382] on p "Introduction to Google CECPQ2" at bounding box center [1109, 390] width 169 height 16
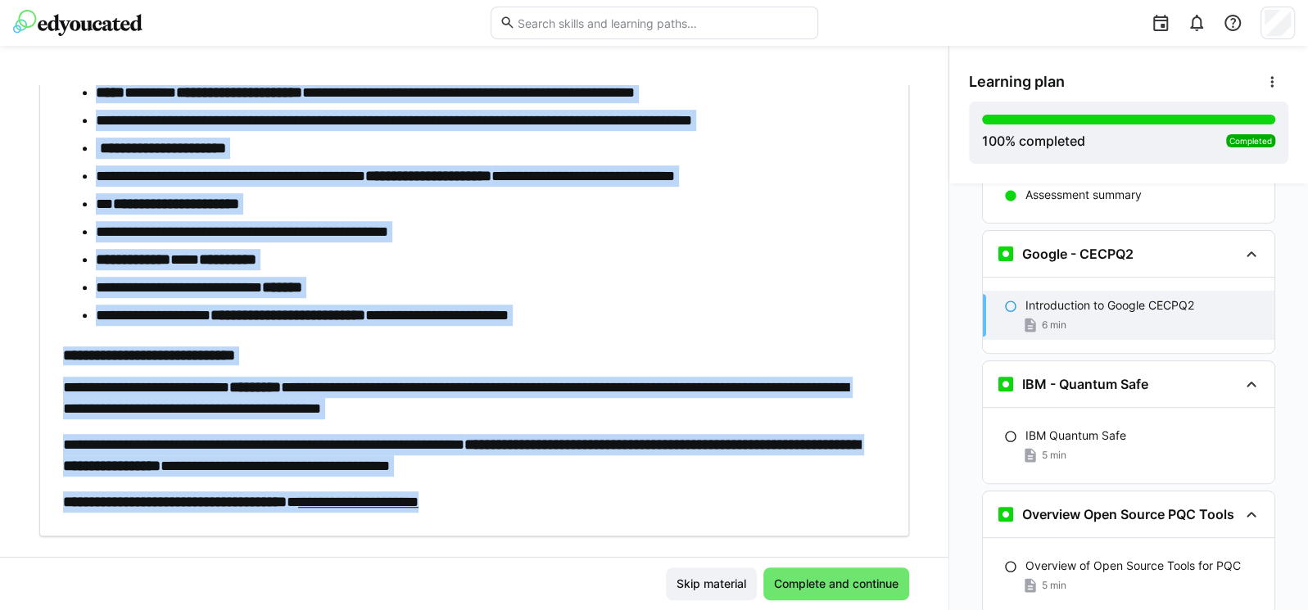
scroll to position [555, 0]
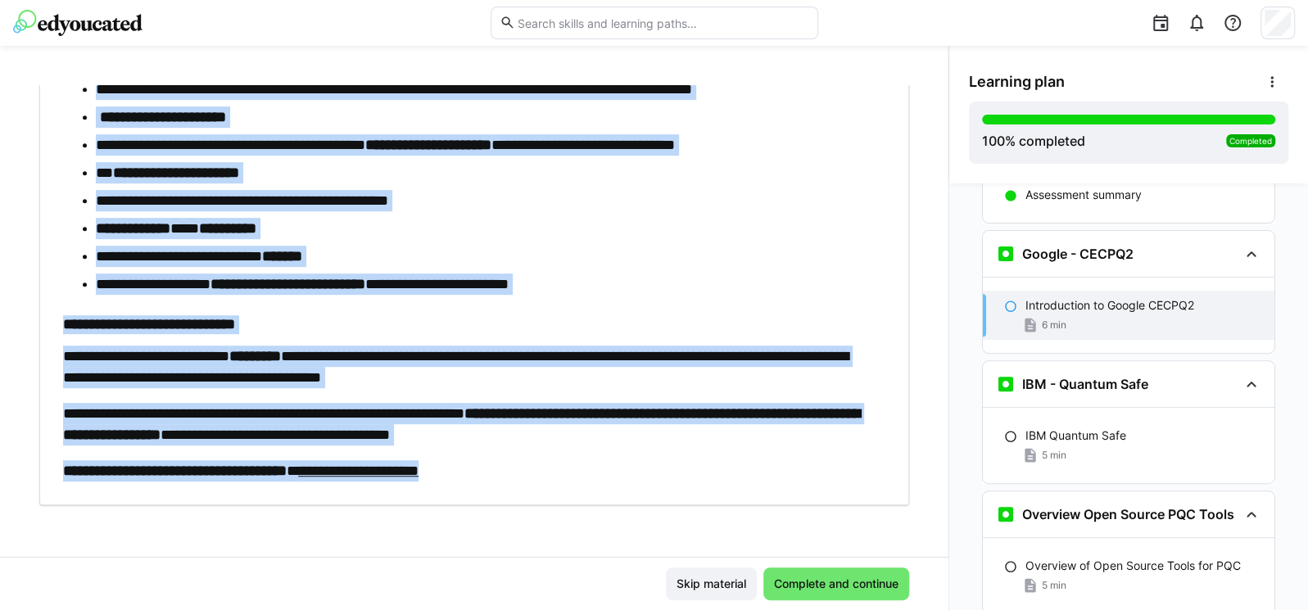
drag, startPoint x: 40, startPoint y: 134, endPoint x: 630, endPoint y: 554, distance: 723.6
click at [630, 554] on div "**********" at bounding box center [474, 321] width 948 height 472
click at [804, 579] on span "Complete and continue" at bounding box center [836, 584] width 129 height 16
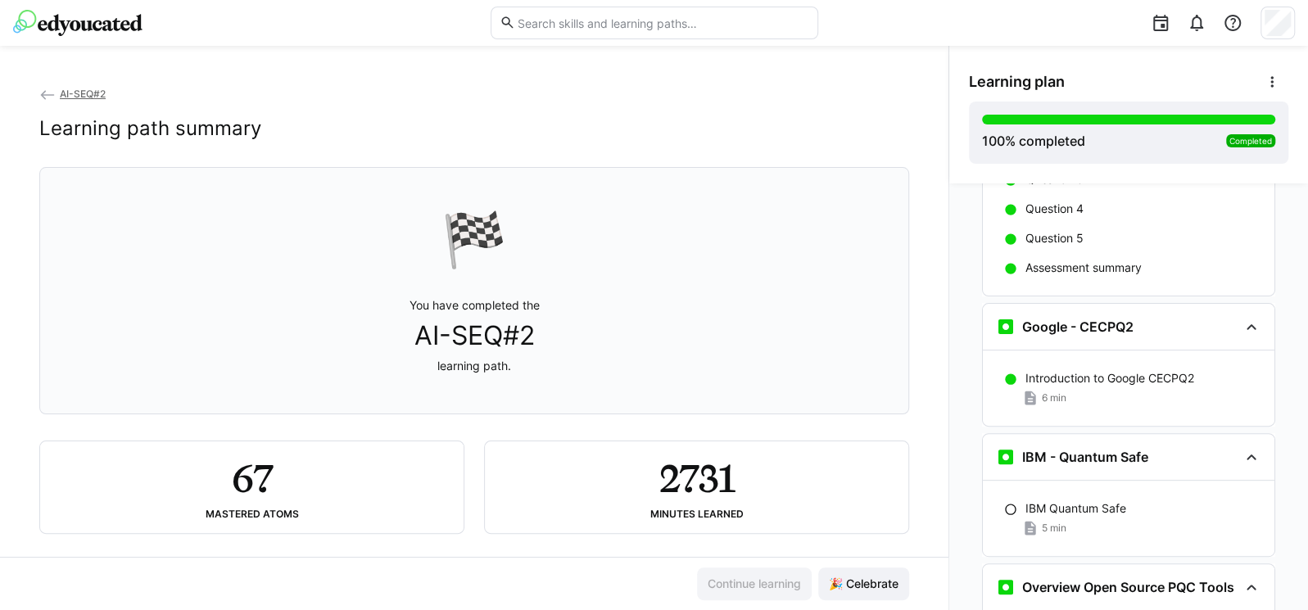
scroll to position [8384, 0]
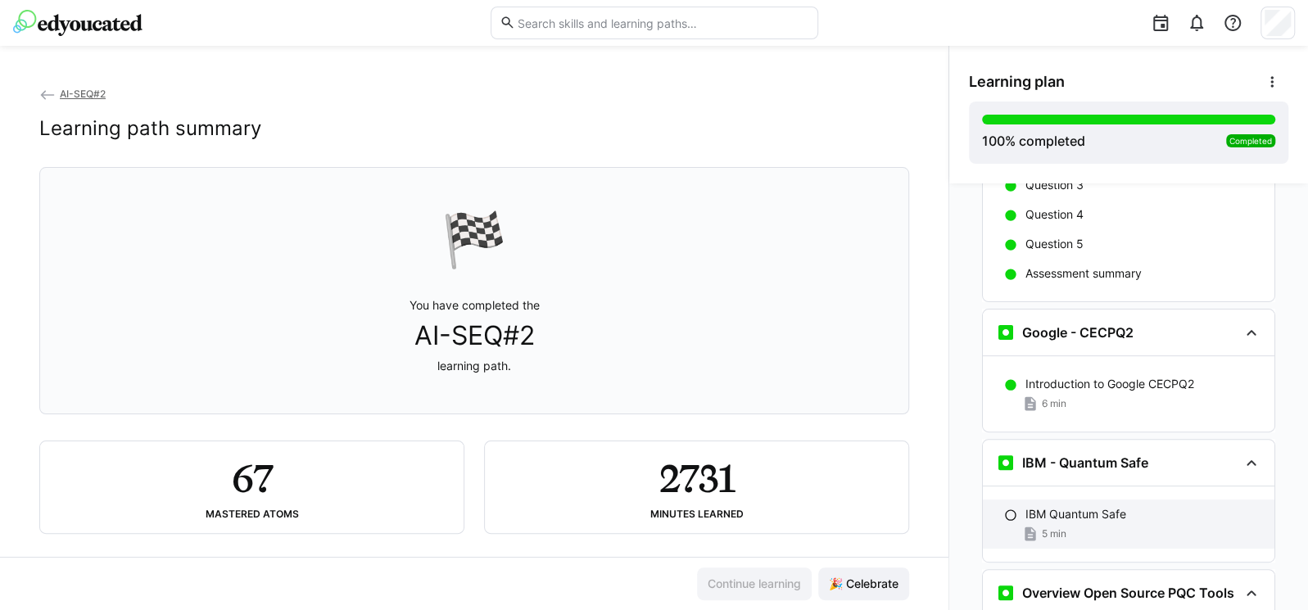
click at [1119, 526] on div "5 min" at bounding box center [1143, 534] width 236 height 16
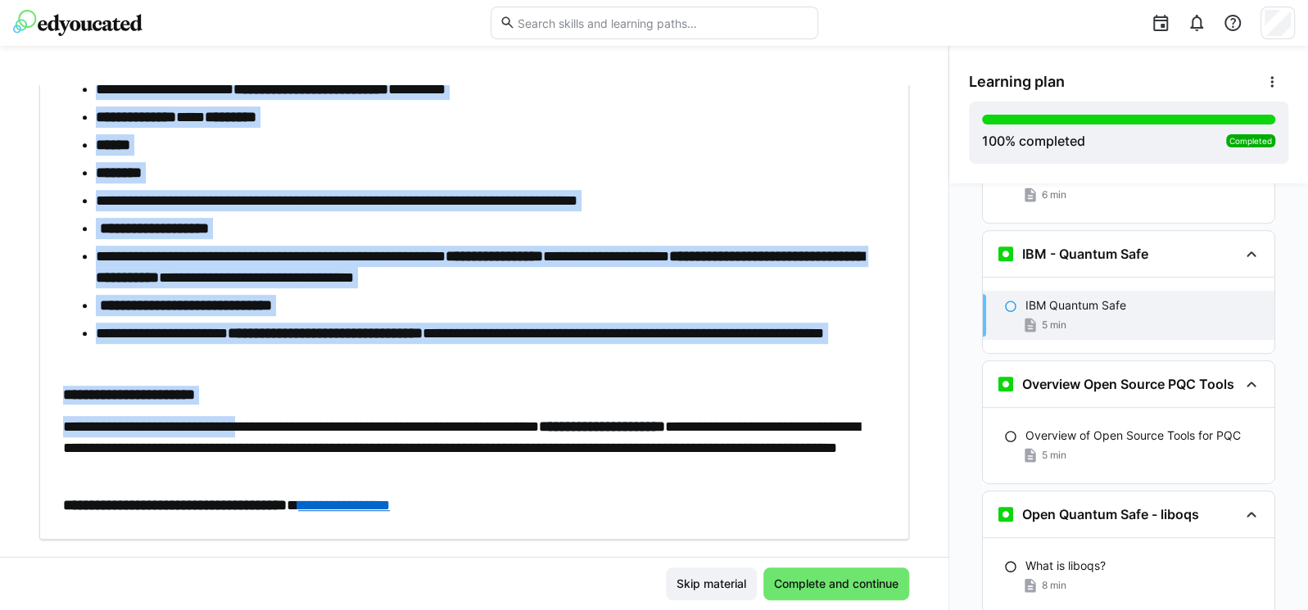
scroll to position [561, 0]
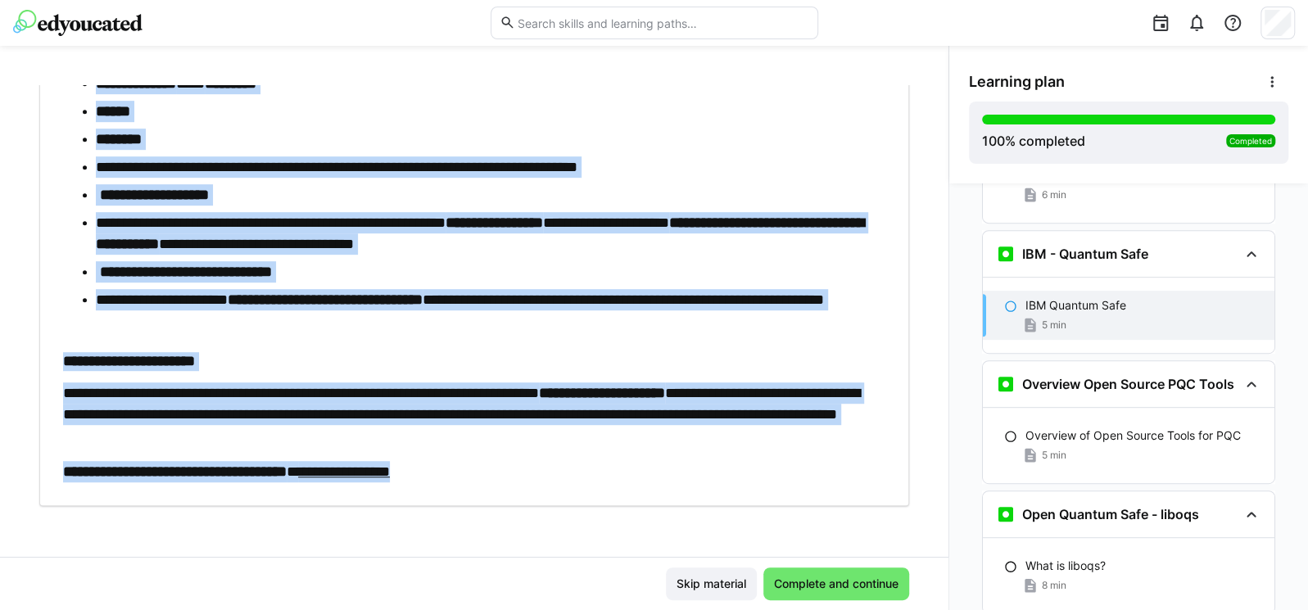
drag, startPoint x: 39, startPoint y: 129, endPoint x: 554, endPoint y: 492, distance: 630.6
click at [554, 492] on div "**********" at bounding box center [474, 15] width 870 height 982
click at [655, 447] on div "**********" at bounding box center [466, 60] width 806 height 845
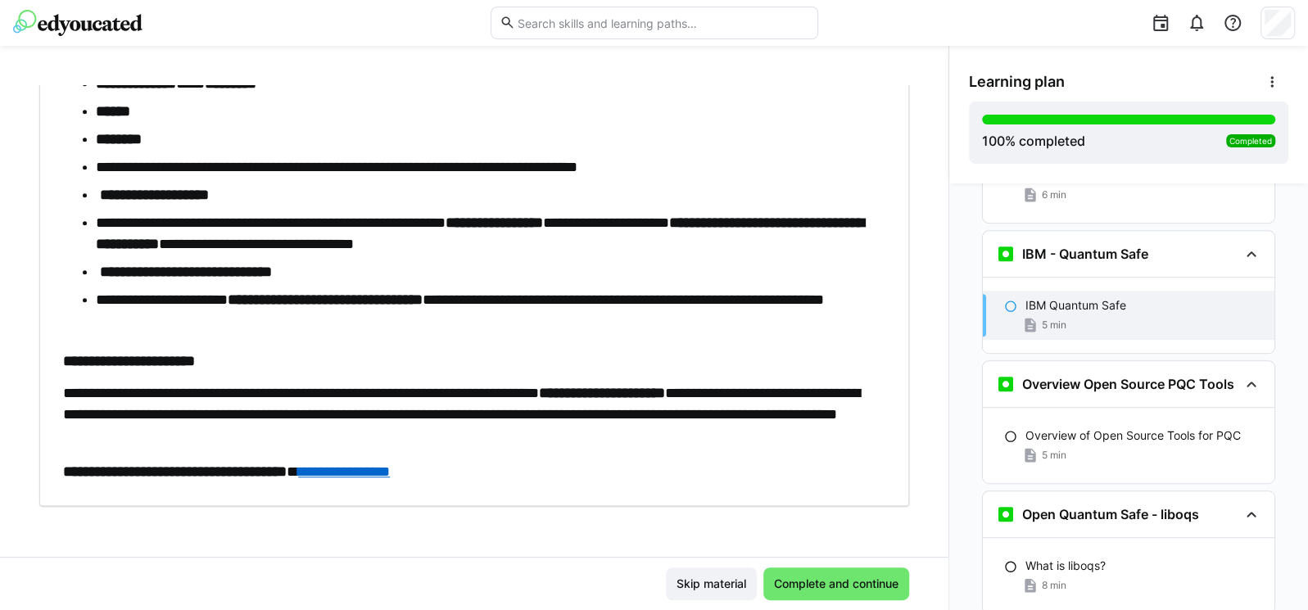
click at [390, 477] on link "**********" at bounding box center [344, 471] width 92 height 15
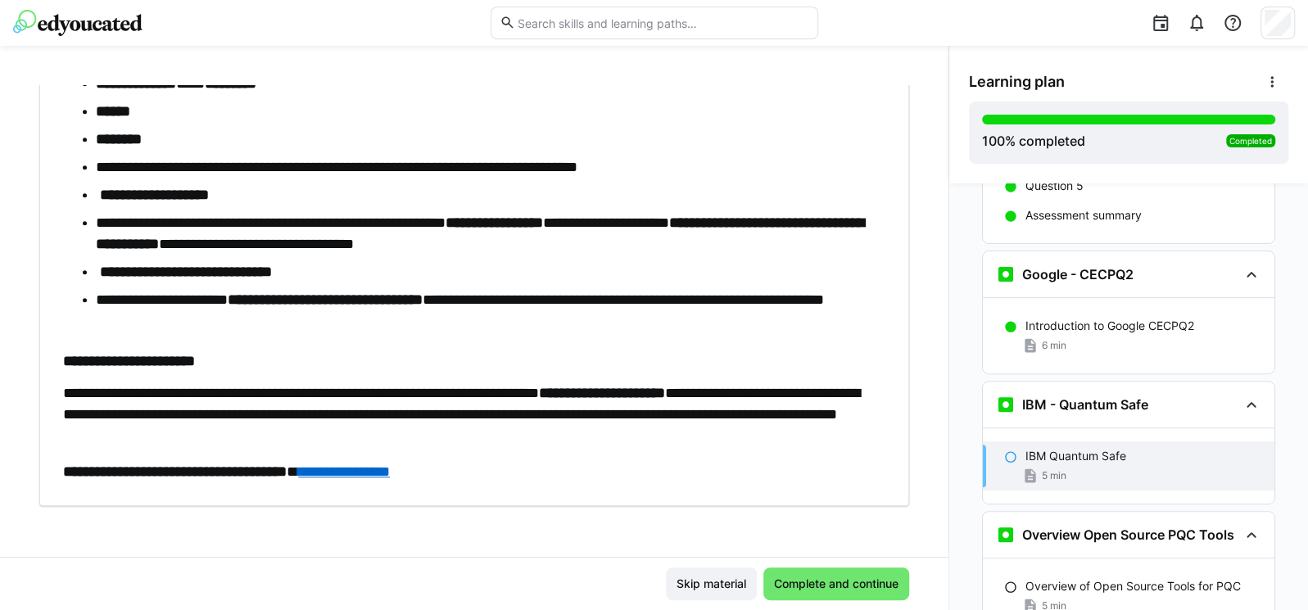
scroll to position [8397, 0]
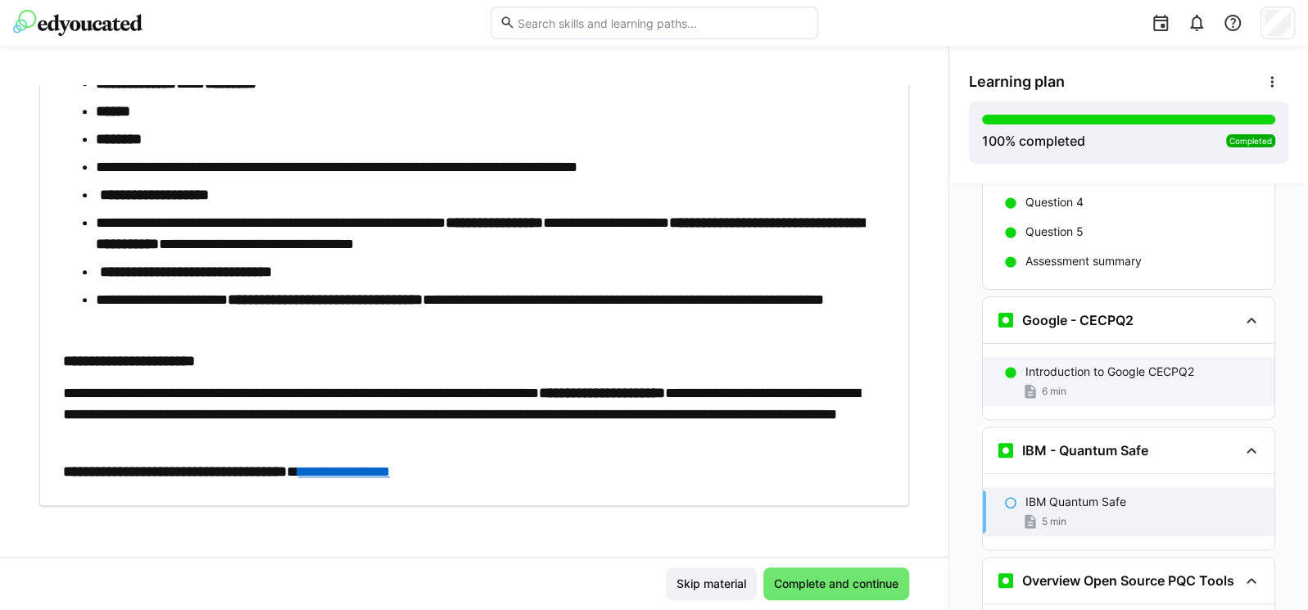
click at [1071, 383] on div "6 min" at bounding box center [1143, 391] width 236 height 16
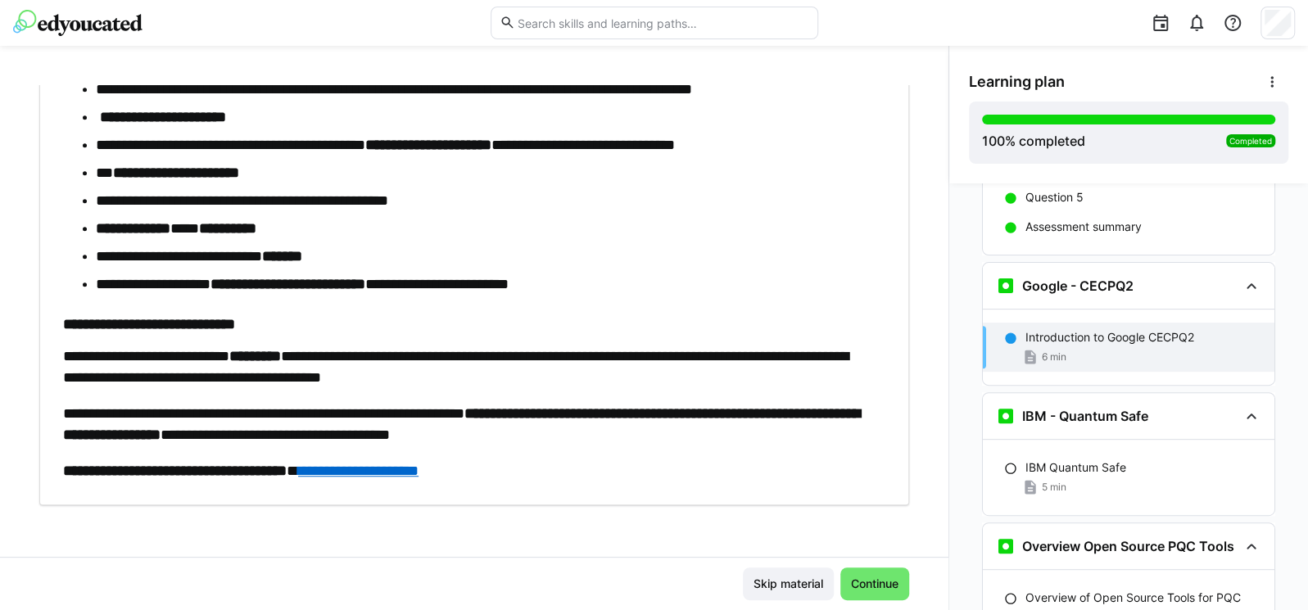
scroll to position [8463, 0]
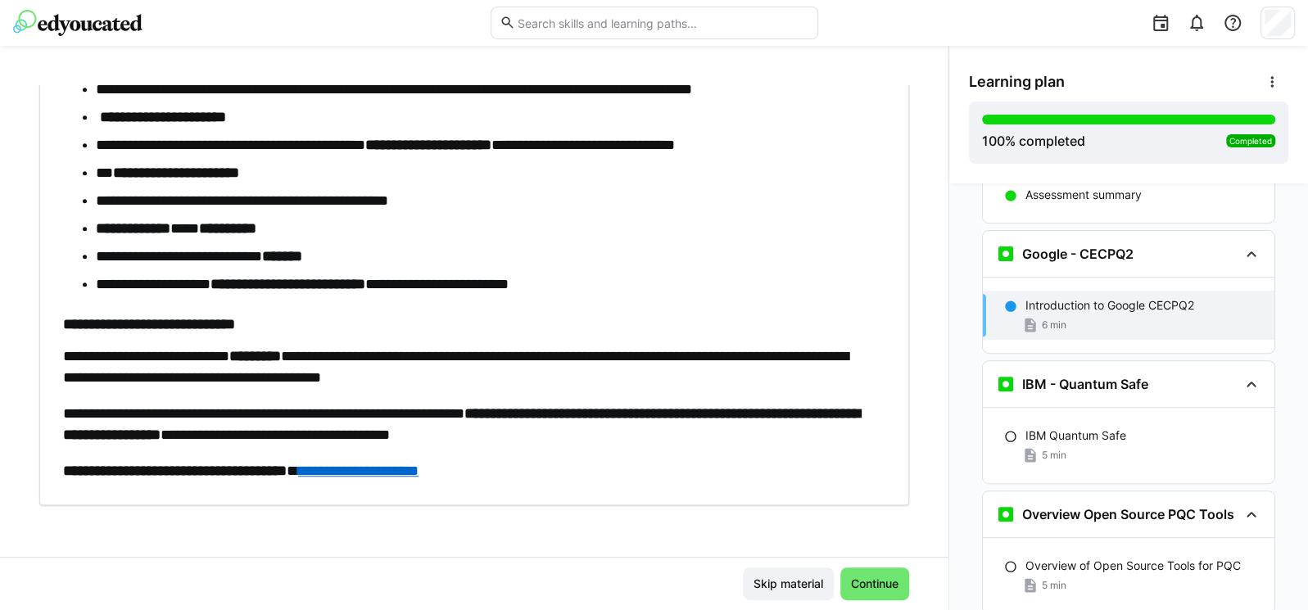
click at [419, 473] on link "**********" at bounding box center [358, 471] width 120 height 15
click at [1084, 447] on div "5 min" at bounding box center [1143, 455] width 236 height 16
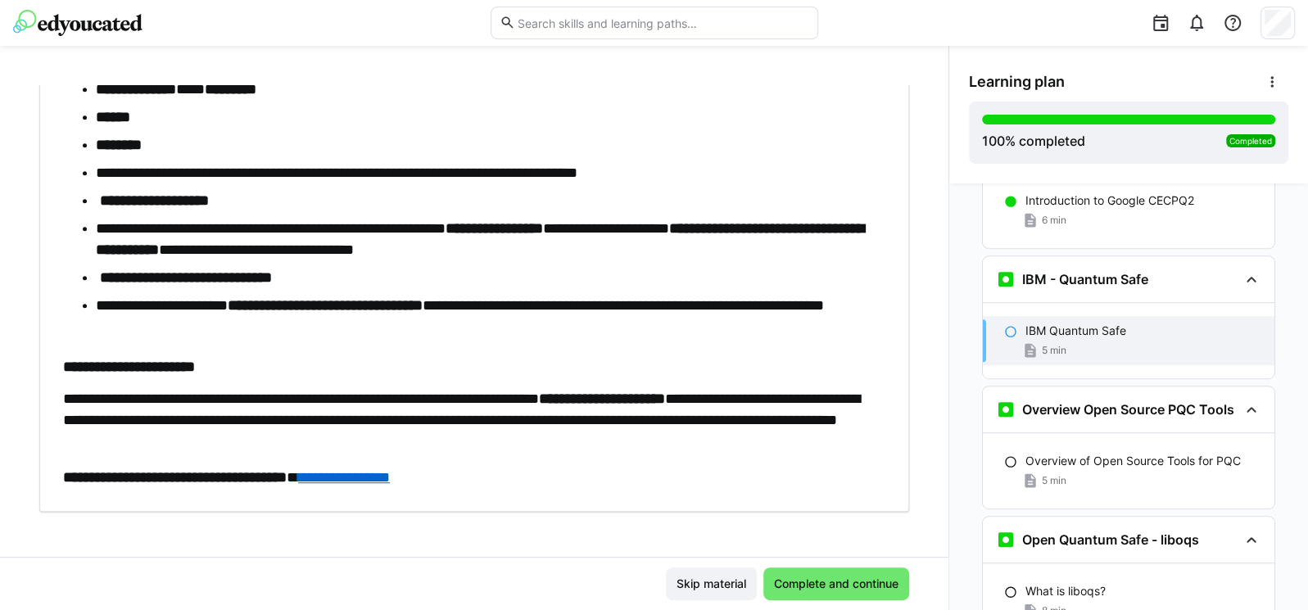
scroll to position [8593, 0]
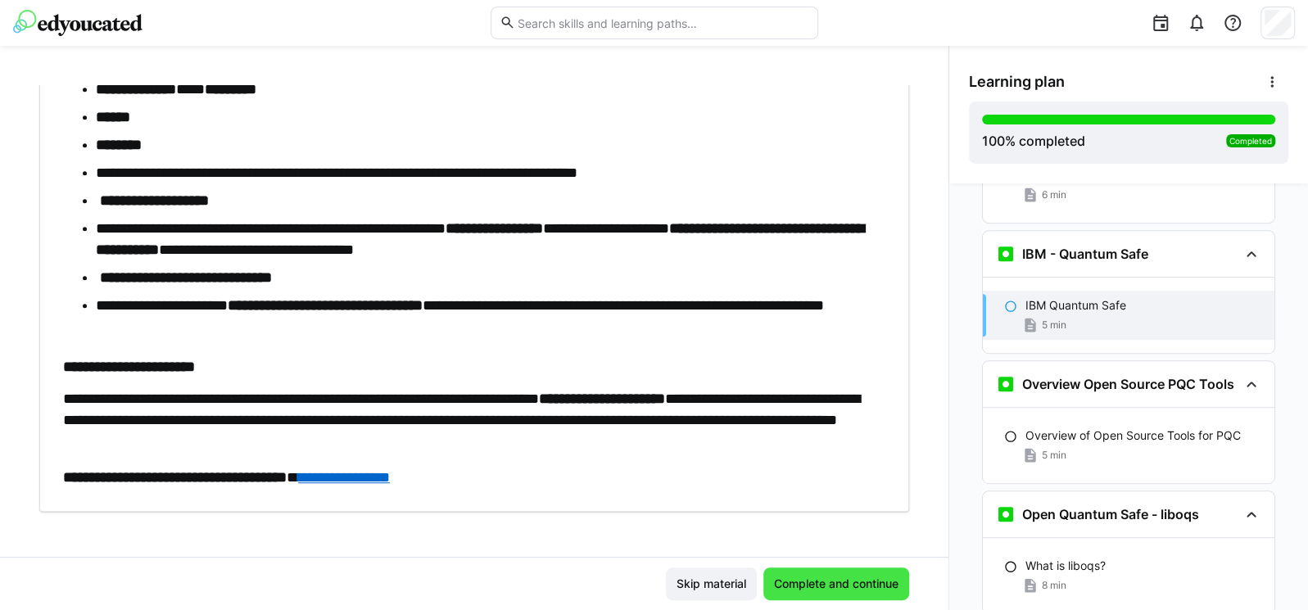
click at [818, 590] on span "Complete and continue" at bounding box center [836, 584] width 129 height 16
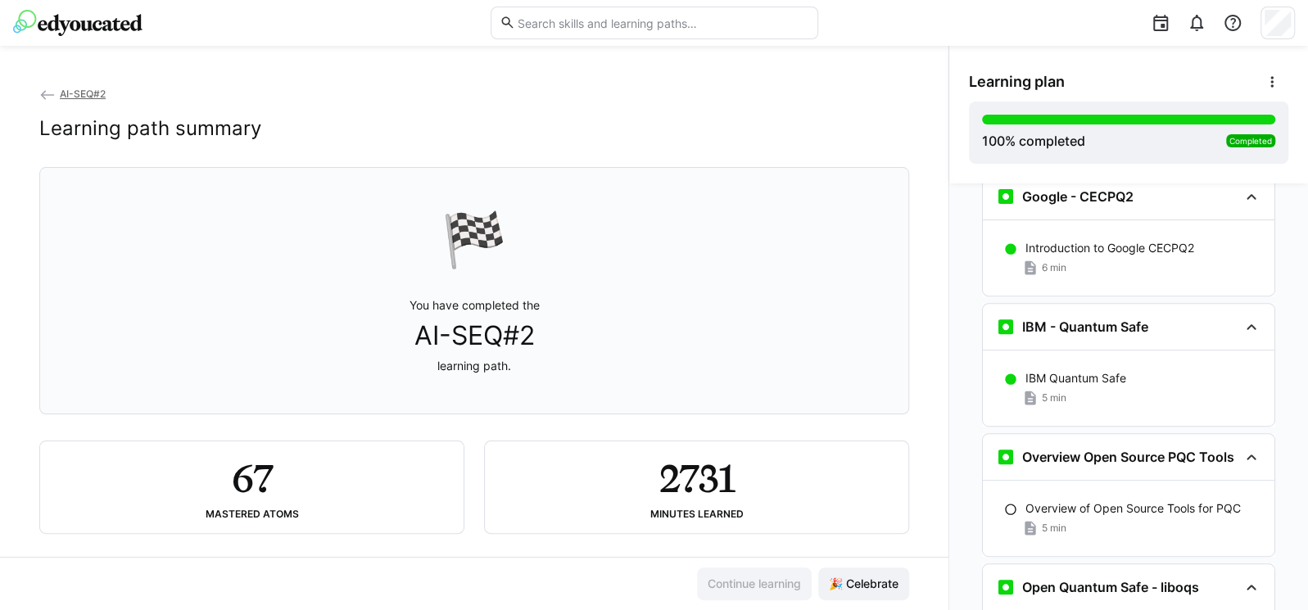
scroll to position [8581, 0]
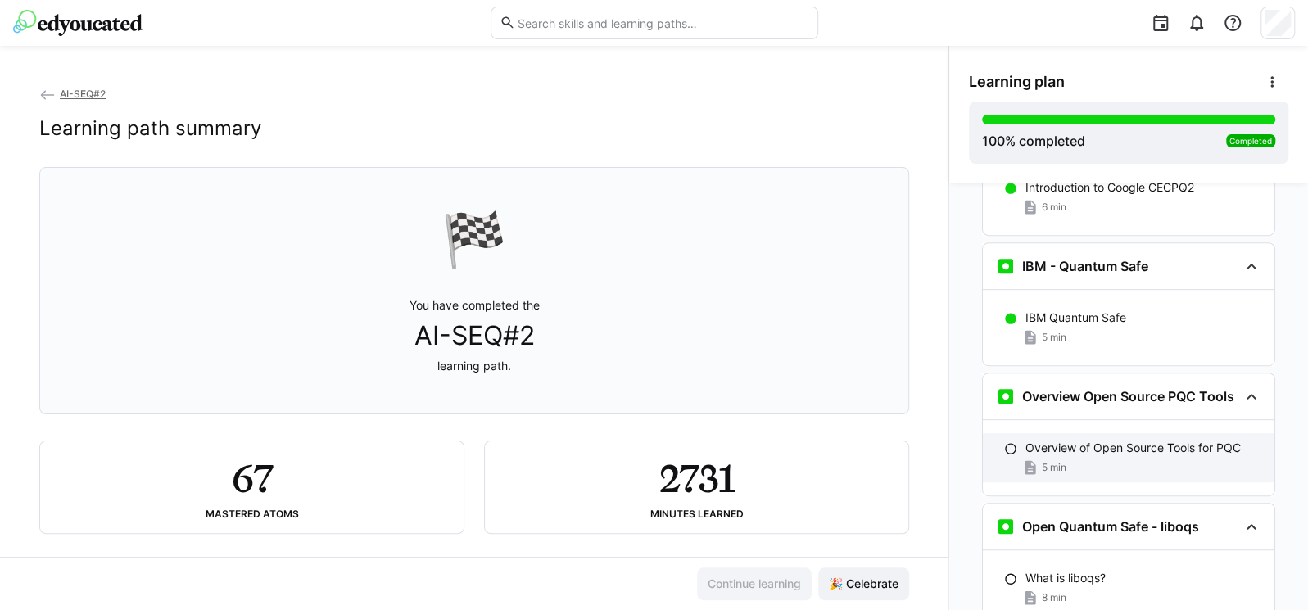
click at [1118, 440] on p "Overview of Open Source Tools for PQC" at bounding box center [1132, 448] width 215 height 16
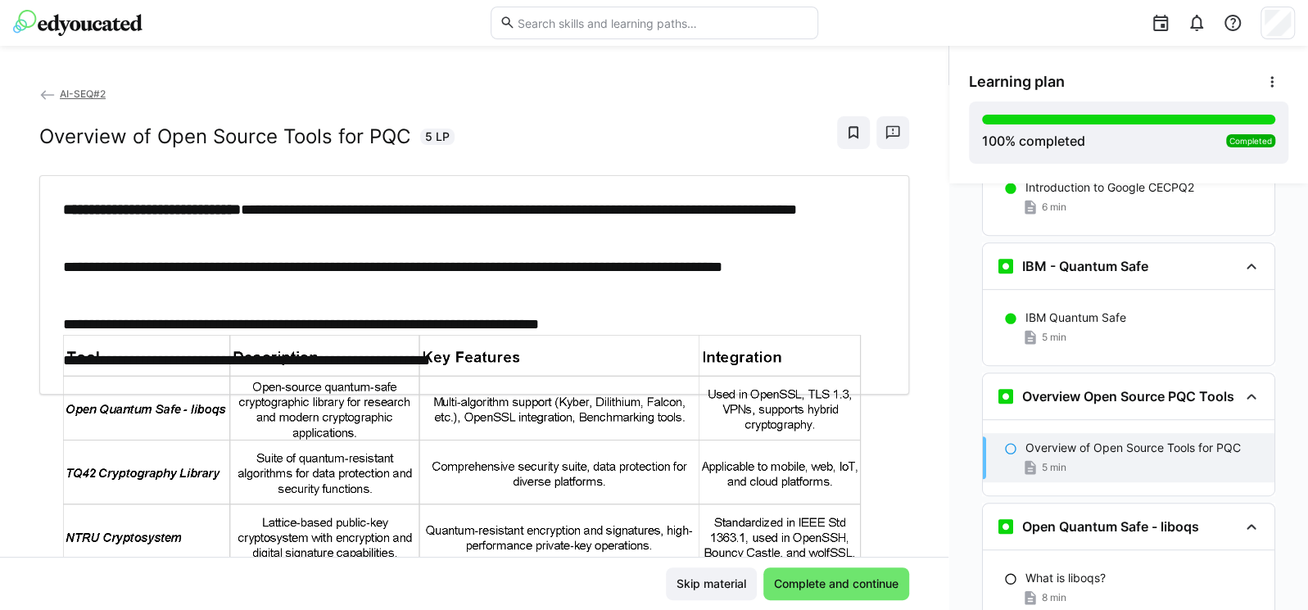
scroll to position [8723, 0]
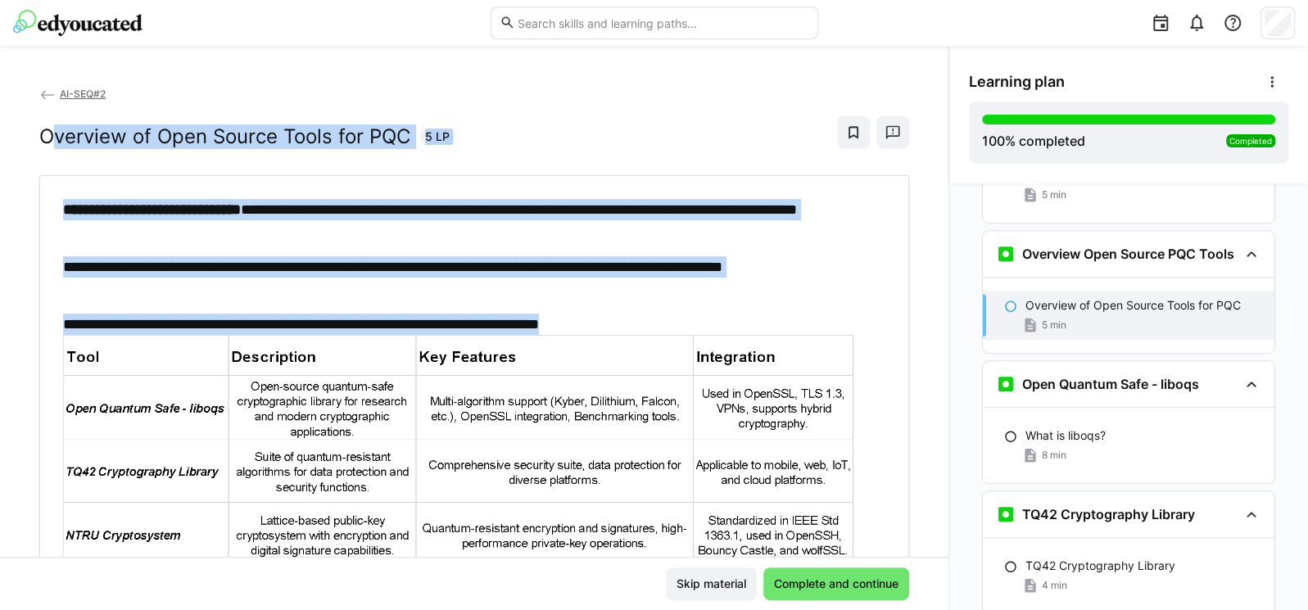
drag, startPoint x: 48, startPoint y: 133, endPoint x: 712, endPoint y: 314, distance: 688.4
click at [712, 314] on div "**********" at bounding box center [474, 390] width 870 height 611
drag, startPoint x: 32, startPoint y: 122, endPoint x: 721, endPoint y: 325, distance: 718.1
click at [721, 325] on div "**********" at bounding box center [474, 321] width 948 height 472
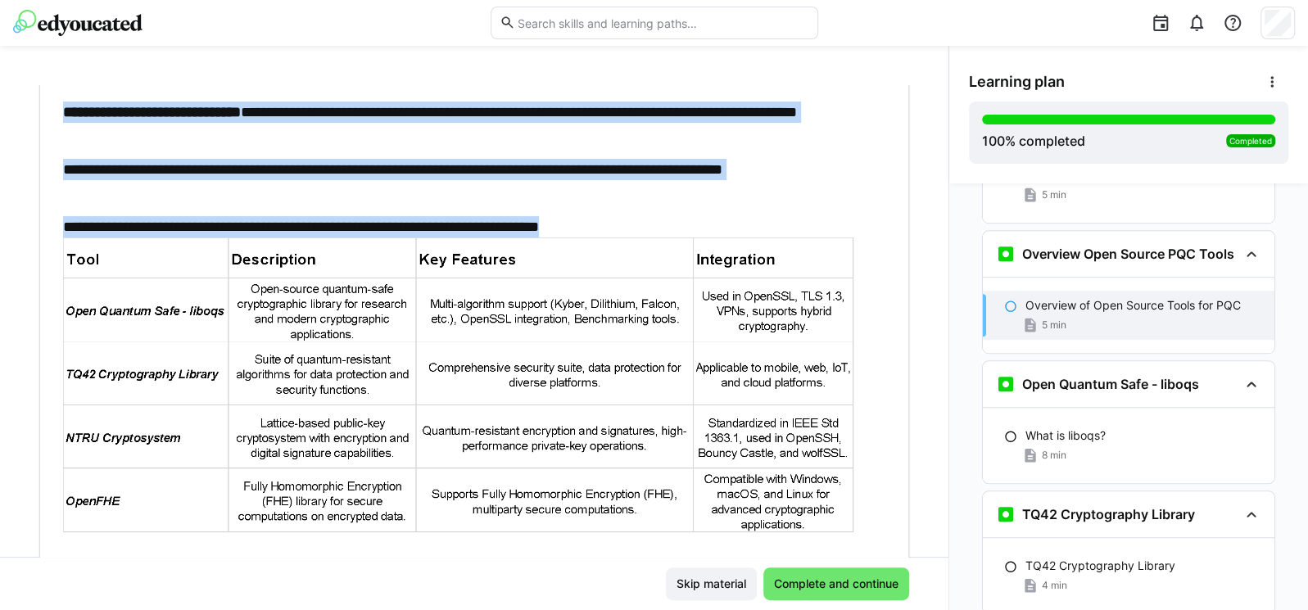
click at [639, 197] on p "**********" at bounding box center [466, 180] width 806 height 43
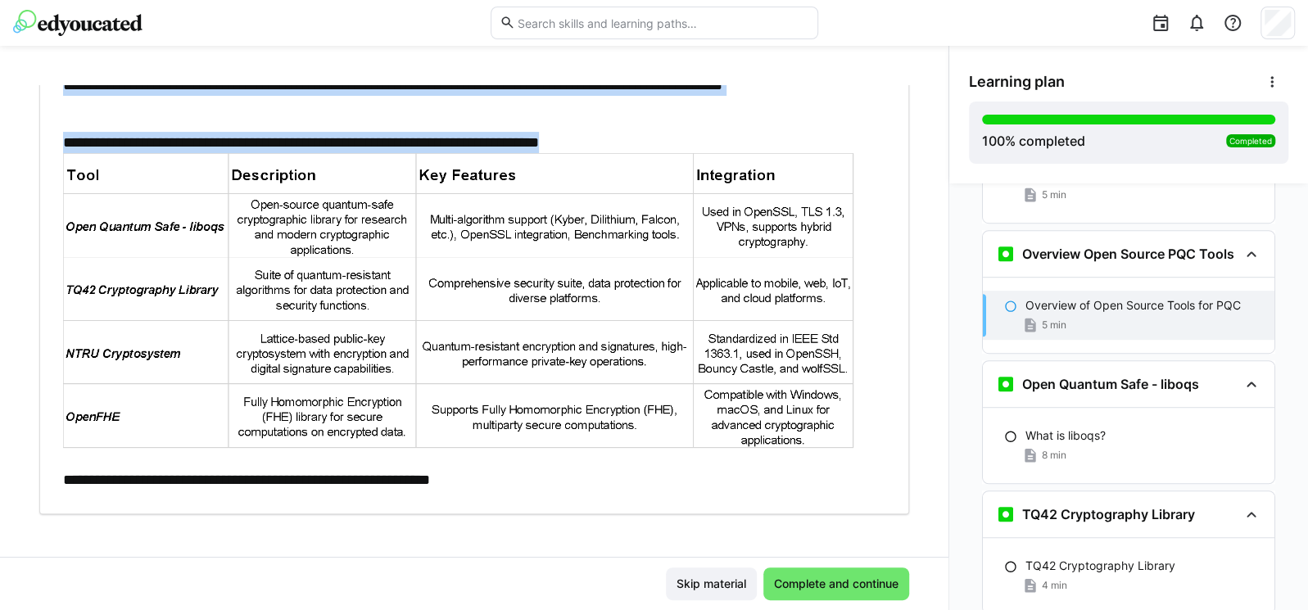
scroll to position [190, 0]
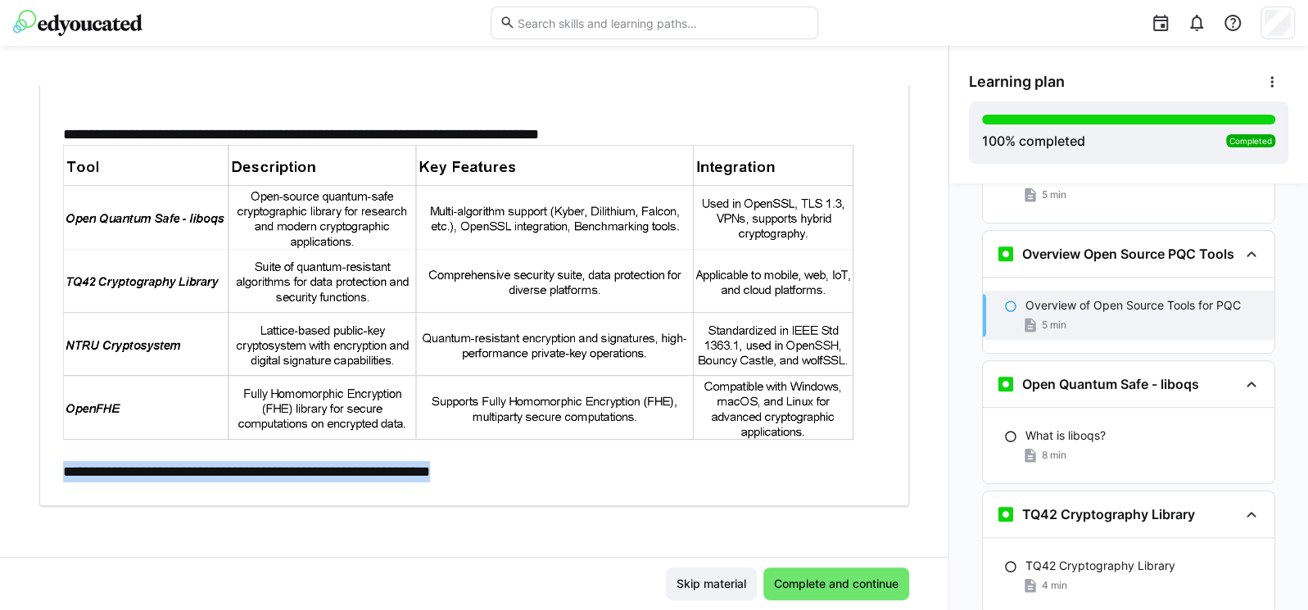
drag, startPoint x: 52, startPoint y: 465, endPoint x: 532, endPoint y: 464, distance: 479.9
click at [532, 464] on div "**********" at bounding box center [474, 245] width 845 height 473
click at [861, 579] on span "Complete and continue" at bounding box center [836, 584] width 129 height 16
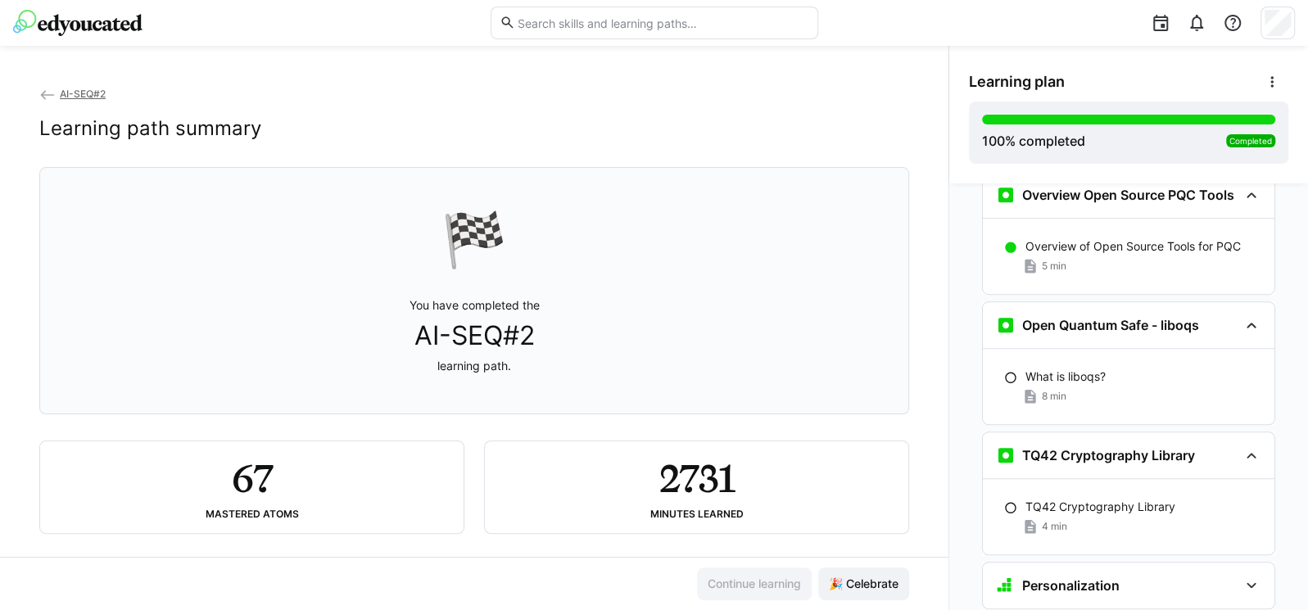
scroll to position [8777, 0]
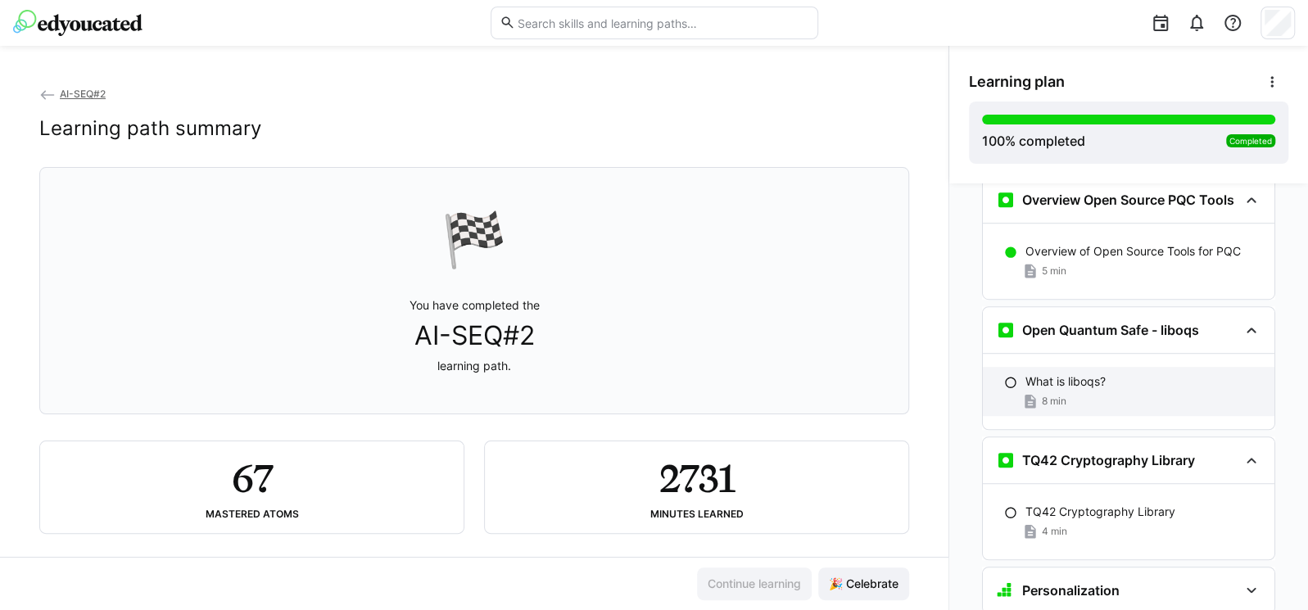
click at [1032, 373] on p "What is liboqs?" at bounding box center [1065, 381] width 80 height 16
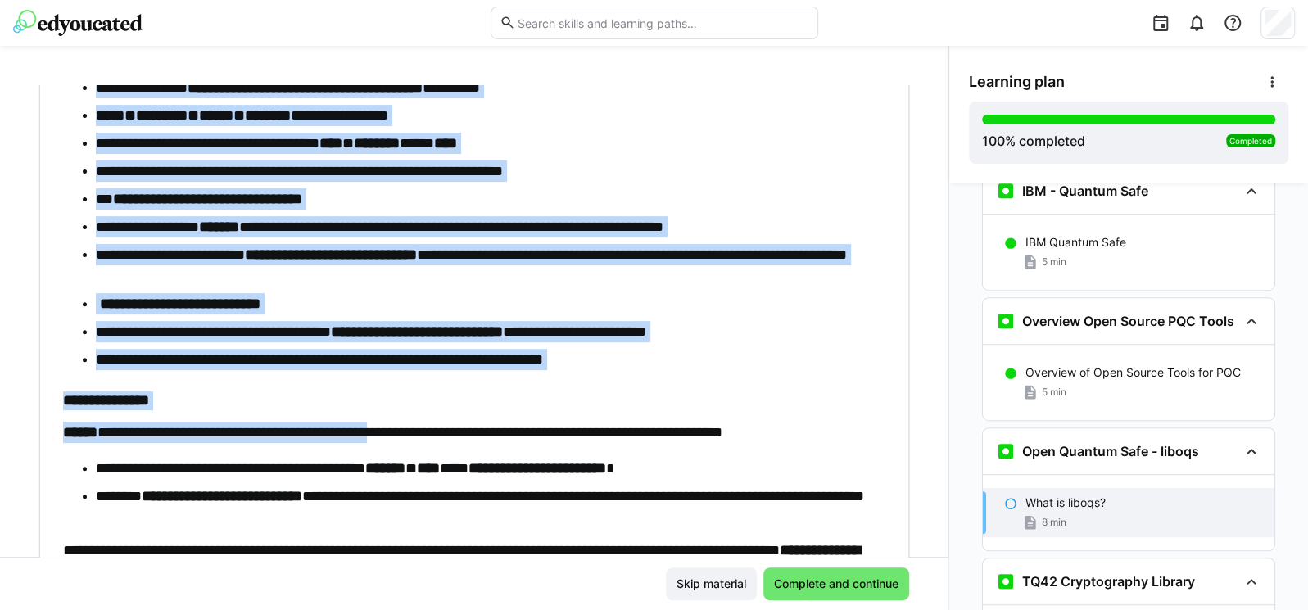
scroll to position [431, 0]
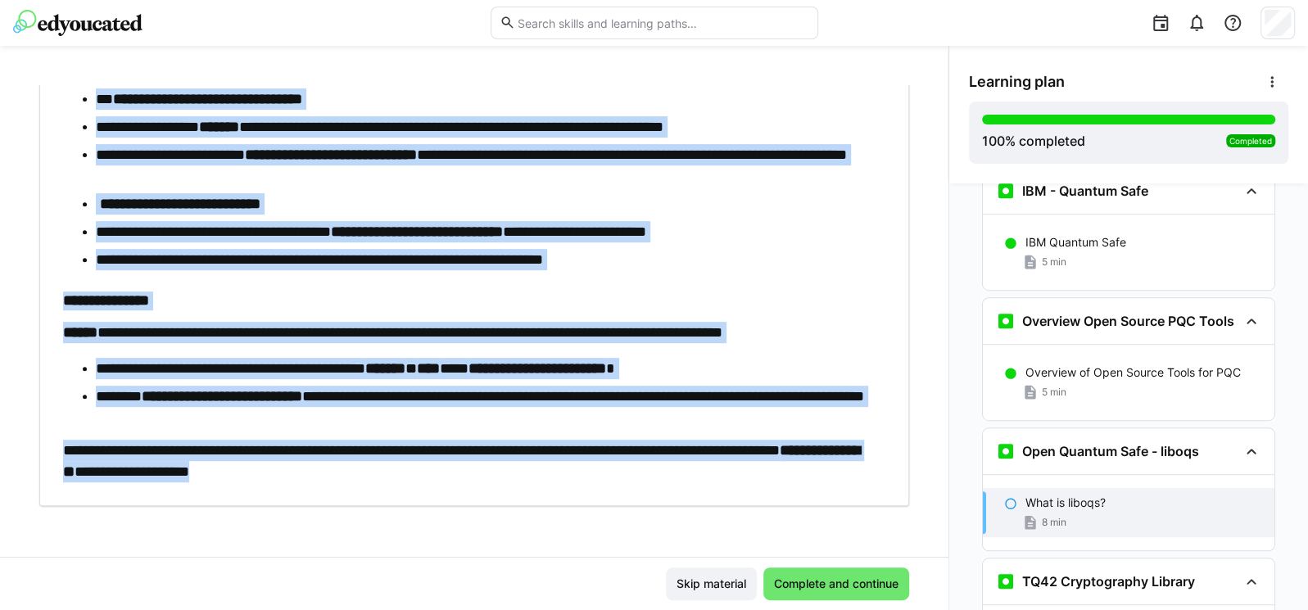
drag, startPoint x: 40, startPoint y: 136, endPoint x: 464, endPoint y: 477, distance: 544.0
click at [464, 477] on div "**********" at bounding box center [474, 80] width 870 height 852
click at [808, 581] on span "Complete and continue" at bounding box center [836, 584] width 129 height 16
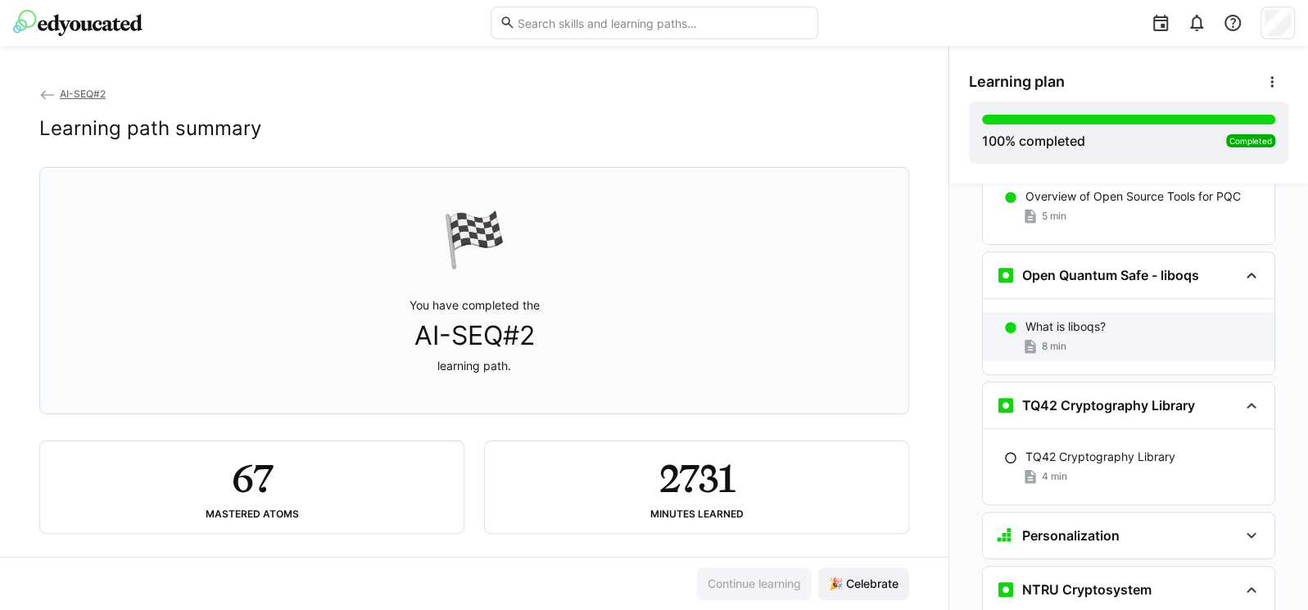
scroll to position [8876, 0]
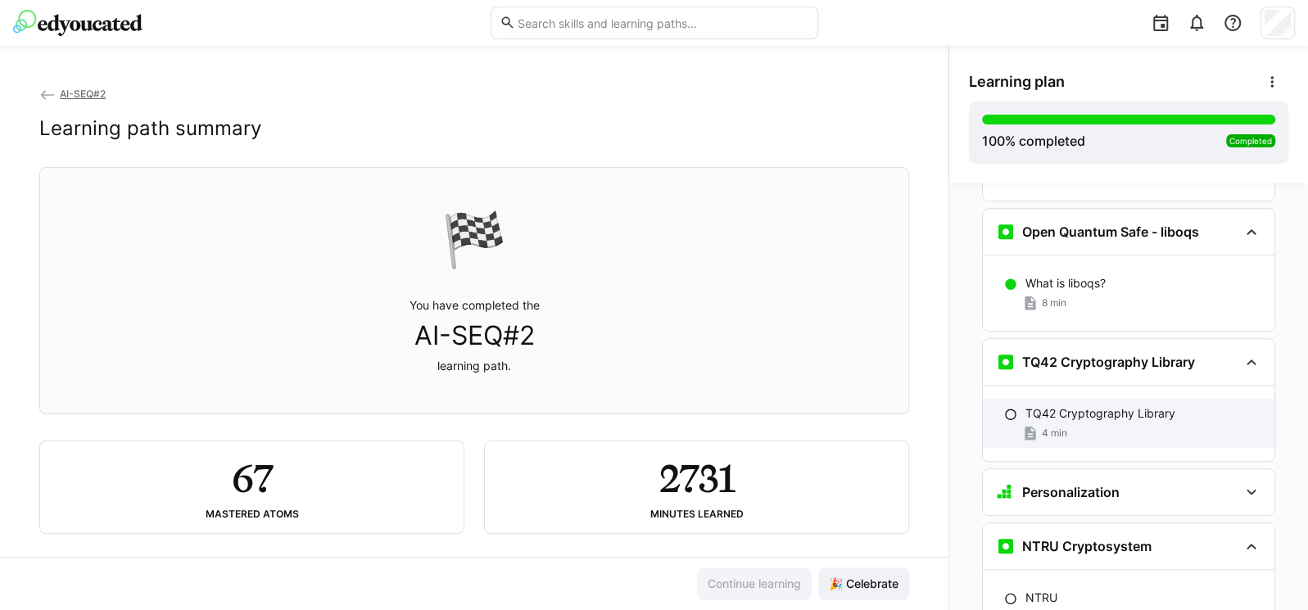
click at [1084, 399] on div "TQ42 Cryptography Library 4 min" at bounding box center [1129, 423] width 292 height 49
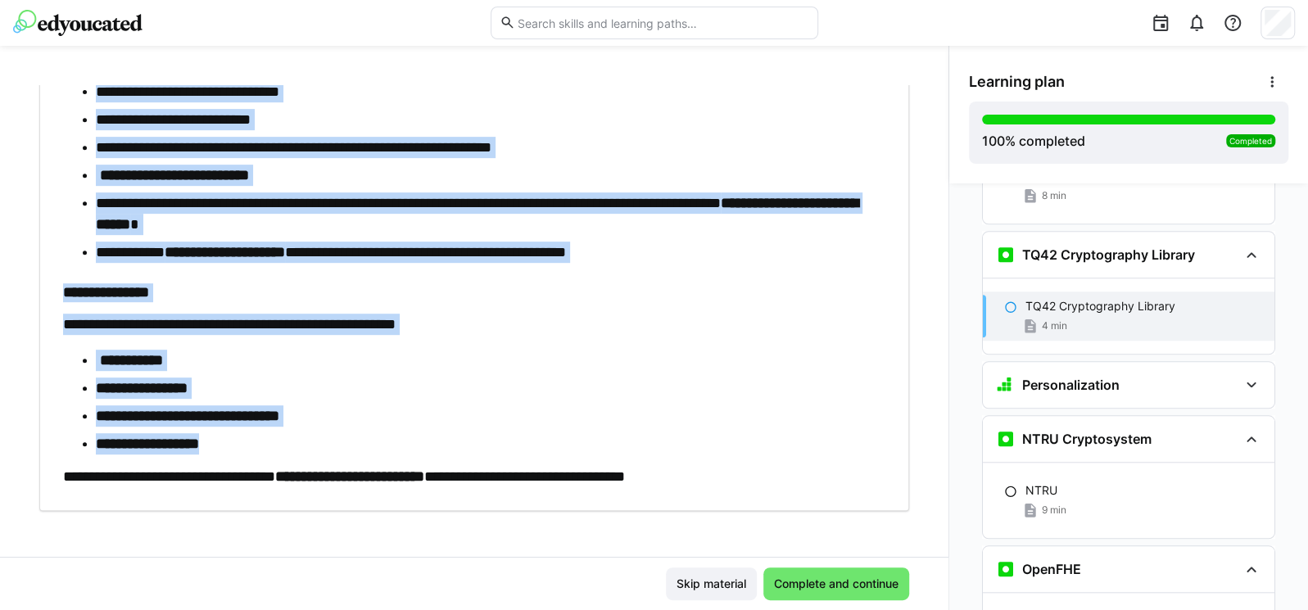
scroll to position [487, 0]
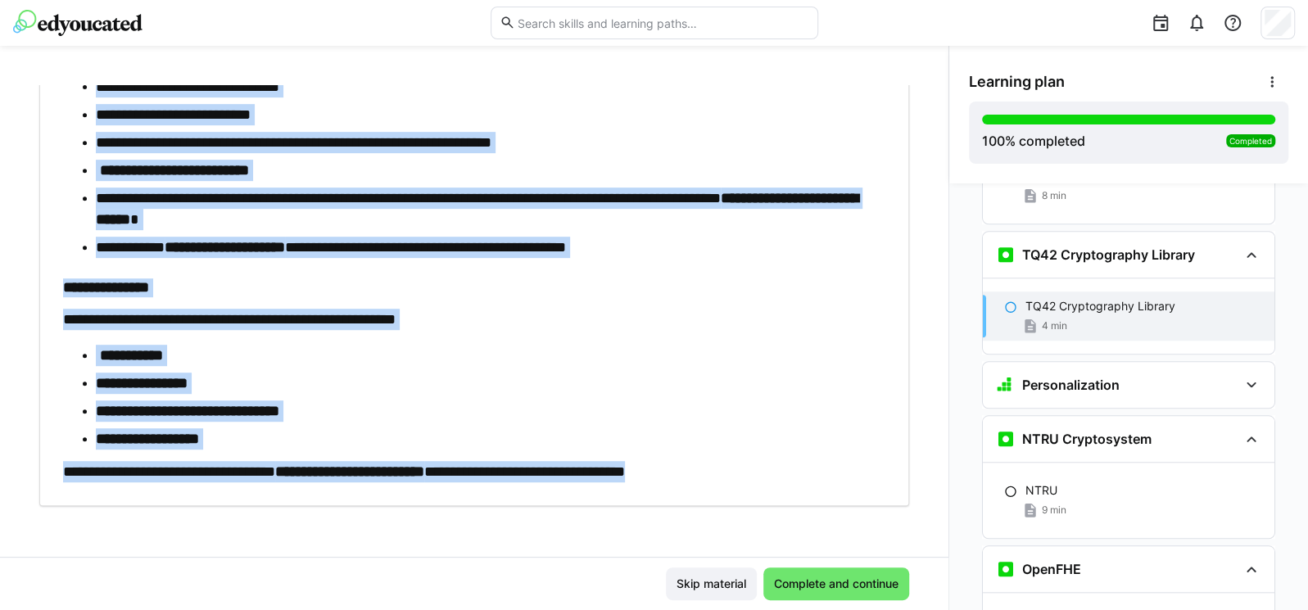
drag, startPoint x: 38, startPoint y: 137, endPoint x: 839, endPoint y: 468, distance: 866.7
click at [839, 468] on div "**********" at bounding box center [474, 321] width 948 height 472
drag, startPoint x: 790, startPoint y: 374, endPoint x: 812, endPoint y: 564, distance: 191.3
click at [791, 375] on li "**********" at bounding box center [482, 383] width 773 height 21
click at [806, 582] on span "Complete and continue" at bounding box center [836, 584] width 129 height 16
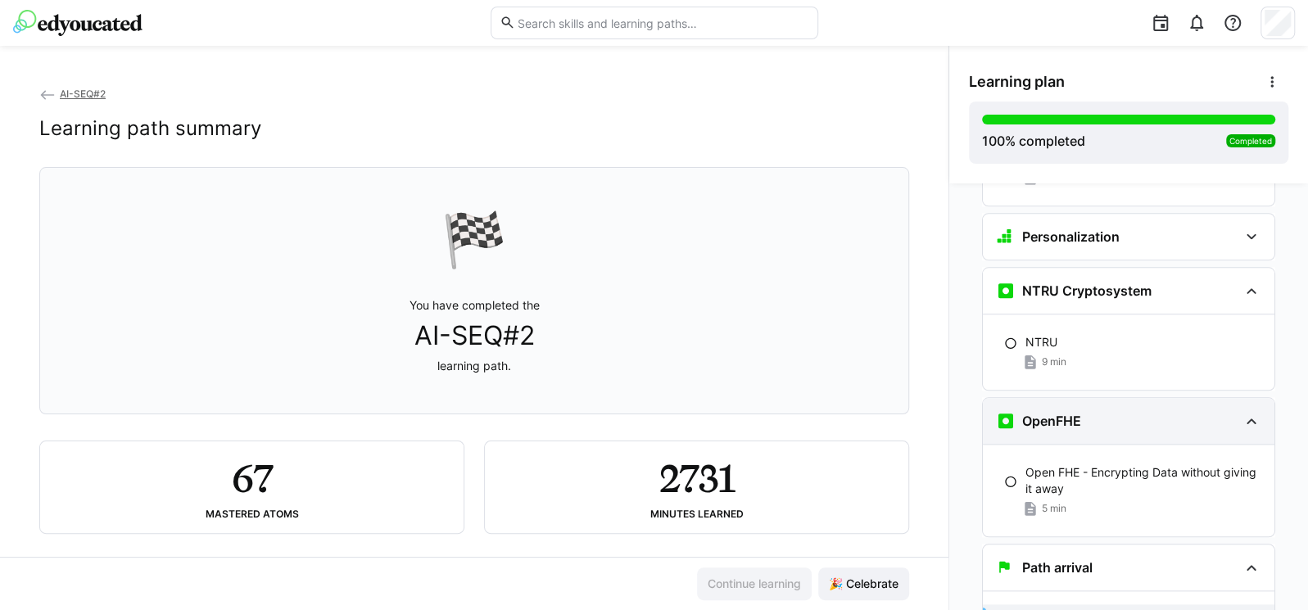
scroll to position [8974, 0]
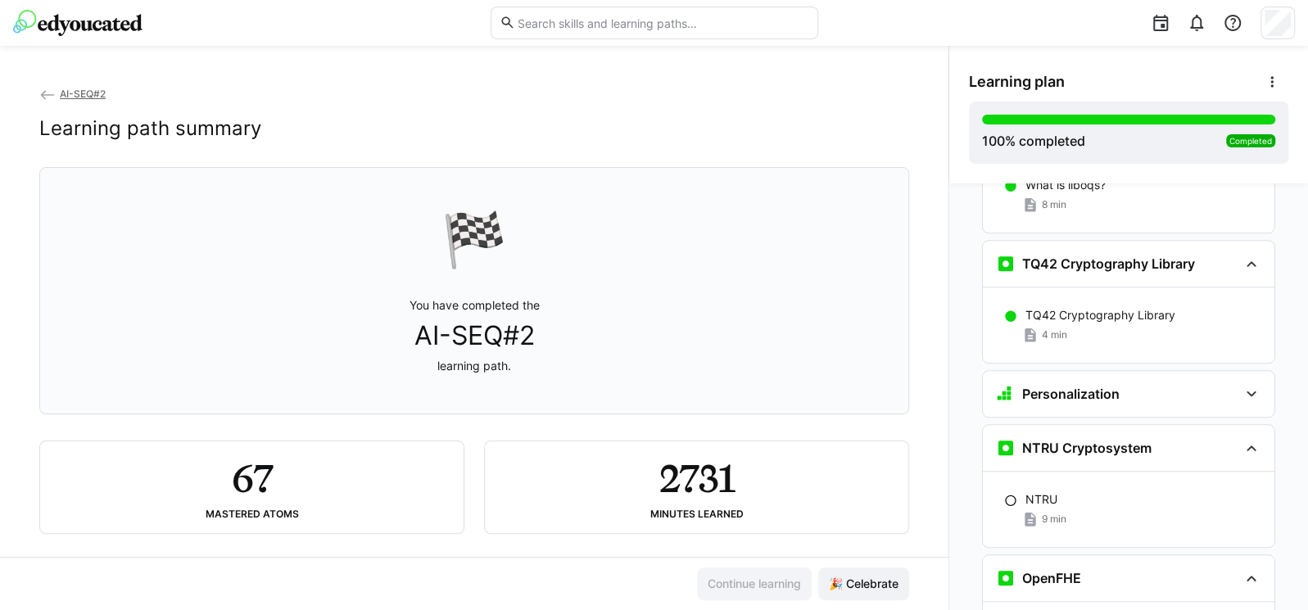
drag, startPoint x: 1056, startPoint y: 344, endPoint x: 1063, endPoint y: 378, distance: 35.2
click at [1056, 386] on h3 "Personalization" at bounding box center [1070, 394] width 97 height 16
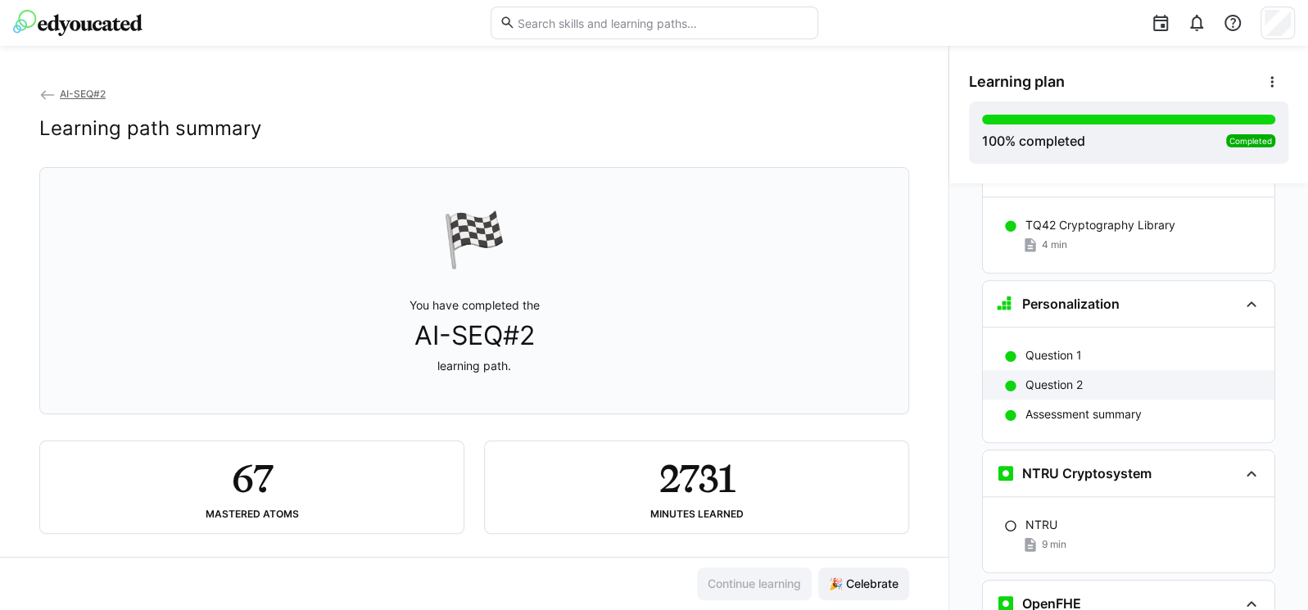
scroll to position [9072, 0]
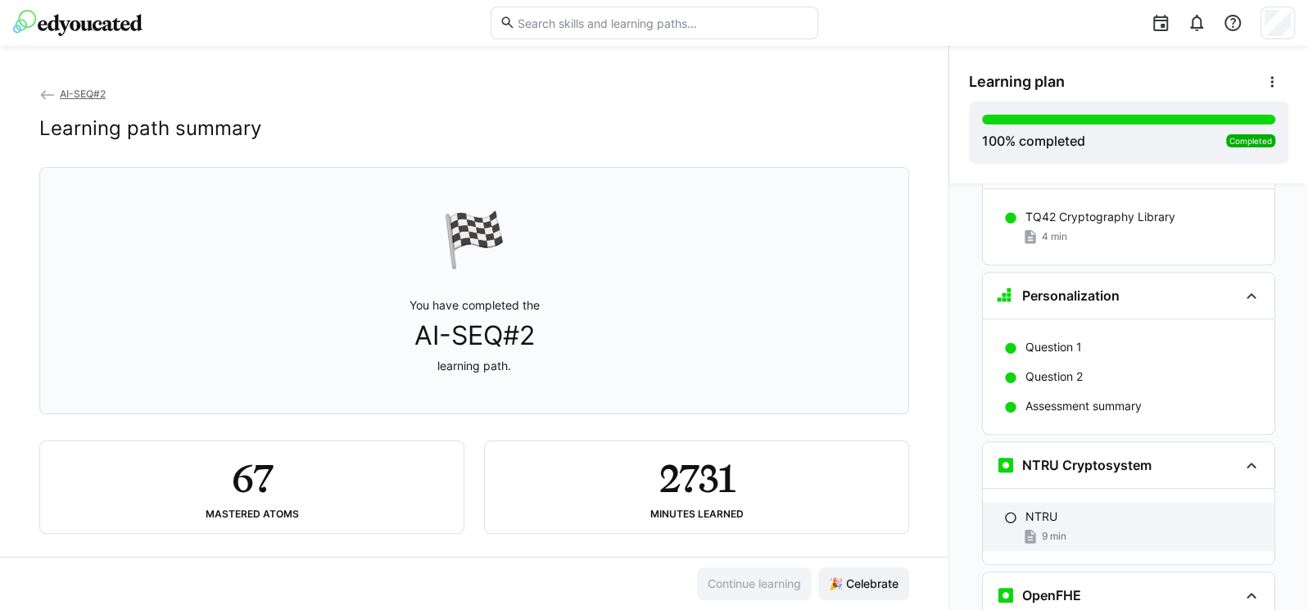
click at [1067, 509] on div "NTRU" at bounding box center [1143, 517] width 236 height 16
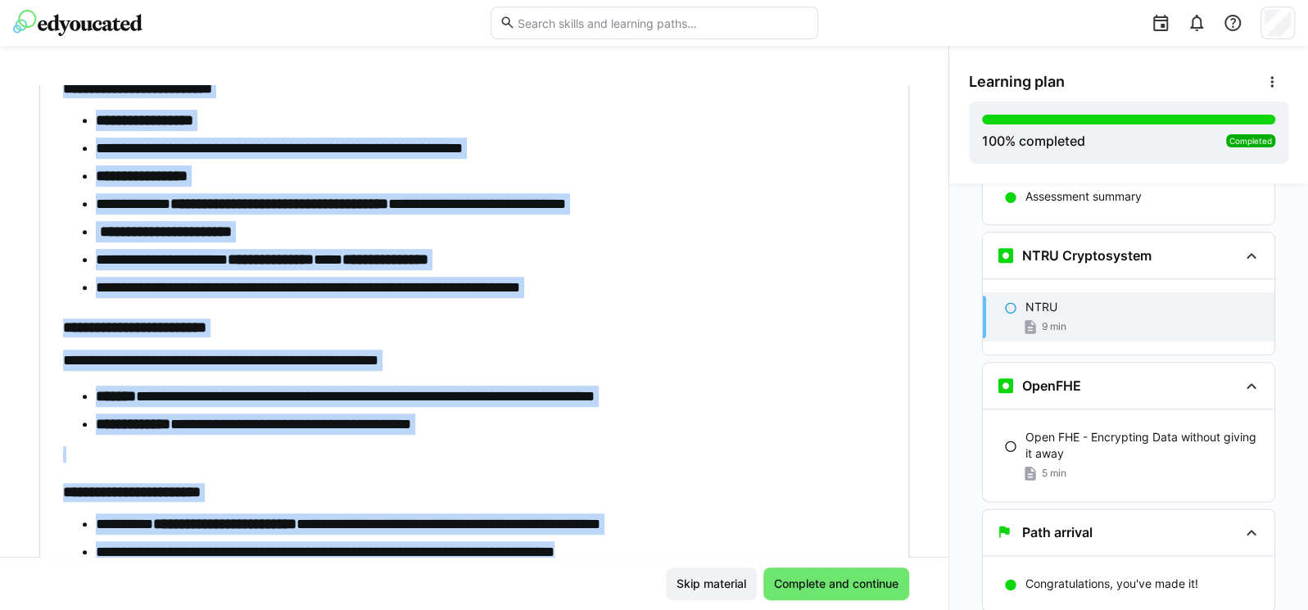
scroll to position [589, 0]
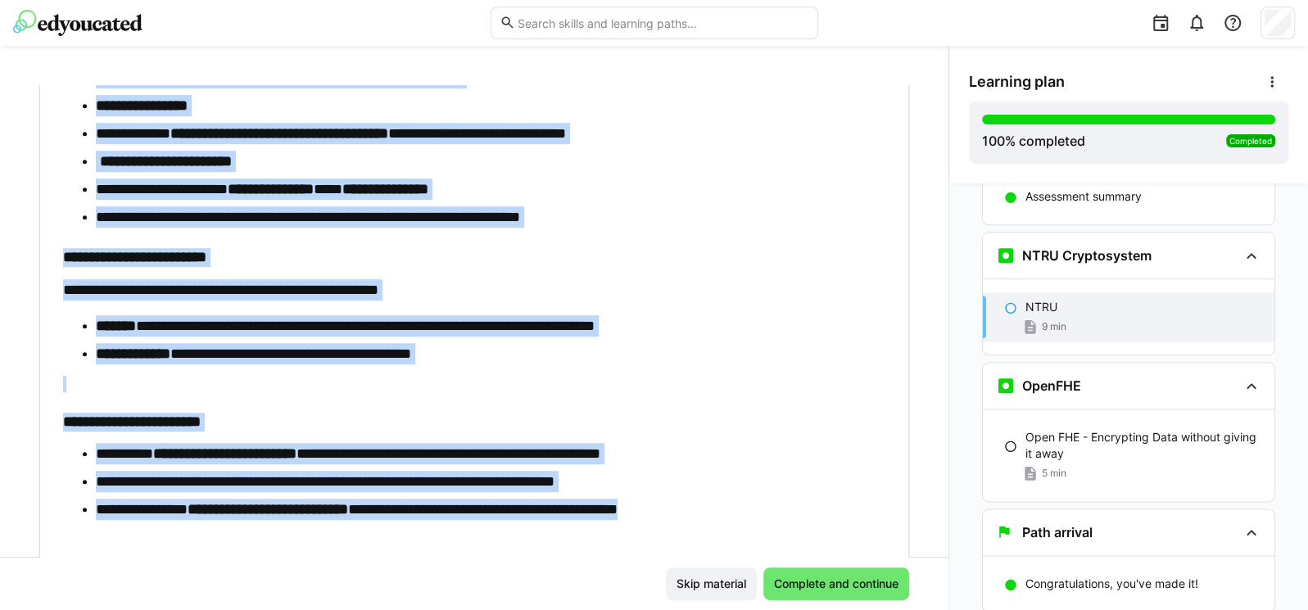
drag, startPoint x: 32, startPoint y: 130, endPoint x: 839, endPoint y: 531, distance: 900.7
click at [839, 531] on div "**********" at bounding box center [474, 321] width 948 height 472
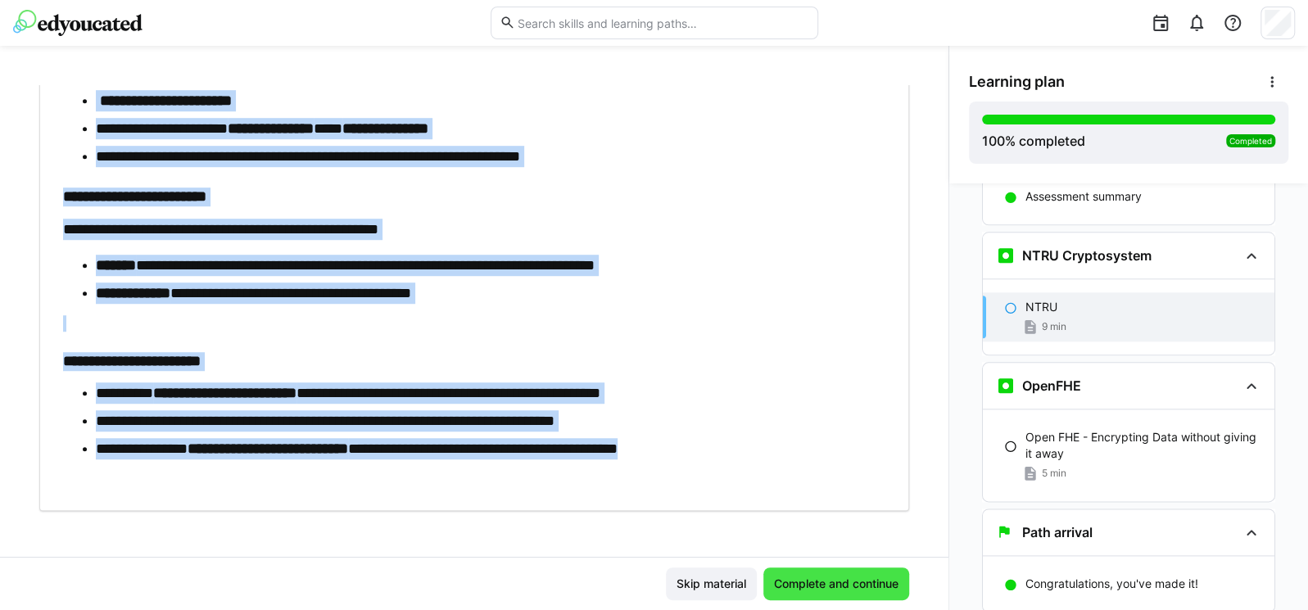
scroll to position [654, 0]
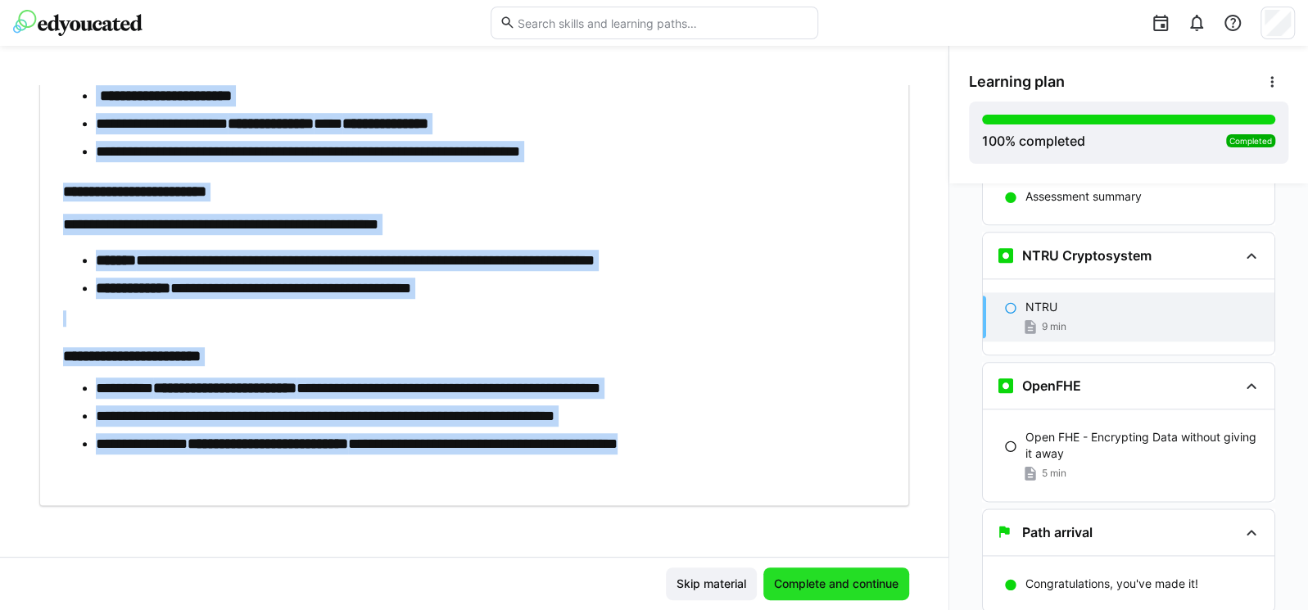
click at [827, 586] on span "Complete and continue" at bounding box center [836, 584] width 129 height 16
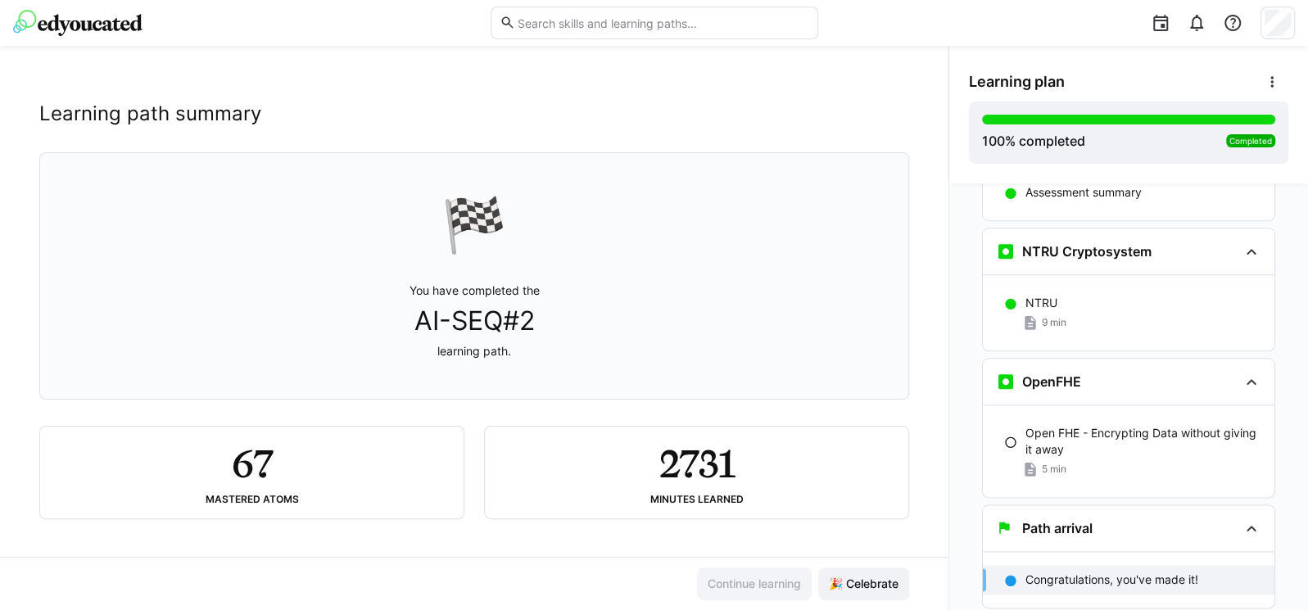
scroll to position [16, 0]
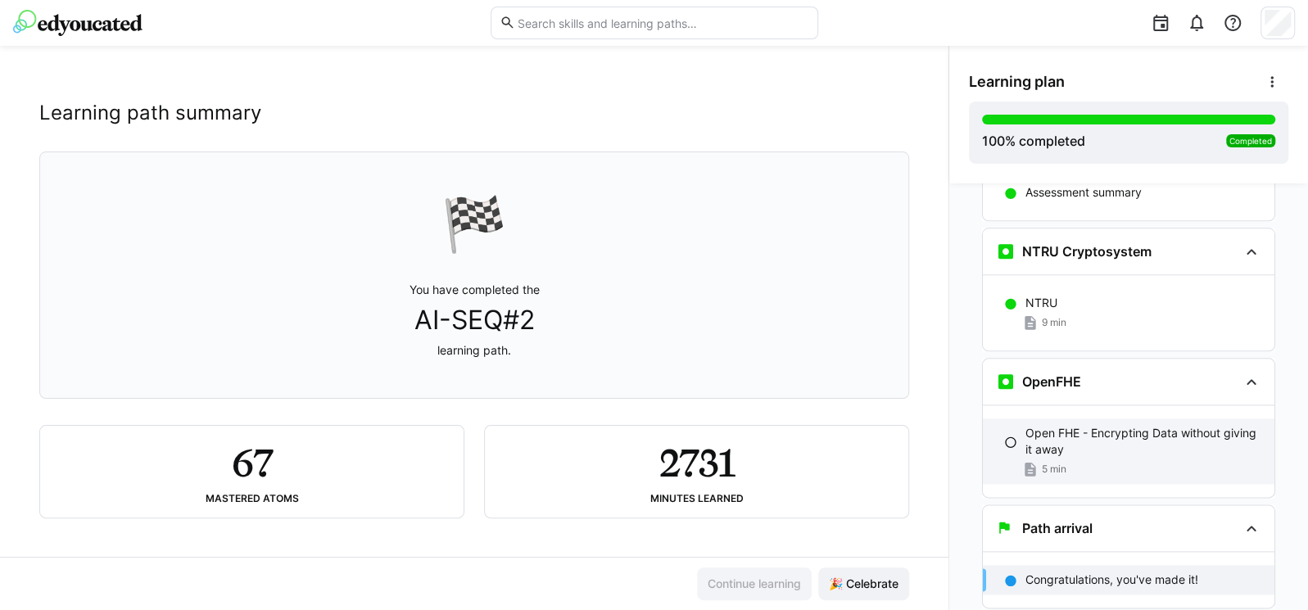
click at [1081, 425] on p "Open FHE - Encrypting Data without giving it away" at bounding box center [1143, 441] width 236 height 33
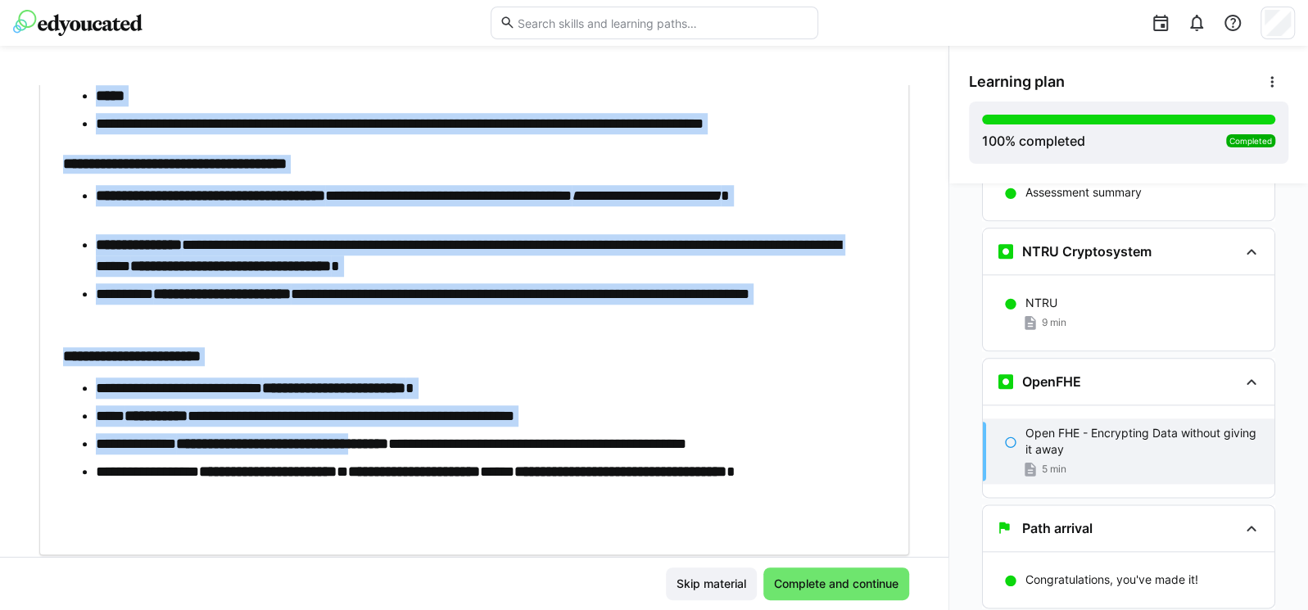
scroll to position [863, 0]
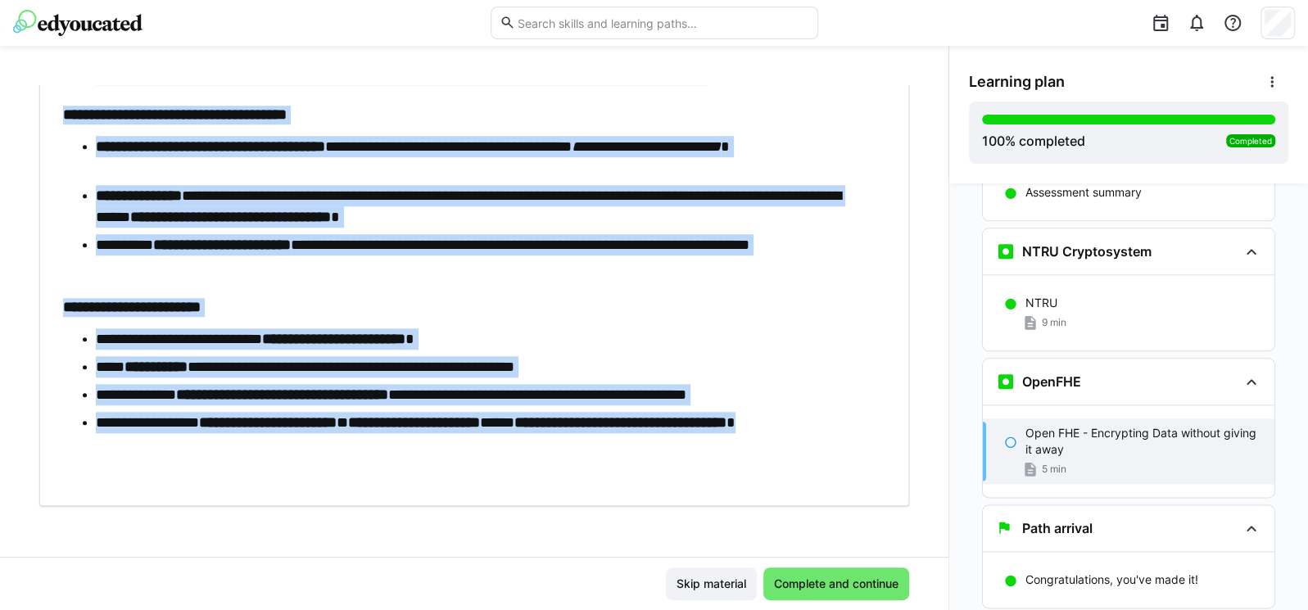
drag, startPoint x: 37, startPoint y: 126, endPoint x: 391, endPoint y: 471, distance: 494.0
click at [391, 471] on div "**********" at bounding box center [474, 321] width 948 height 472
click at [837, 576] on span "Complete and continue" at bounding box center [836, 584] width 129 height 16
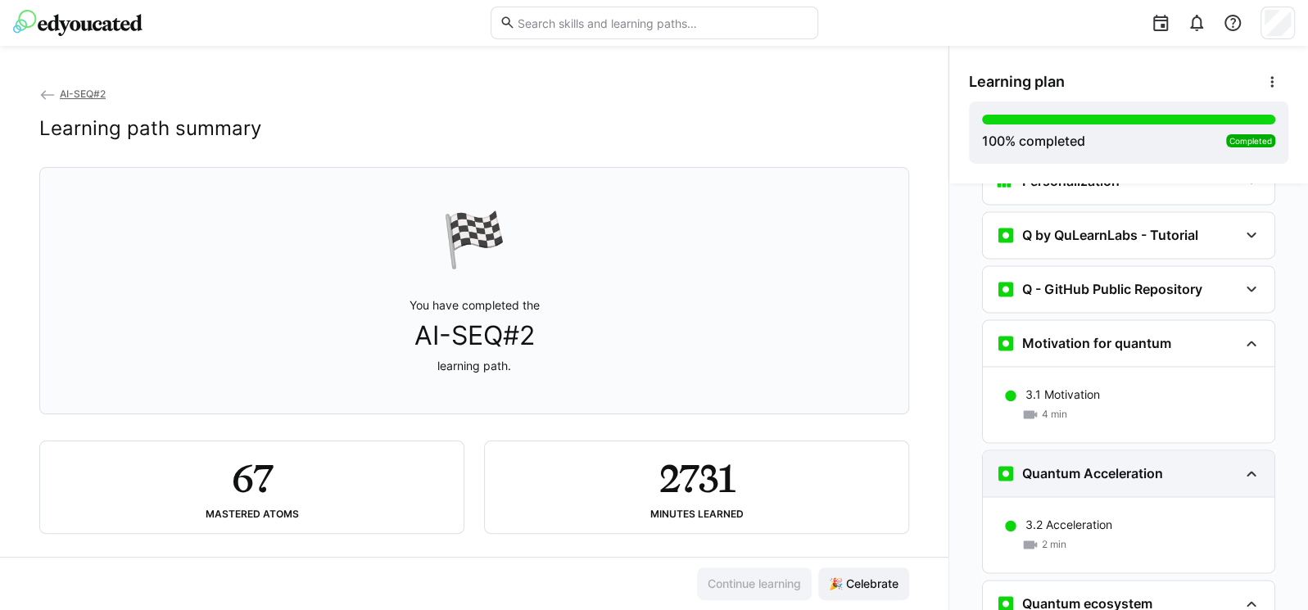
scroll to position [1522, 0]
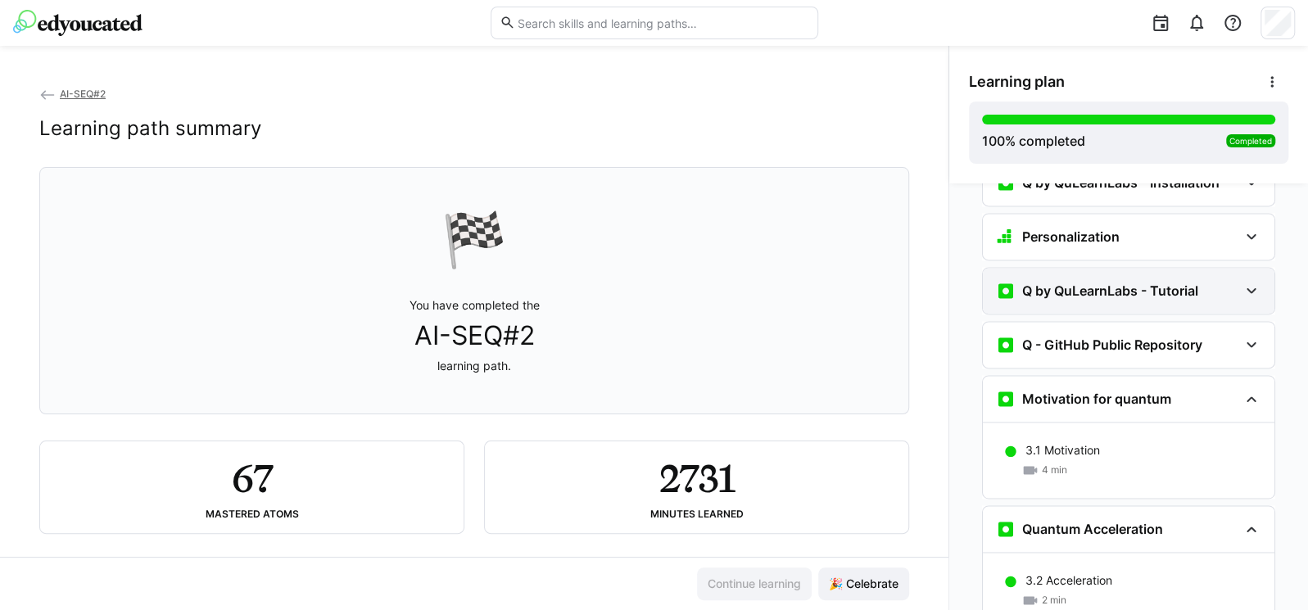
click at [1158, 268] on div "Q by QuLearnLabs - Tutorial" at bounding box center [1129, 291] width 292 height 46
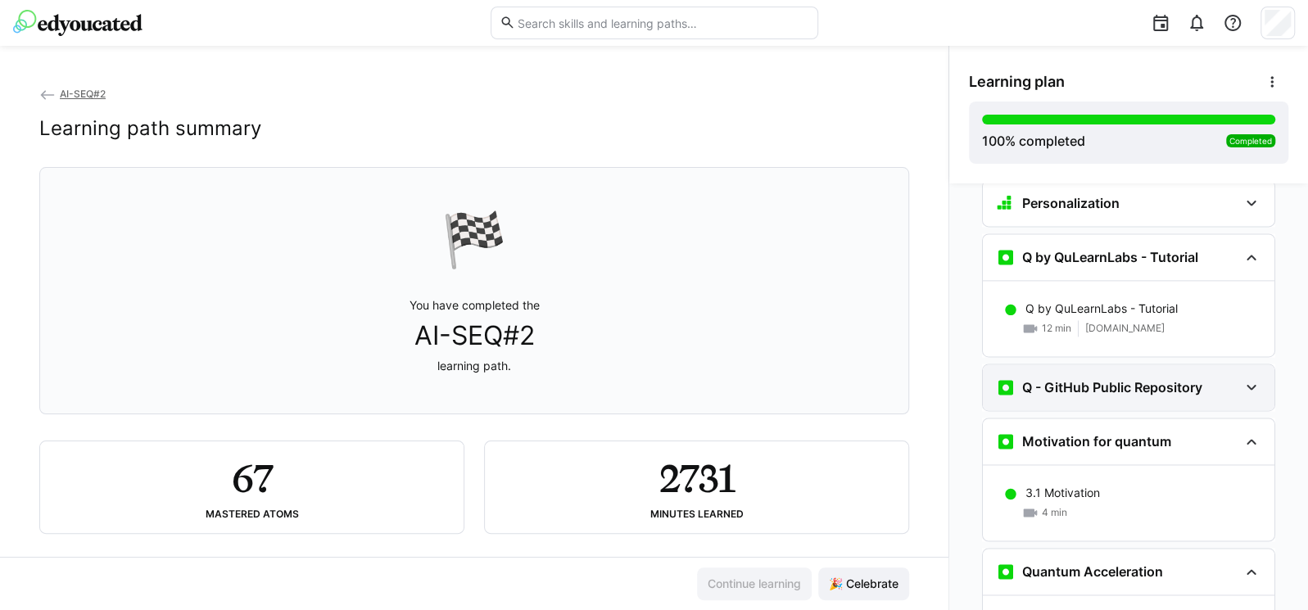
scroll to position [1621, 0]
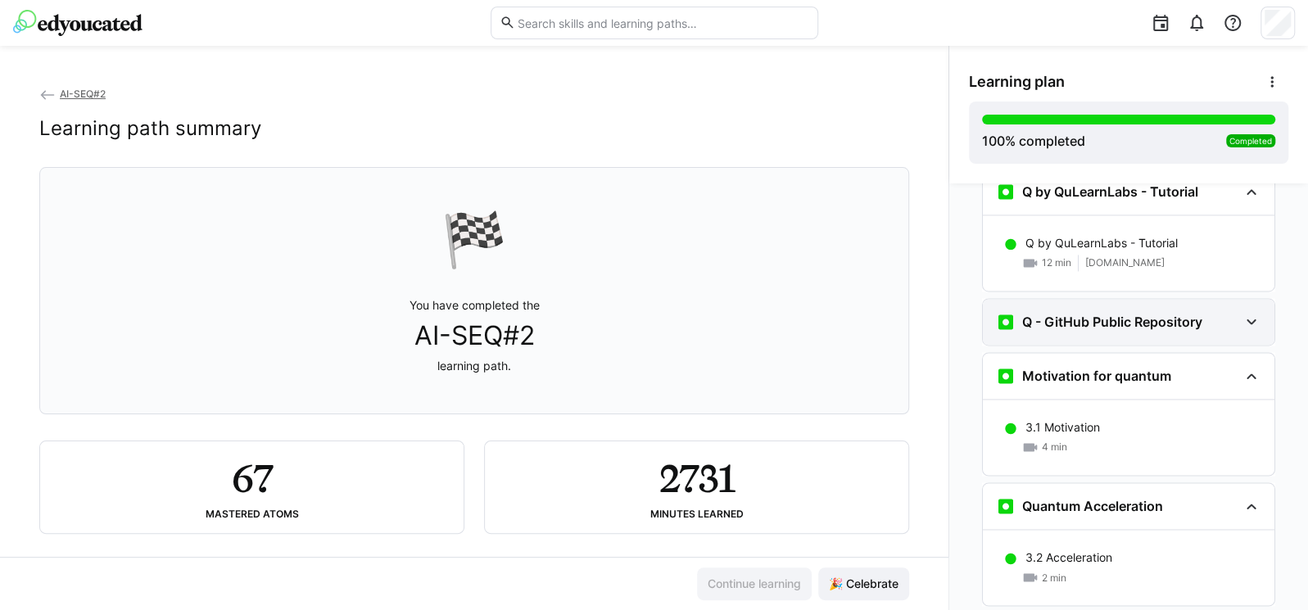
click at [1161, 303] on div "Q - GitHub Public Repository" at bounding box center [1129, 322] width 292 height 46
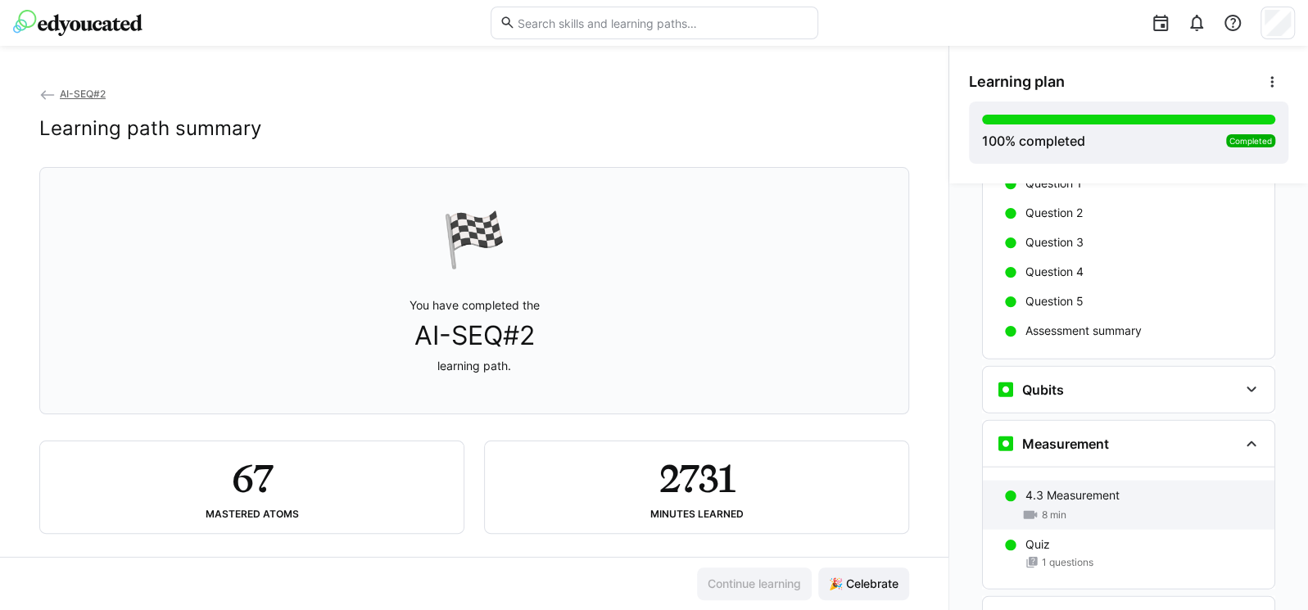
scroll to position [2308, 0]
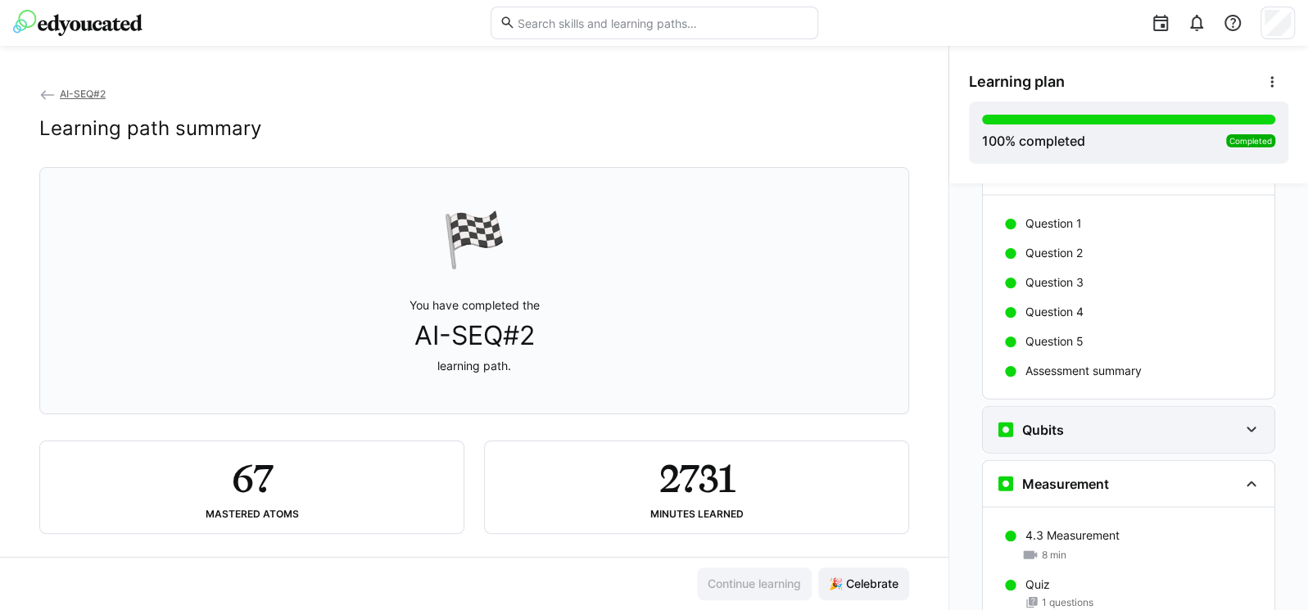
click at [1114, 420] on div "Qubits" at bounding box center [1117, 430] width 242 height 20
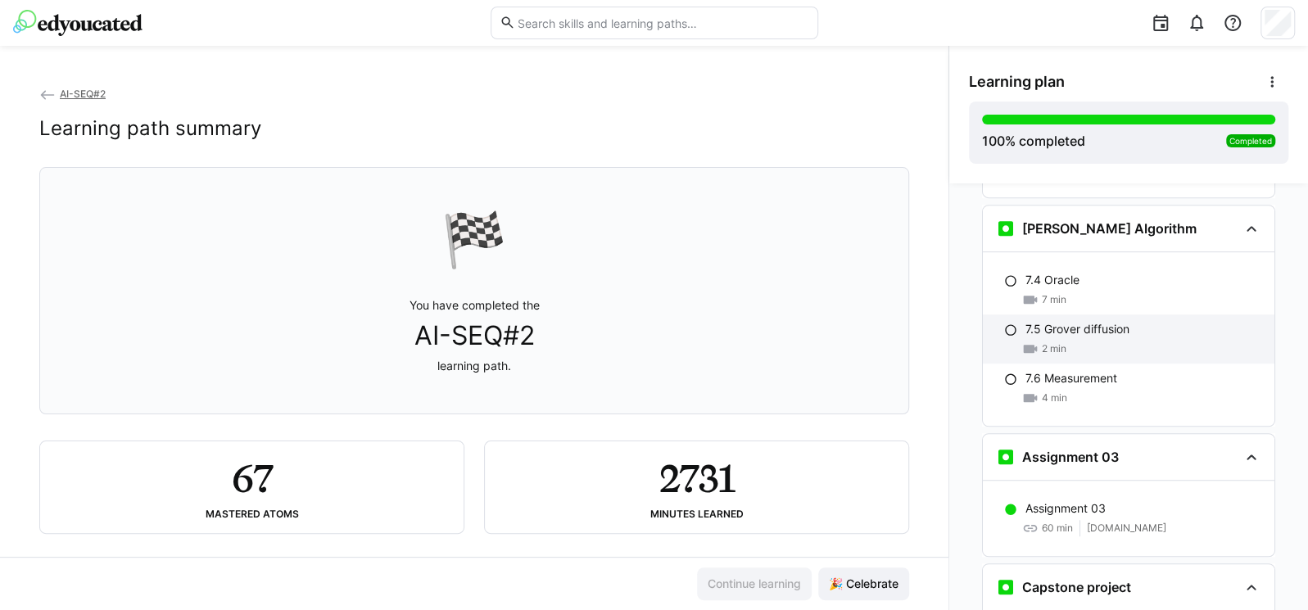
scroll to position [4667, 0]
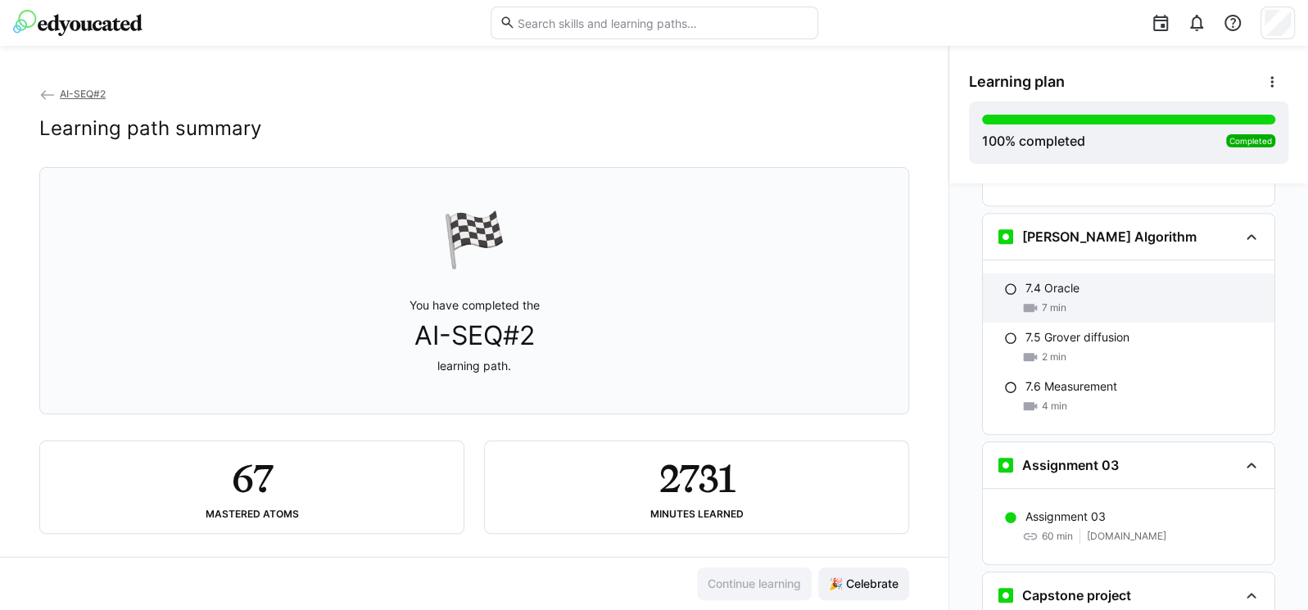
click at [1061, 300] on div "7 min" at bounding box center [1143, 308] width 236 height 16
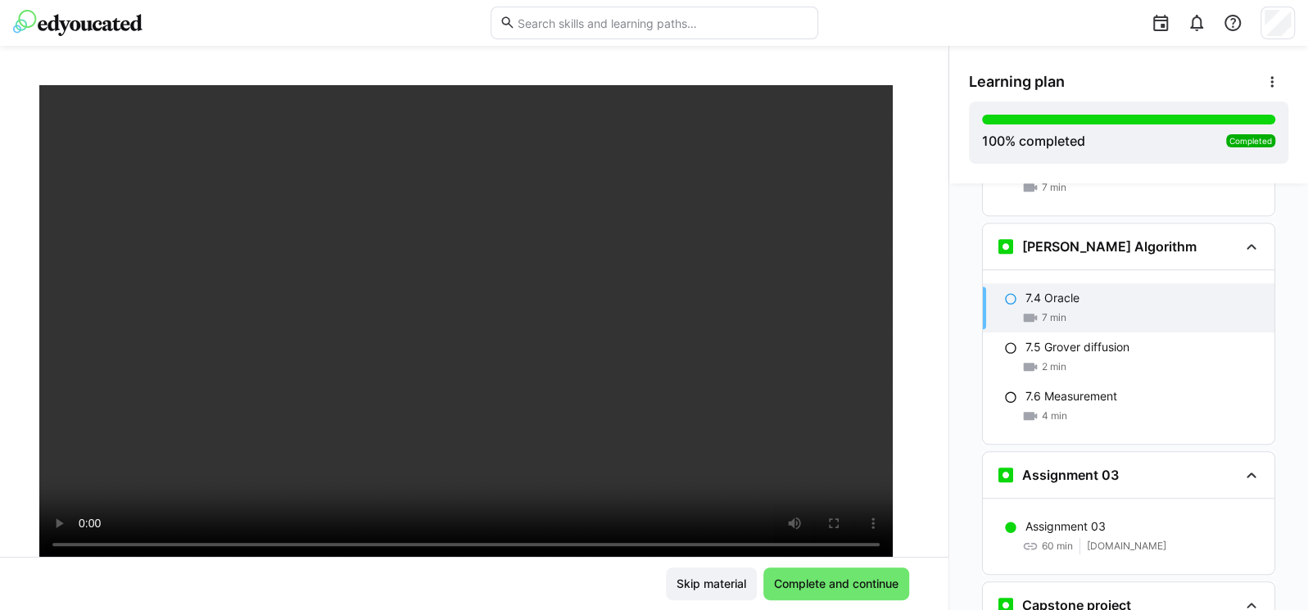
scroll to position [97, 0]
click at [879, 586] on span "Complete and continue" at bounding box center [836, 584] width 129 height 16
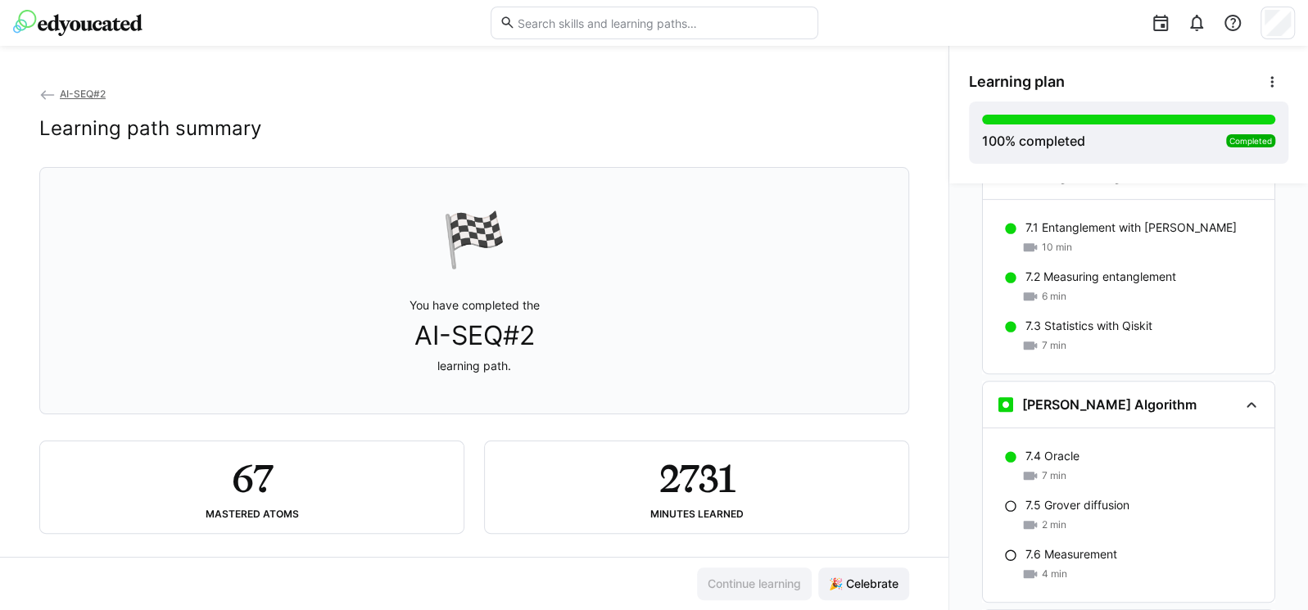
scroll to position [4493, 0]
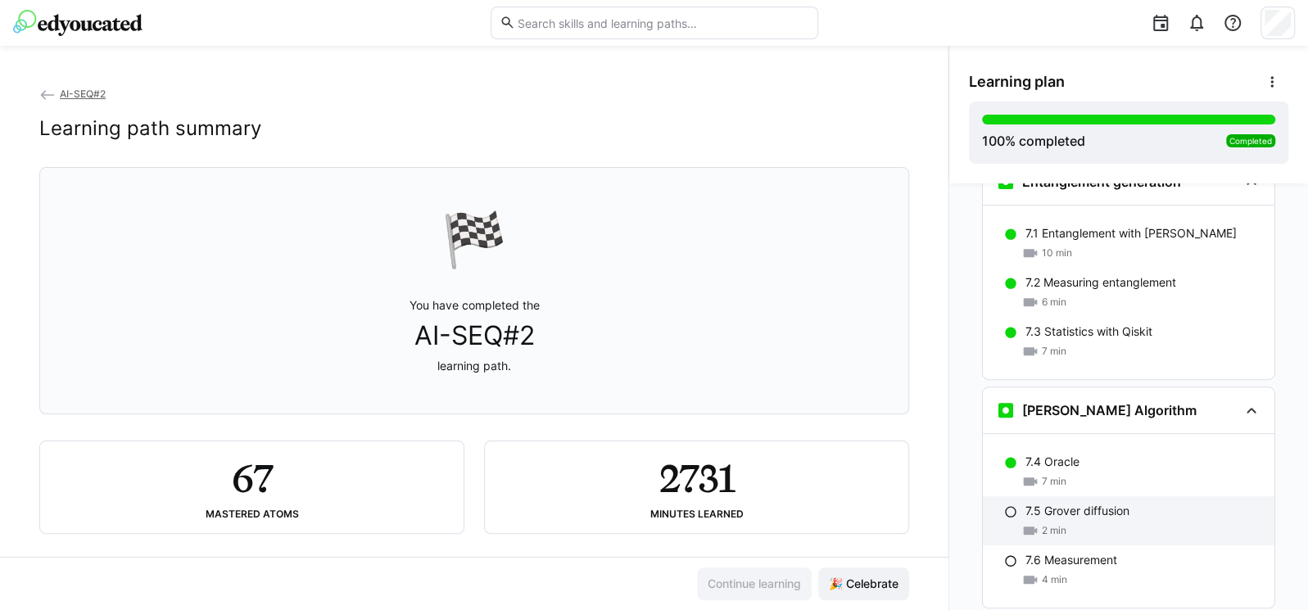
click at [1075, 503] on p "7.5 Grover diffusion" at bounding box center [1077, 511] width 104 height 16
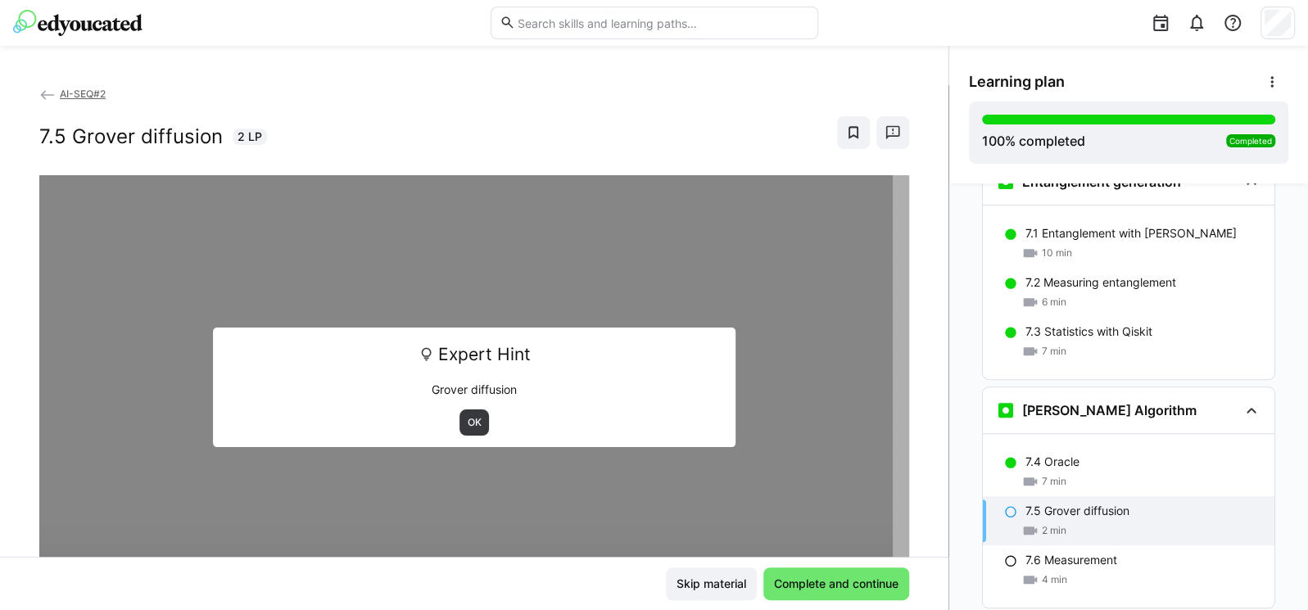
scroll to position [4657, 0]
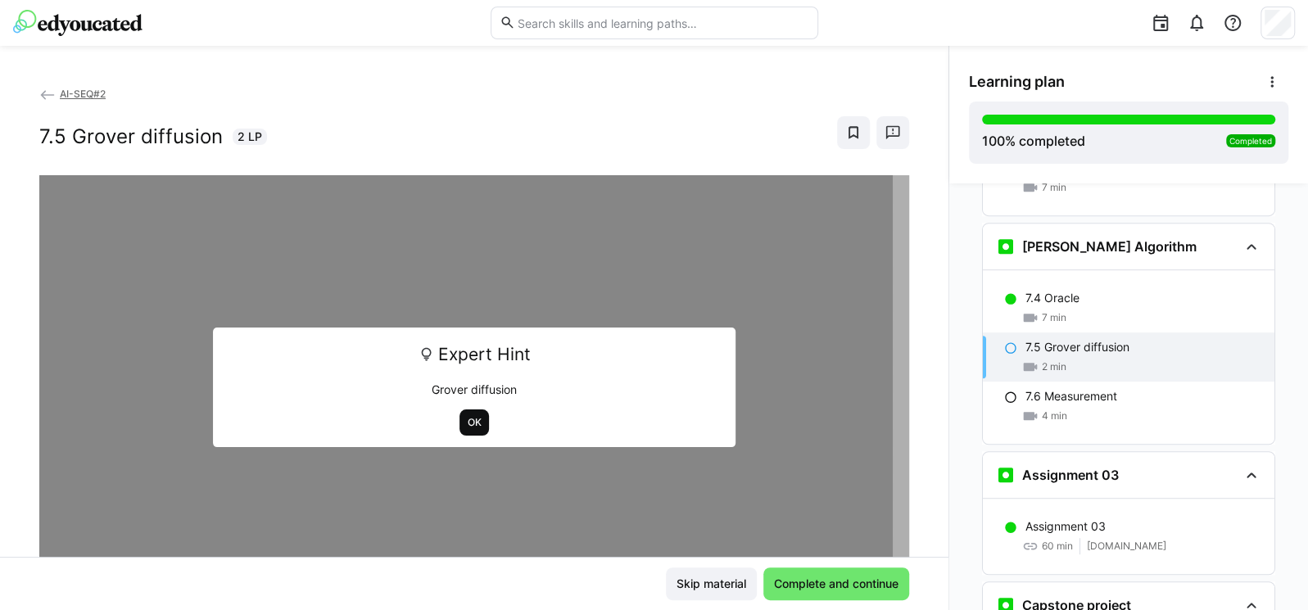
click at [466, 421] on span "OK" at bounding box center [474, 422] width 17 height 13
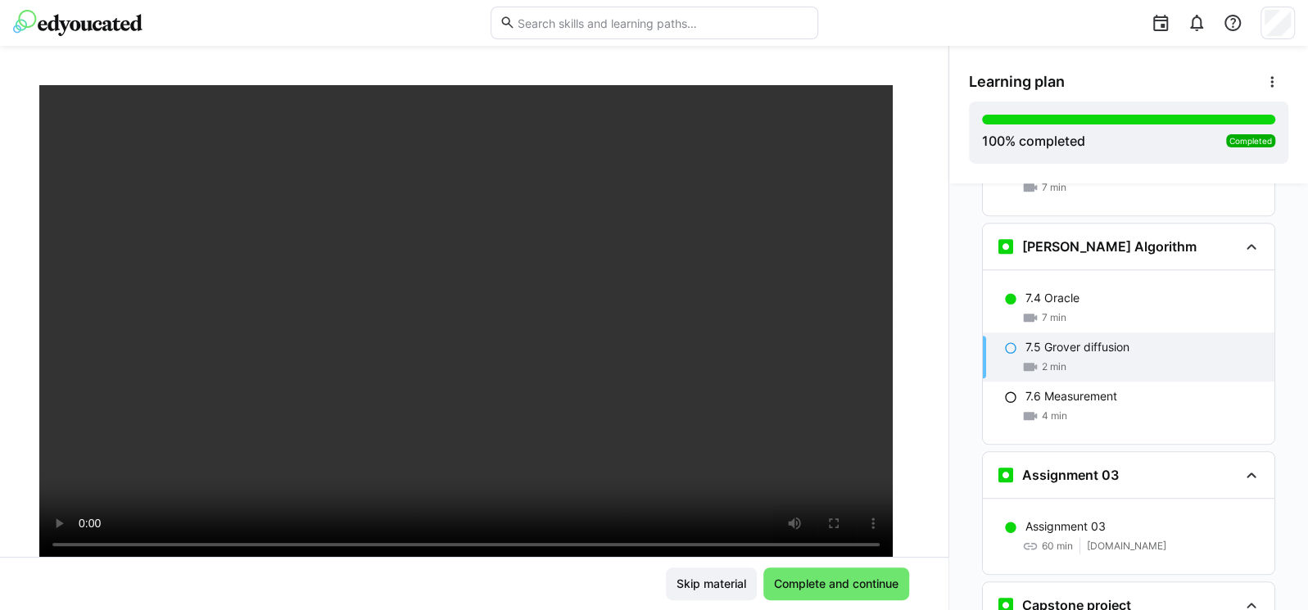
scroll to position [97, 0]
click at [837, 583] on span "Complete and continue" at bounding box center [836, 584] width 129 height 16
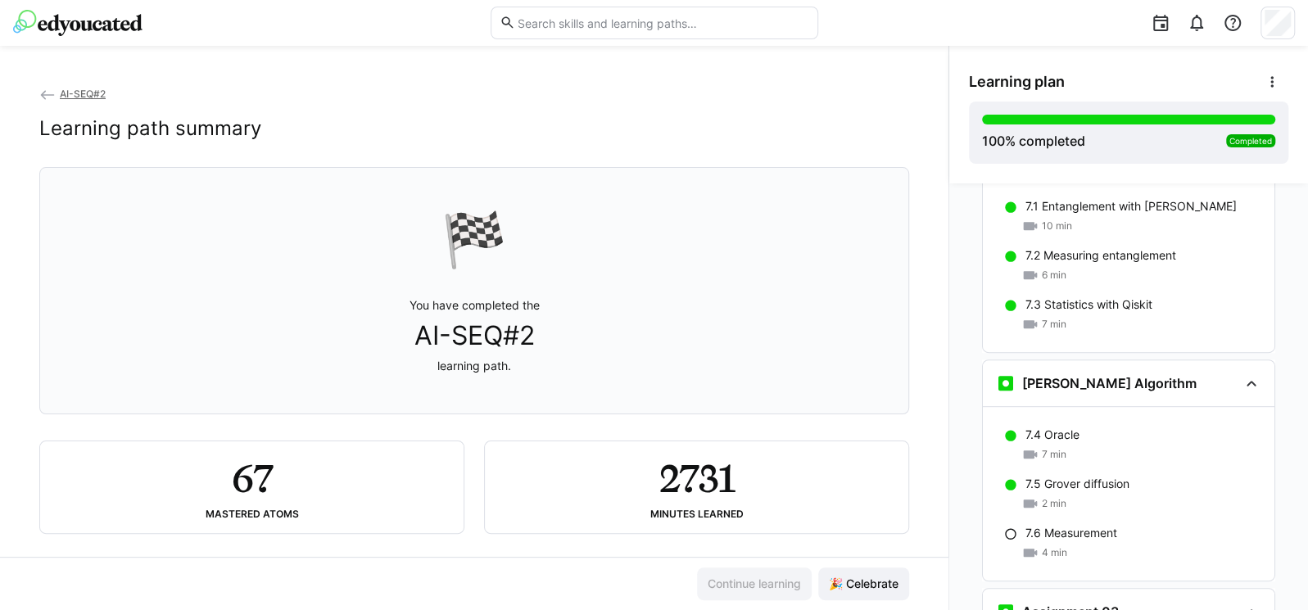
scroll to position [4515, 0]
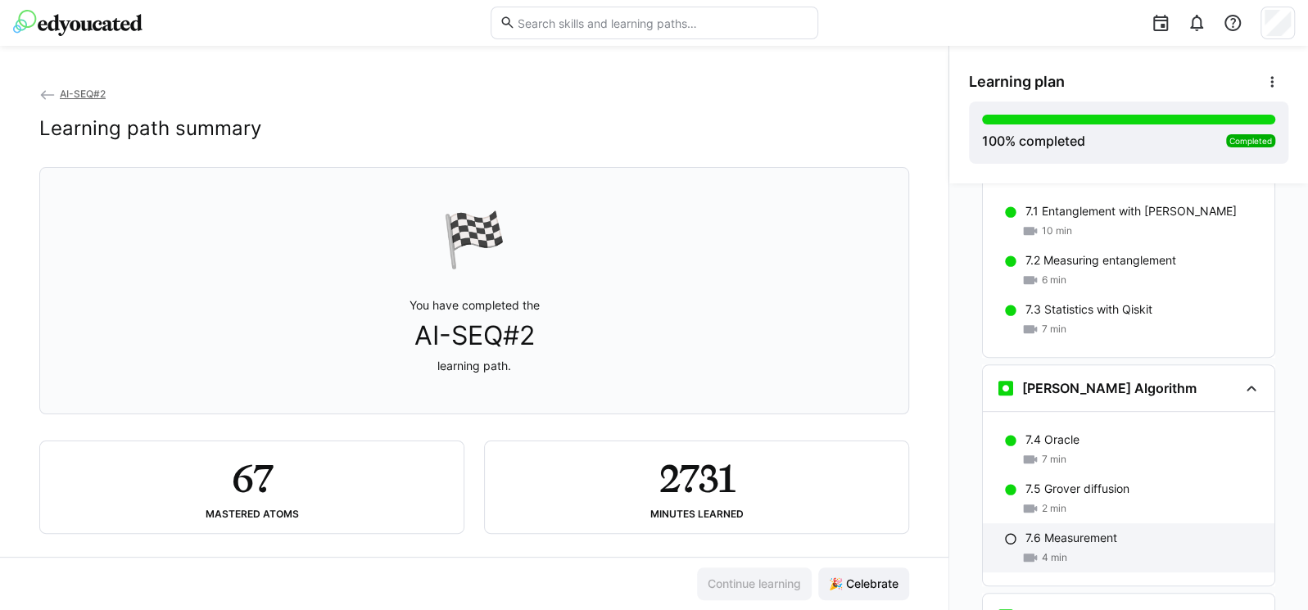
click at [1112, 530] on div "7.6 Measurement" at bounding box center [1143, 538] width 236 height 16
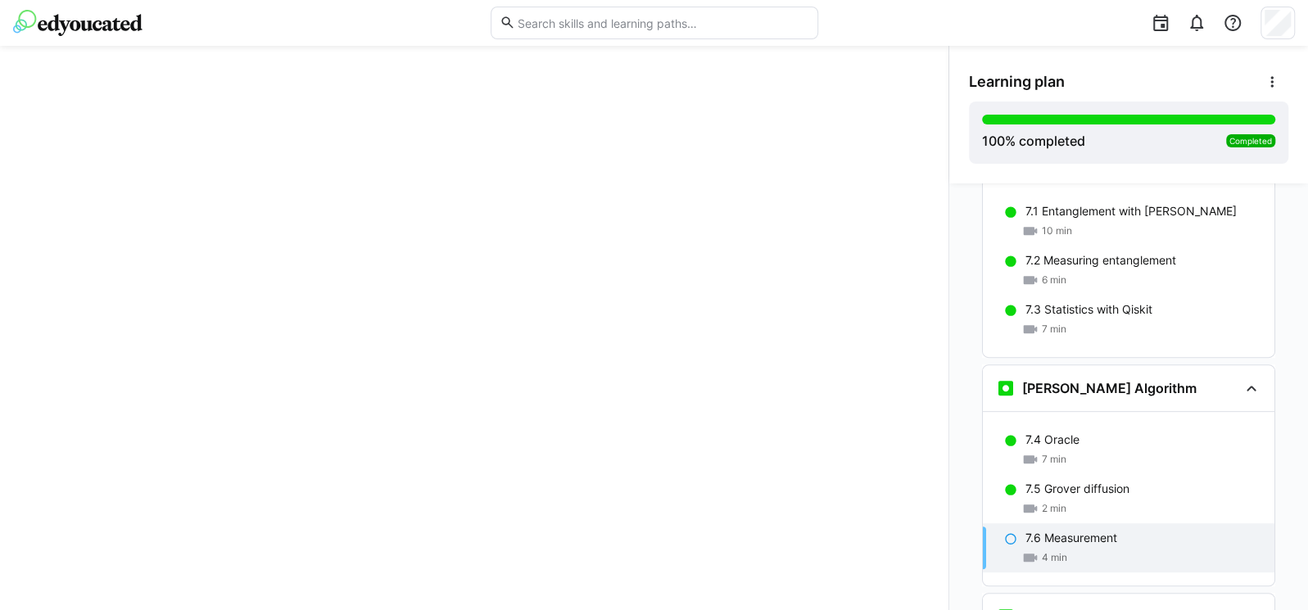
scroll to position [4657, 0]
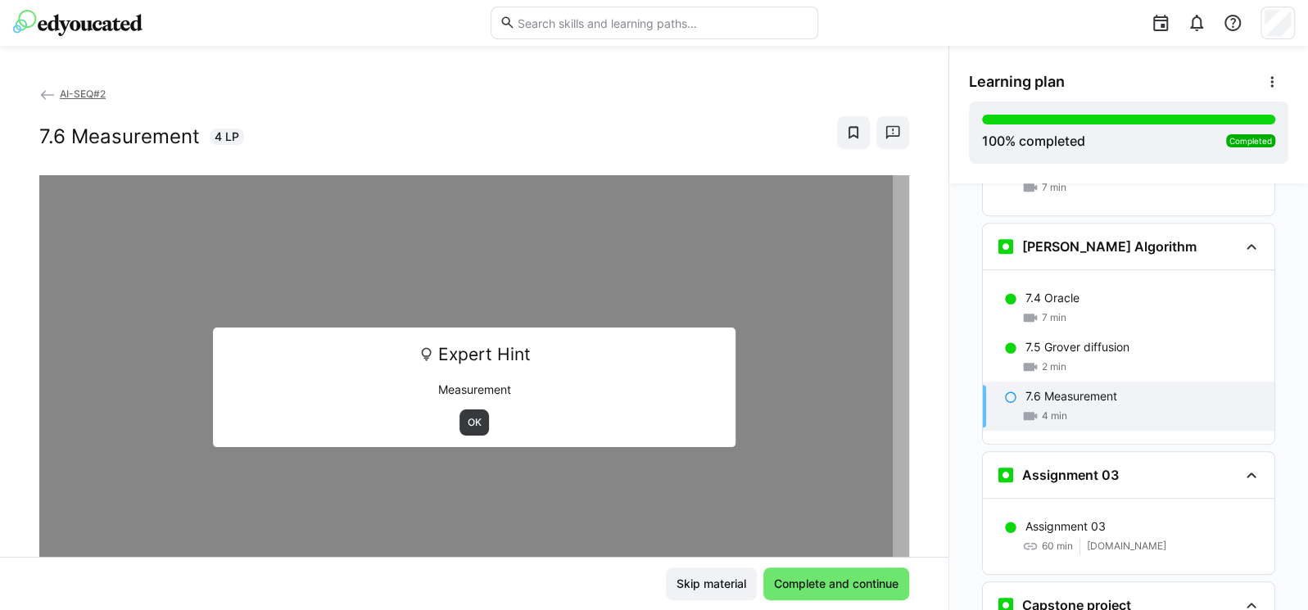
click at [921, 391] on div "AI-SEQ#2 7.6 Measurement 4 LP Expert Hint Measurement OK" at bounding box center [474, 321] width 948 height 472
click at [472, 421] on span "OK" at bounding box center [474, 422] width 17 height 13
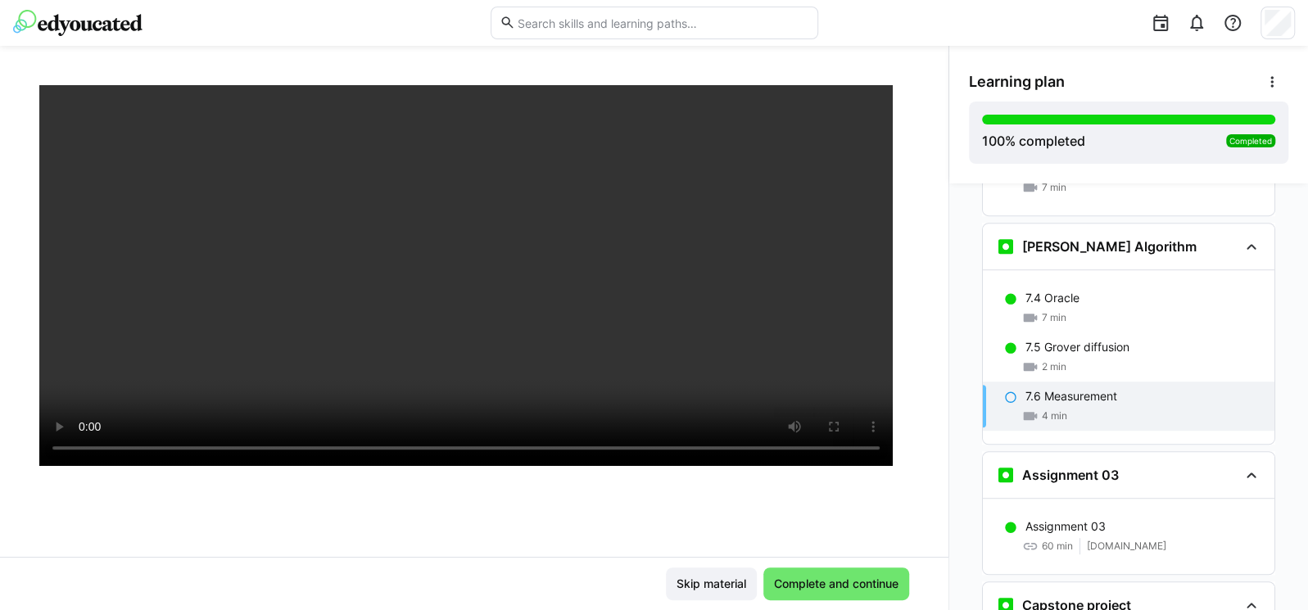
scroll to position [197, 0]
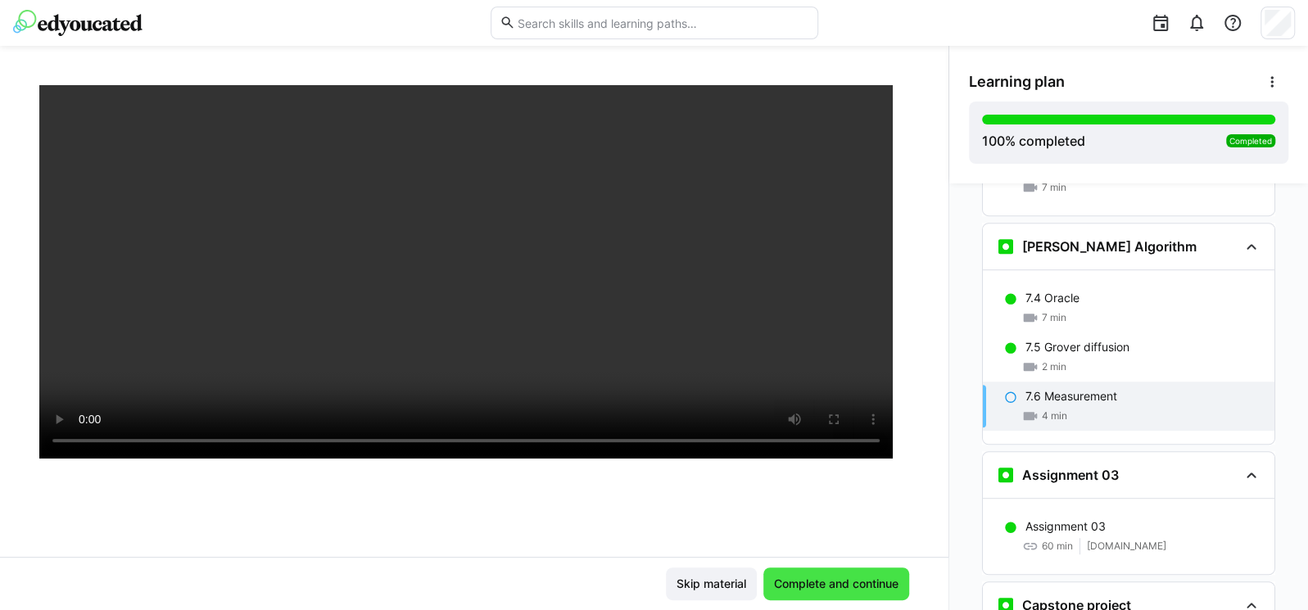
click at [814, 584] on span "Complete and continue" at bounding box center [836, 584] width 129 height 16
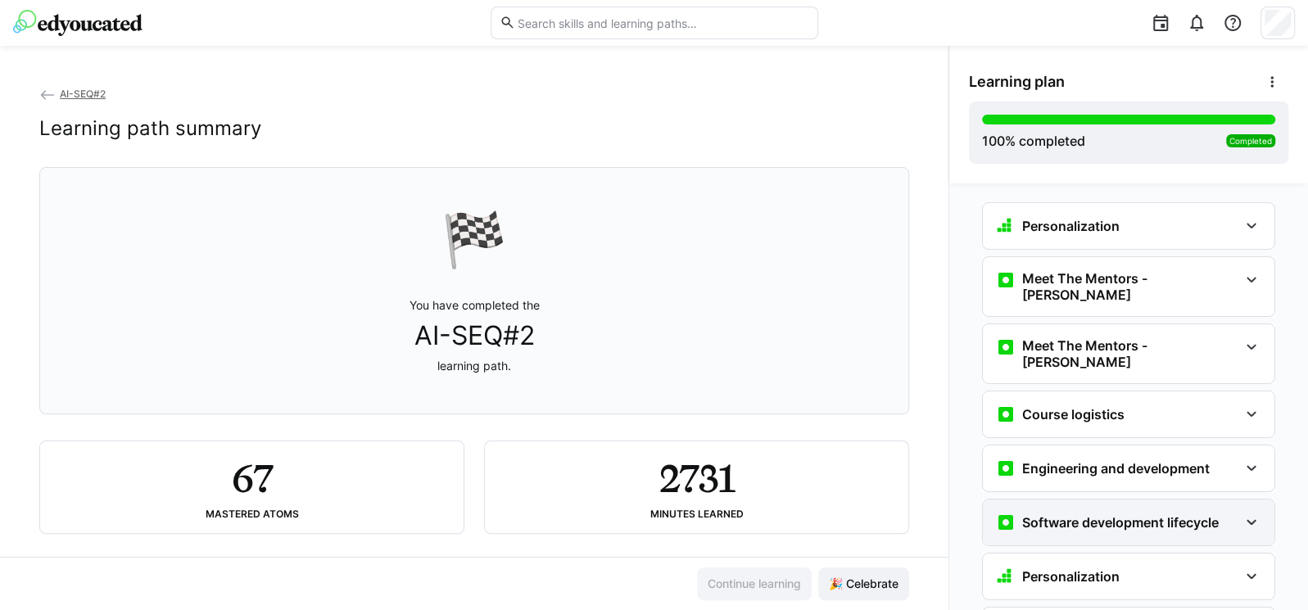
scroll to position [0, 0]
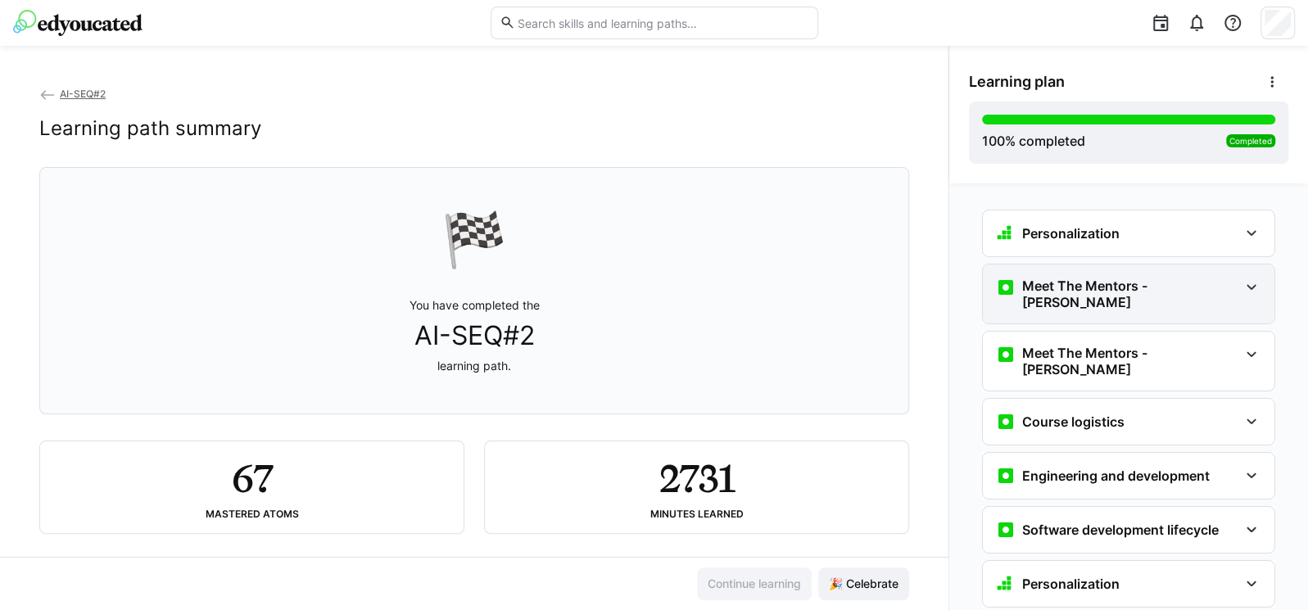
click at [1088, 300] on div "Meet The Mentors - [PERSON_NAME]" at bounding box center [1129, 294] width 292 height 59
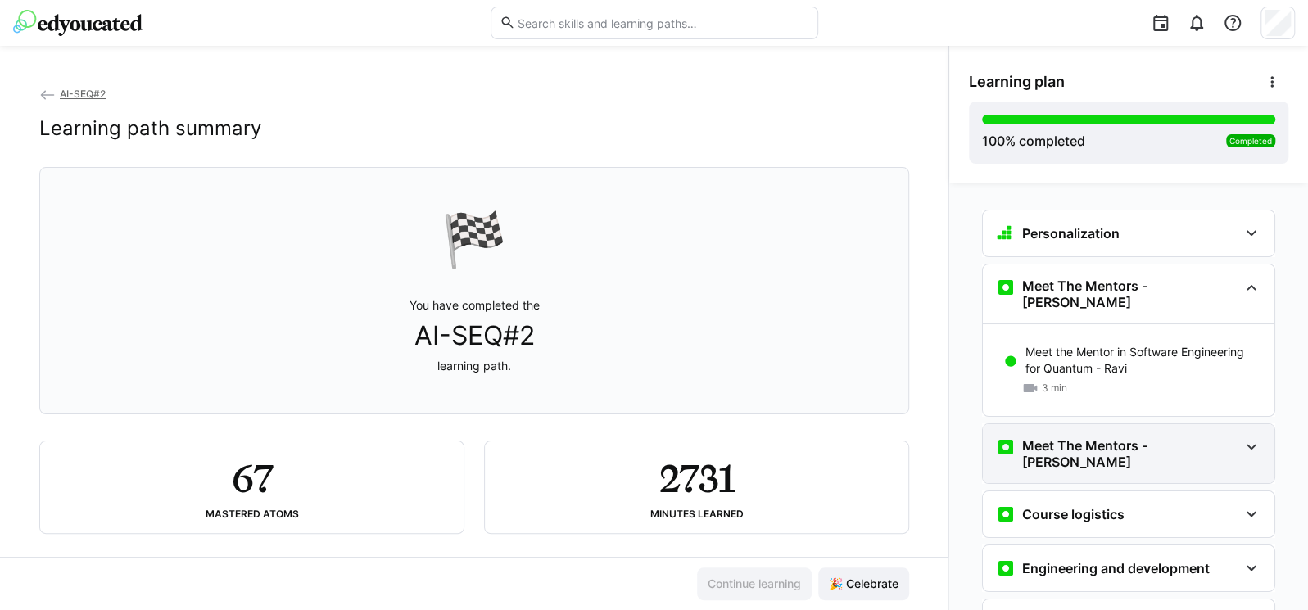
click at [1072, 437] on h3 "Meet The Mentors - [PERSON_NAME]" at bounding box center [1130, 453] width 216 height 33
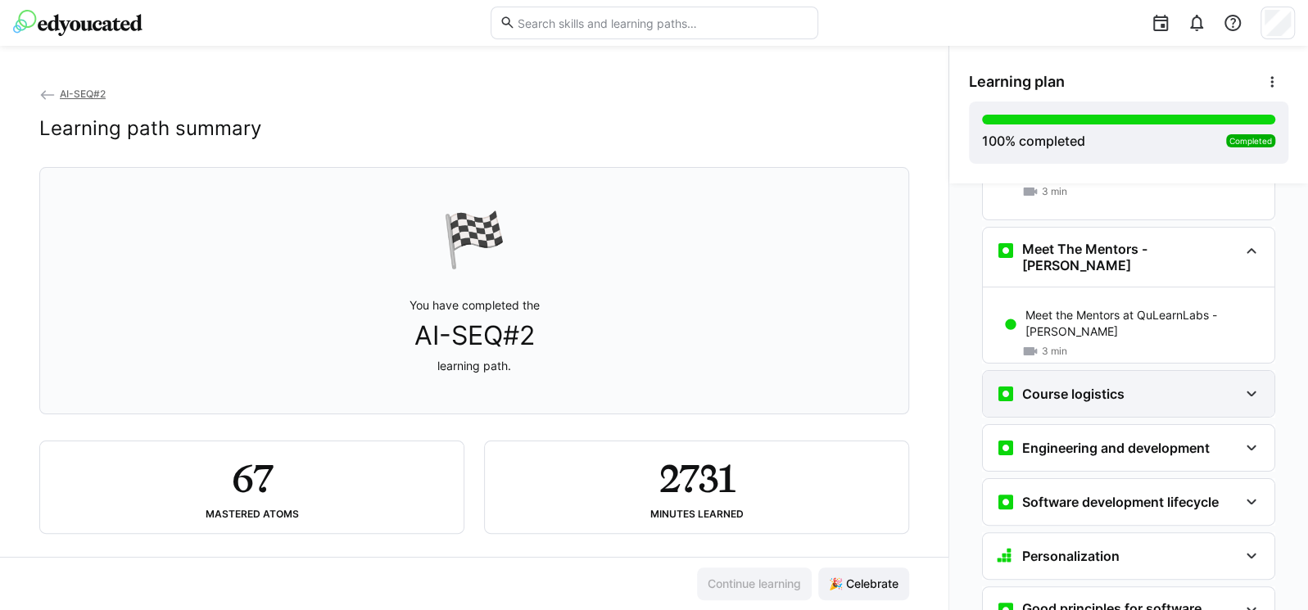
click at [1108, 386] on h3 "Course logistics" at bounding box center [1073, 394] width 102 height 16
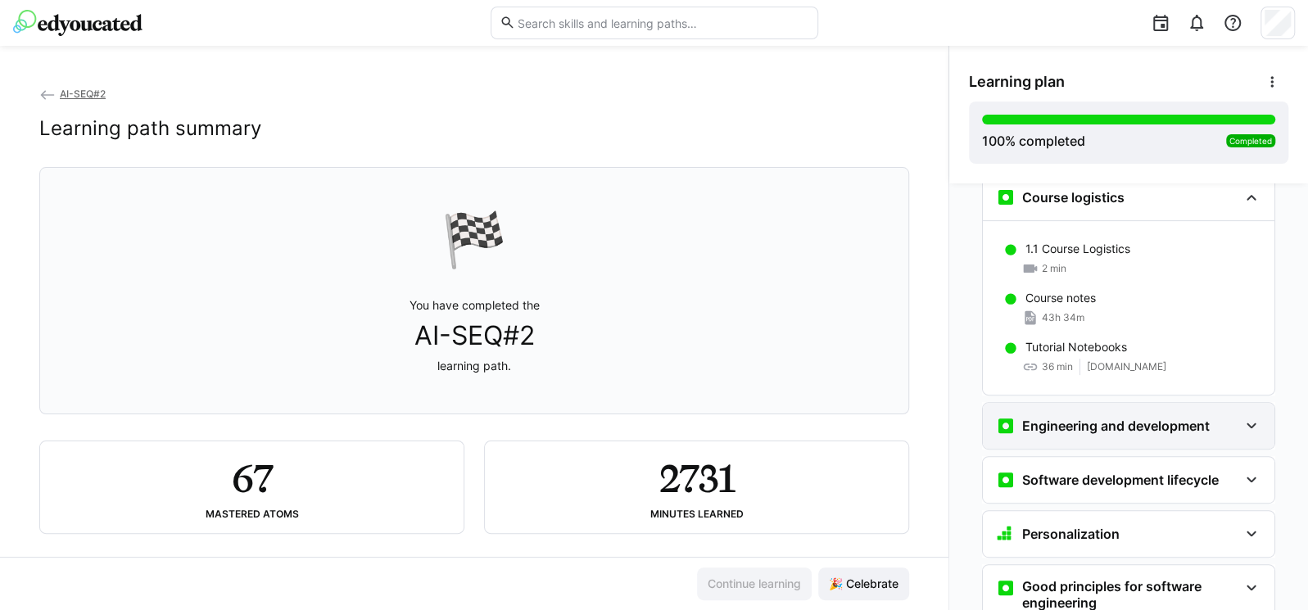
click at [1106, 413] on div "Engineering and development" at bounding box center [1129, 426] width 292 height 46
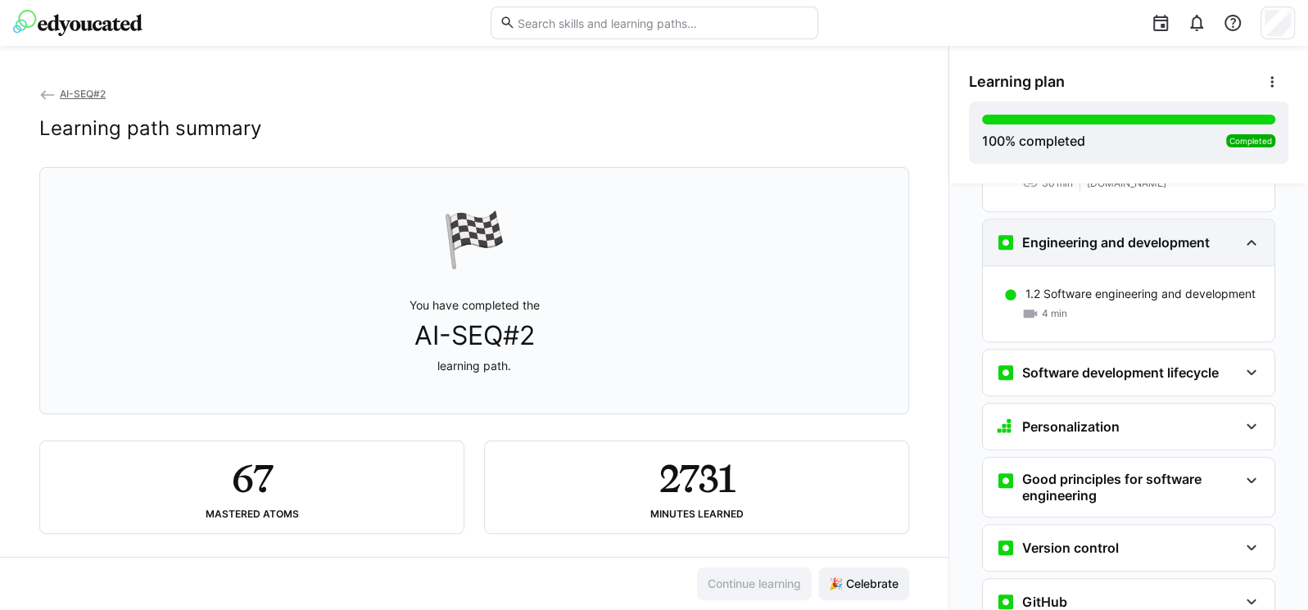
scroll to position [589, 0]
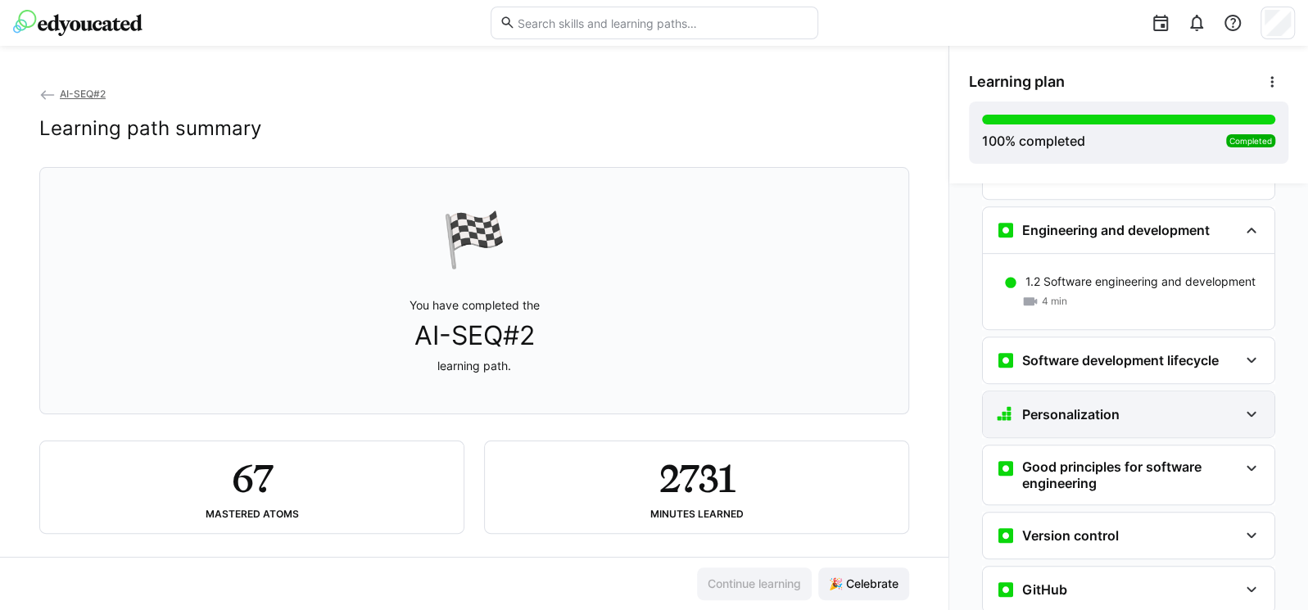
click at [1113, 405] on div "Personalization" at bounding box center [1117, 415] width 242 height 20
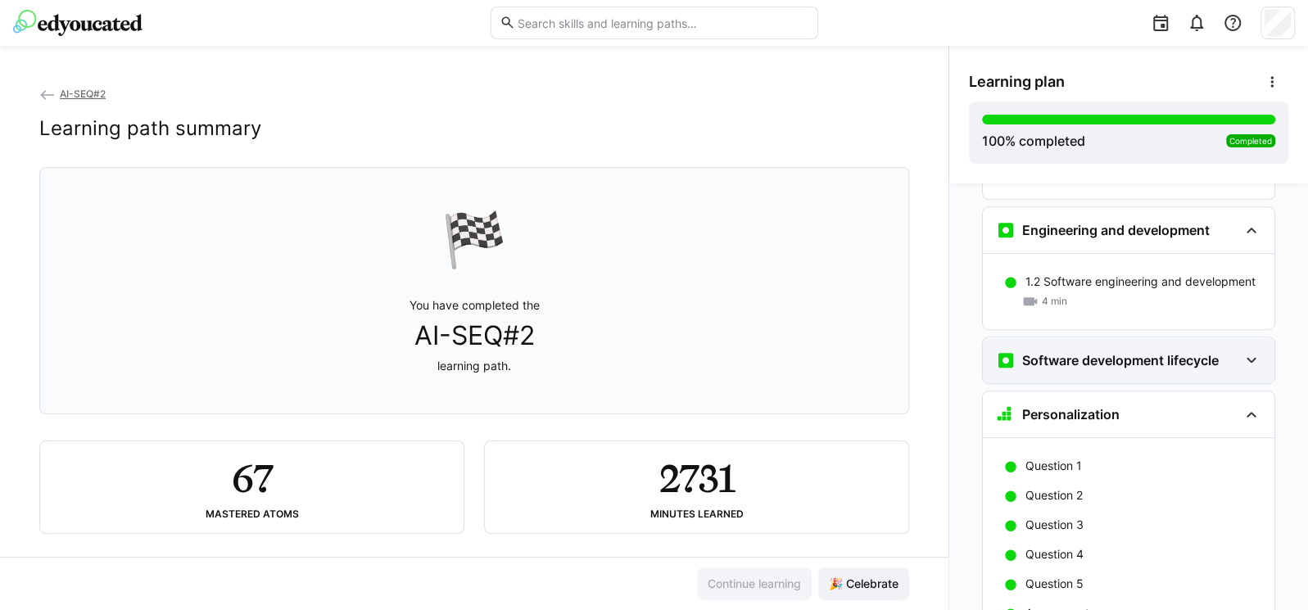
click at [1119, 352] on h3 "Software development lifecycle" at bounding box center [1120, 360] width 197 height 16
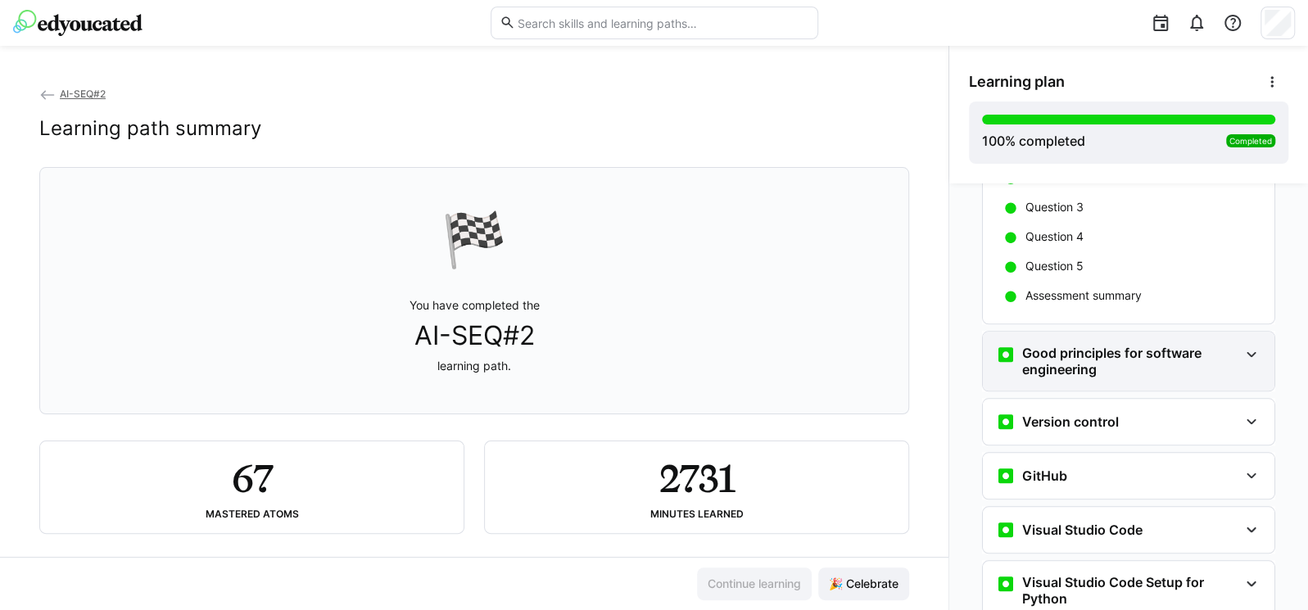
click at [1117, 345] on h3 "Good principles for software engineering" at bounding box center [1130, 361] width 216 height 33
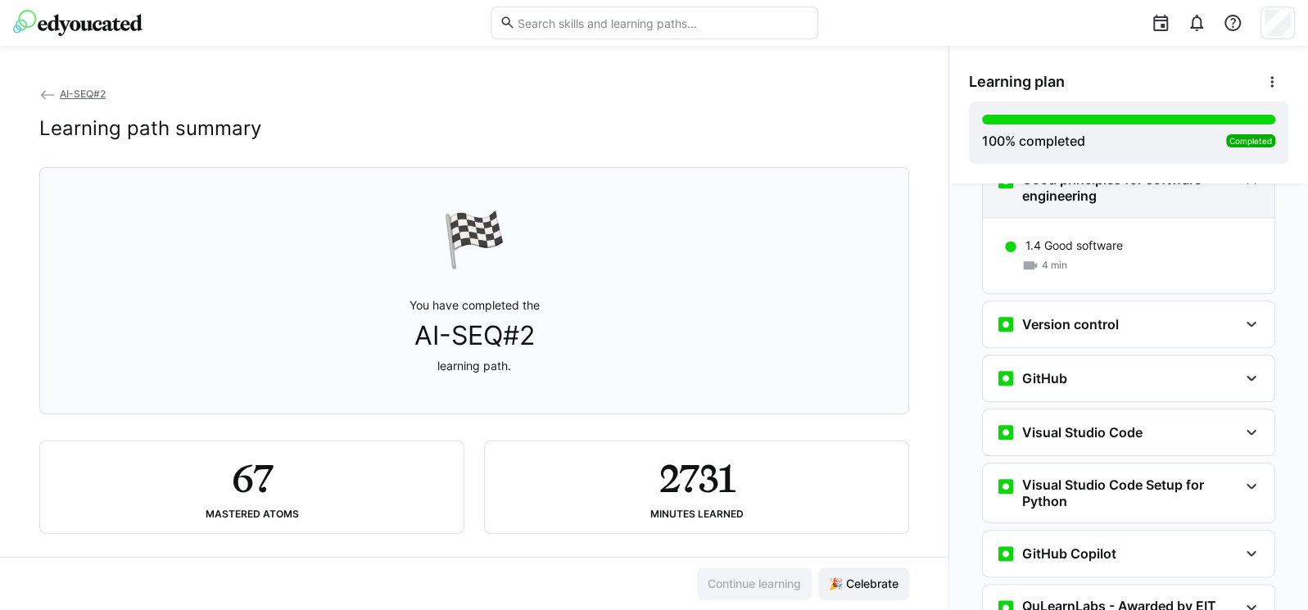
scroll to position [1179, 0]
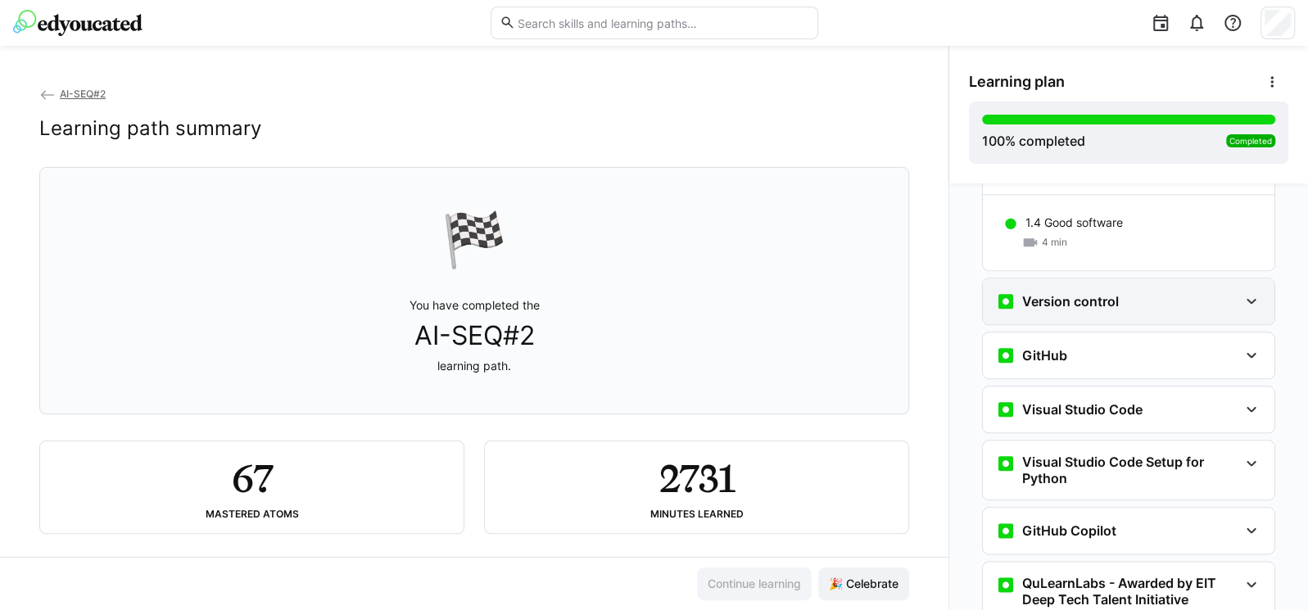
click at [1092, 293] on h3 "Version control" at bounding box center [1070, 301] width 97 height 16
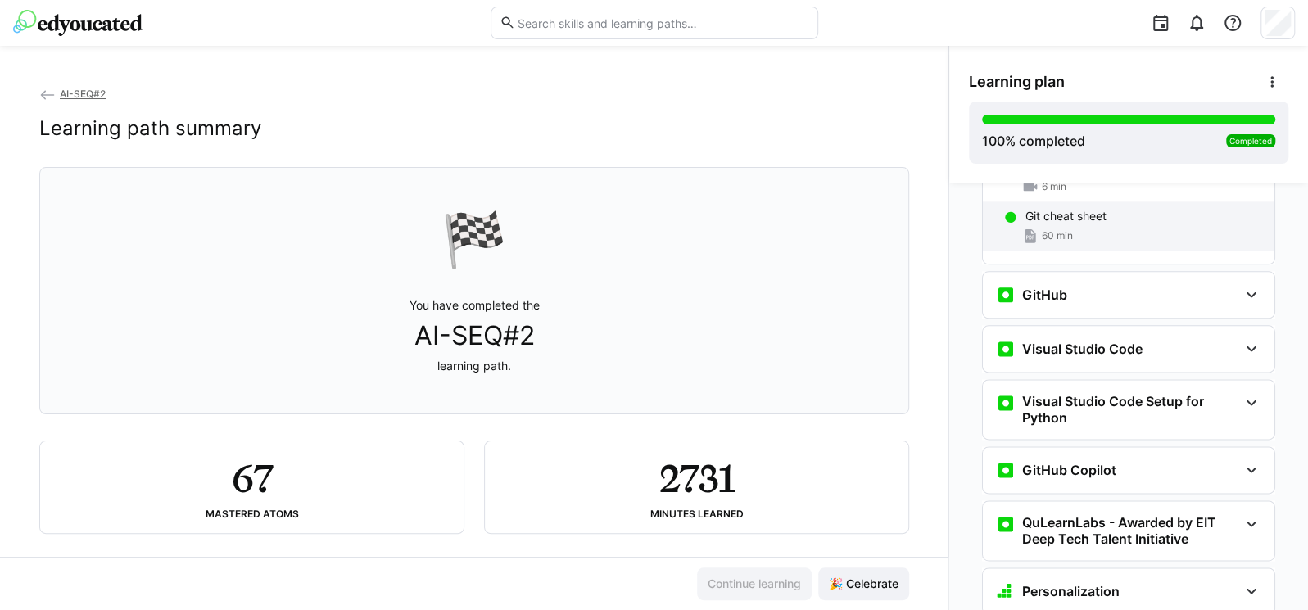
scroll to position [1375, 0]
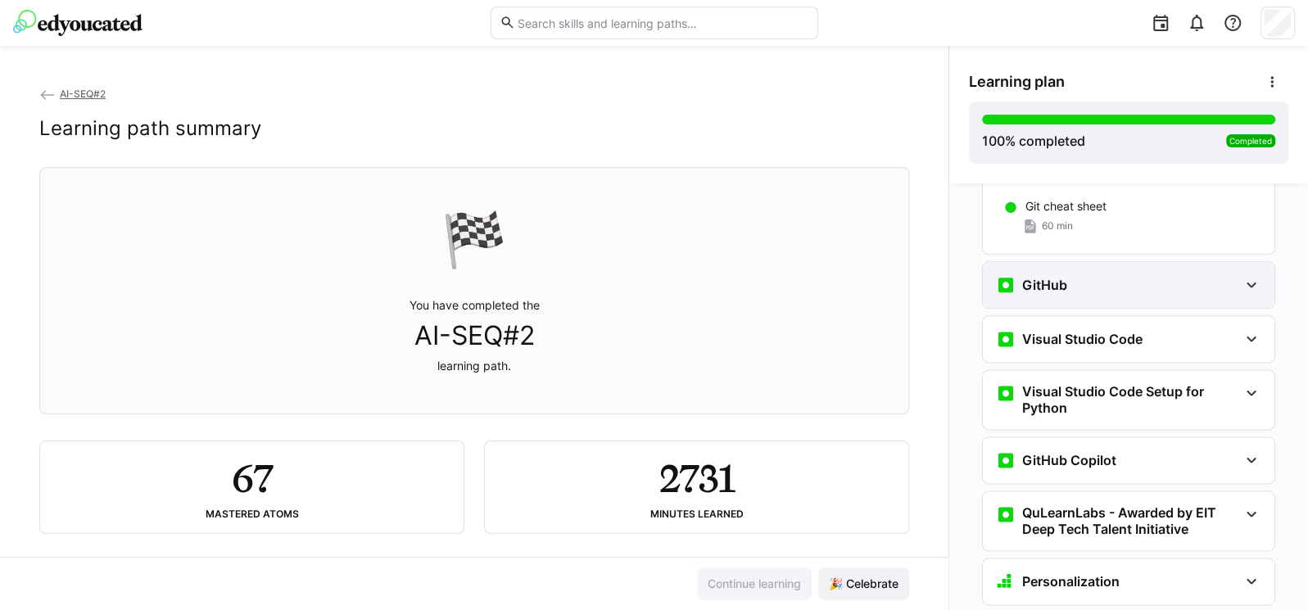
click at [1072, 275] on div "GitHub" at bounding box center [1117, 285] width 242 height 20
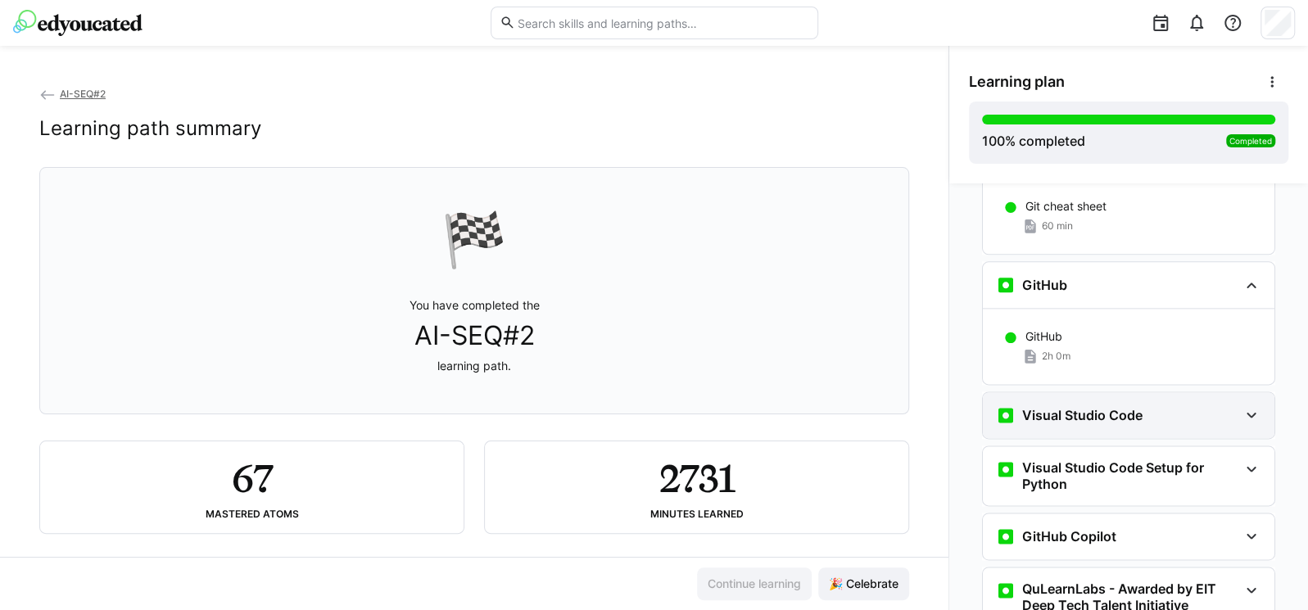
click at [1084, 392] on div "Visual Studio Code" at bounding box center [1129, 415] width 292 height 46
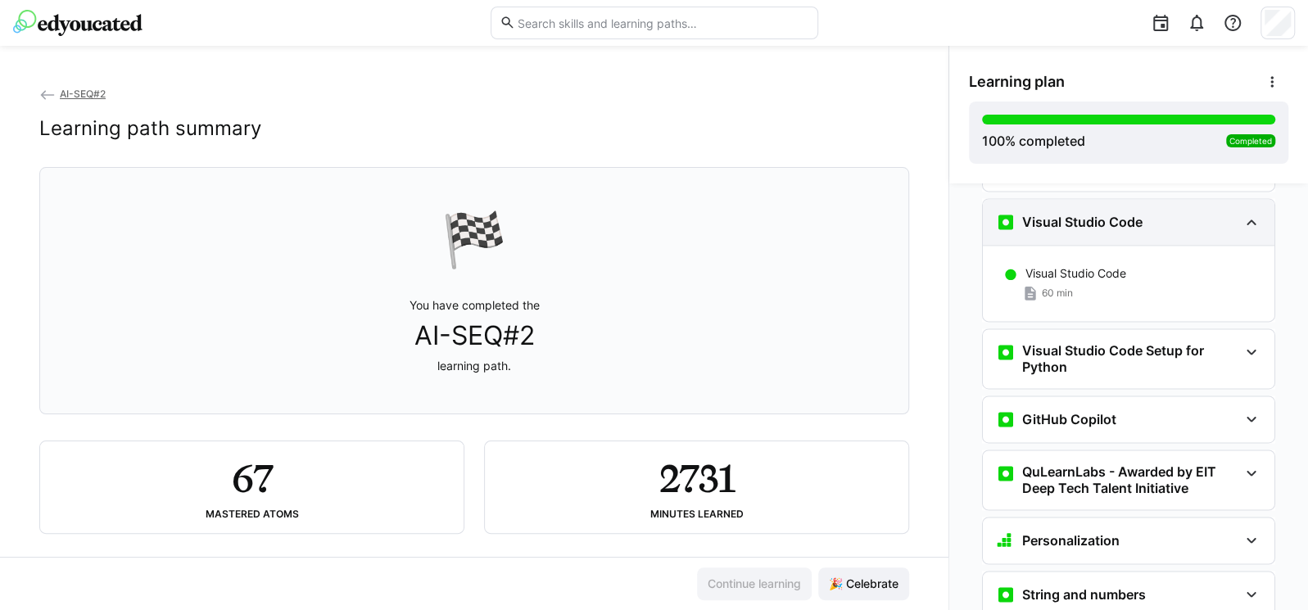
scroll to position [1670, 0]
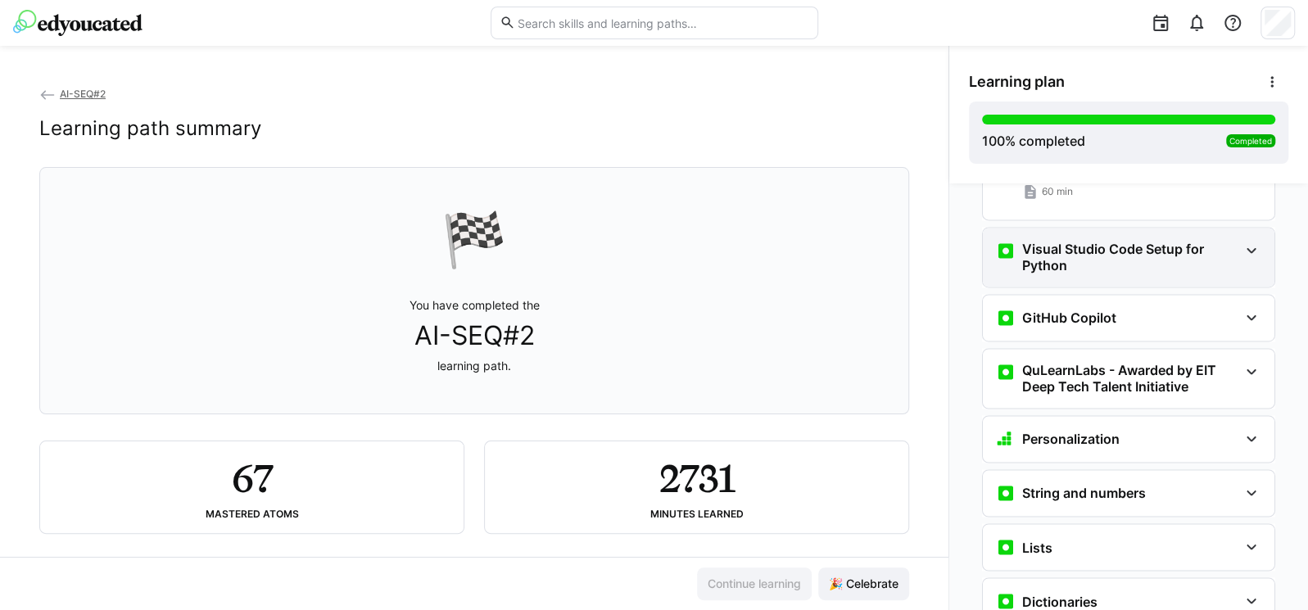
click at [1072, 241] on h3 "Visual Studio Code Setup for Python" at bounding box center [1130, 257] width 216 height 33
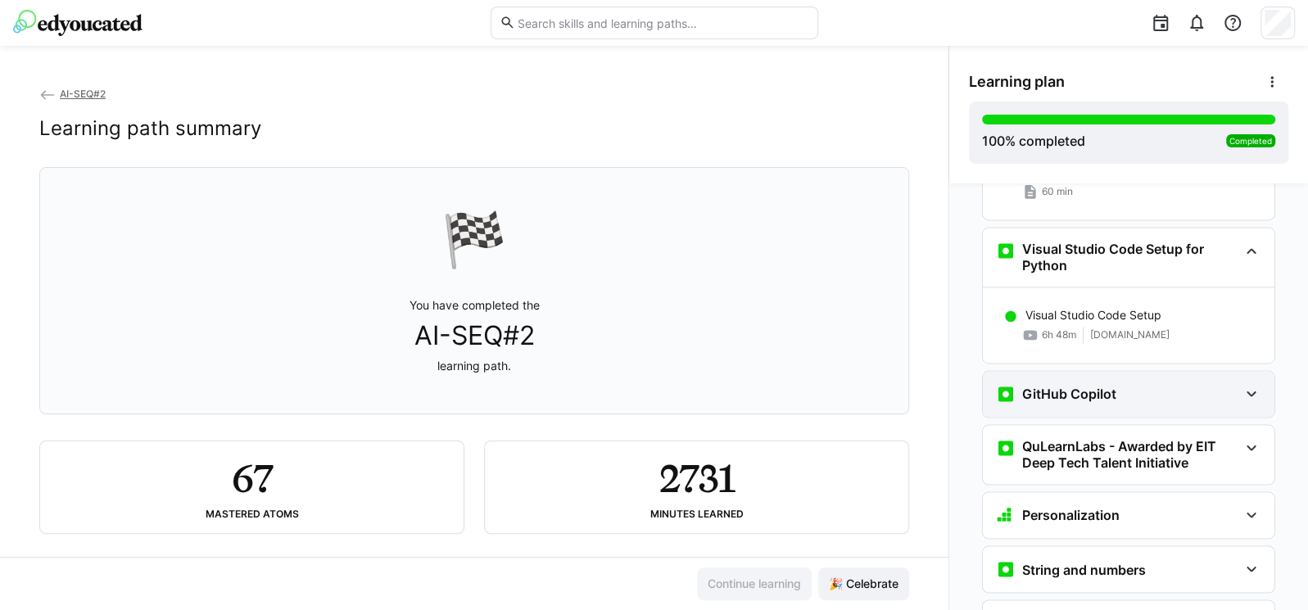
click at [1052, 384] on div "GitHub Copilot" at bounding box center [1056, 394] width 120 height 20
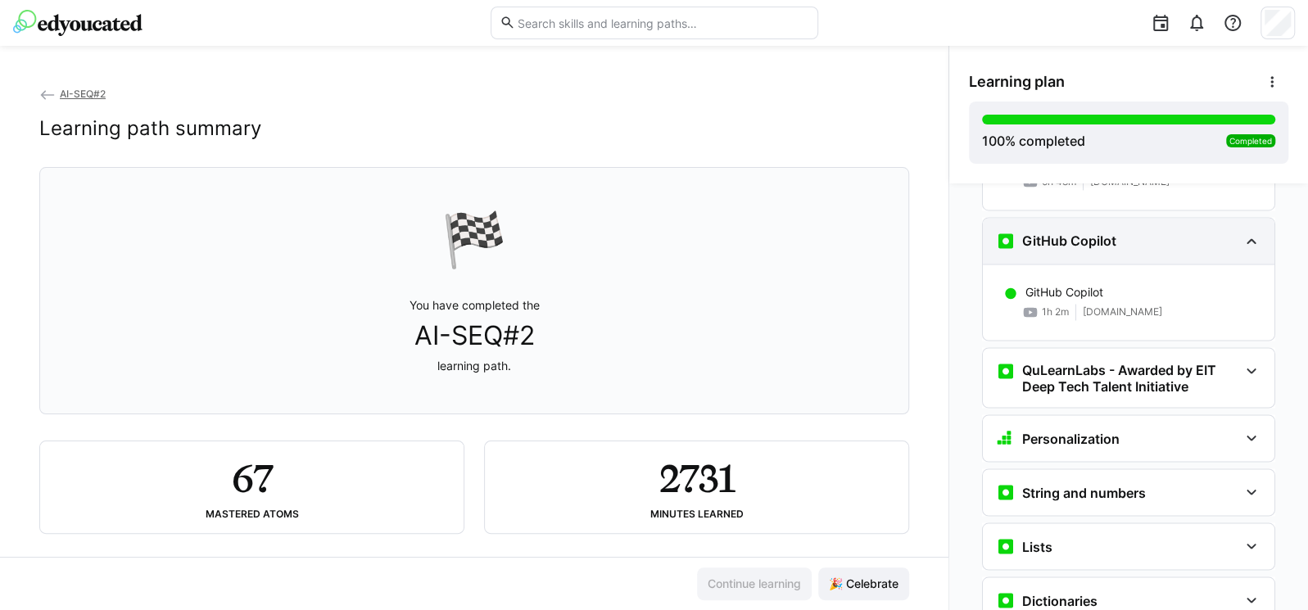
scroll to position [1867, 0]
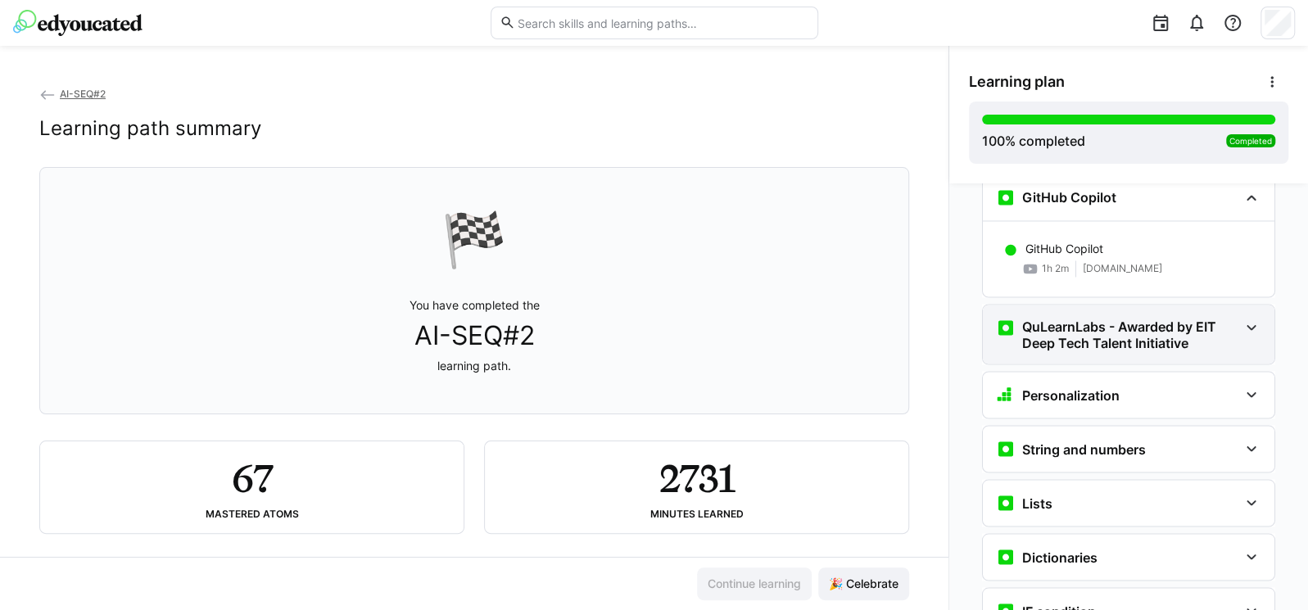
click at [1053, 318] on h3 "QuLearnLabs - Awarded by EIT Deep Tech Talent Initiative" at bounding box center [1130, 334] width 216 height 33
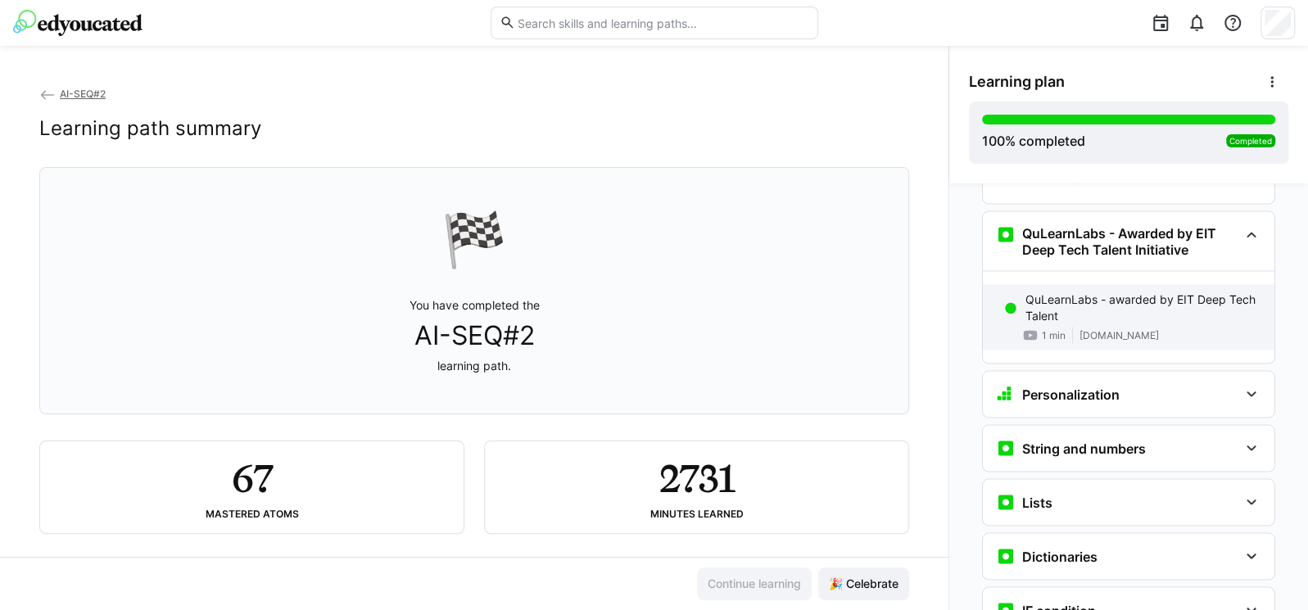
scroll to position [1966, 0]
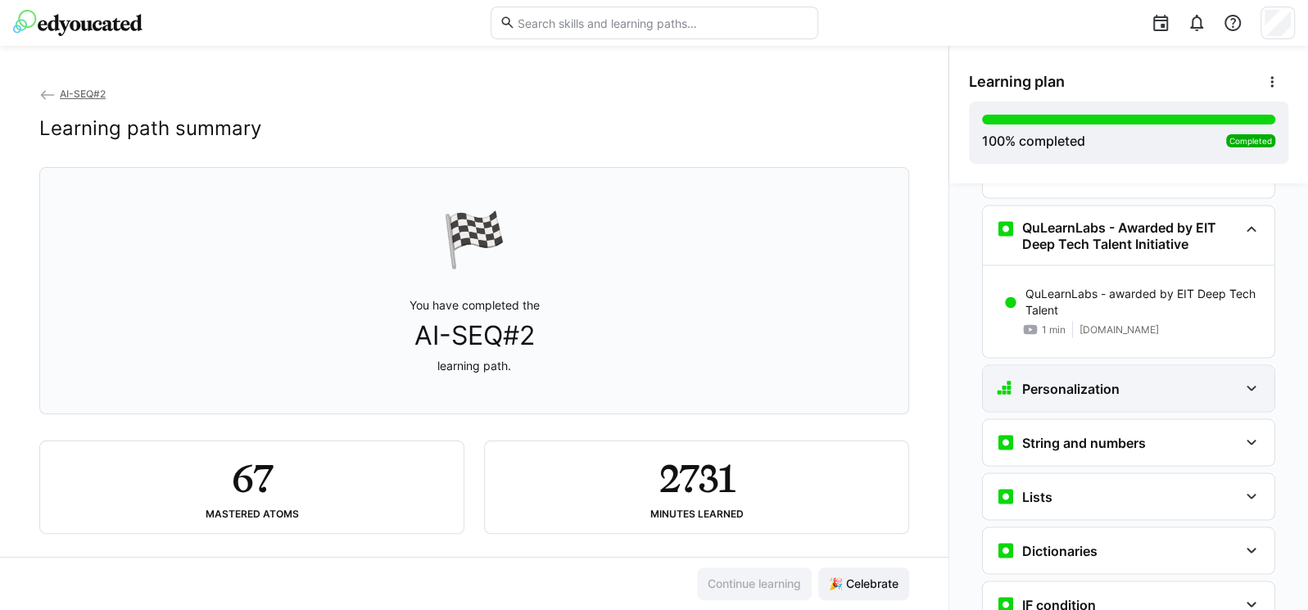
click at [1052, 365] on div "Personalization" at bounding box center [1129, 388] width 292 height 46
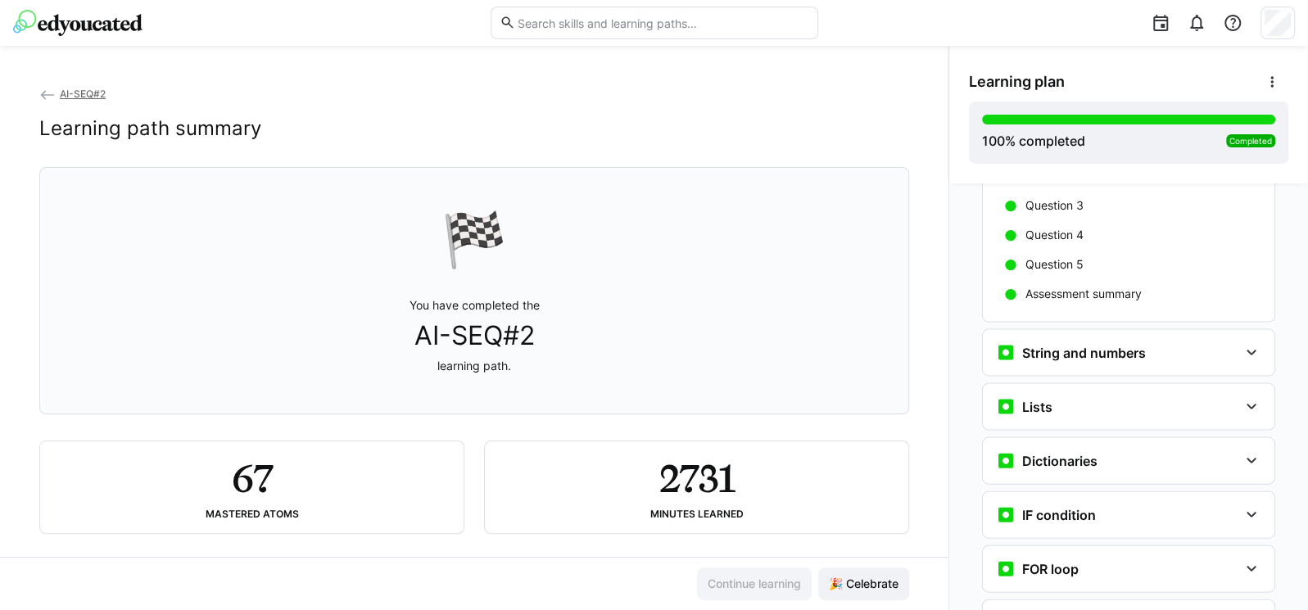
scroll to position [2260, 0]
click at [1057, 343] on h3 "String and numbers" at bounding box center [1084, 351] width 124 height 16
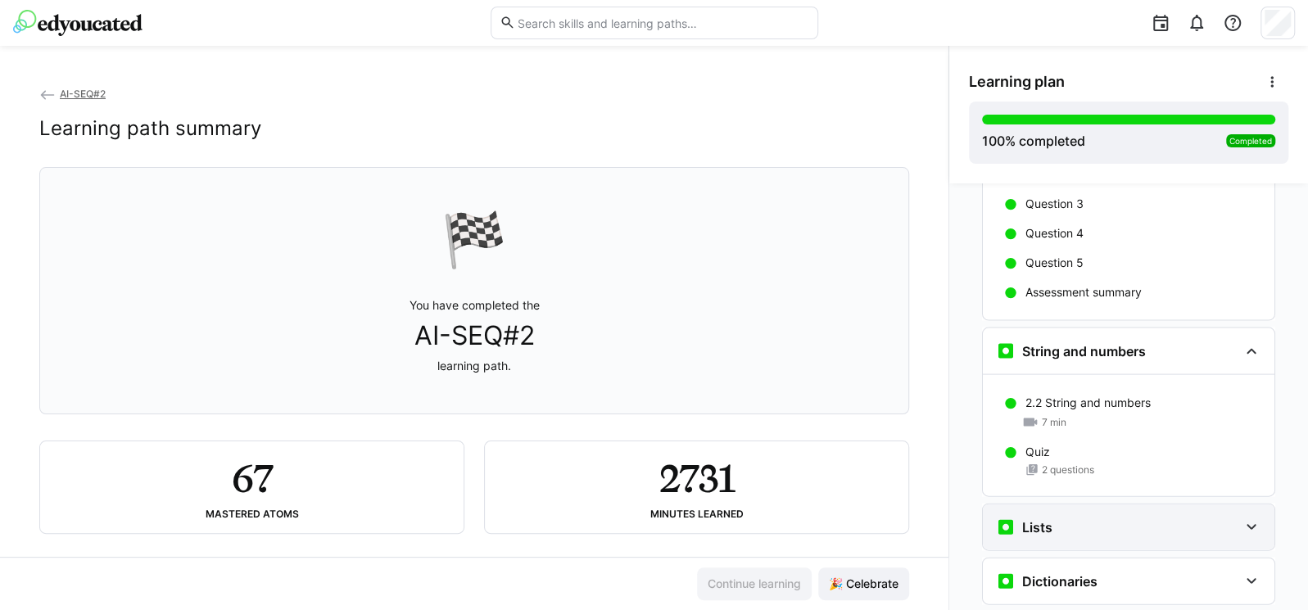
click at [1079, 518] on div "Lists" at bounding box center [1117, 528] width 242 height 20
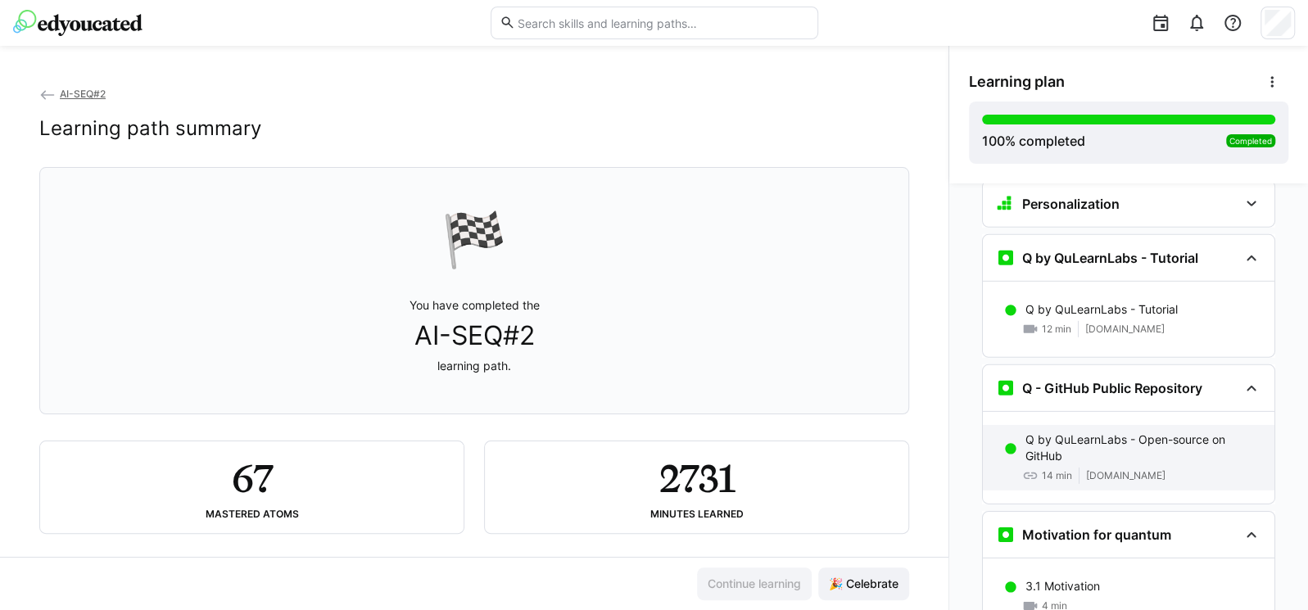
scroll to position [3439, 0]
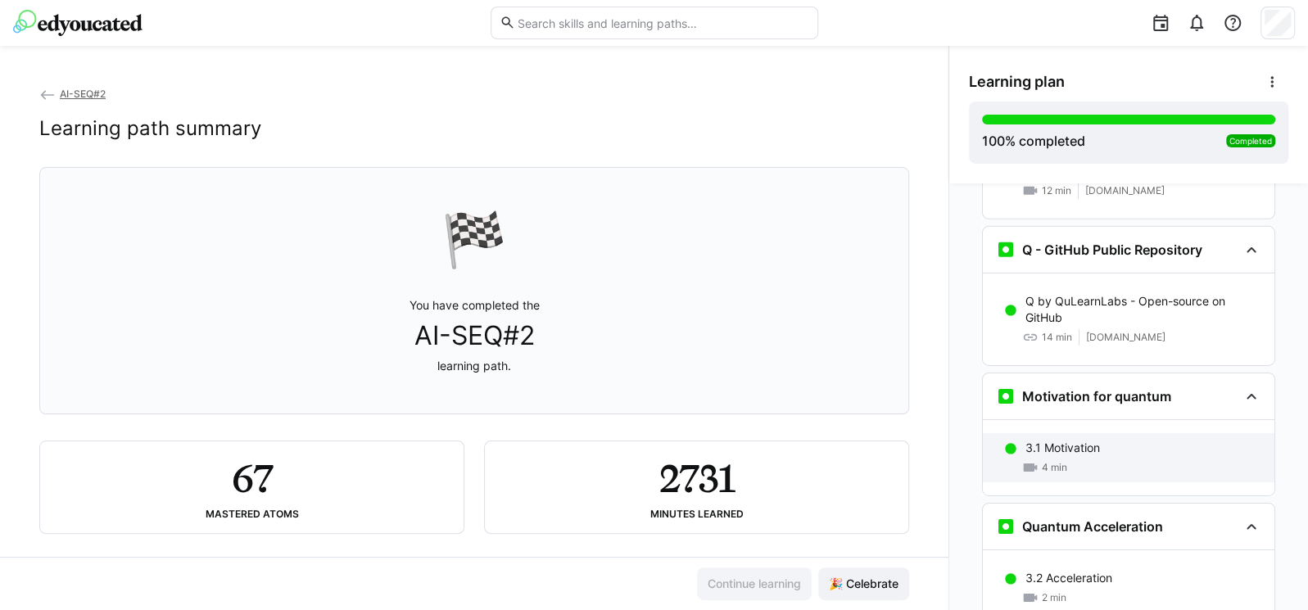
click at [1064, 459] on div "4 min" at bounding box center [1143, 467] width 236 height 16
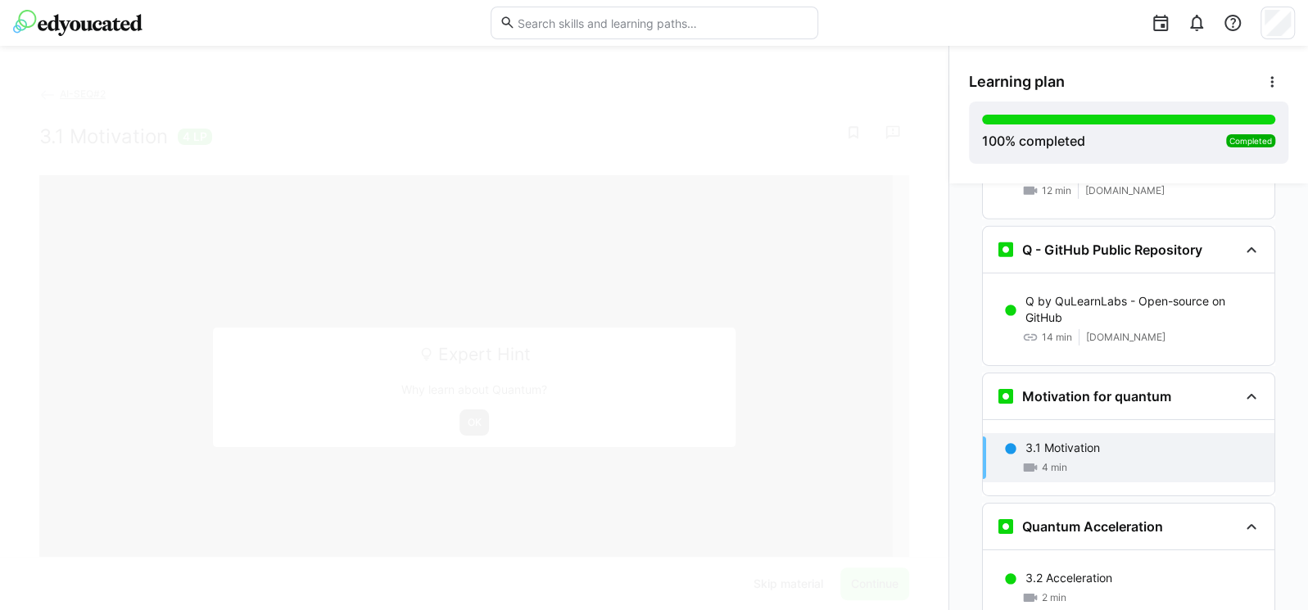
scroll to position [3593, 0]
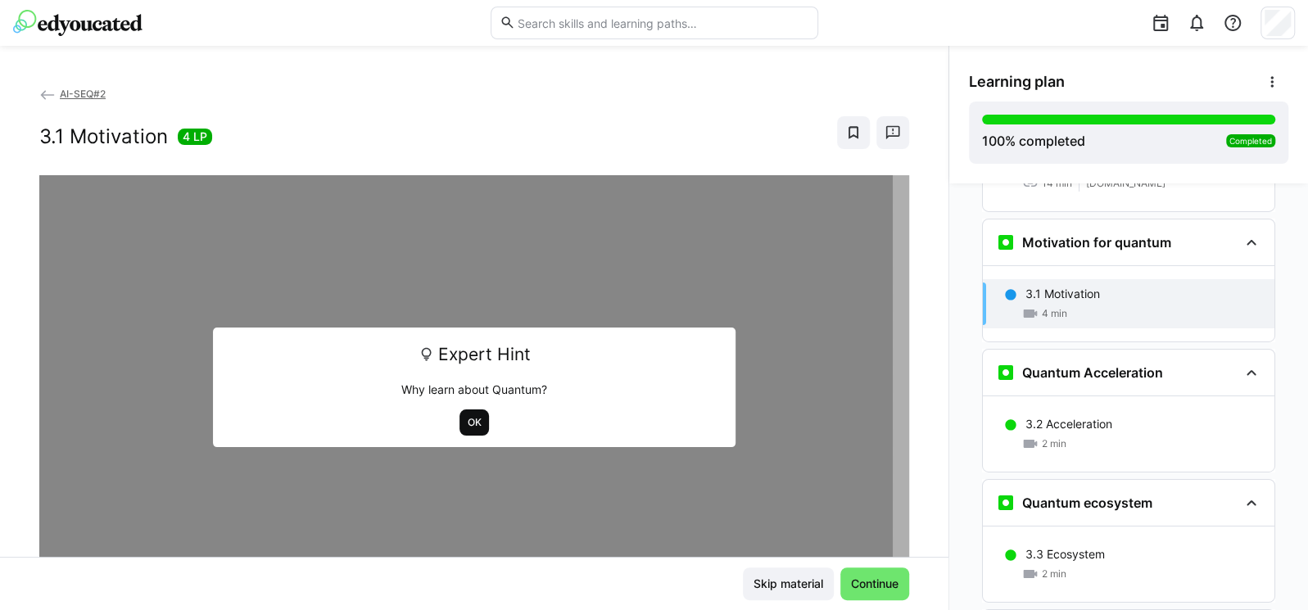
click at [461, 411] on span "OK" at bounding box center [474, 423] width 30 height 26
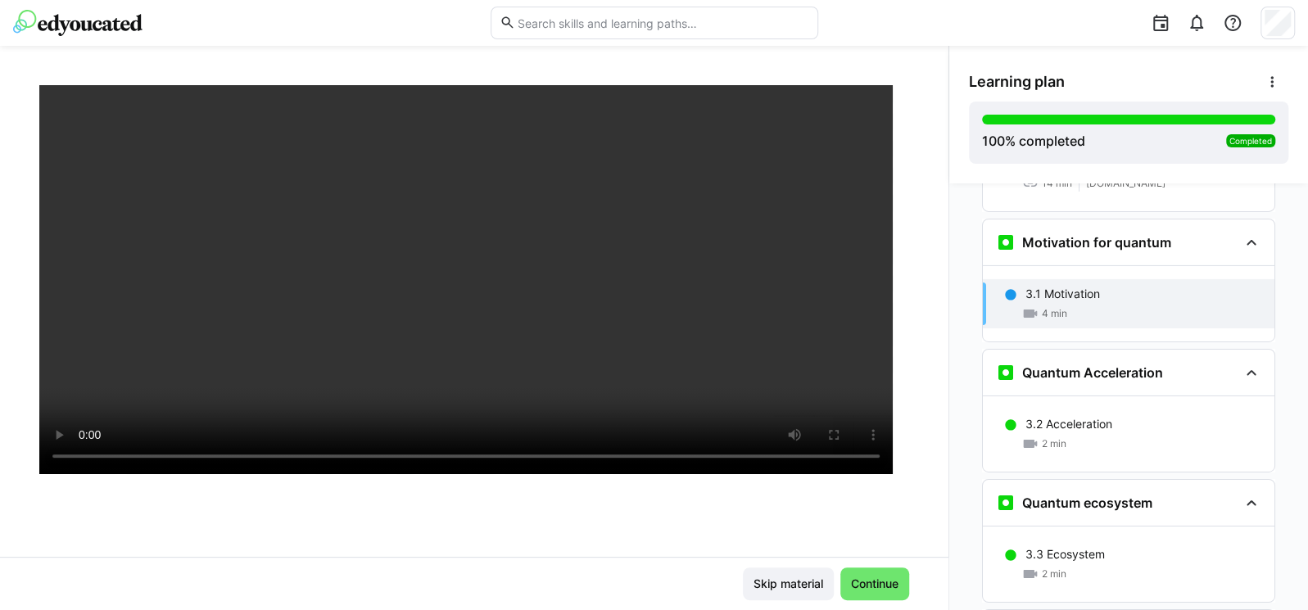
scroll to position [197, 0]
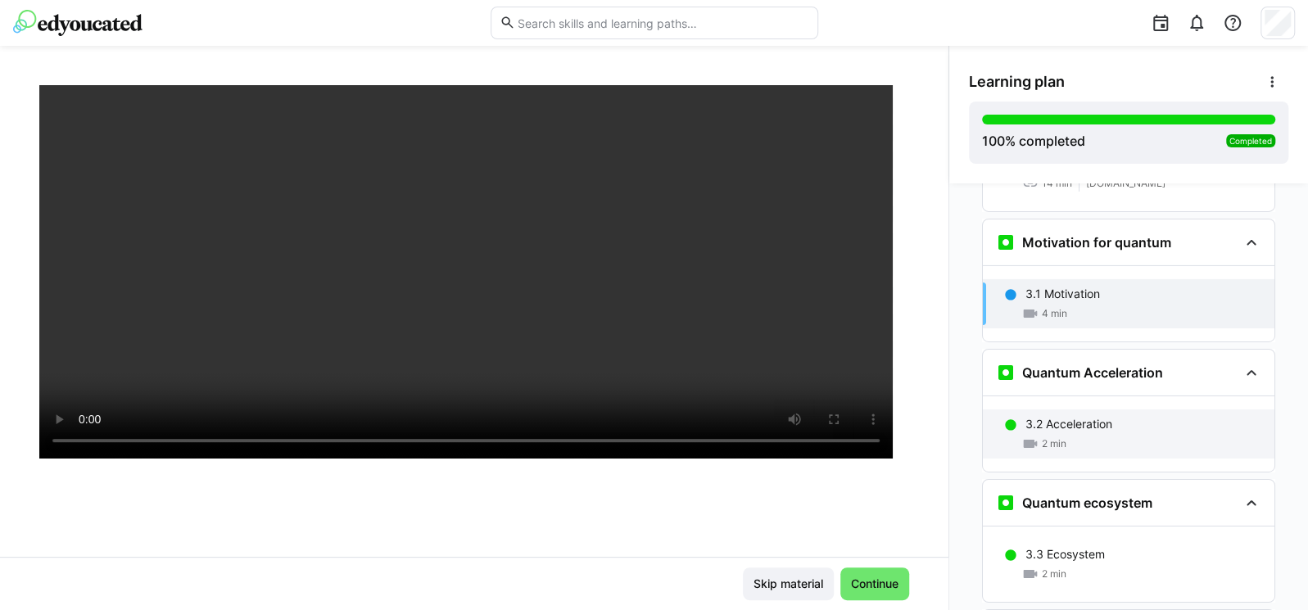
click at [1104, 416] on p "3.2 Acceleration" at bounding box center [1068, 424] width 87 height 16
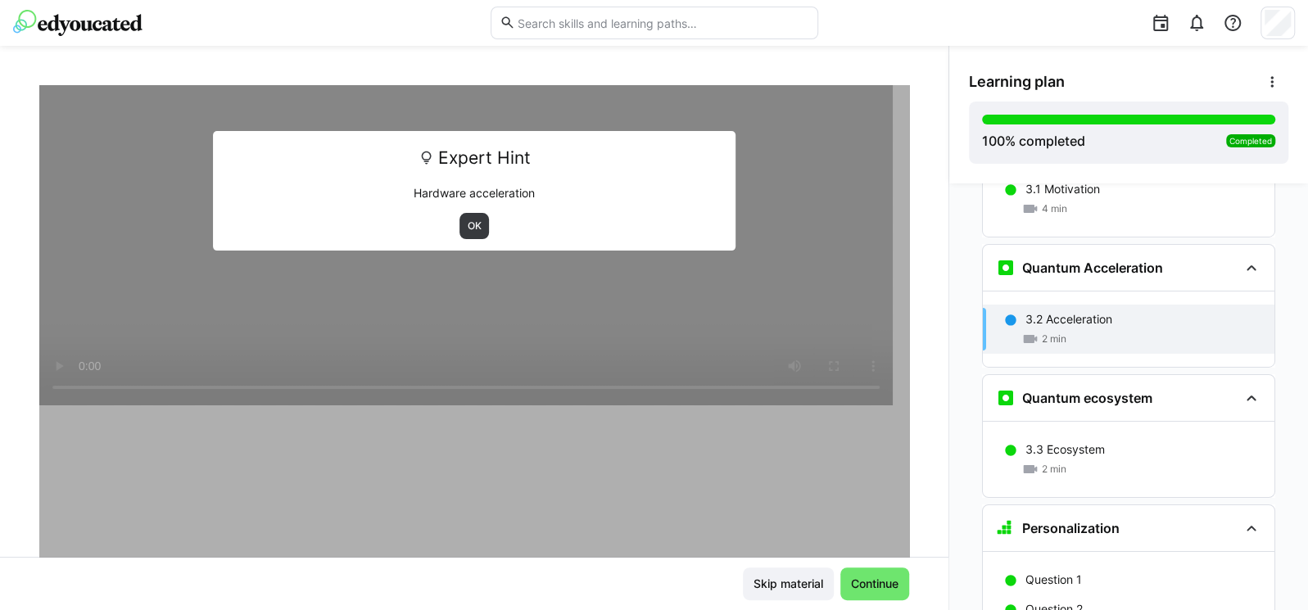
scroll to position [3723, 0]
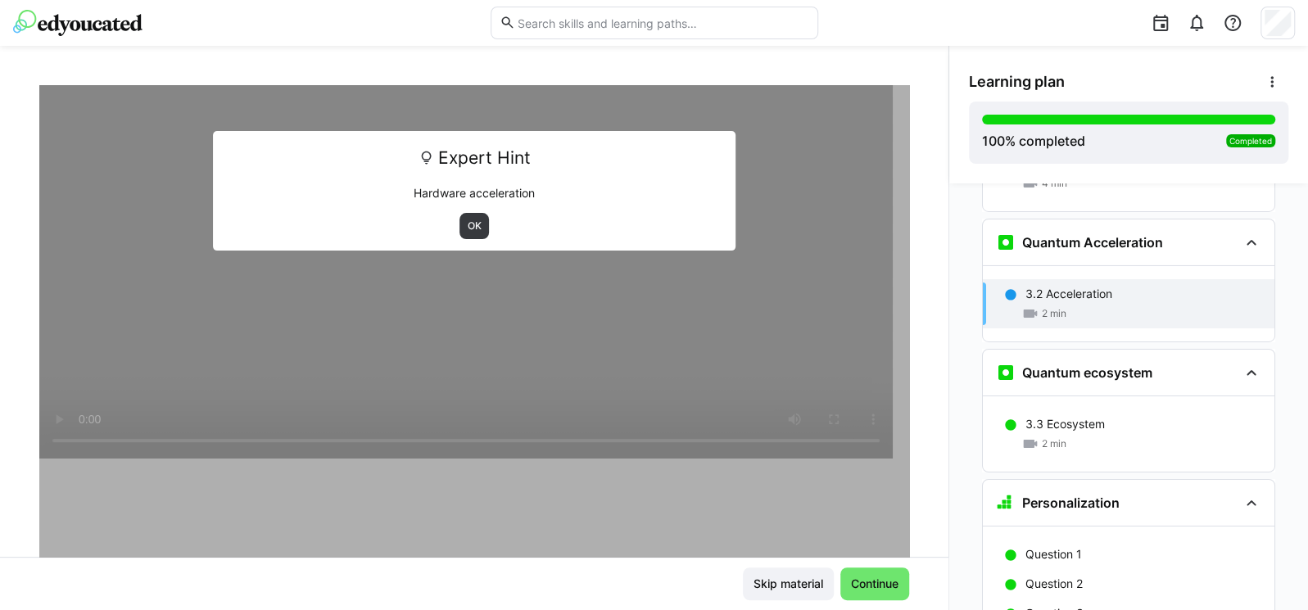
click at [901, 401] on div "AI-SEQ#2 3.2 Acceleration 2 LP Expert Hint Hardware acceleration OK" at bounding box center [474, 321] width 948 height 472
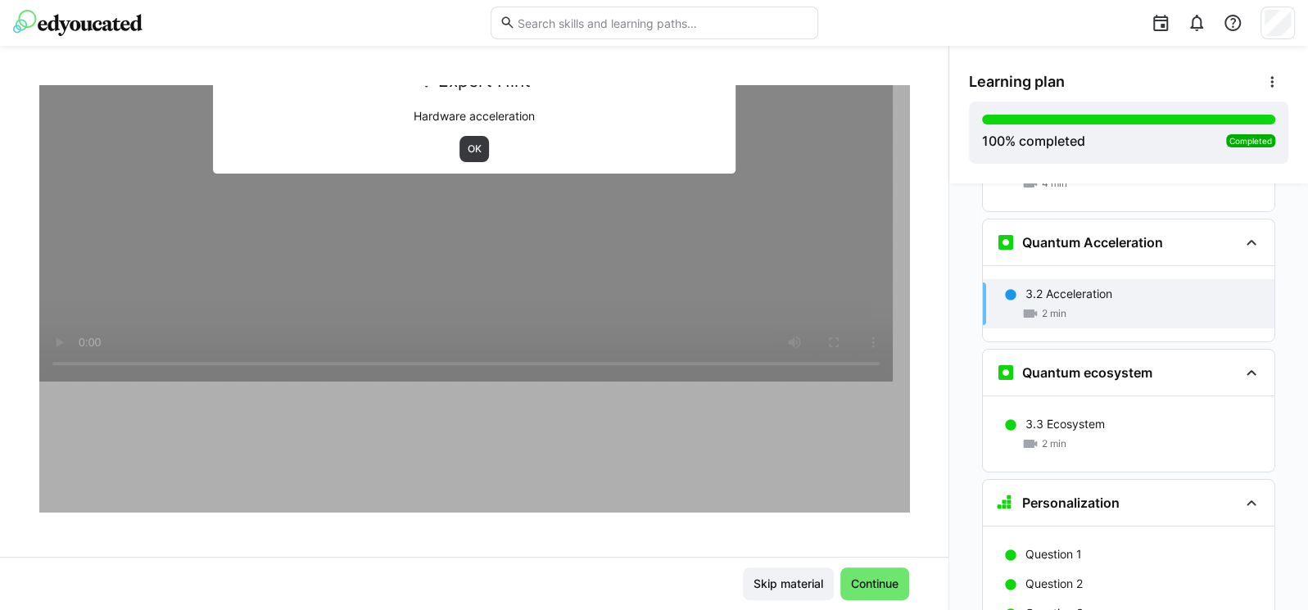
scroll to position [279, 0]
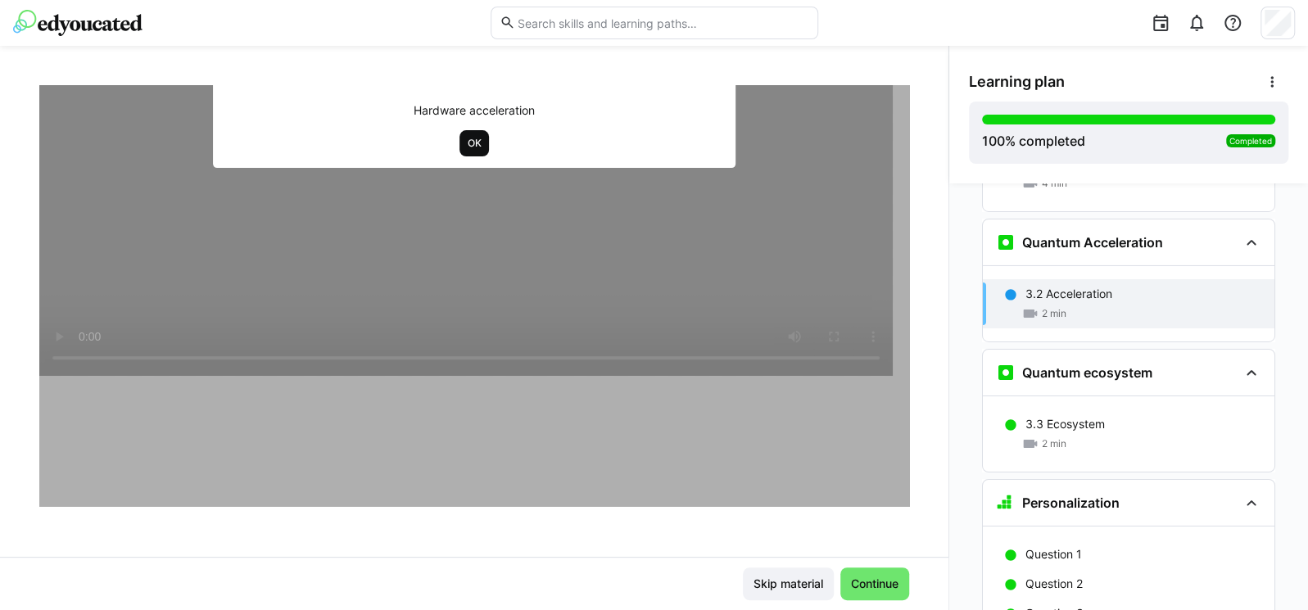
click at [472, 138] on span "OK" at bounding box center [474, 143] width 17 height 13
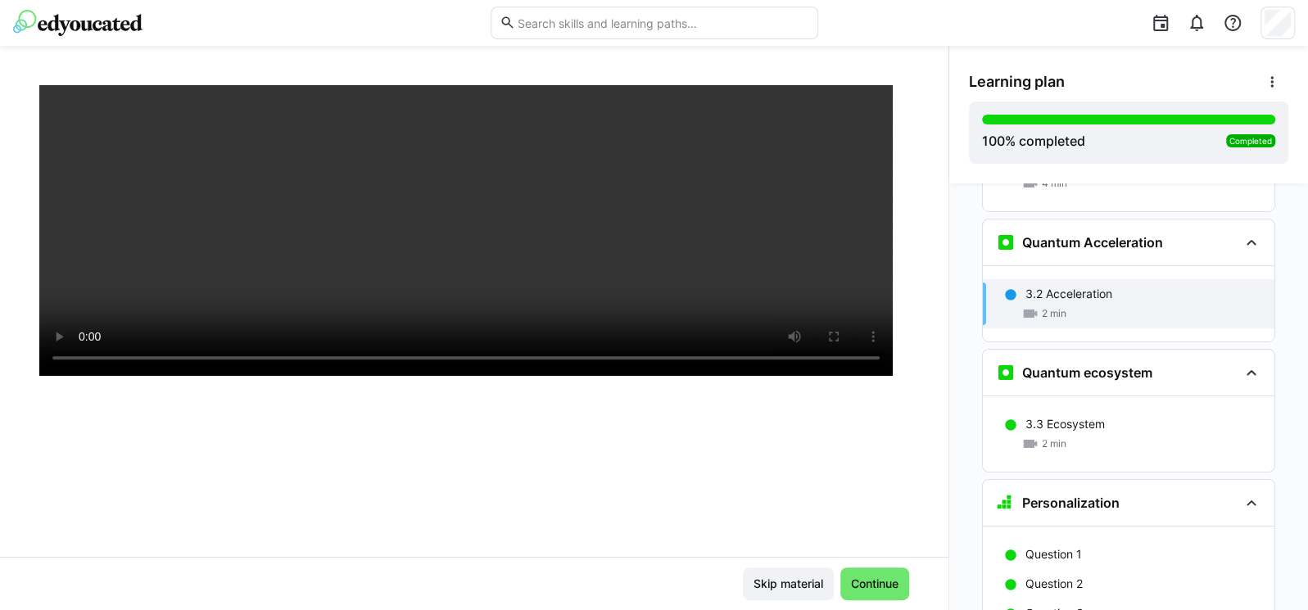
click at [321, 545] on div "AI-SEQ#2 3.2 Acceleration 2 LP" at bounding box center [474, 321] width 948 height 472
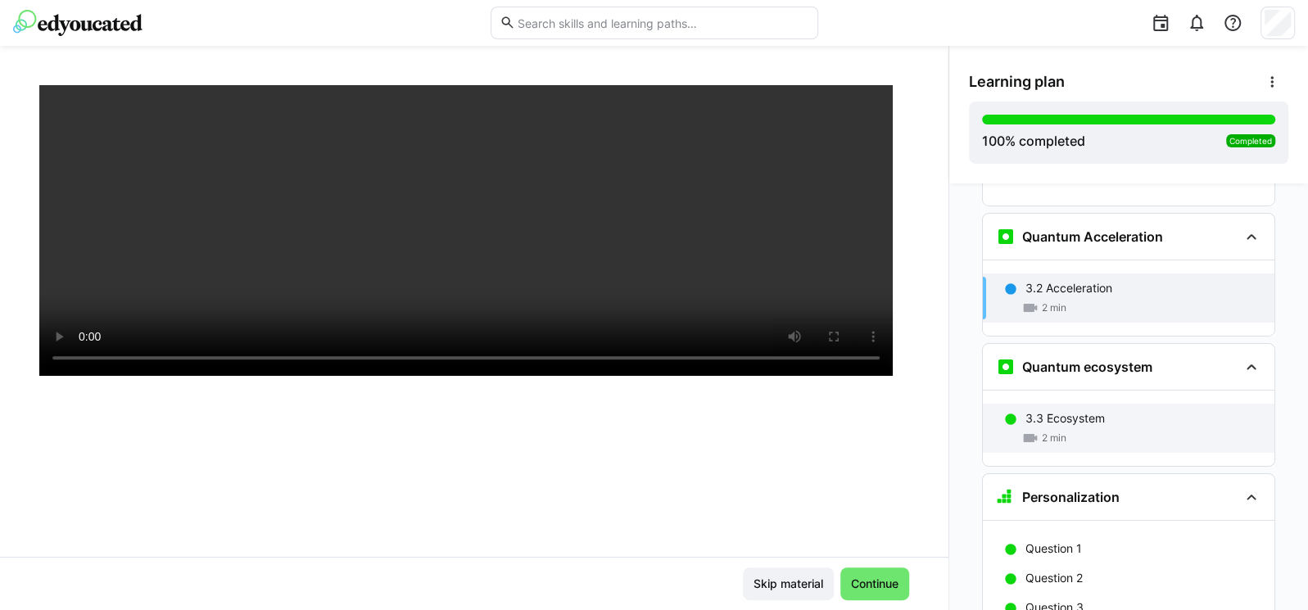
scroll to position [3723, 0]
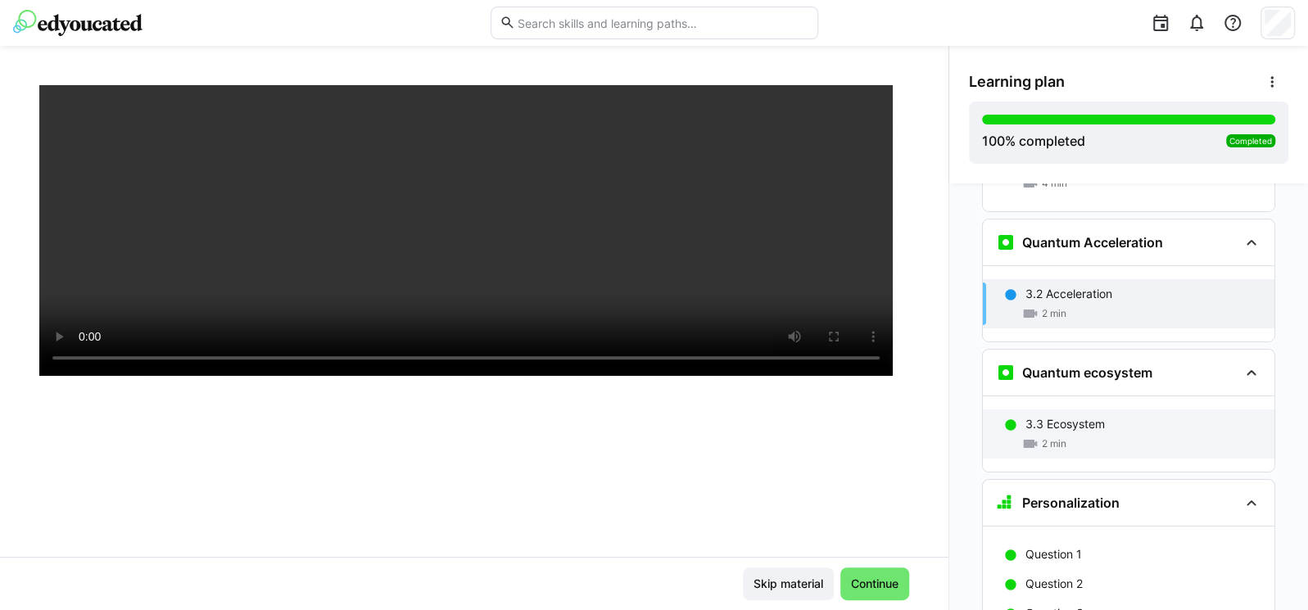
click at [1030, 416] on p "3.3 Ecosystem" at bounding box center [1064, 424] width 79 height 16
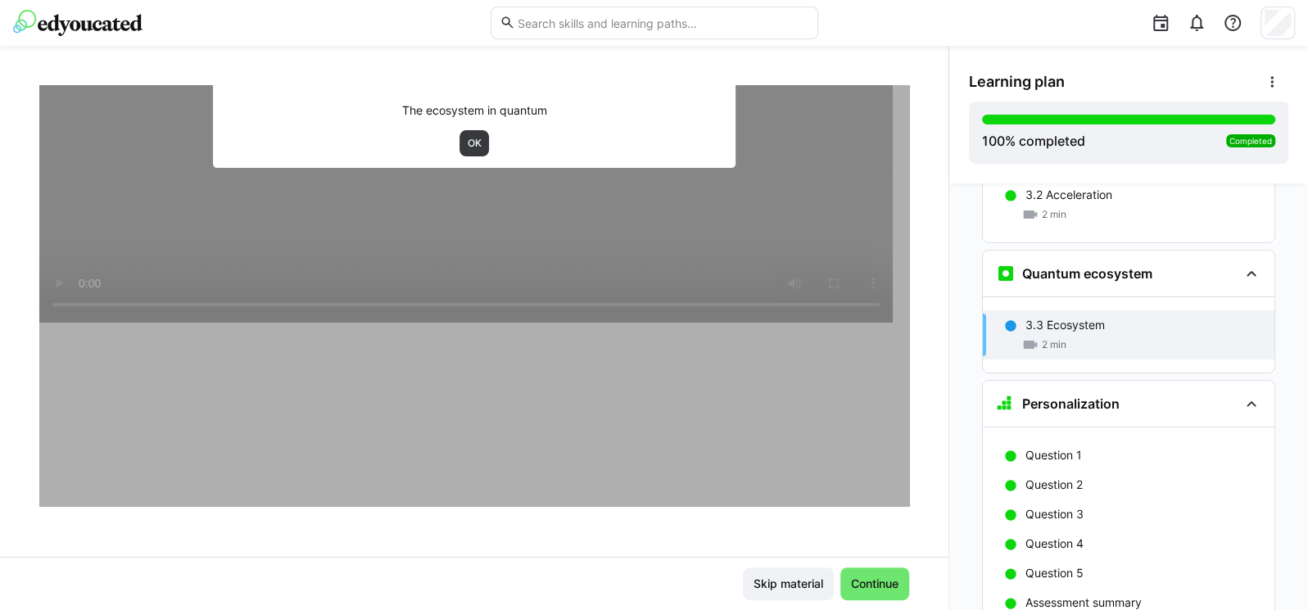
scroll to position [3853, 0]
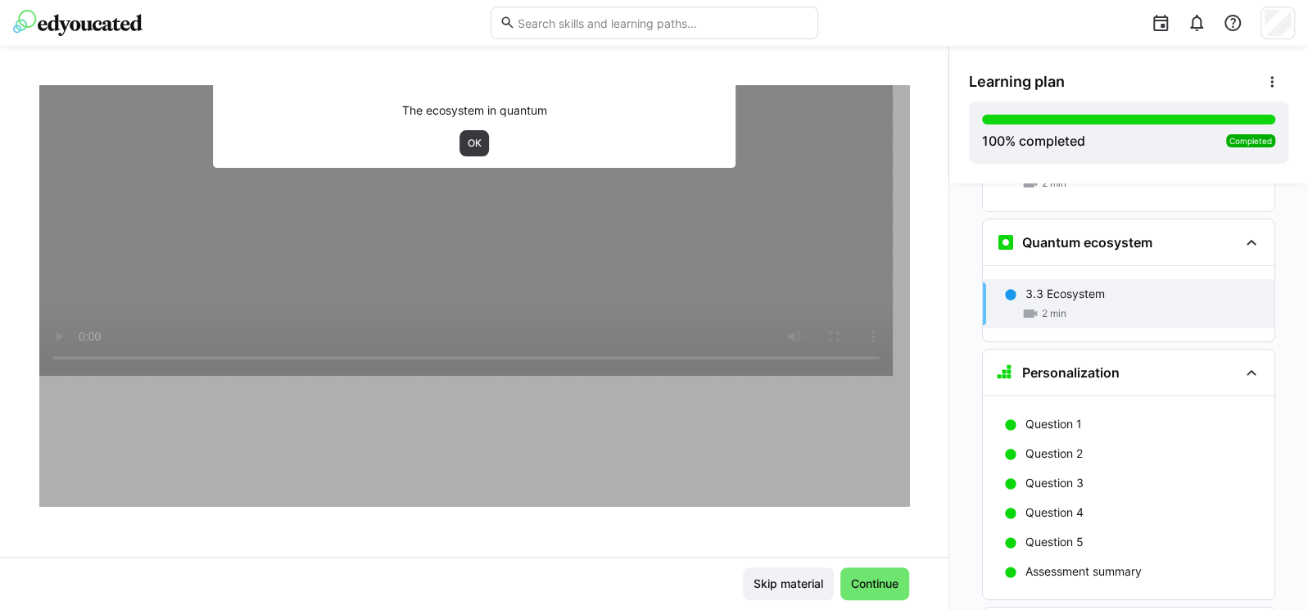
click at [451, 127] on div "Expert Hint The ecosystem in quantum OK" at bounding box center [474, 108] width 522 height 120
click at [466, 138] on span "OK" at bounding box center [474, 143] width 17 height 13
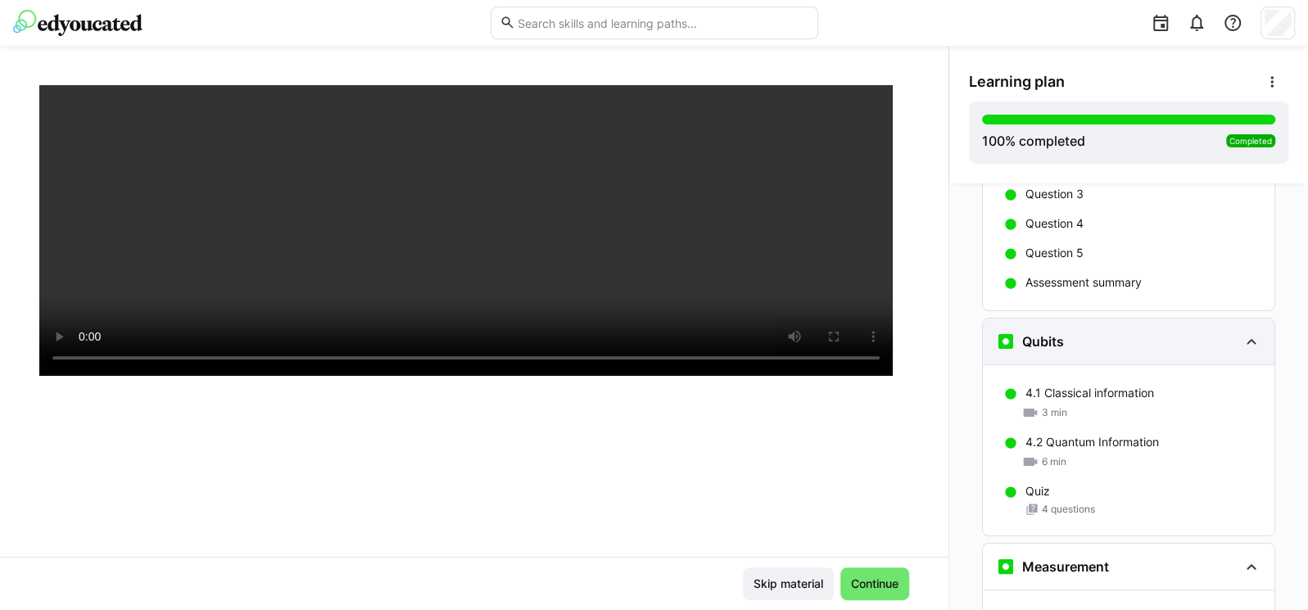
scroll to position [4148, 0]
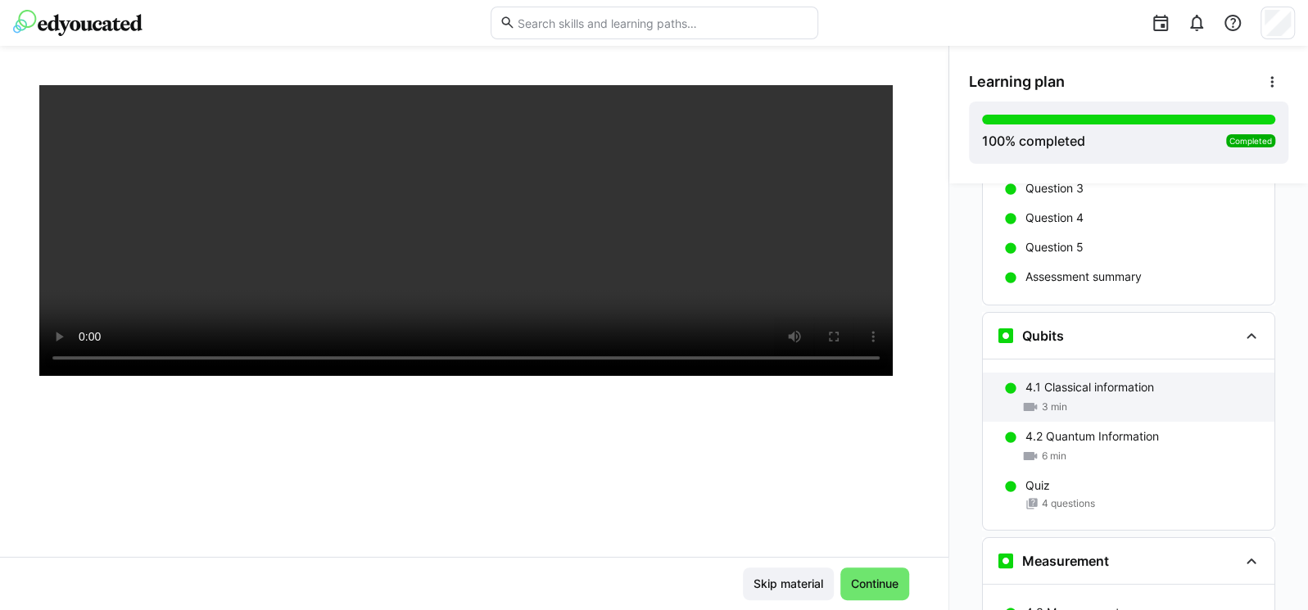
click at [1059, 379] on p "4.1 Classical information" at bounding box center [1089, 387] width 129 height 16
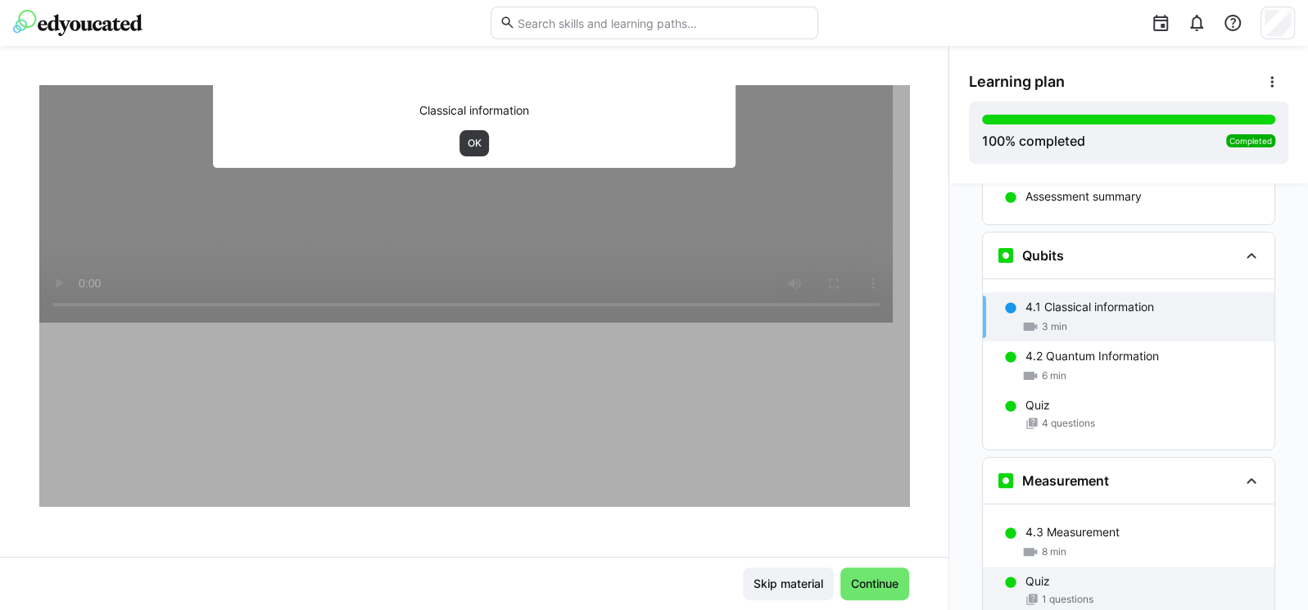
scroll to position [4241, 0]
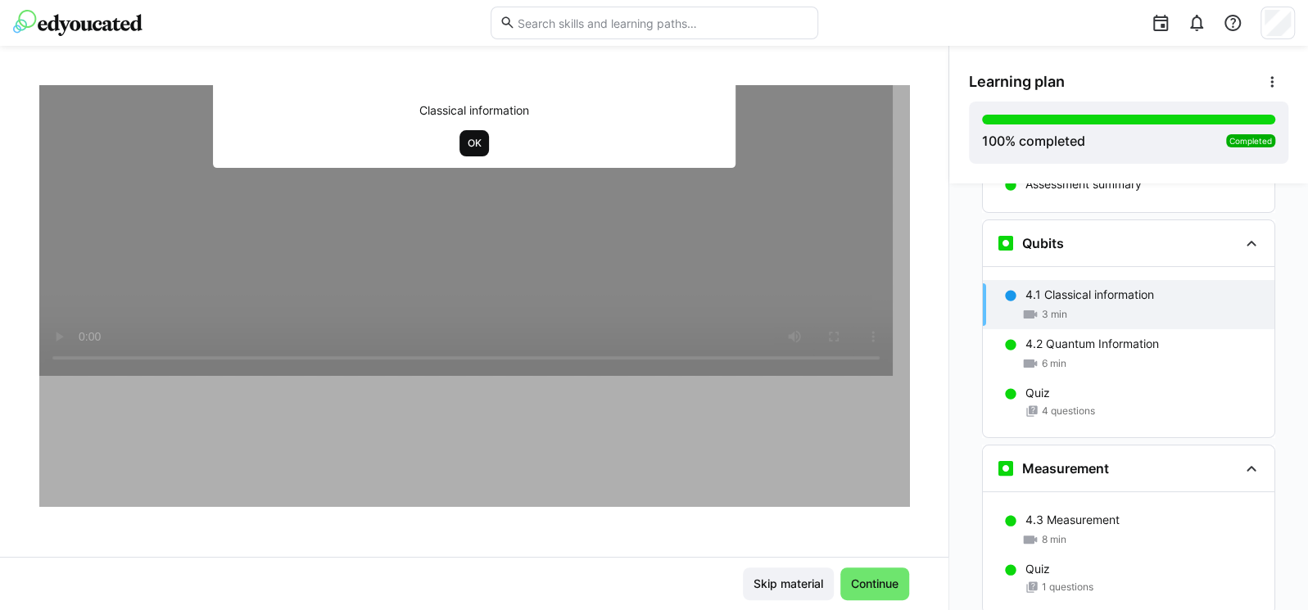
click at [466, 138] on span "OK" at bounding box center [474, 143] width 17 height 13
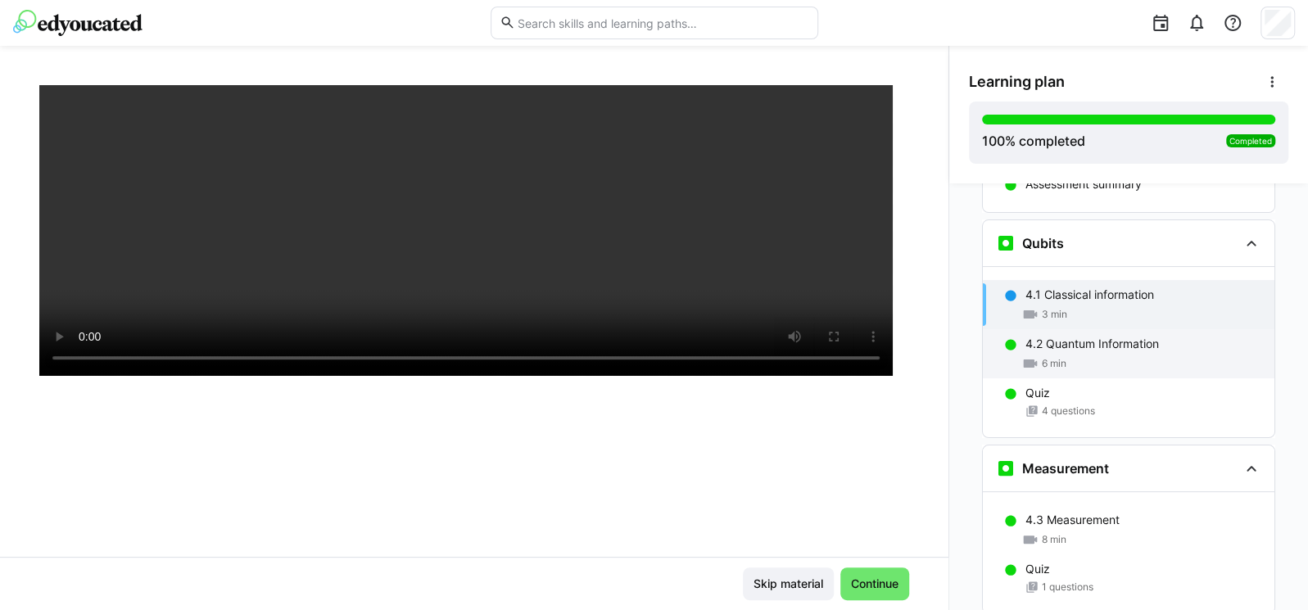
click at [1084, 336] on p "4.2 Quantum Information" at bounding box center [1092, 344] width 134 height 16
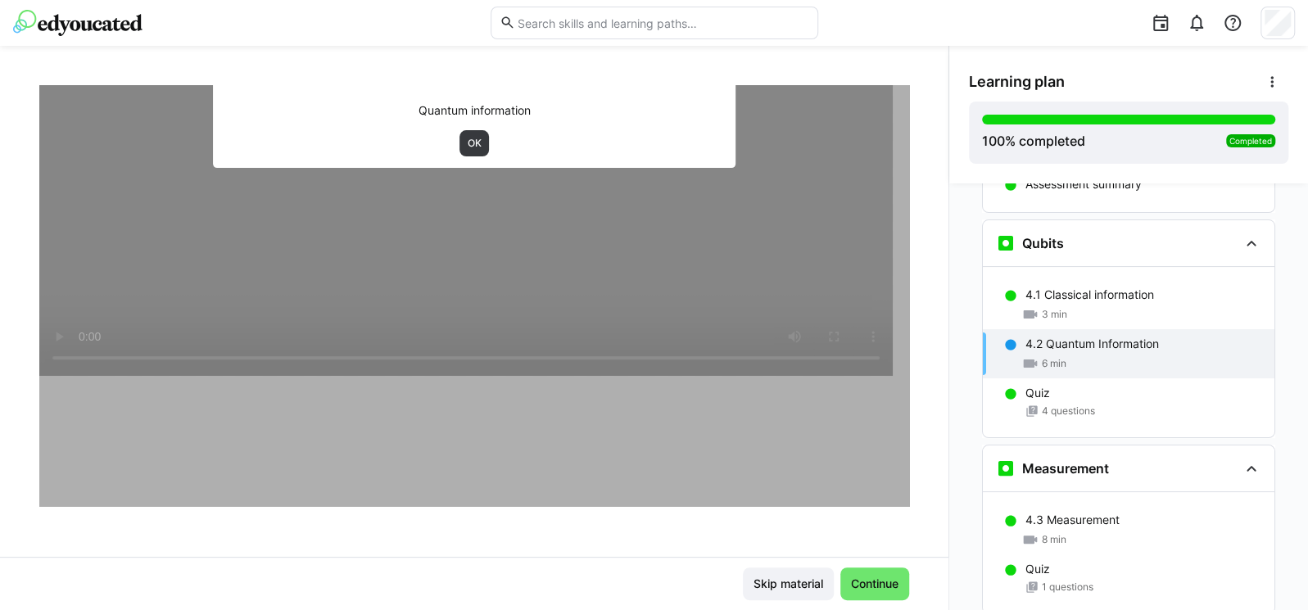
click at [843, 413] on div at bounding box center [474, 201] width 870 height 610
click at [463, 133] on span "OK" at bounding box center [474, 143] width 30 height 26
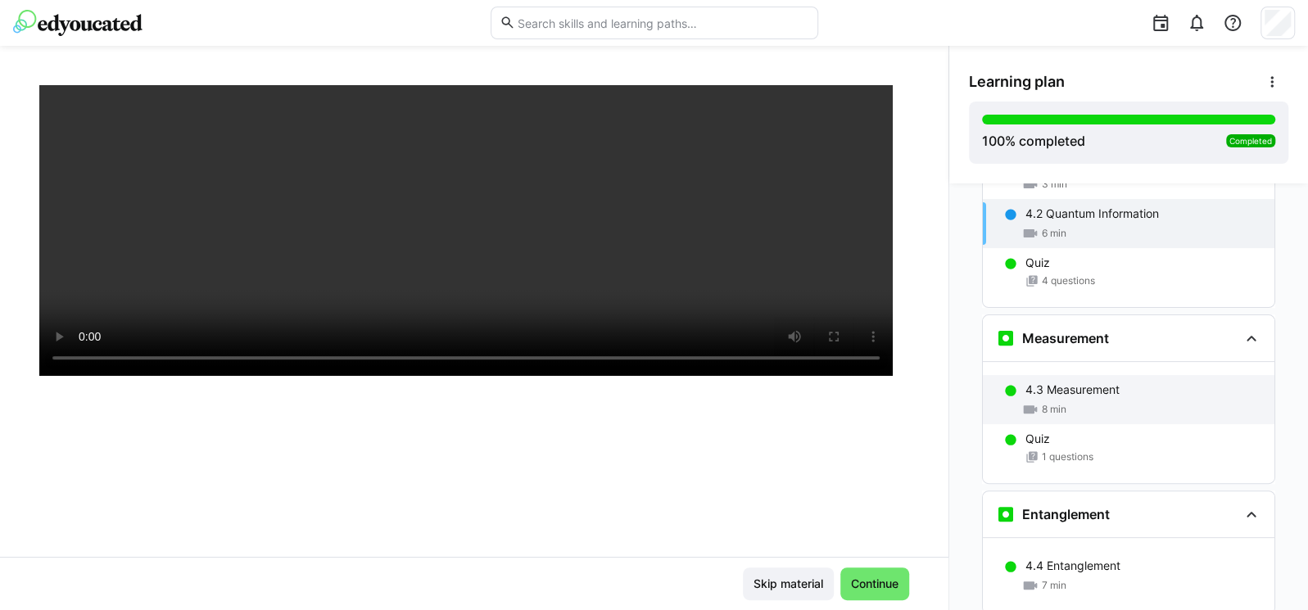
scroll to position [4437, 0]
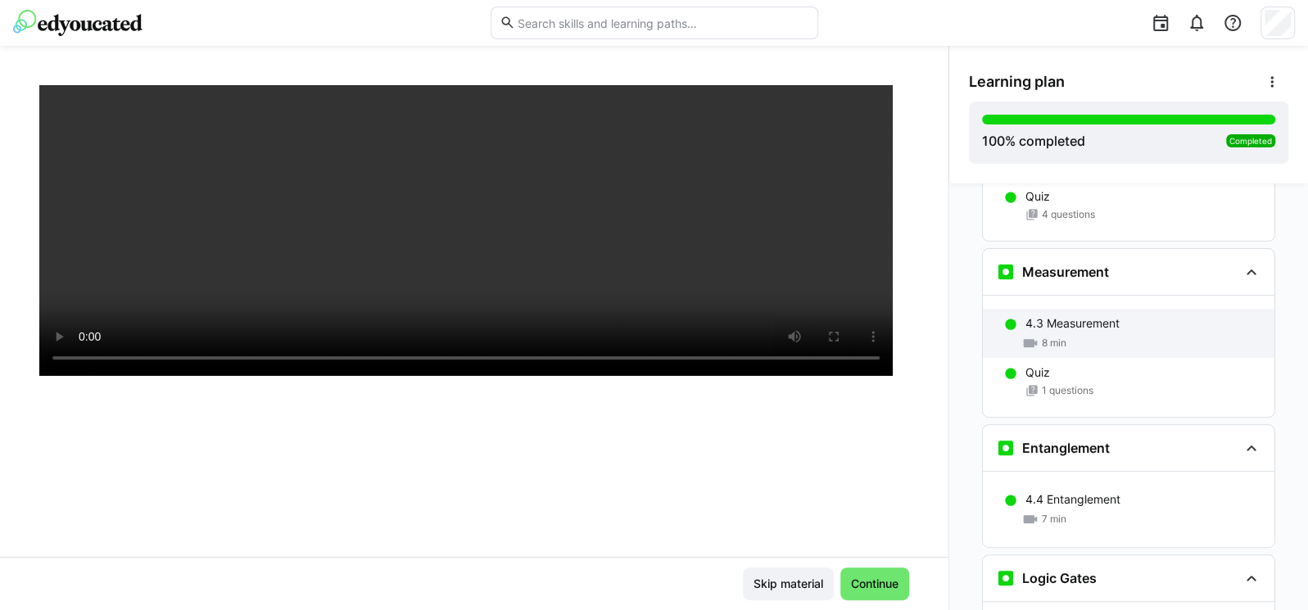
click at [1042, 337] on span "8 min" at bounding box center [1054, 343] width 25 height 13
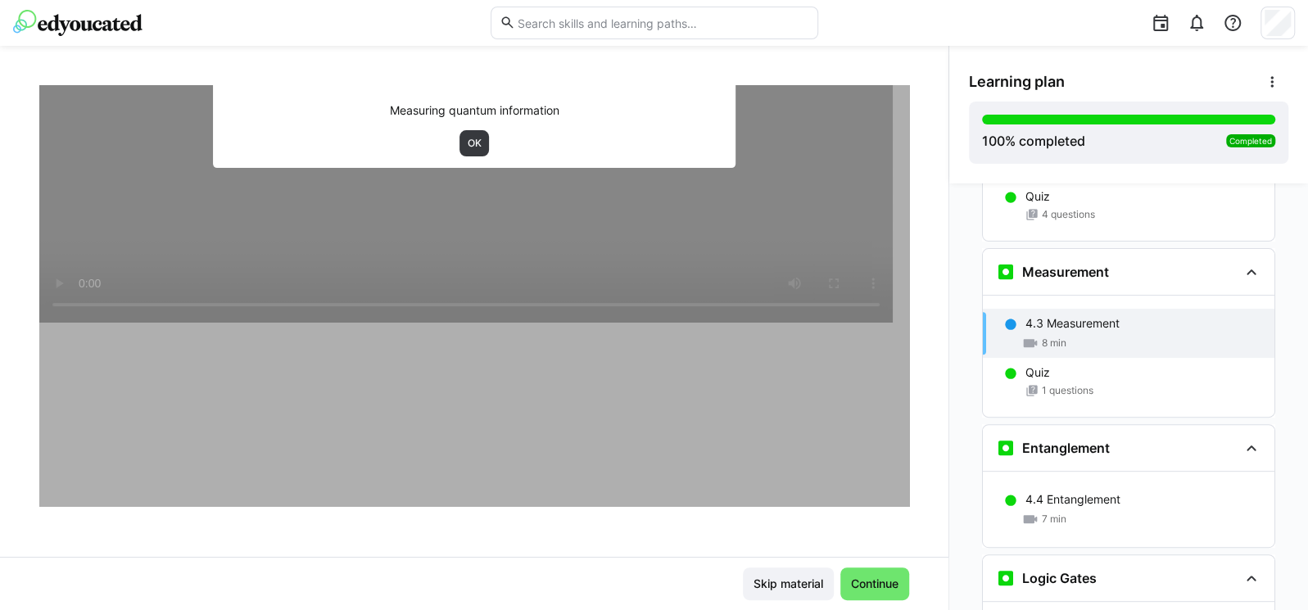
scroll to position [4466, 0]
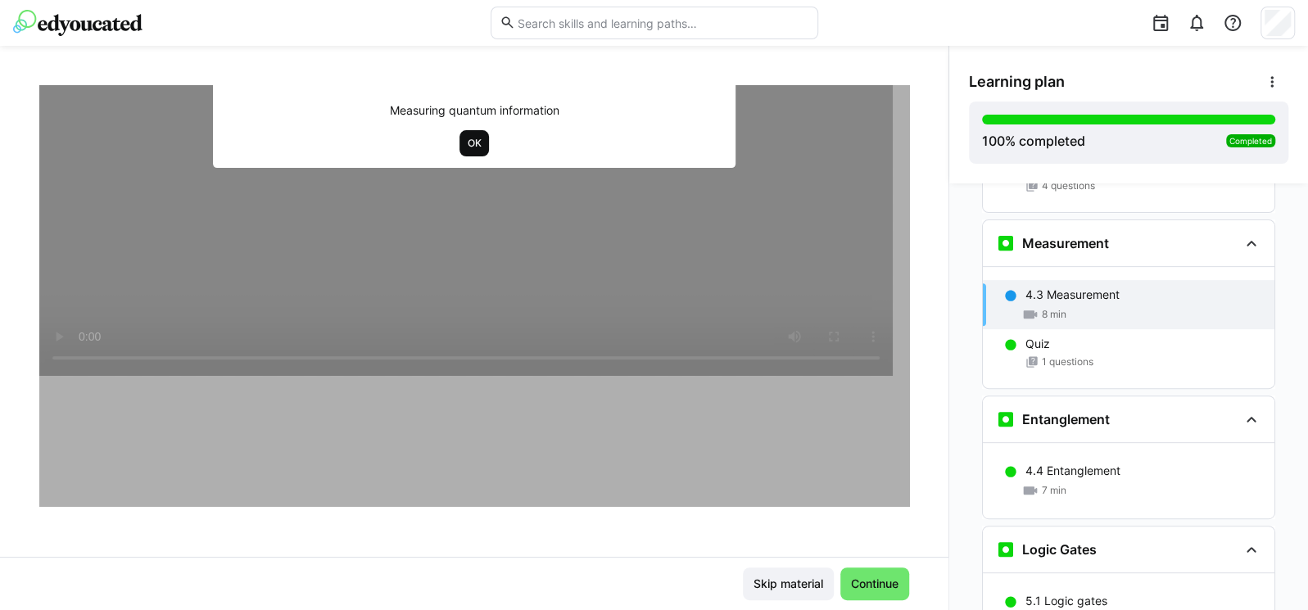
click at [466, 139] on span "OK" at bounding box center [474, 143] width 17 height 13
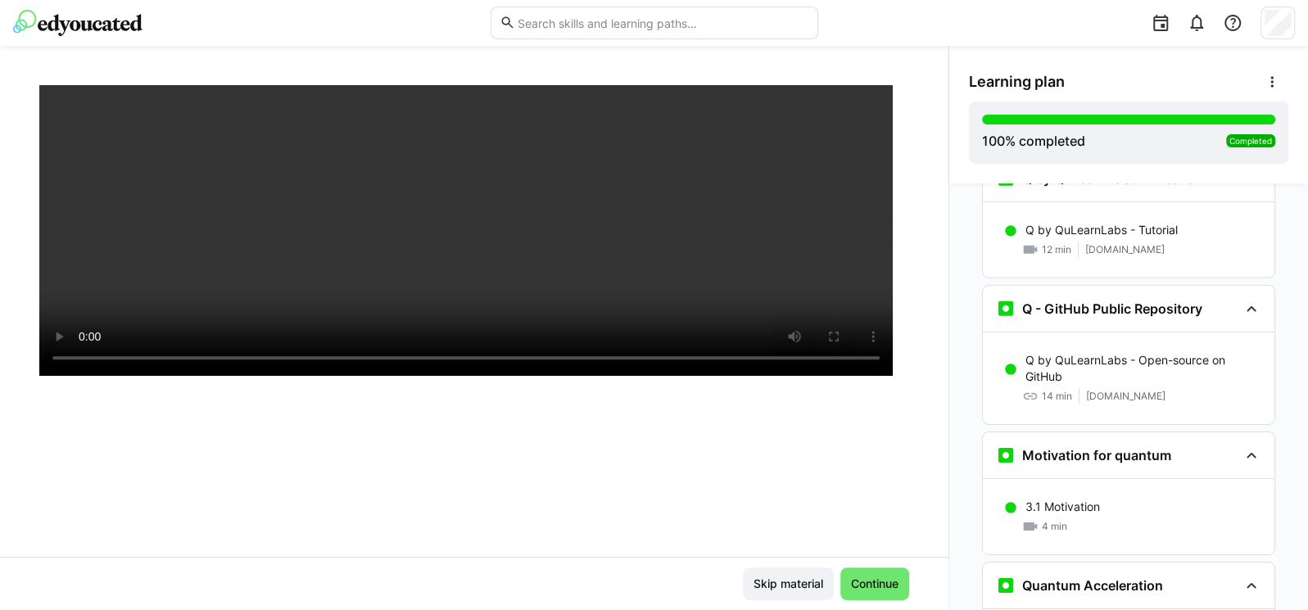
scroll to position [3287, 0]
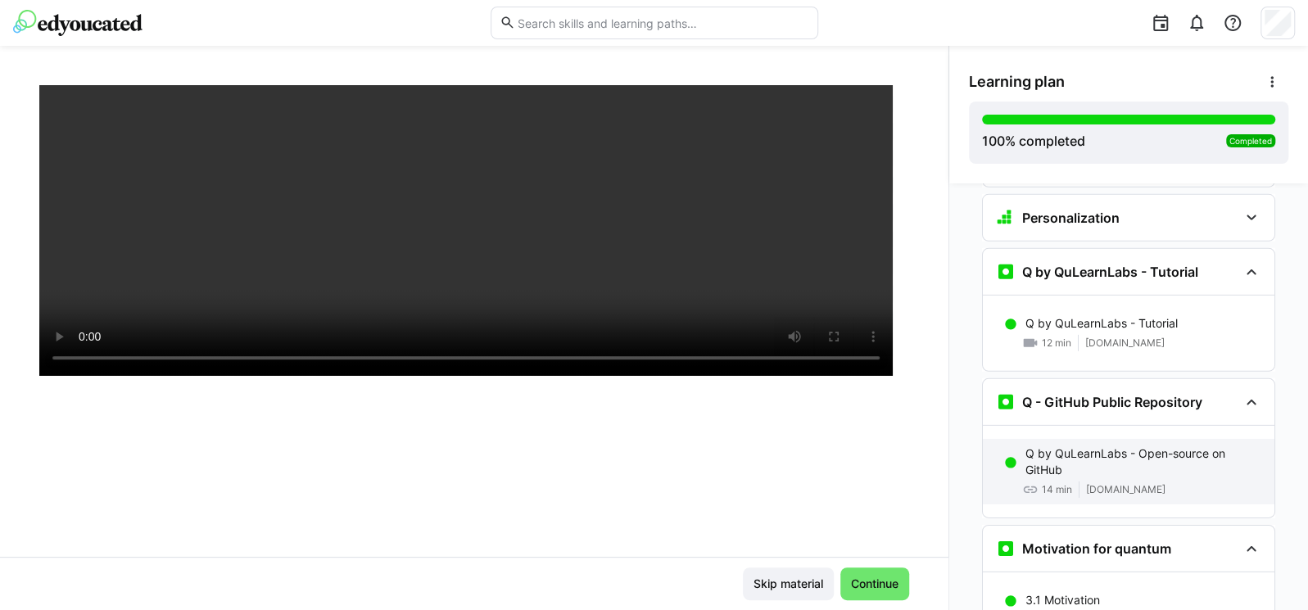
click at [1073, 446] on p "Q by QuLearnLabs - Open-source on GitHub" at bounding box center [1143, 462] width 236 height 33
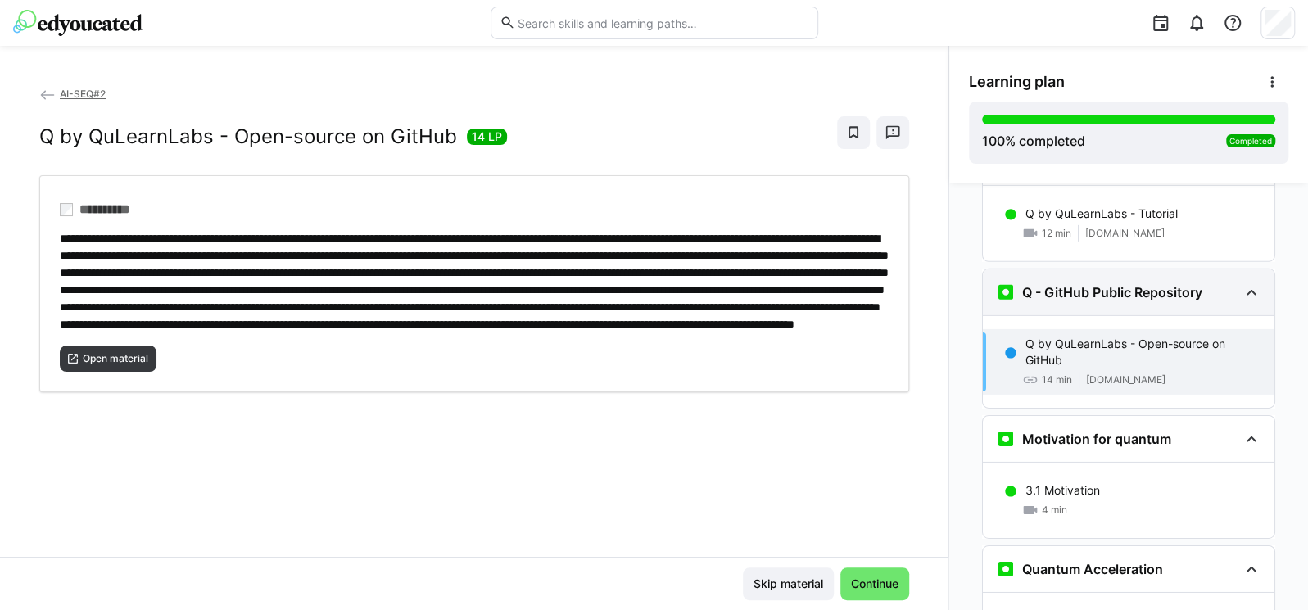
scroll to position [3349, 0]
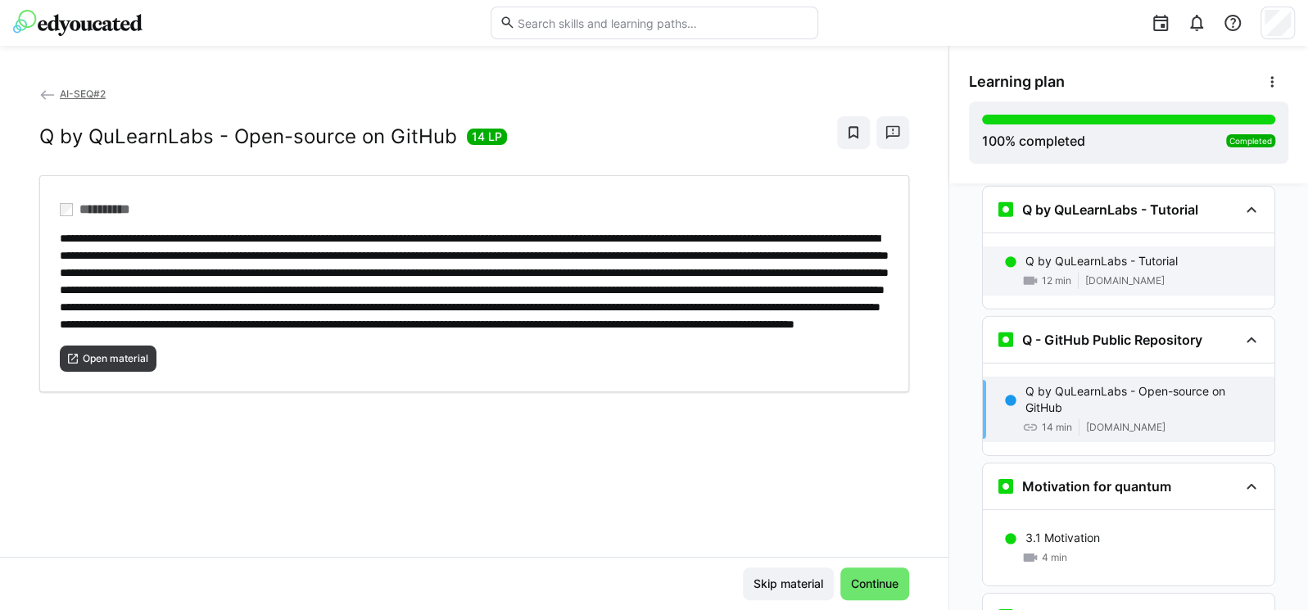
click at [1078, 273] on span at bounding box center [1078, 281] width 1 height 16
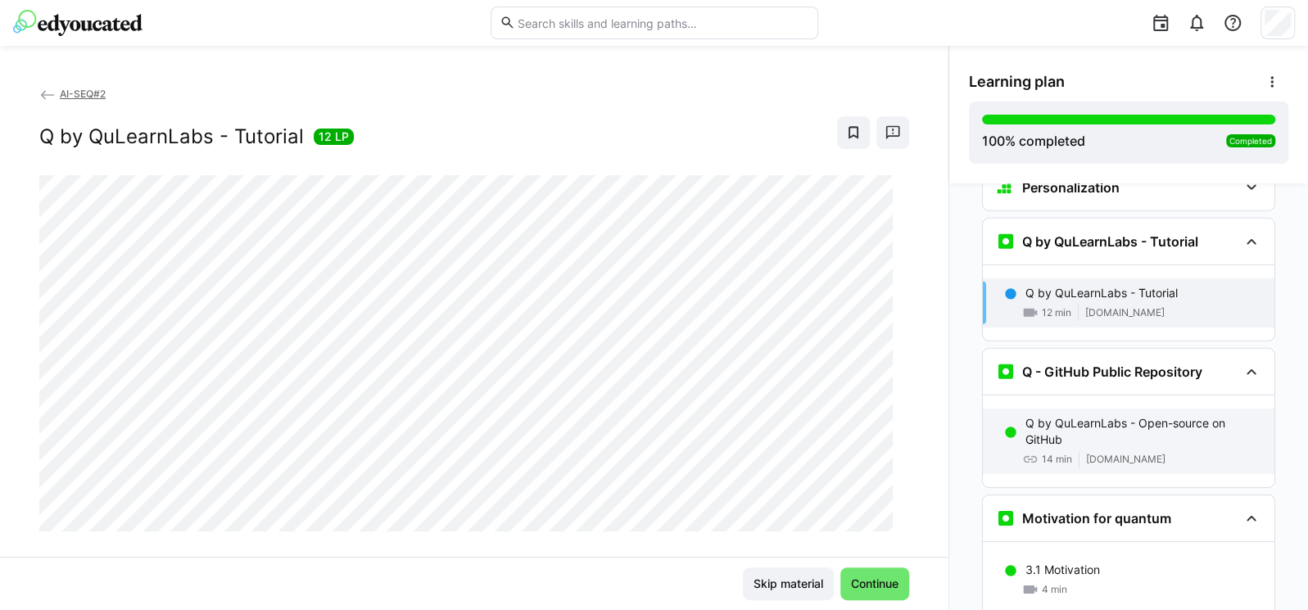
click at [1068, 415] on p "Q by QuLearnLabs - Open-source on GitHub" at bounding box center [1143, 431] width 236 height 33
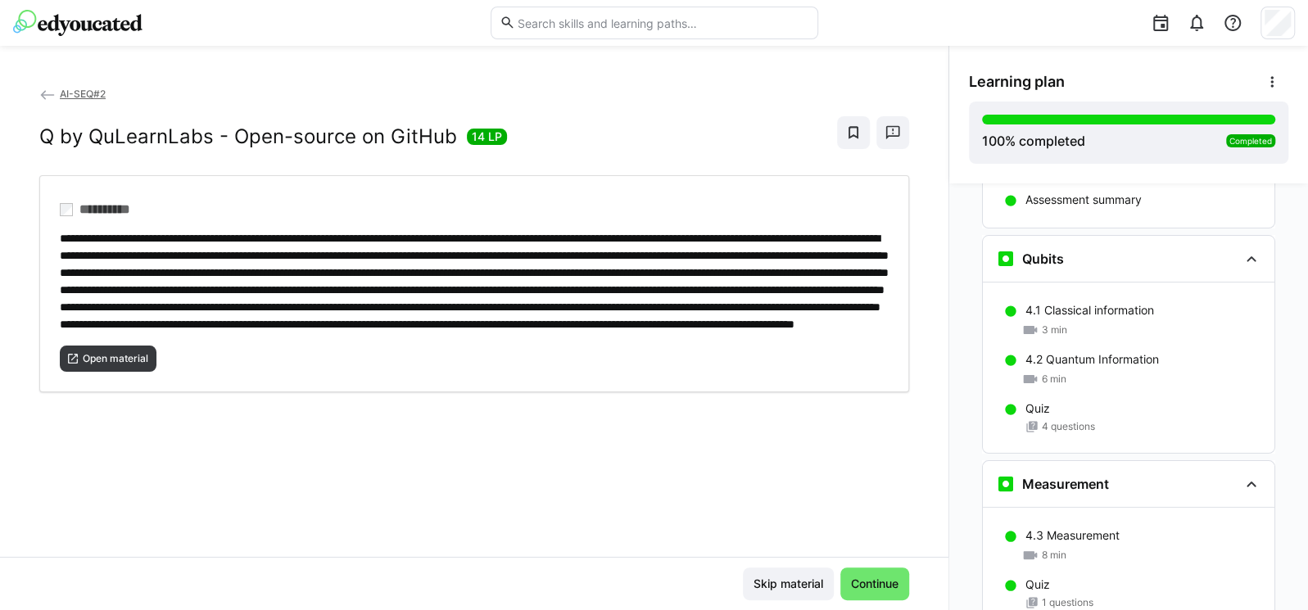
scroll to position [4331, 0]
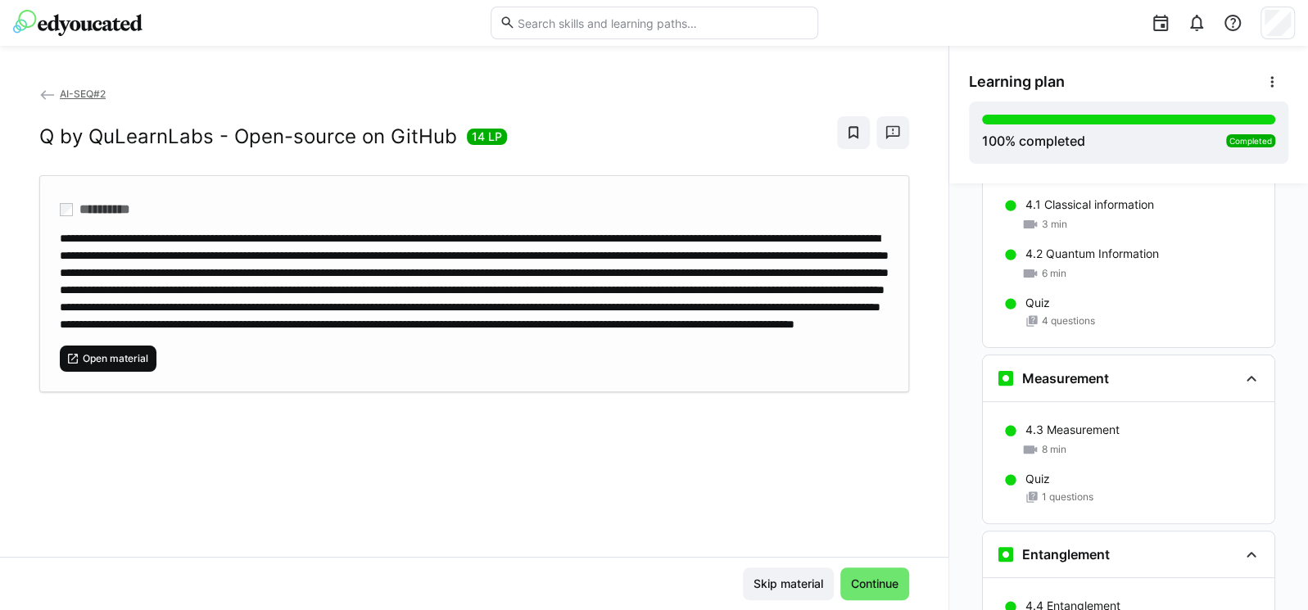
click at [121, 372] on span "Open material" at bounding box center [108, 359] width 97 height 26
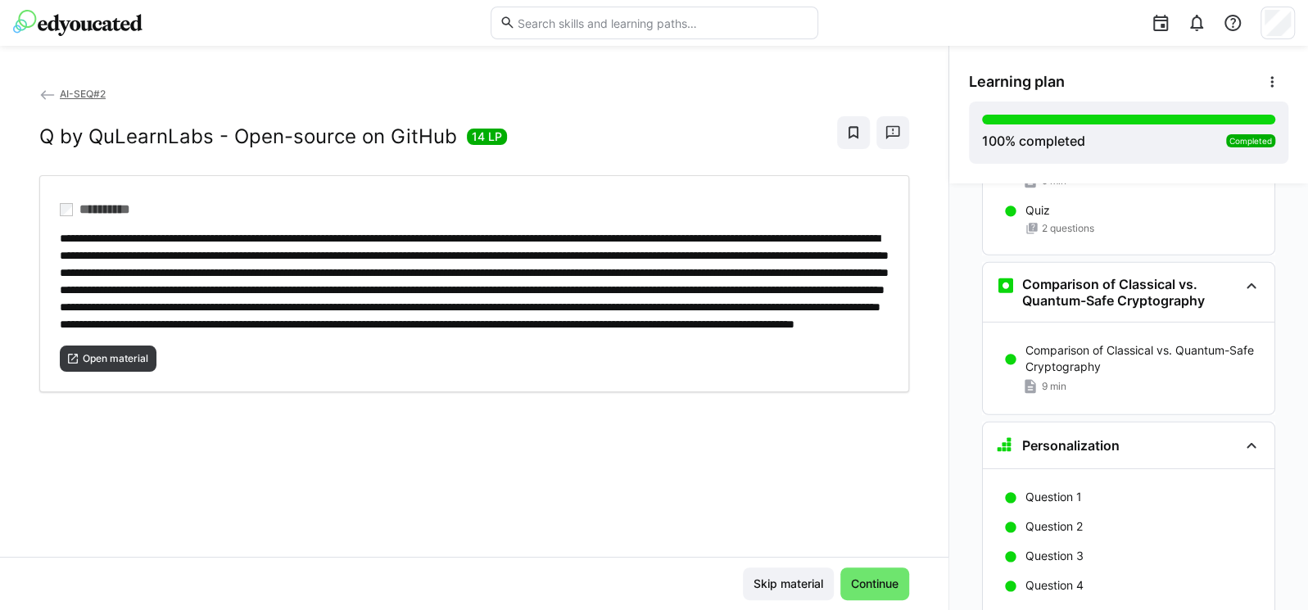
scroll to position [11372, 0]
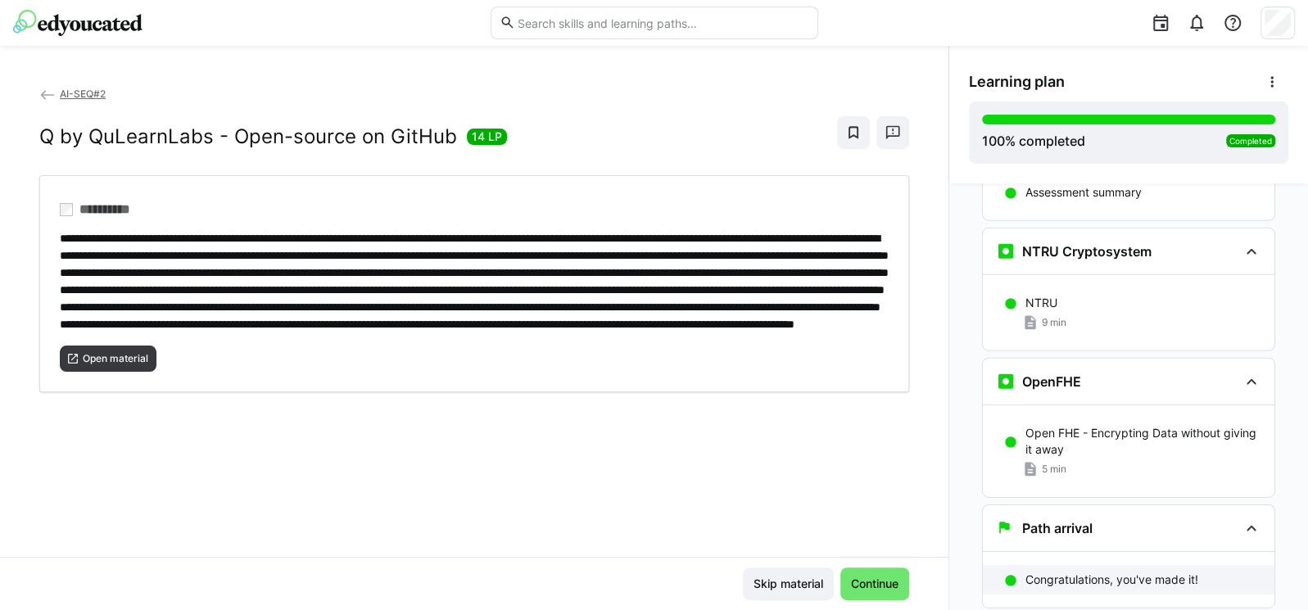
click at [1025, 572] on p "Congratulations, you've made it!" at bounding box center [1111, 580] width 173 height 16
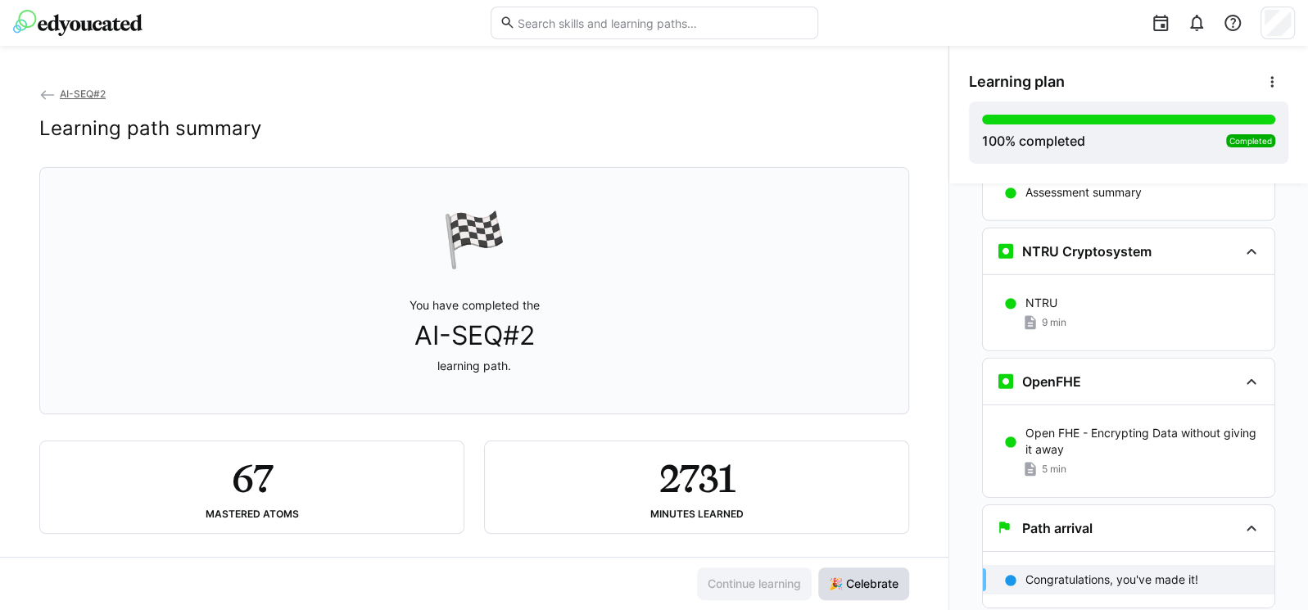
click at [860, 582] on span "🎉 Celebrate" at bounding box center [863, 584] width 75 height 16
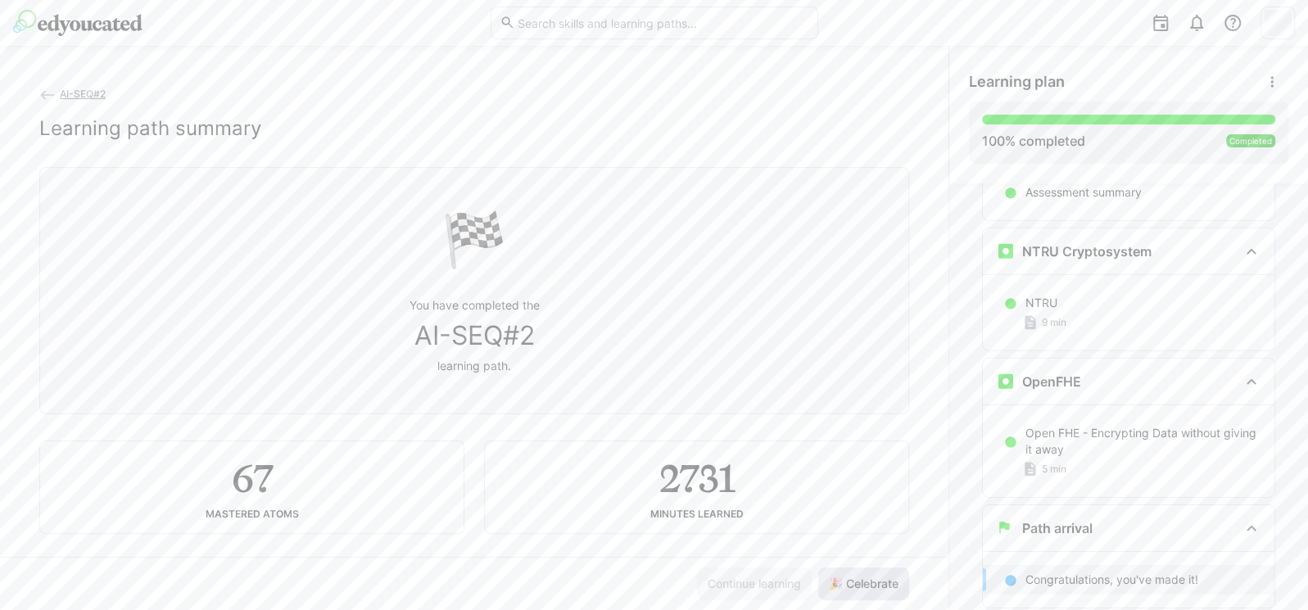
click at [862, 590] on span "🎉 Celebrate" at bounding box center [863, 584] width 75 height 16
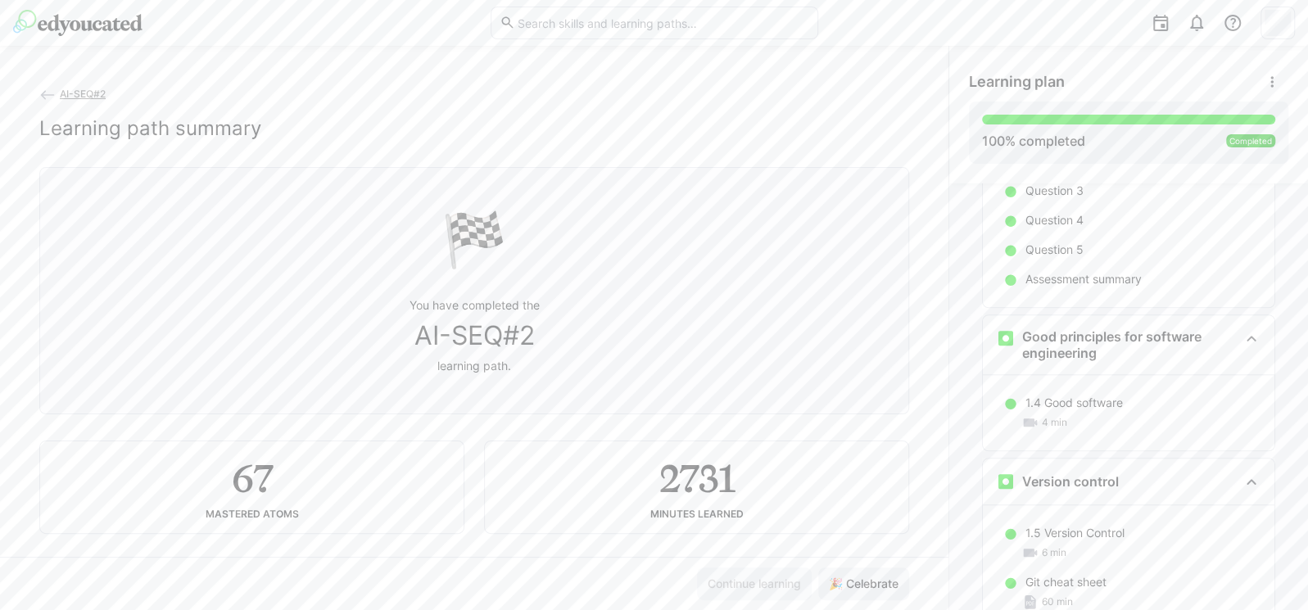
scroll to position [0, 0]
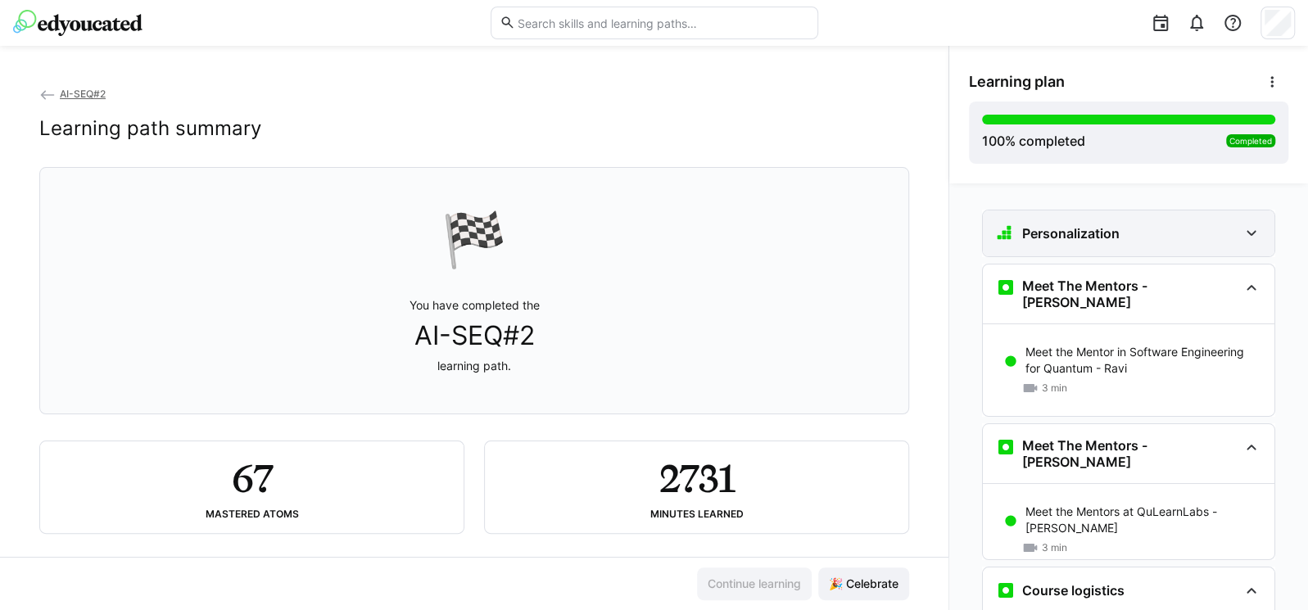
click at [1117, 234] on div "Personalization" at bounding box center [1117, 234] width 242 height 20
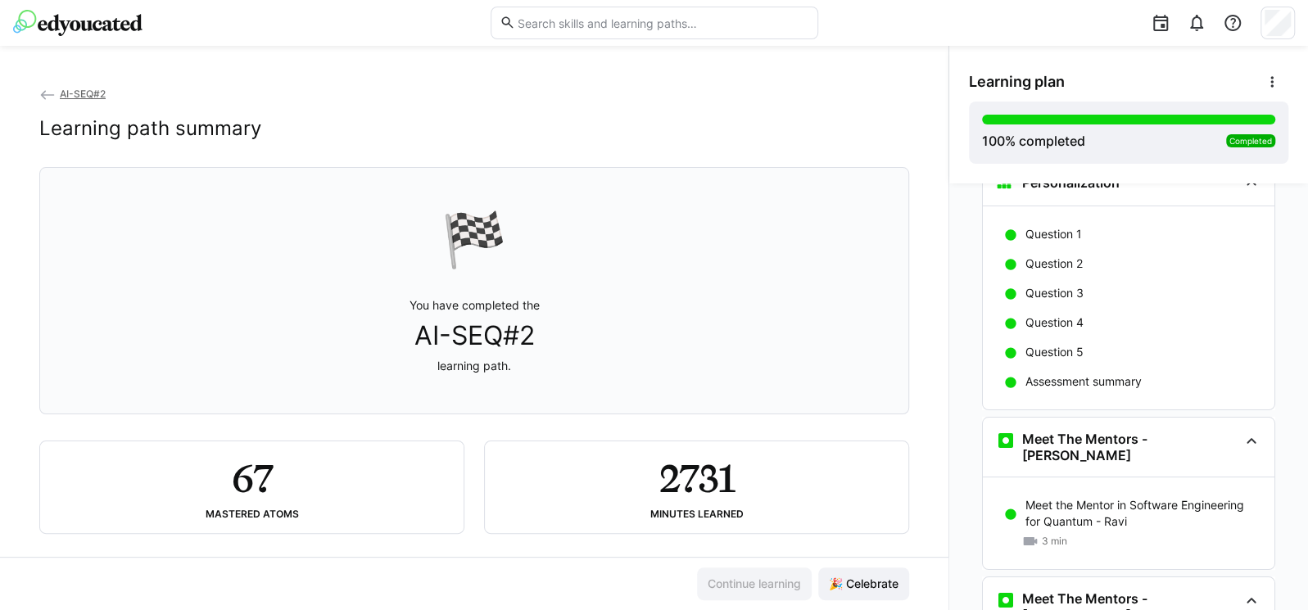
scroll to position [295, 0]
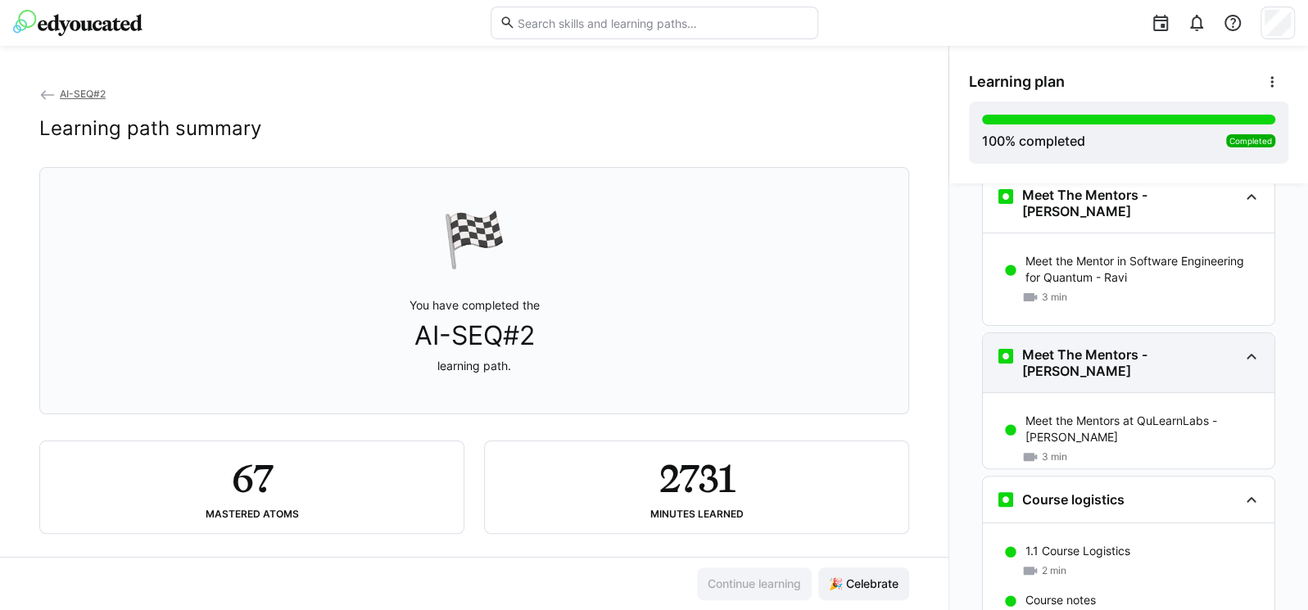
click at [1083, 350] on div "Meet The Mentors - [PERSON_NAME]" at bounding box center [1117, 362] width 242 height 33
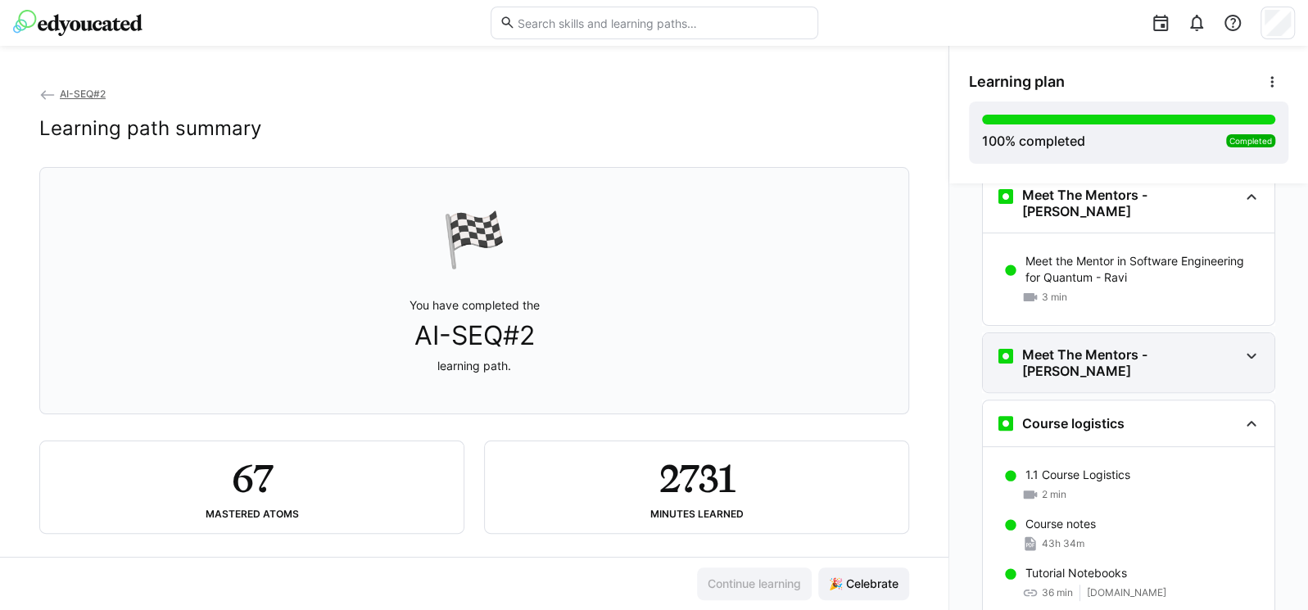
click at [1083, 350] on div "Meet The Mentors - [PERSON_NAME]" at bounding box center [1117, 362] width 242 height 33
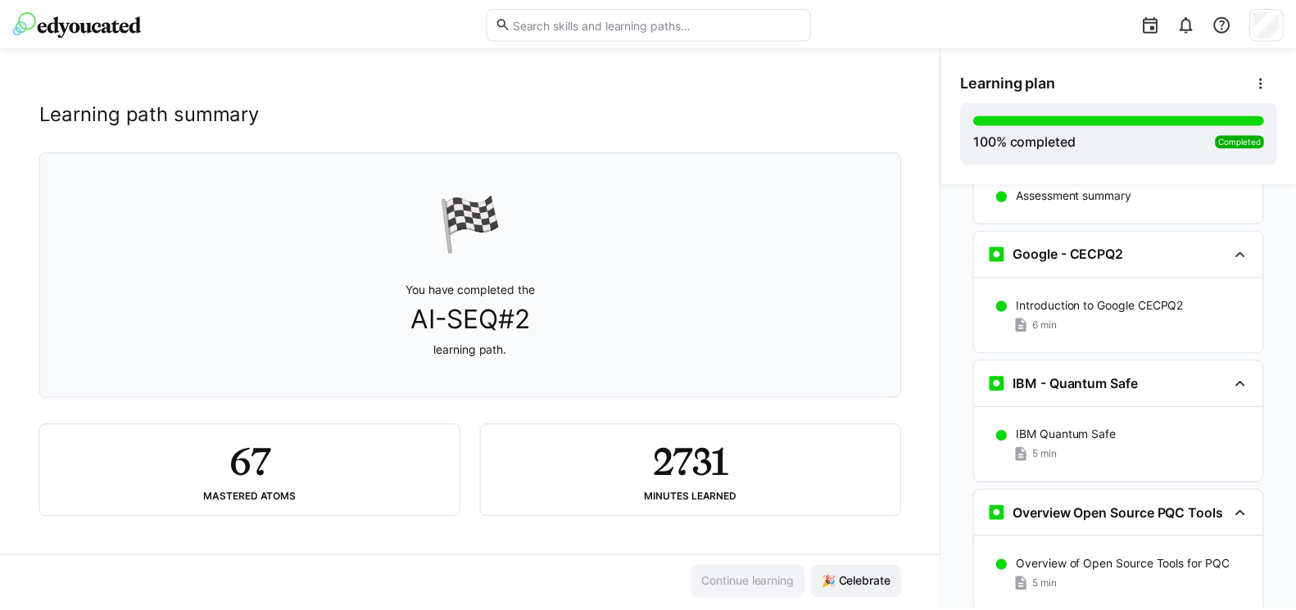
scroll to position [10811, 0]
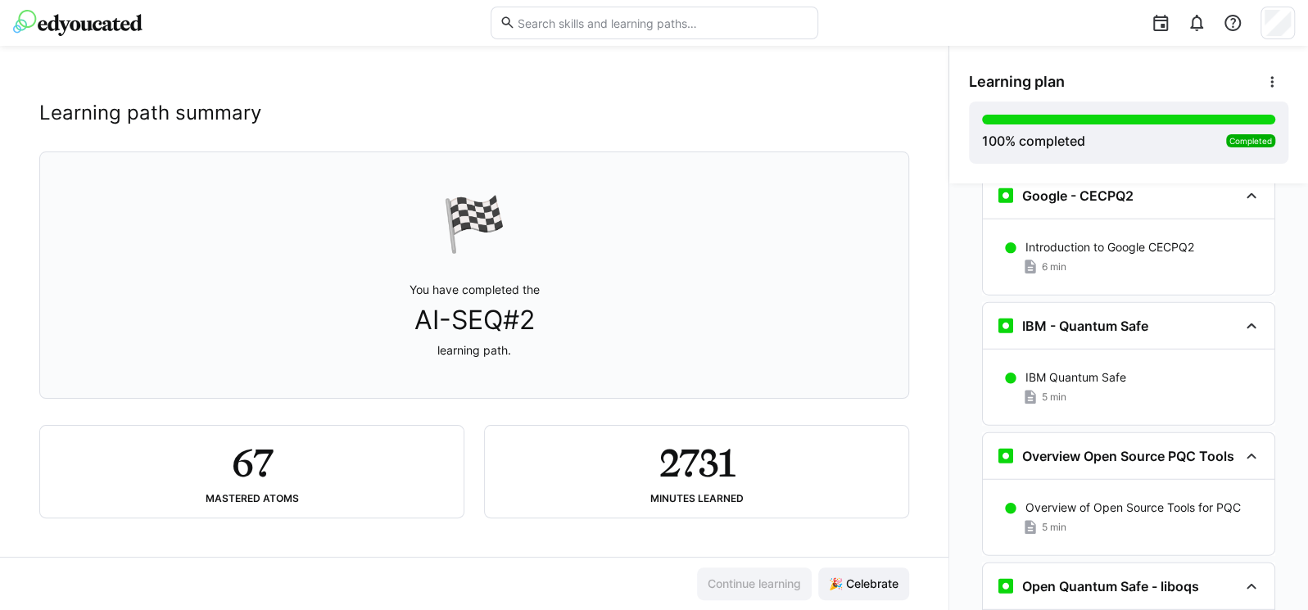
click at [59, 25] on img at bounding box center [77, 23] width 129 height 26
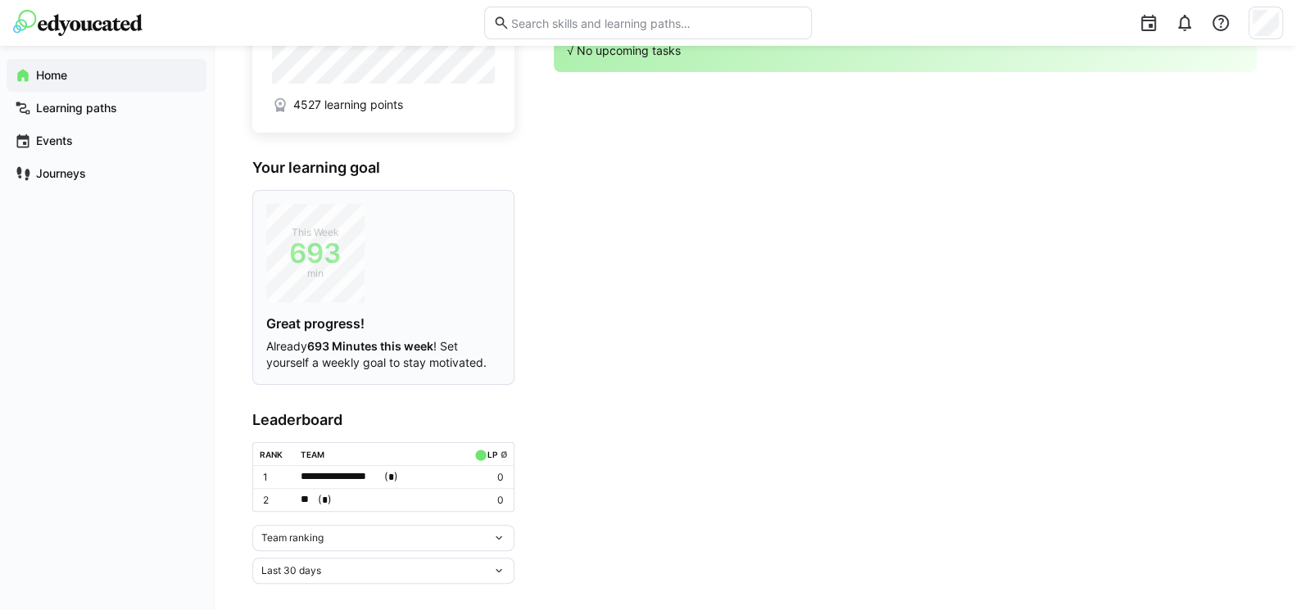
scroll to position [102, 0]
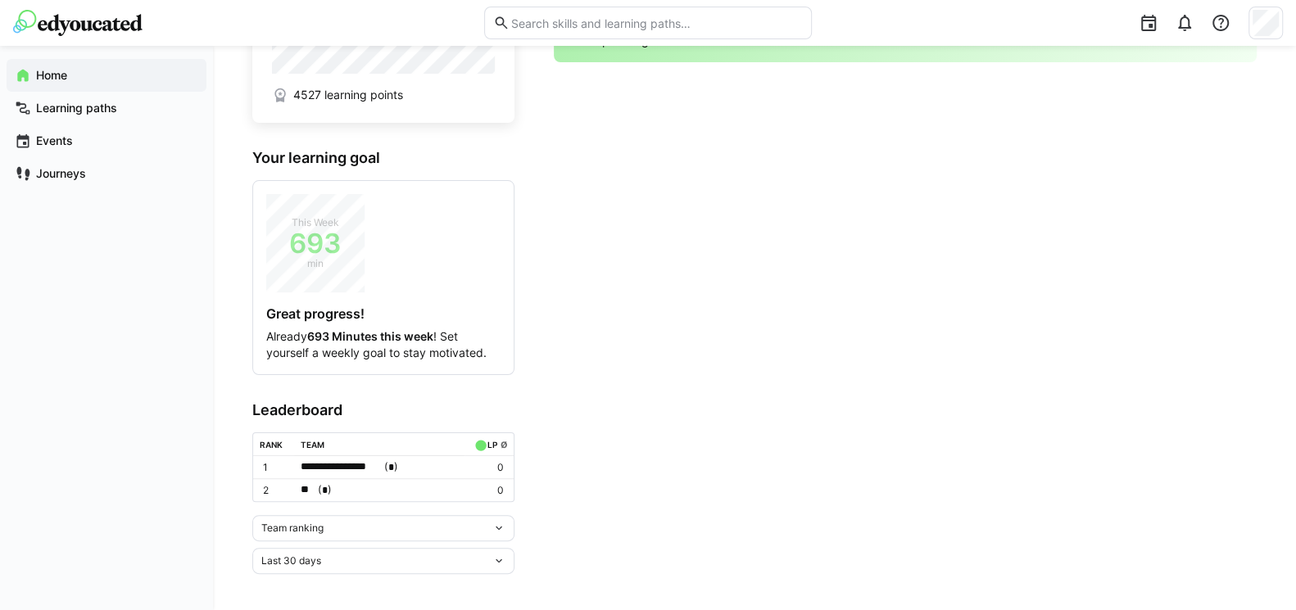
click at [472, 529] on div "Team ranking" at bounding box center [376, 528] width 231 height 11
click at [304, 580] on div "Individual ranking" at bounding box center [383, 584] width 242 height 13
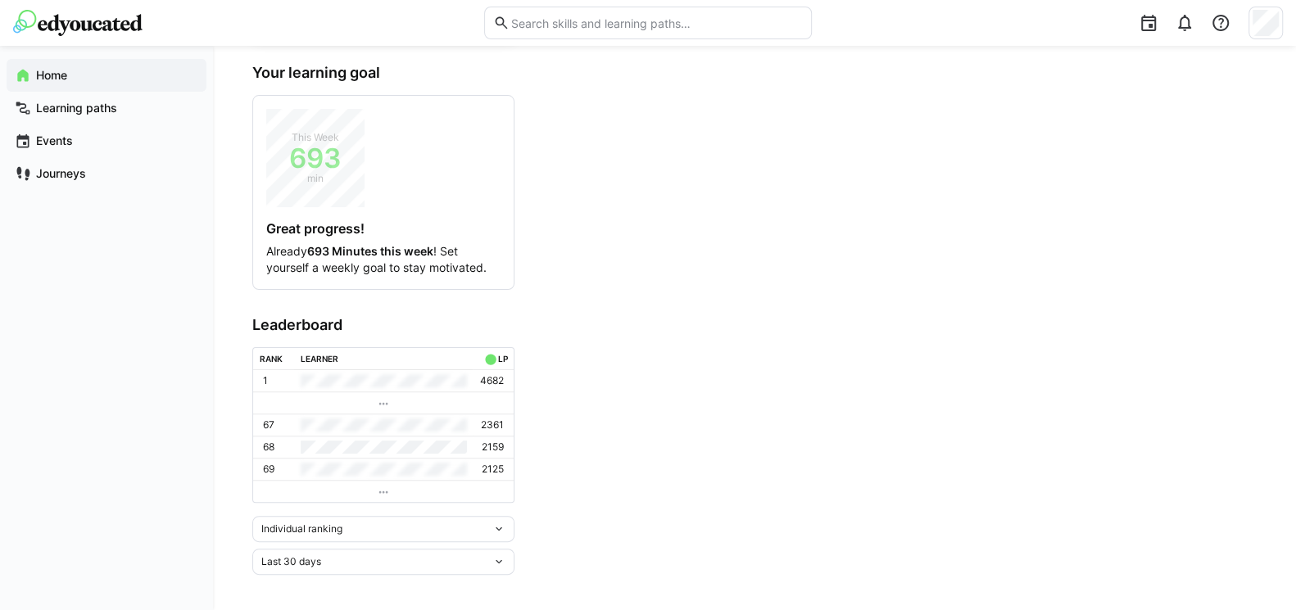
scroll to position [189, 0]
click at [323, 533] on div "Individual ranking" at bounding box center [383, 527] width 262 height 26
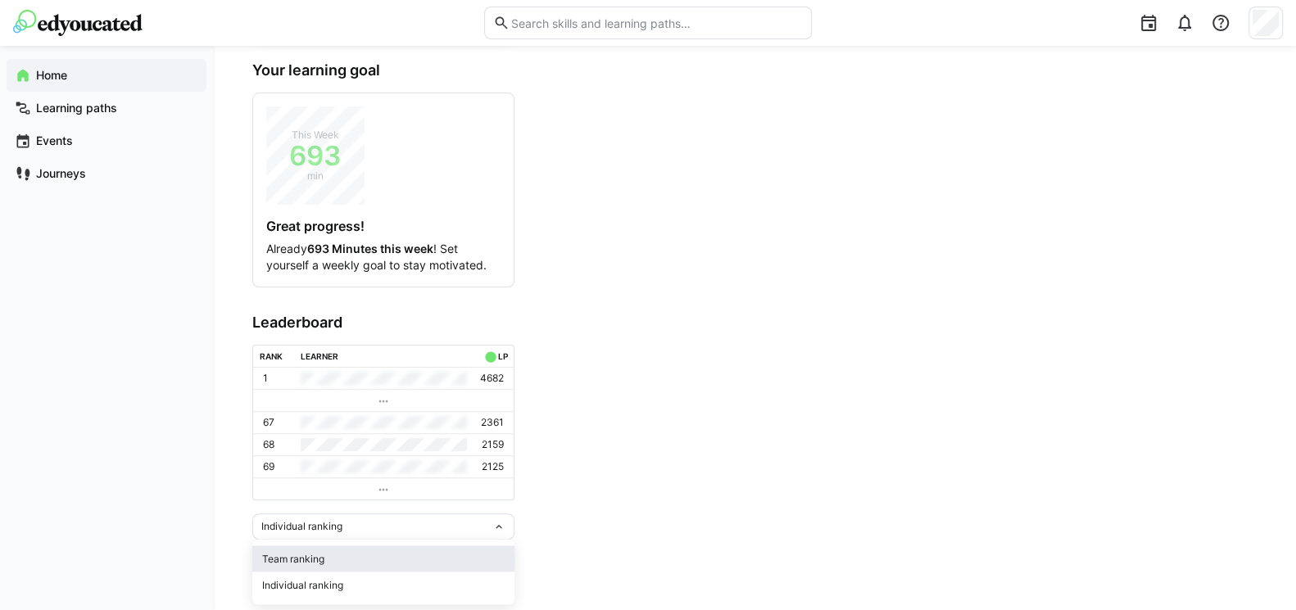
click at [319, 567] on span "Team ranking" at bounding box center [383, 558] width 262 height 26
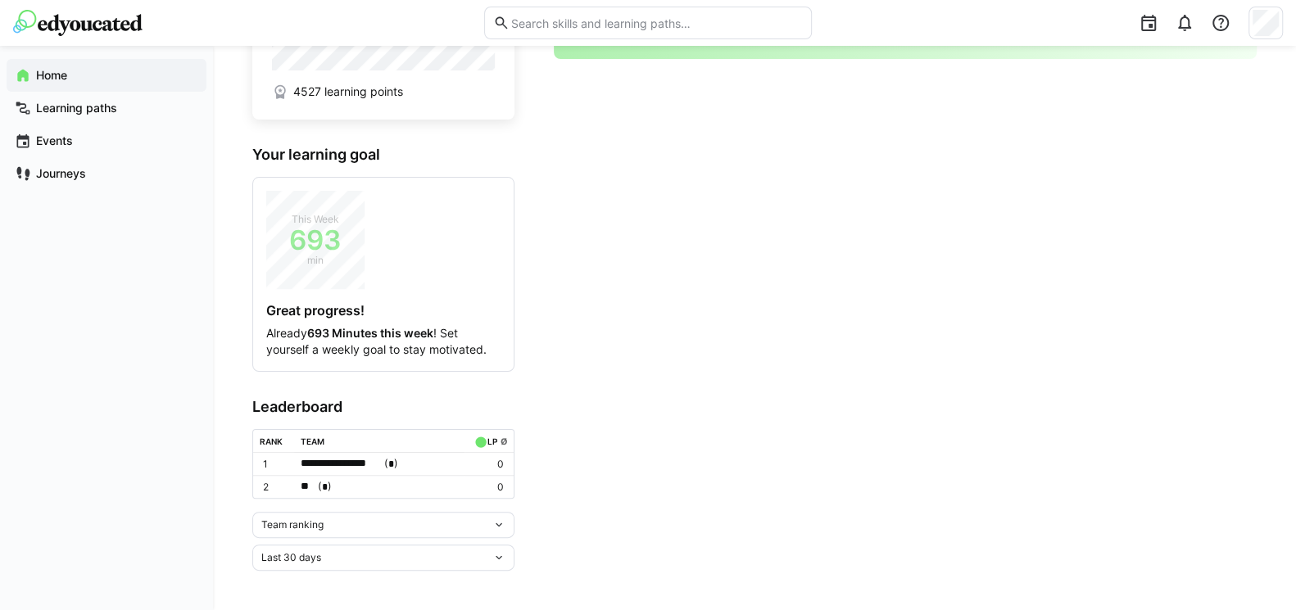
scroll to position [102, 0]
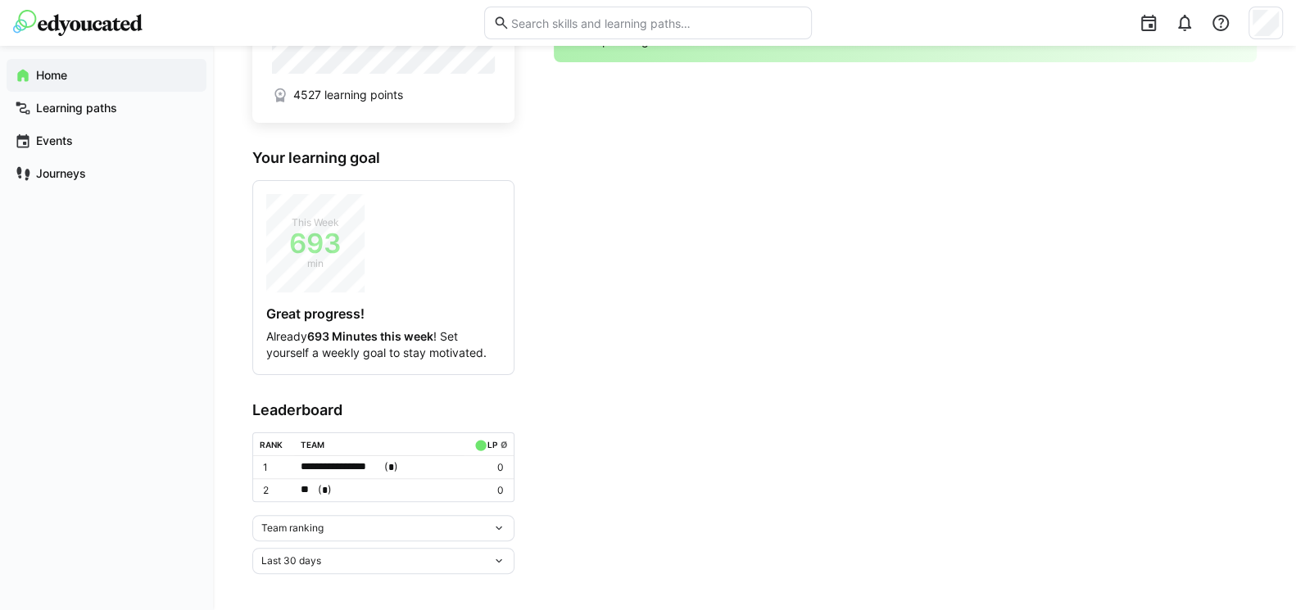
click at [305, 529] on span "Team ranking" at bounding box center [292, 528] width 62 height 13
click at [0, 0] on app-navigation-label "Learning paths" at bounding box center [0, 0] width 0 height 0
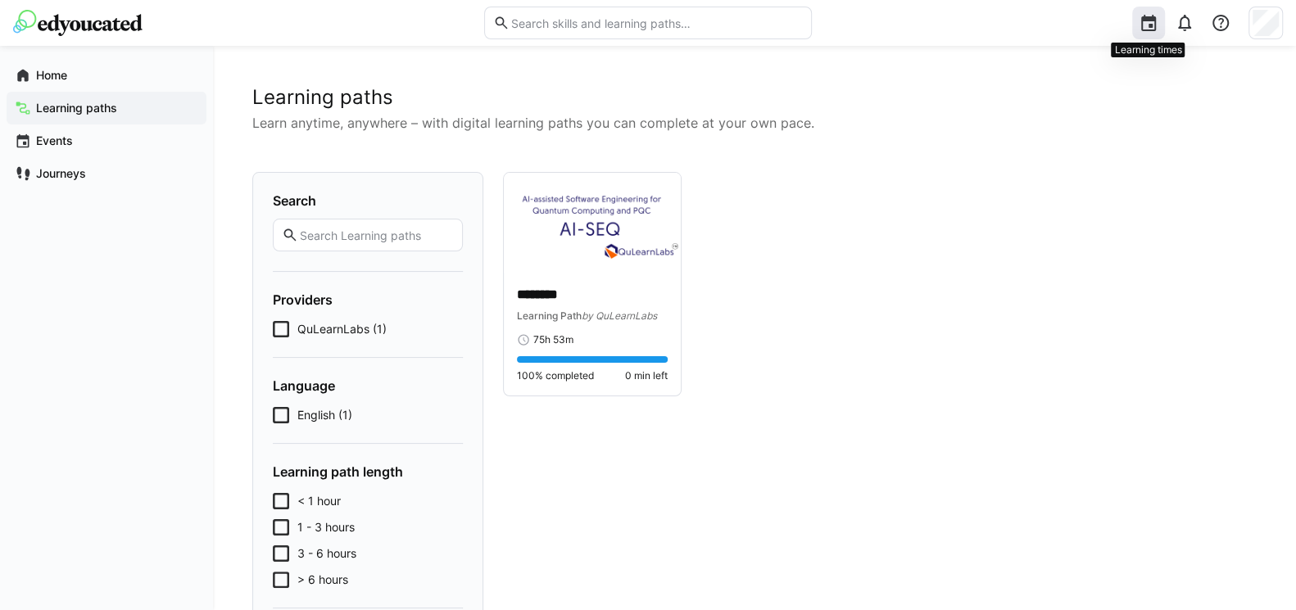
click at [1152, 27] on eds-icon at bounding box center [1148, 23] width 20 height 20
